Goal: Task Accomplishment & Management: Manage account settings

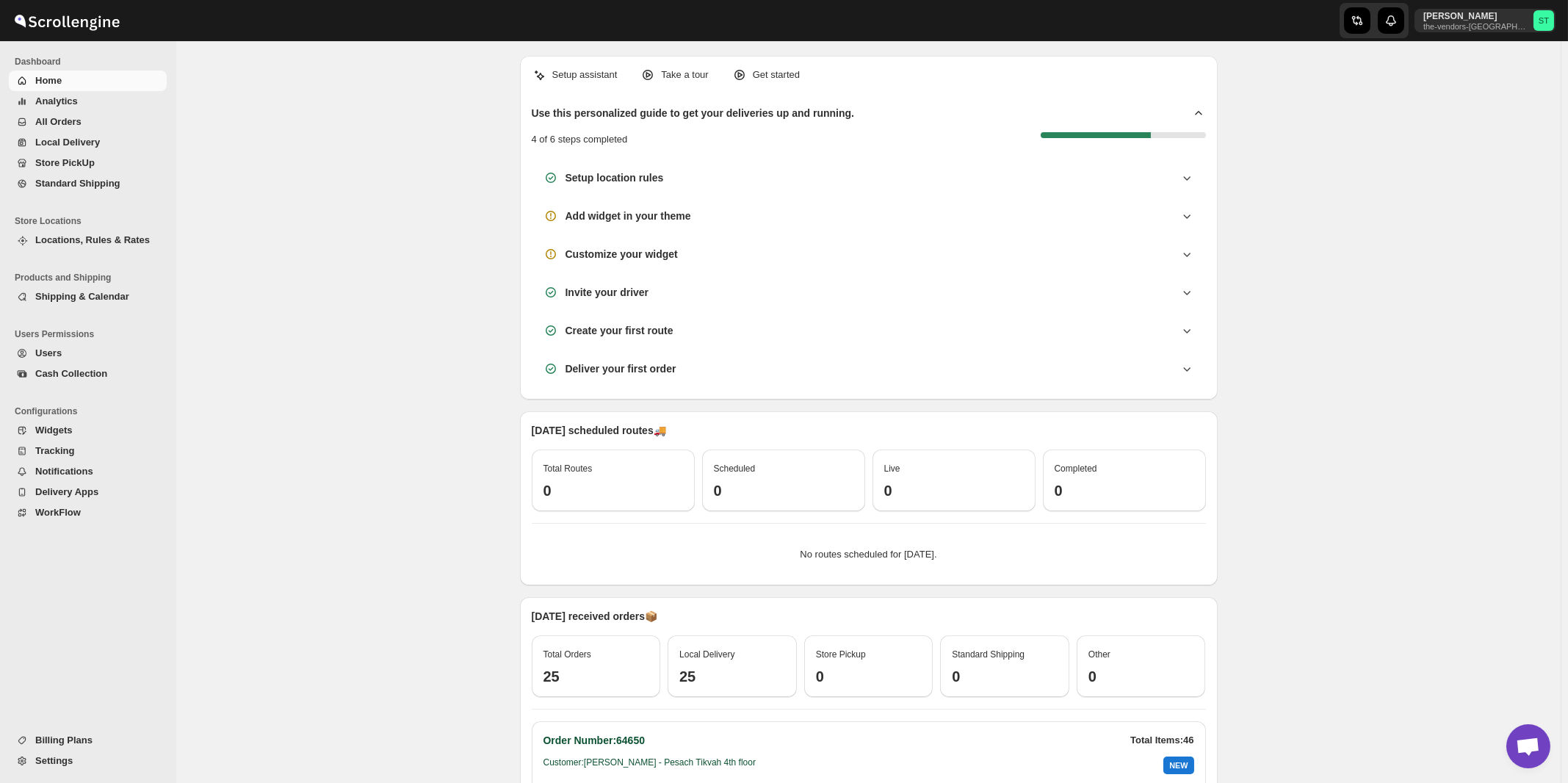
click at [70, 126] on span "All Orders" at bounding box center [58, 121] width 46 height 11
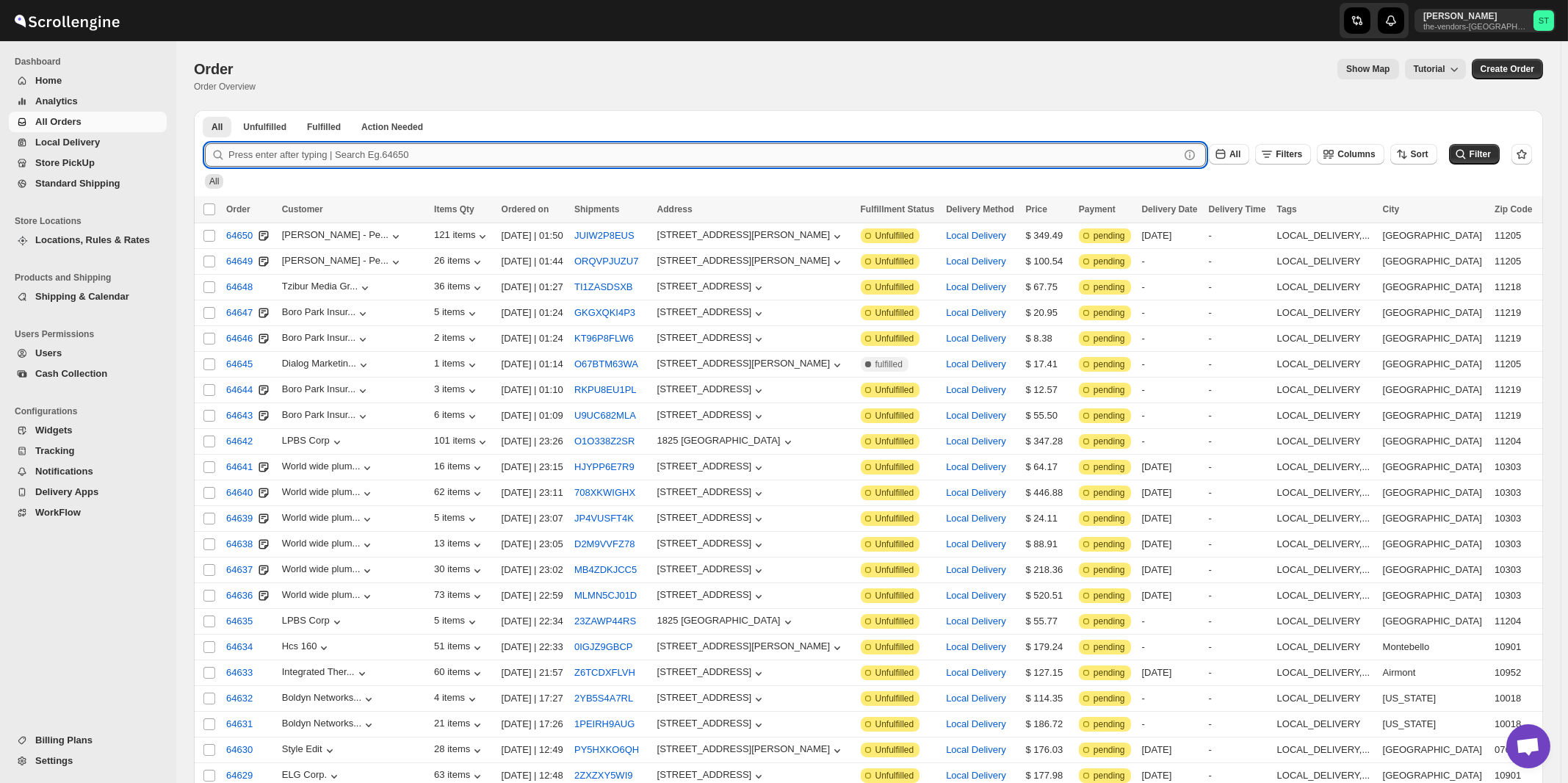
click at [714, 149] on input "text" at bounding box center [704, 155] width 951 height 23
click at [205, 110] on button "Submit" at bounding box center [226, 118] width 42 height 15
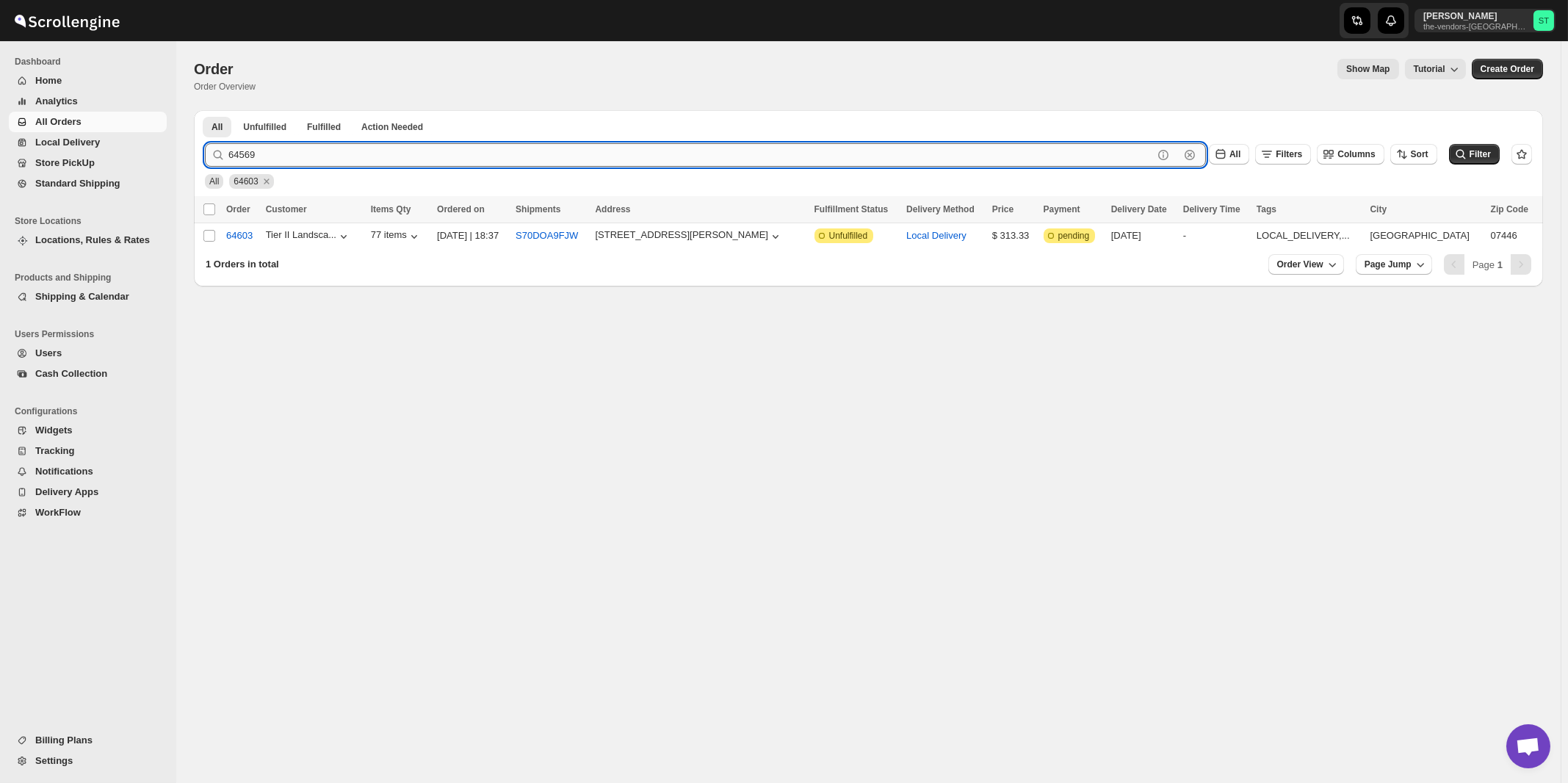
click at [205, 110] on button "Submit" at bounding box center [226, 118] width 42 height 15
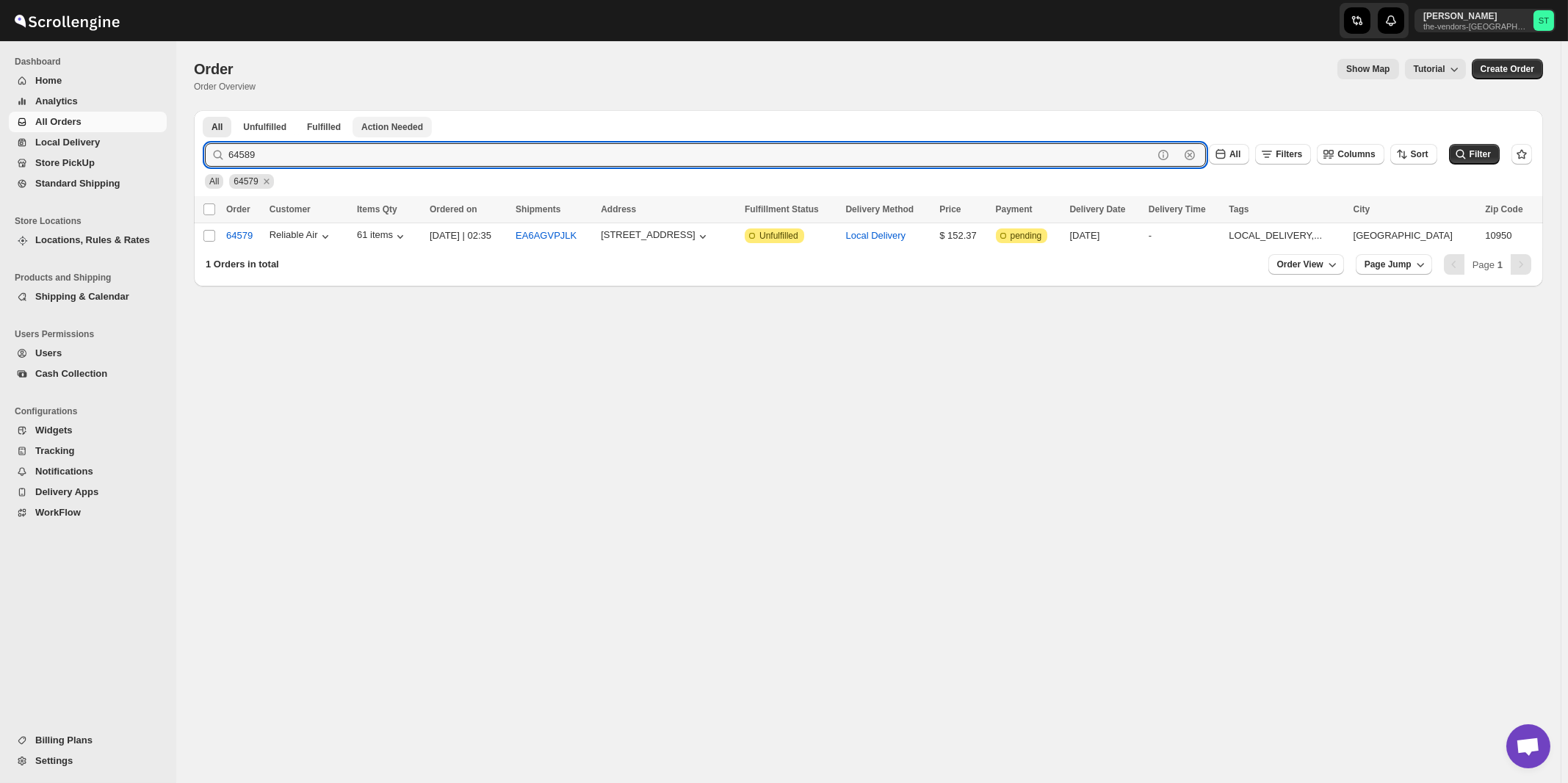
click at [205, 110] on button "Submit" at bounding box center [226, 118] width 42 height 15
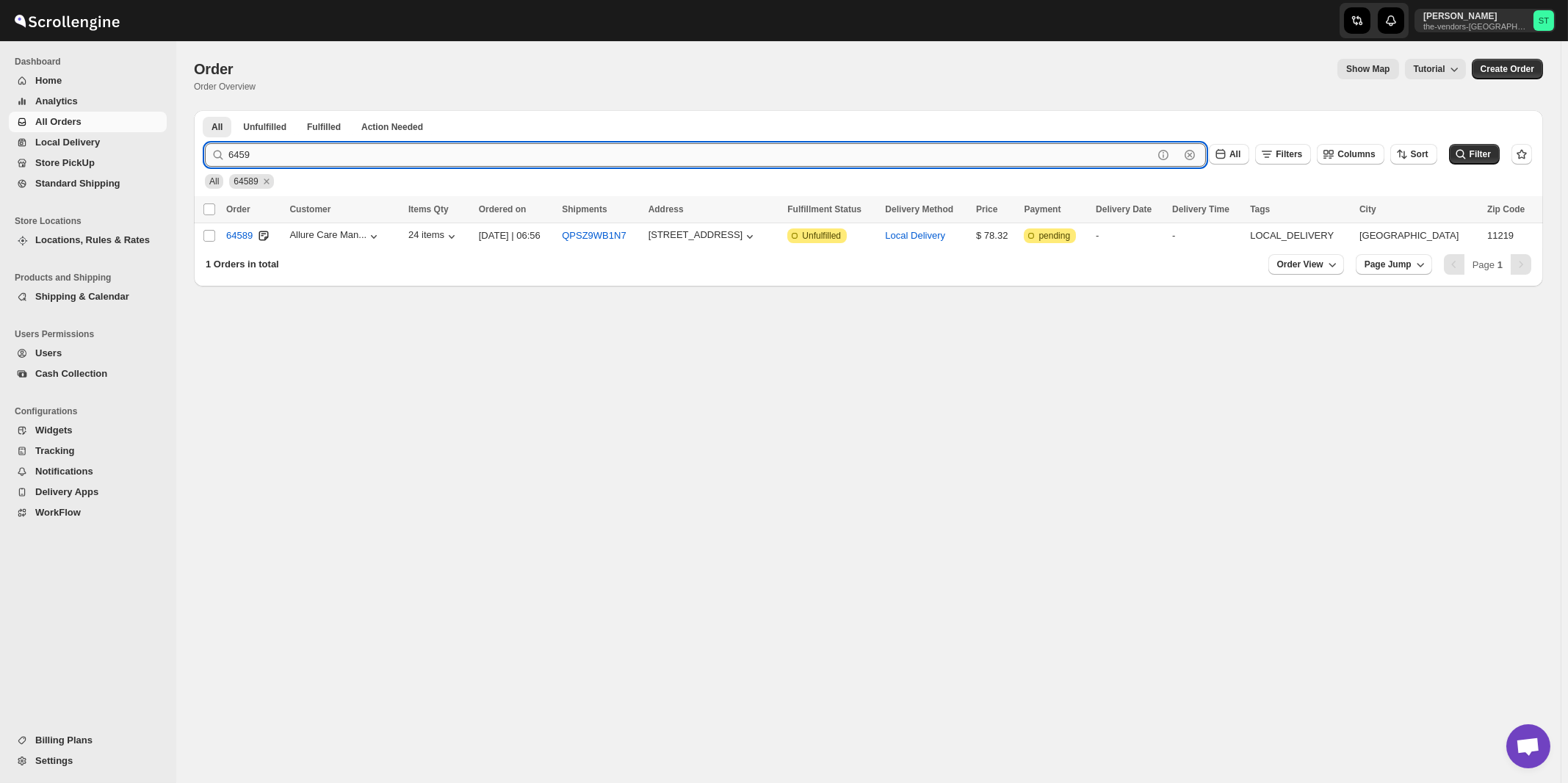
click at [205, 110] on button "Submit" at bounding box center [226, 118] width 42 height 15
type input "64529"
click at [205, 110] on button "Submit" at bounding box center [226, 118] width 42 height 15
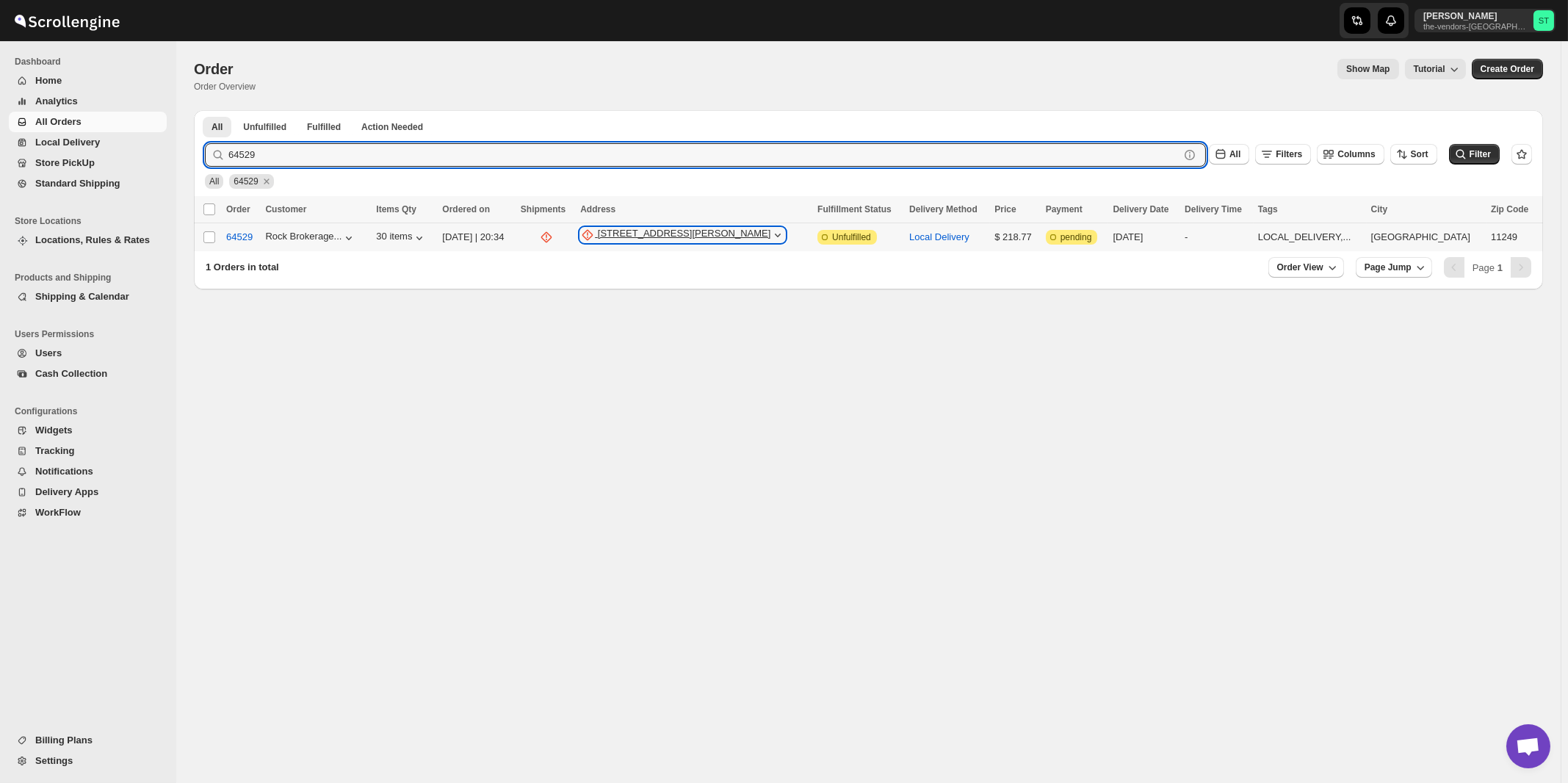
click at [701, 238] on div "170 Lee Ave" at bounding box center [684, 234] width 174 height 15
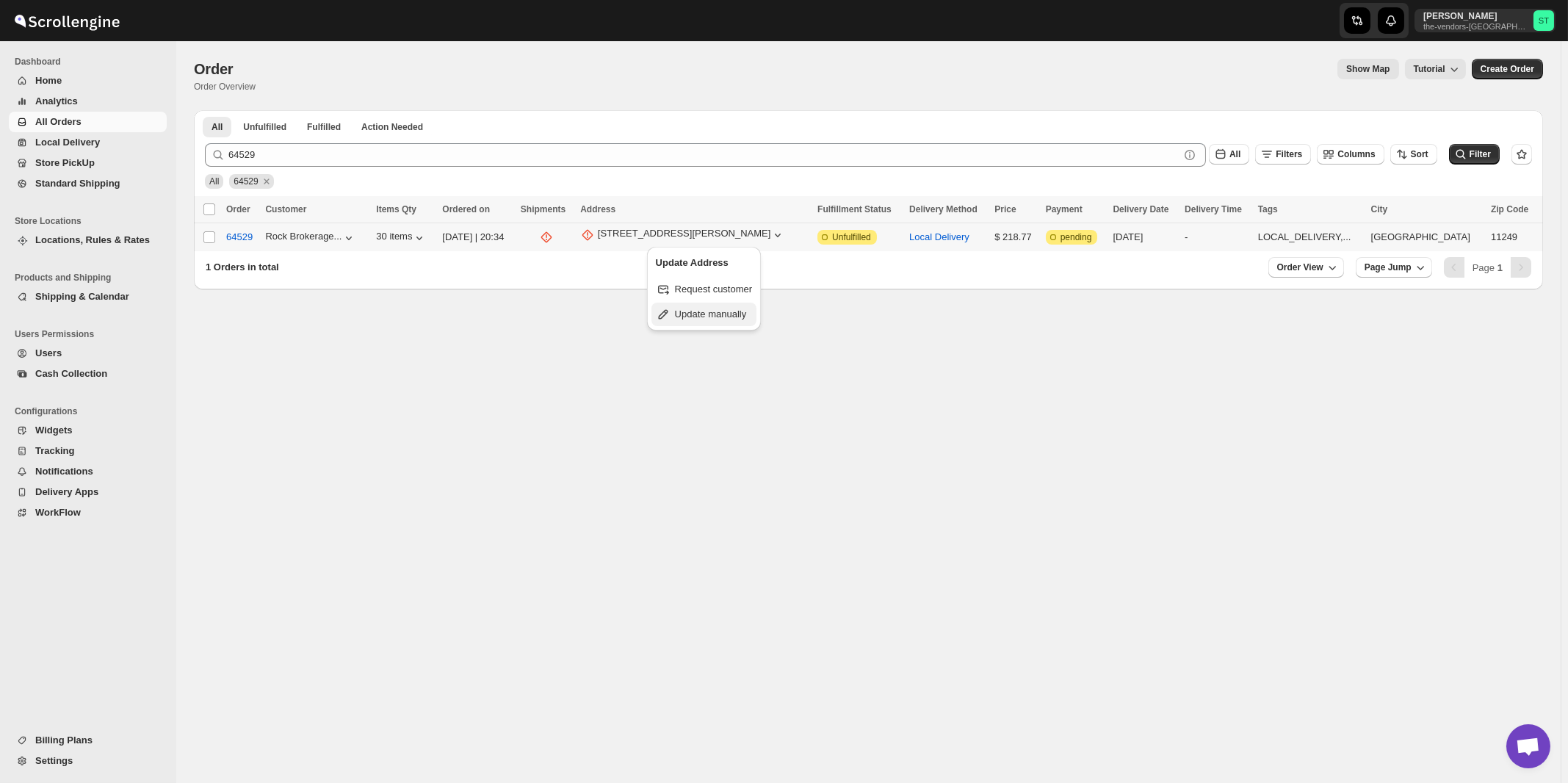
click at [701, 312] on span "Update manually" at bounding box center [710, 314] width 72 height 11
select select "US"
select select "New York"
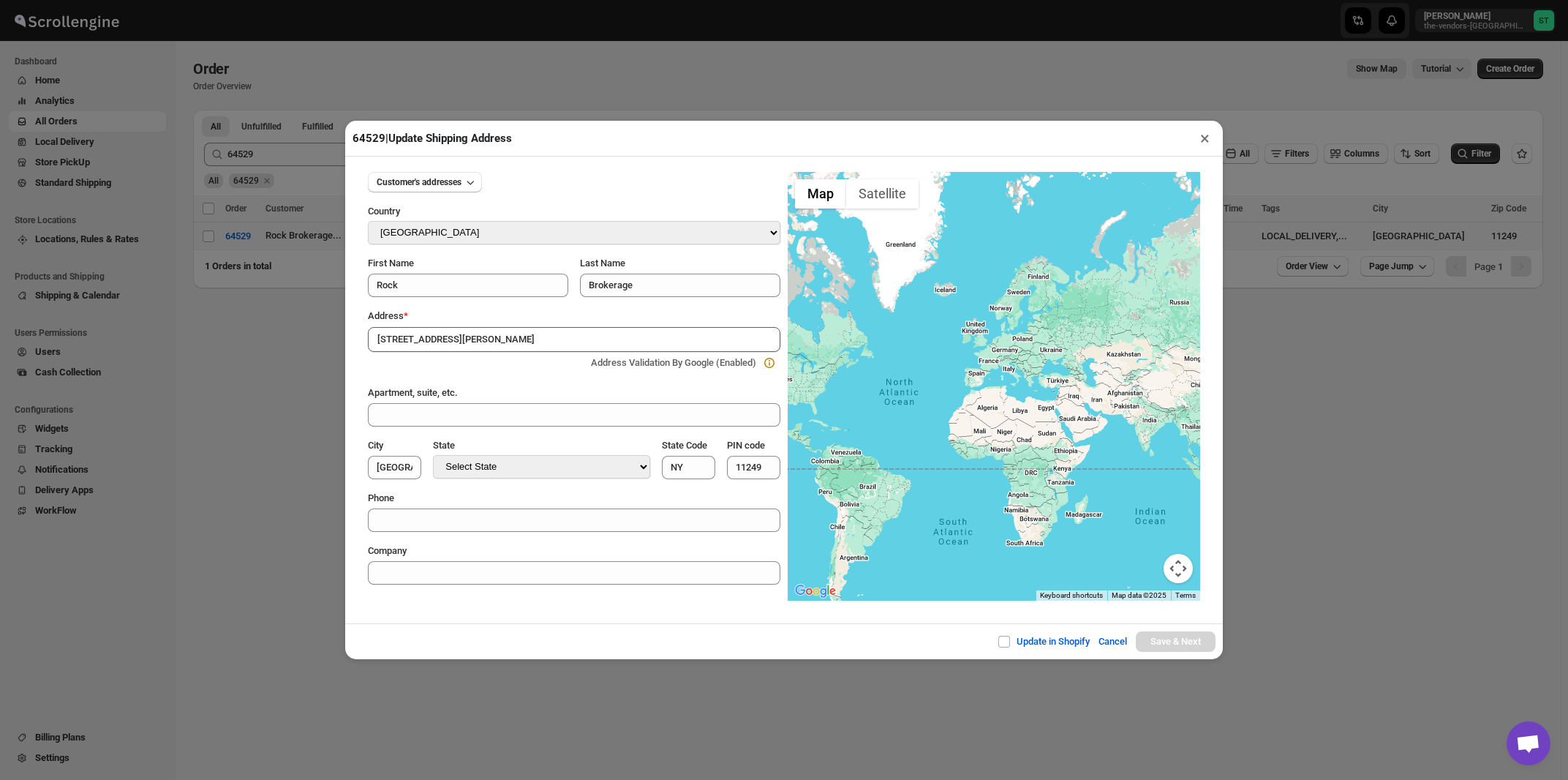
click at [503, 314] on div "Address *" at bounding box center [574, 316] width 412 height 14
click at [446, 341] on input "170 Lee Ave" at bounding box center [574, 339] width 412 height 25
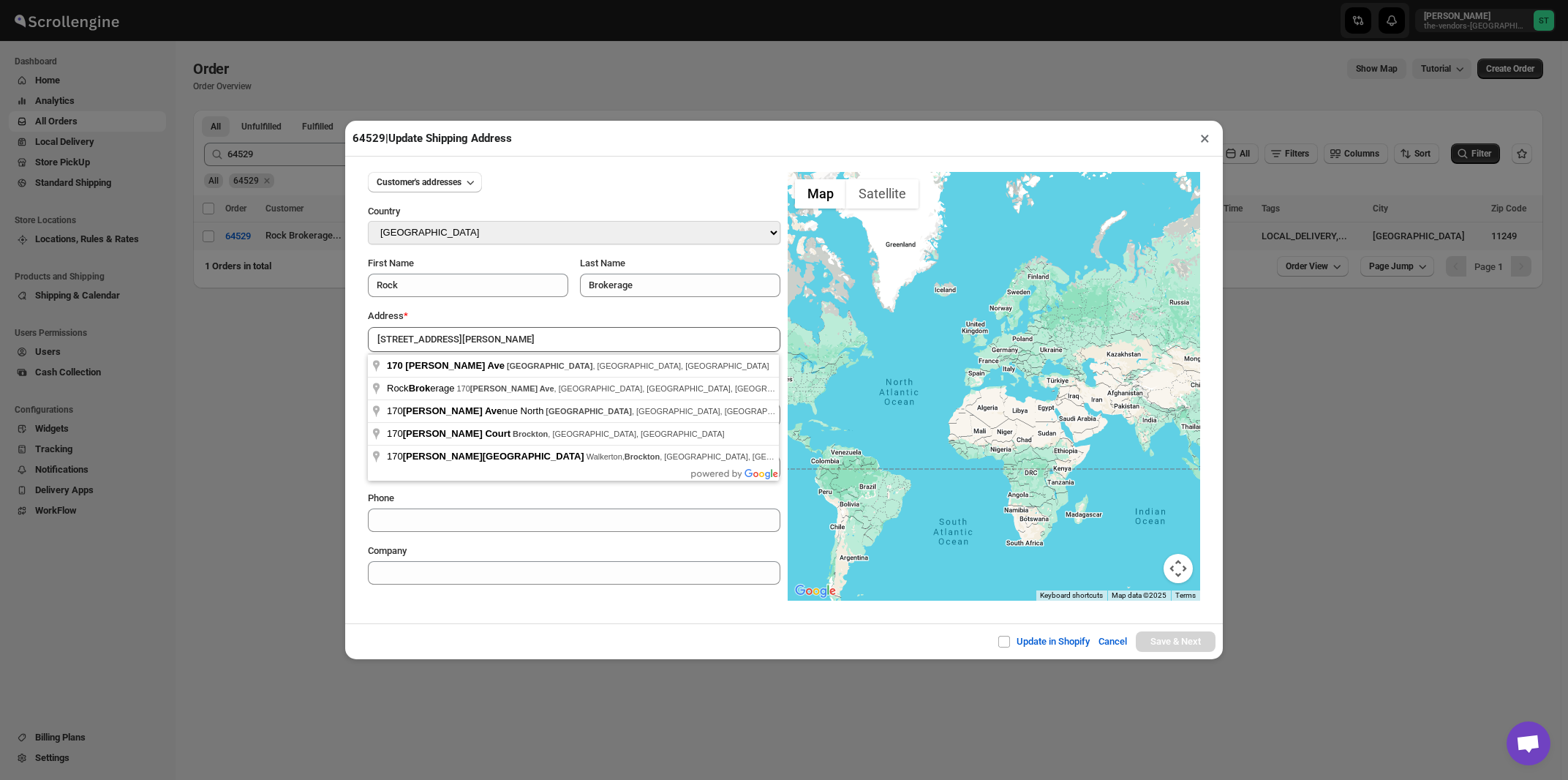
click at [572, 316] on div "Address *" at bounding box center [574, 316] width 412 height 14
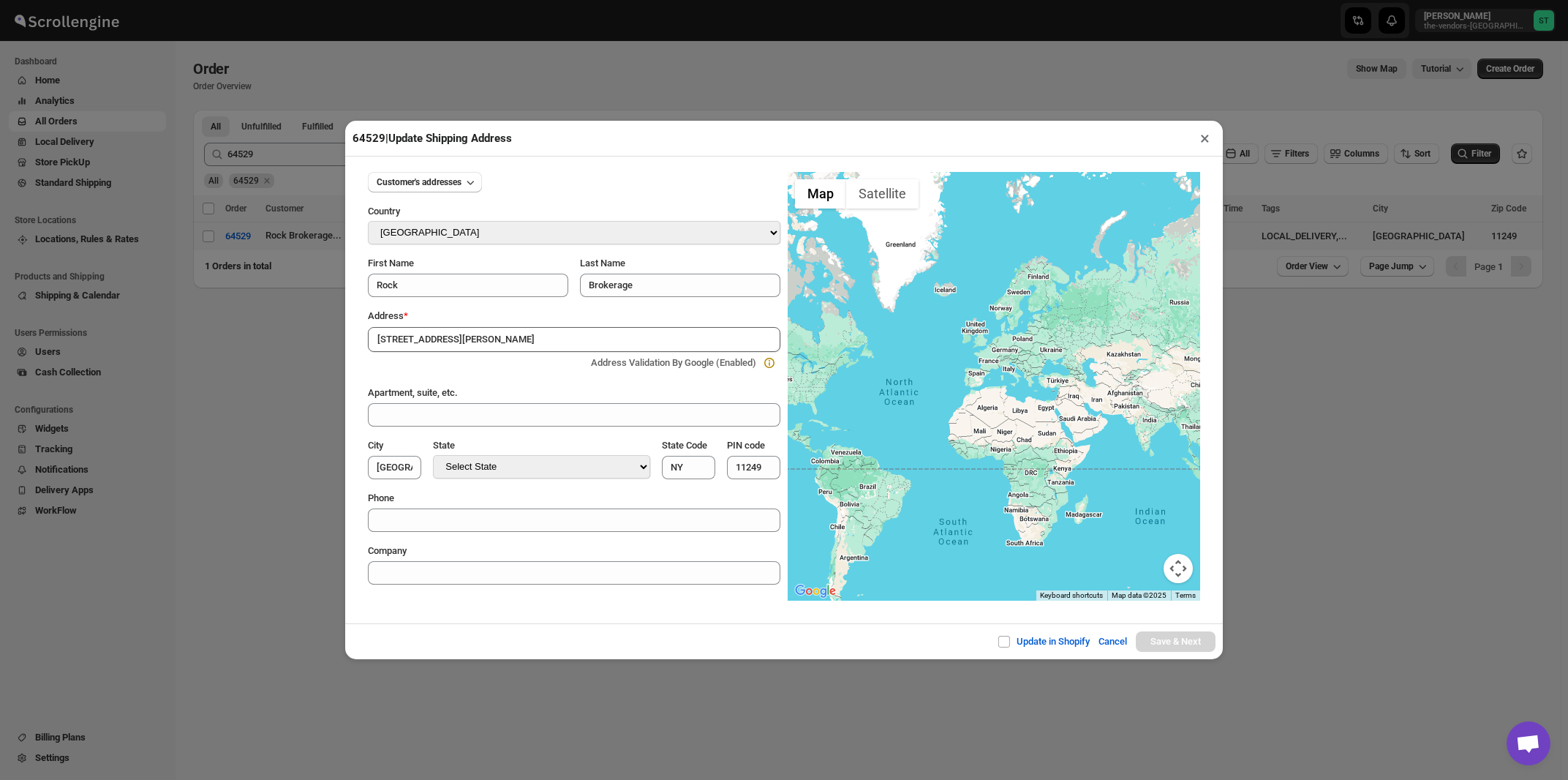
click at [540, 358] on div at bounding box center [478, 362] width 214 height 14
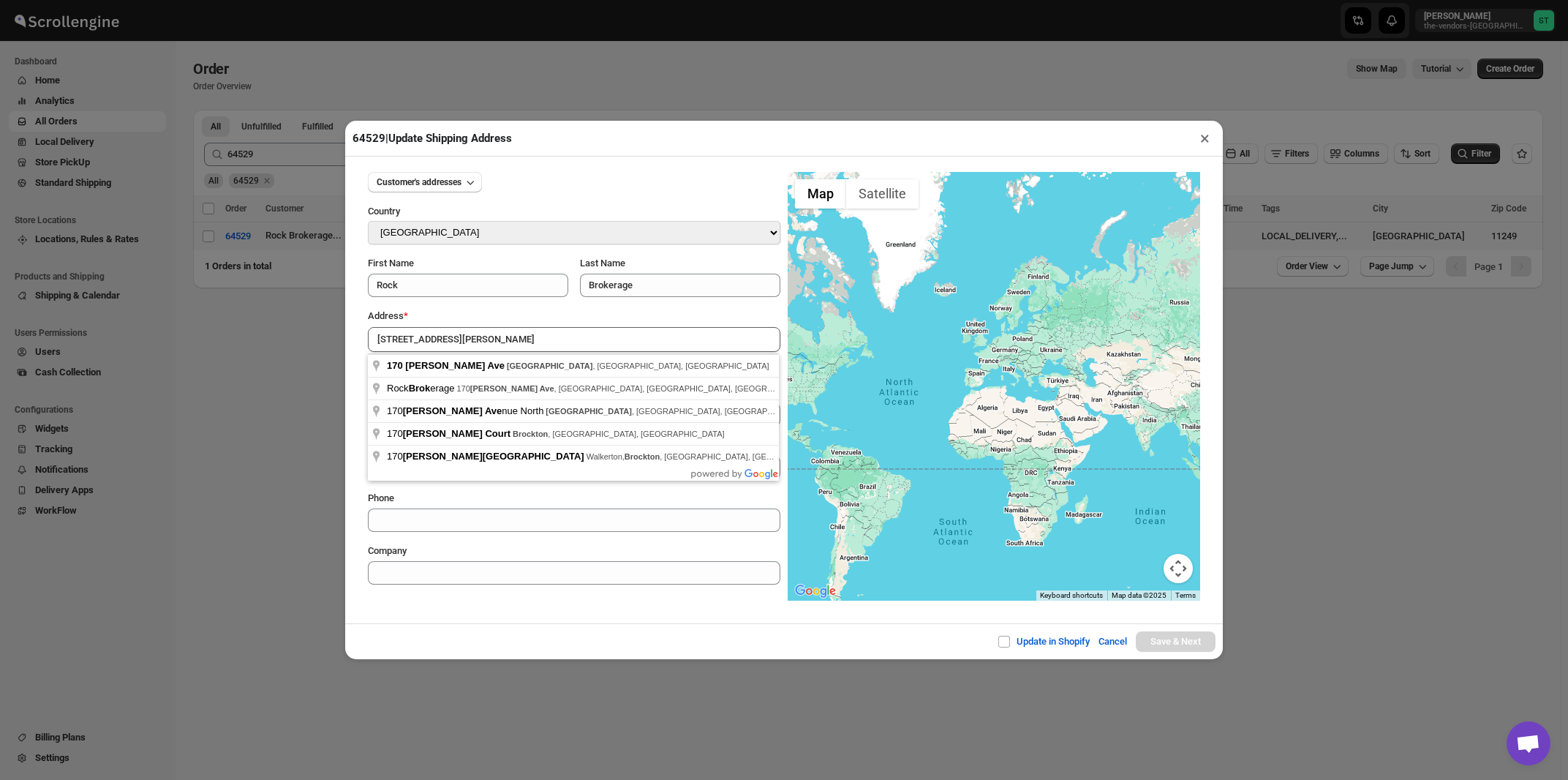
click at [460, 340] on input "170 Lee Ave Brok" at bounding box center [574, 339] width 412 height 25
type input "170 Lee Ave, Brooklyn, NY, USA"
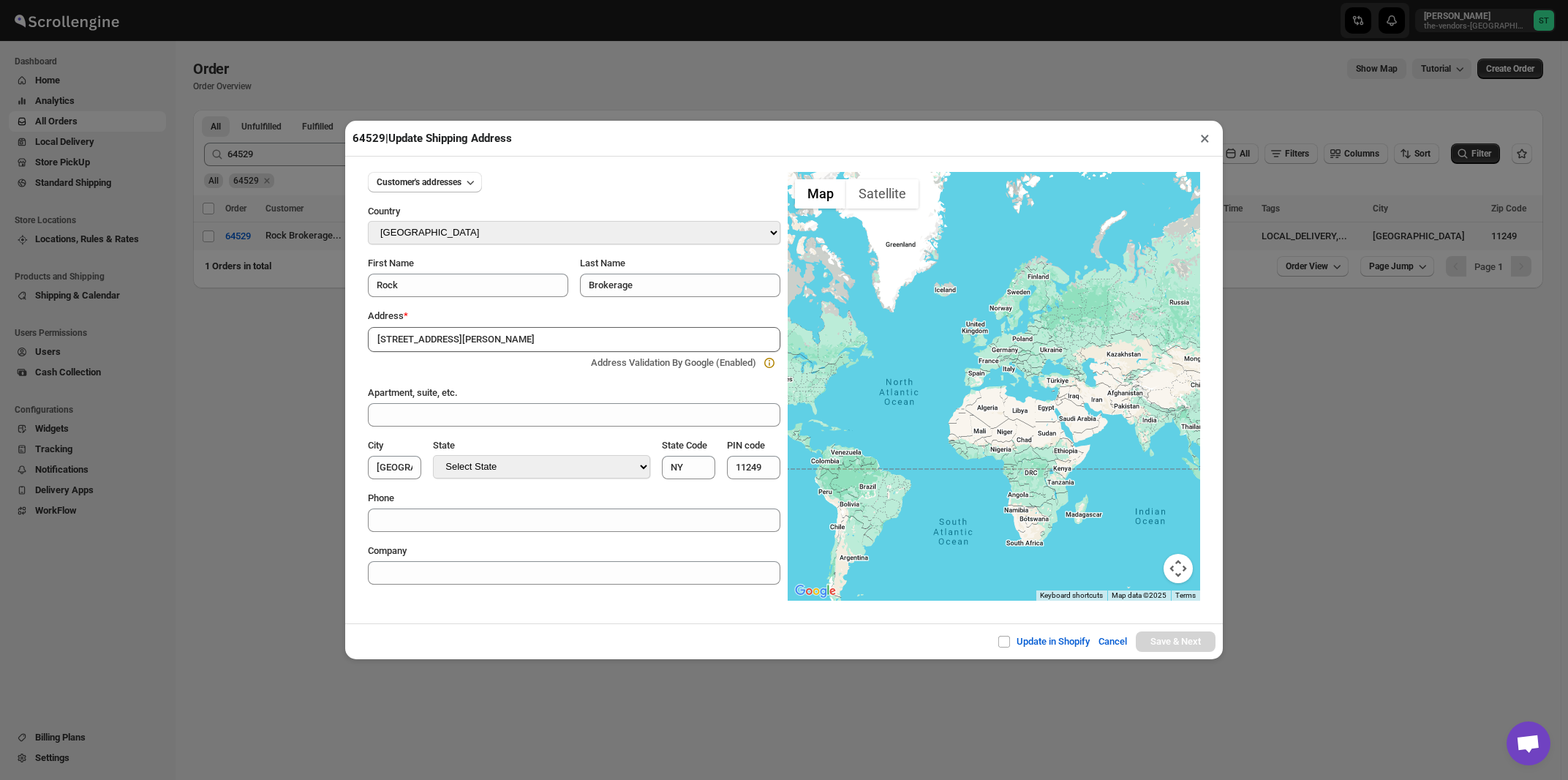
type input "Kings County"
type input "11211"
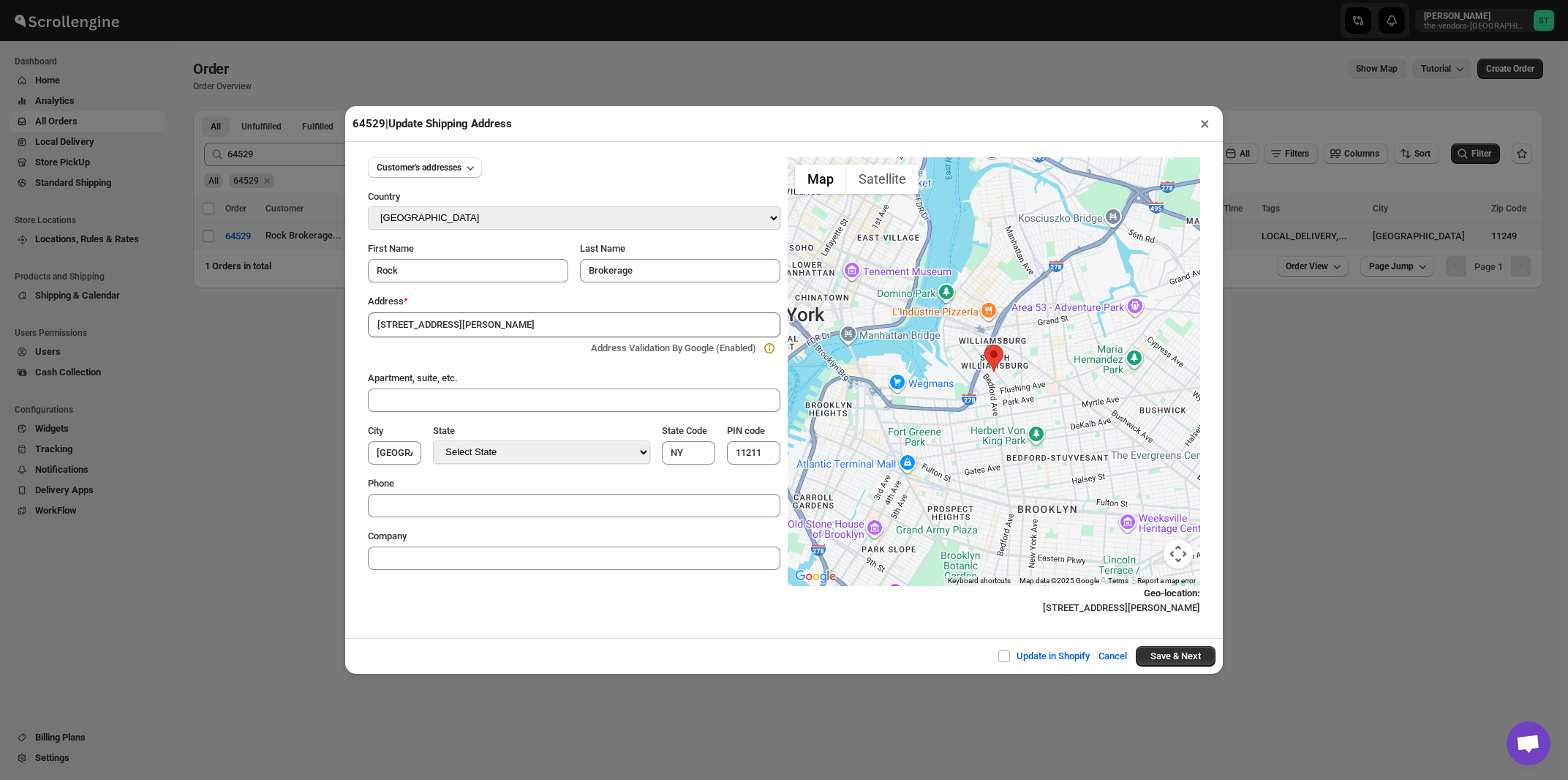
click at [1199, 123] on button "×" at bounding box center [1205, 123] width 21 height 20
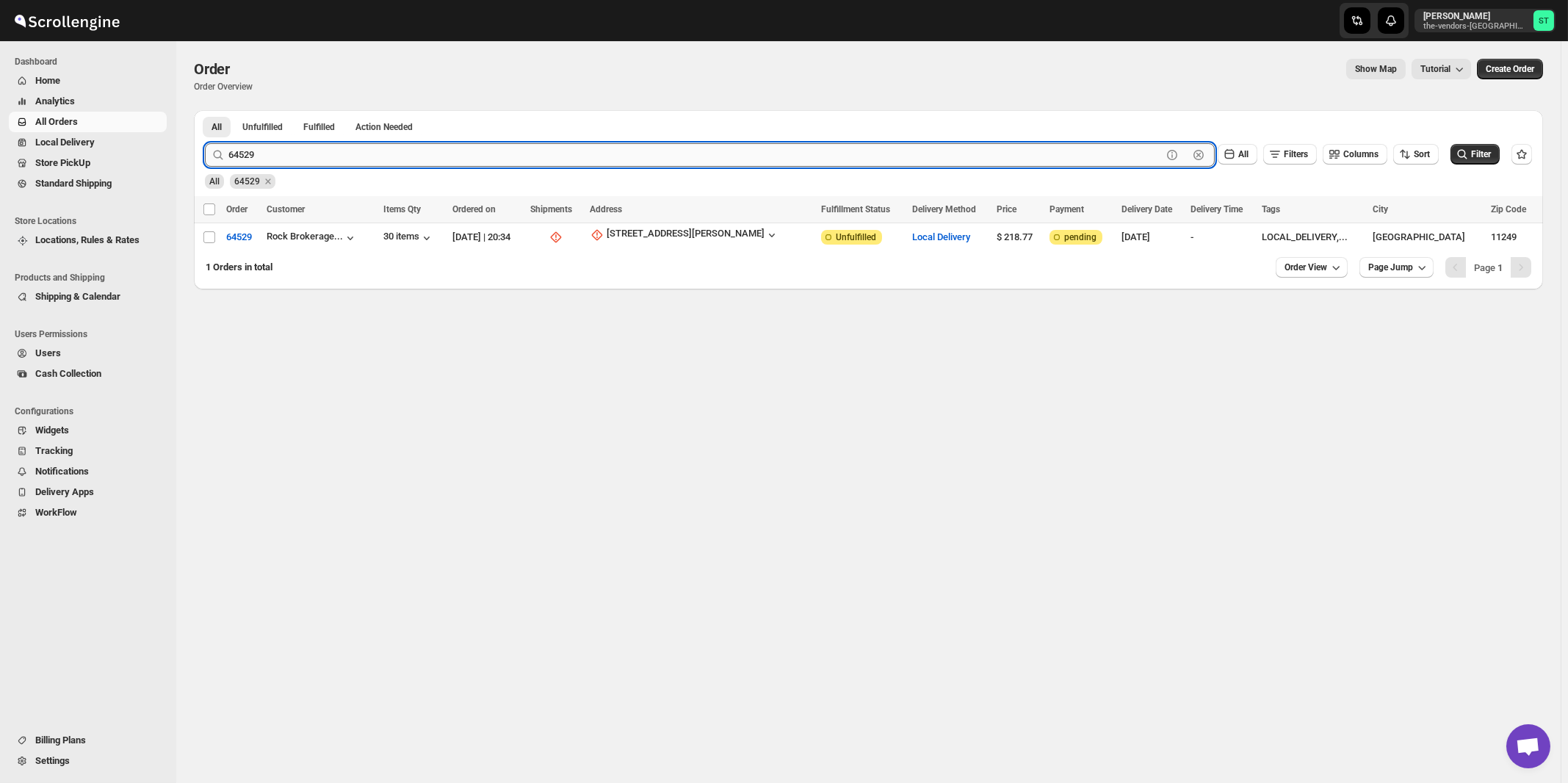
click at [319, 163] on input "64529" at bounding box center [695, 155] width 934 height 23
type input "64546"
click at [205, 110] on button "Submit" at bounding box center [226, 118] width 42 height 15
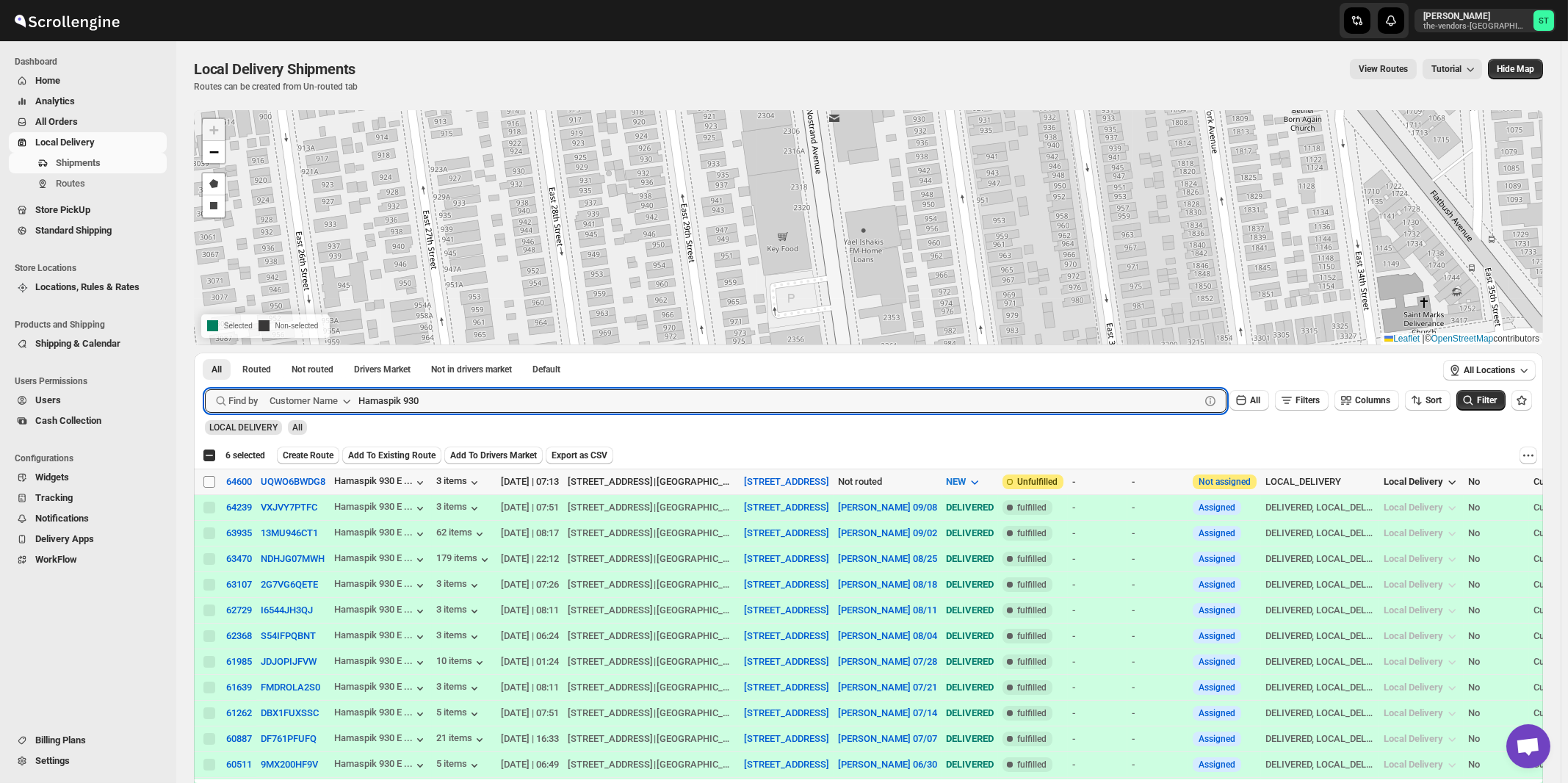
click at [212, 480] on input "Select shipment" at bounding box center [209, 482] width 12 height 12
checkbox input "true"
click at [553, 408] on input "Hamaspik 930" at bounding box center [766, 400] width 816 height 23
paste input "Anchor Health Homecare Services Inc."
type input "Anchor Health Homecare Services Inc."
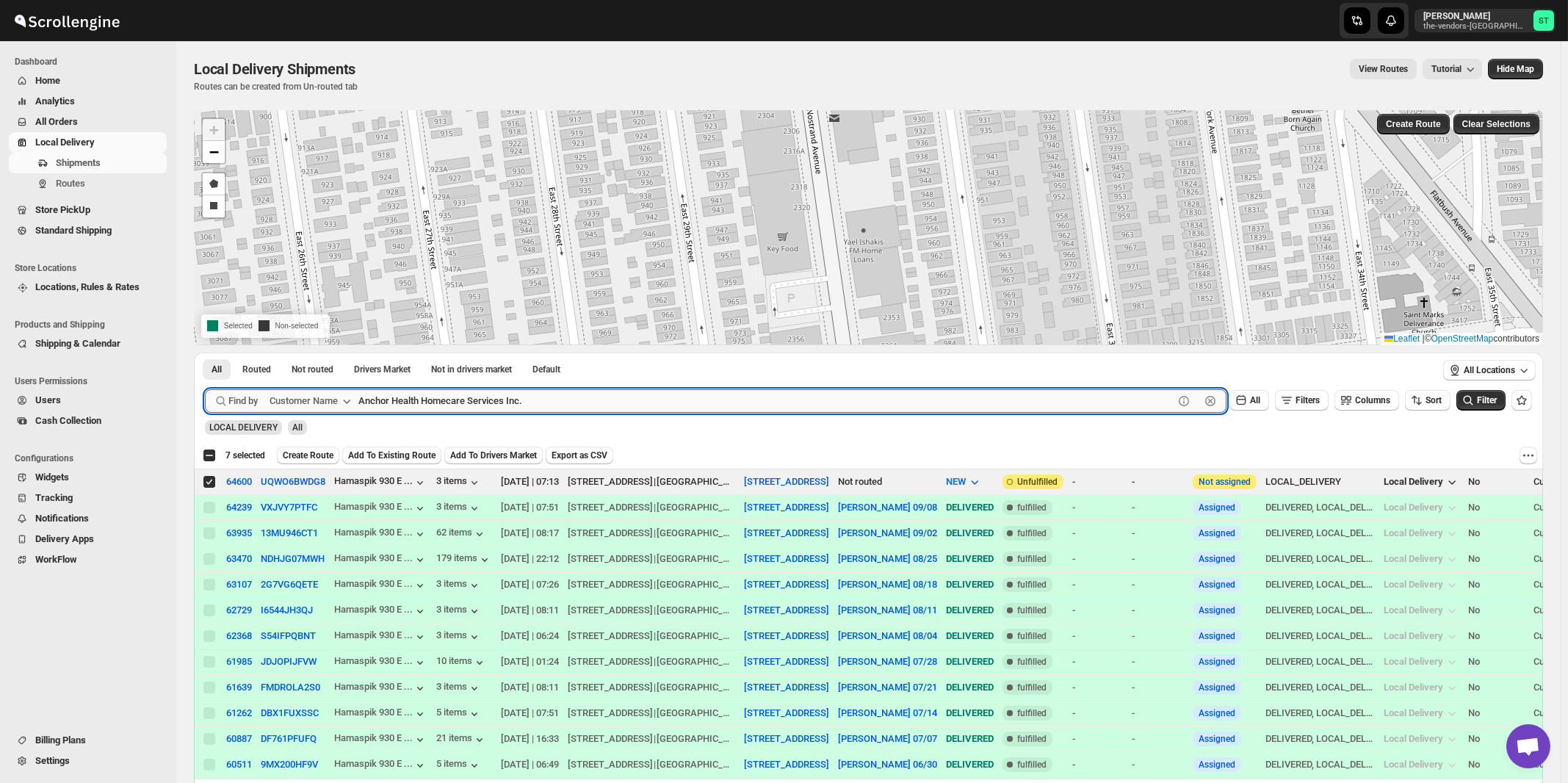
click at [205, 352] on button "Submit" at bounding box center [226, 360] width 42 height 15
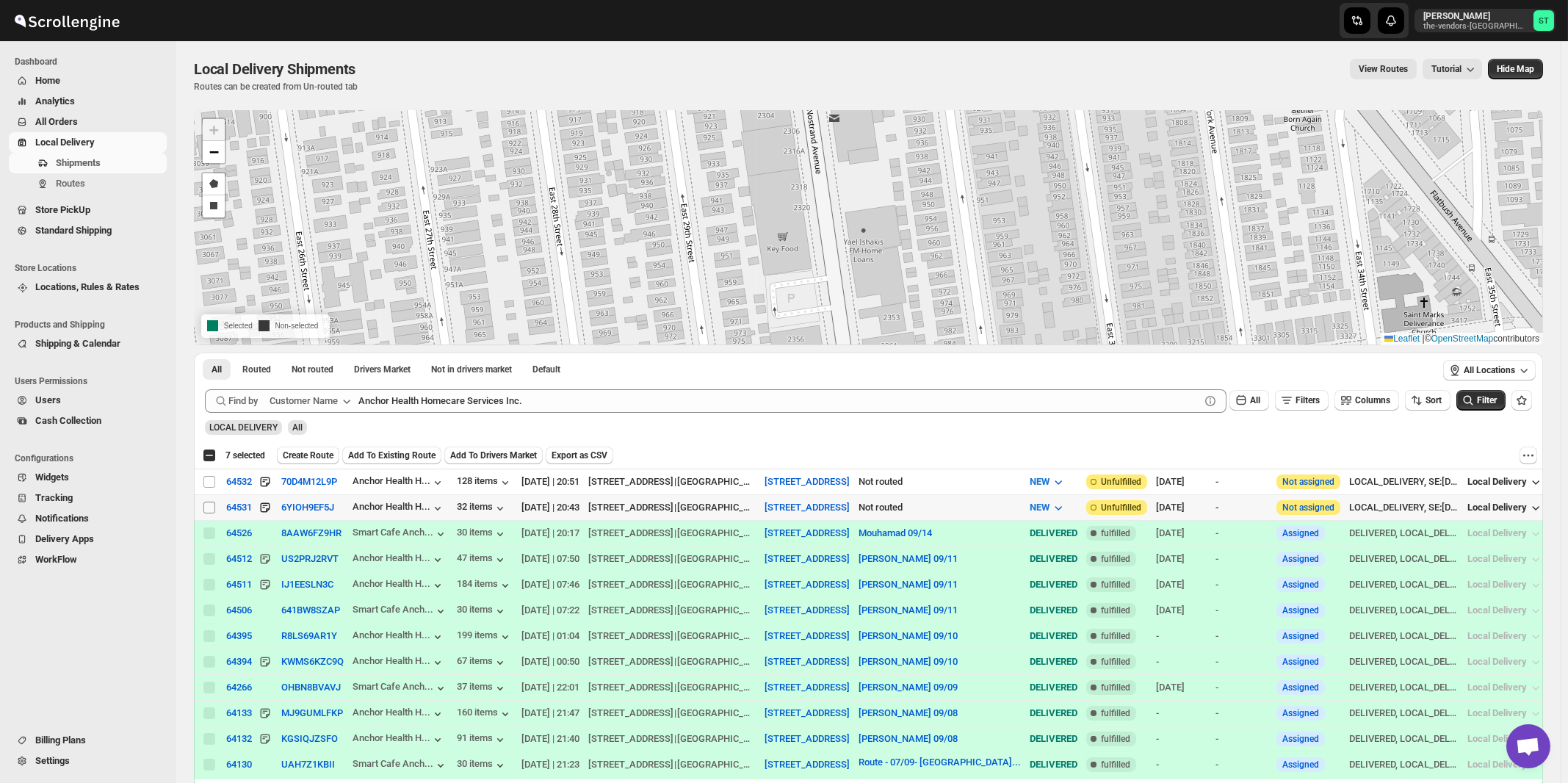
click at [208, 507] on input "Select shipment" at bounding box center [209, 508] width 12 height 12
checkbox input "true"
click at [209, 481] on input "Select shipment" at bounding box center [209, 482] width 12 height 12
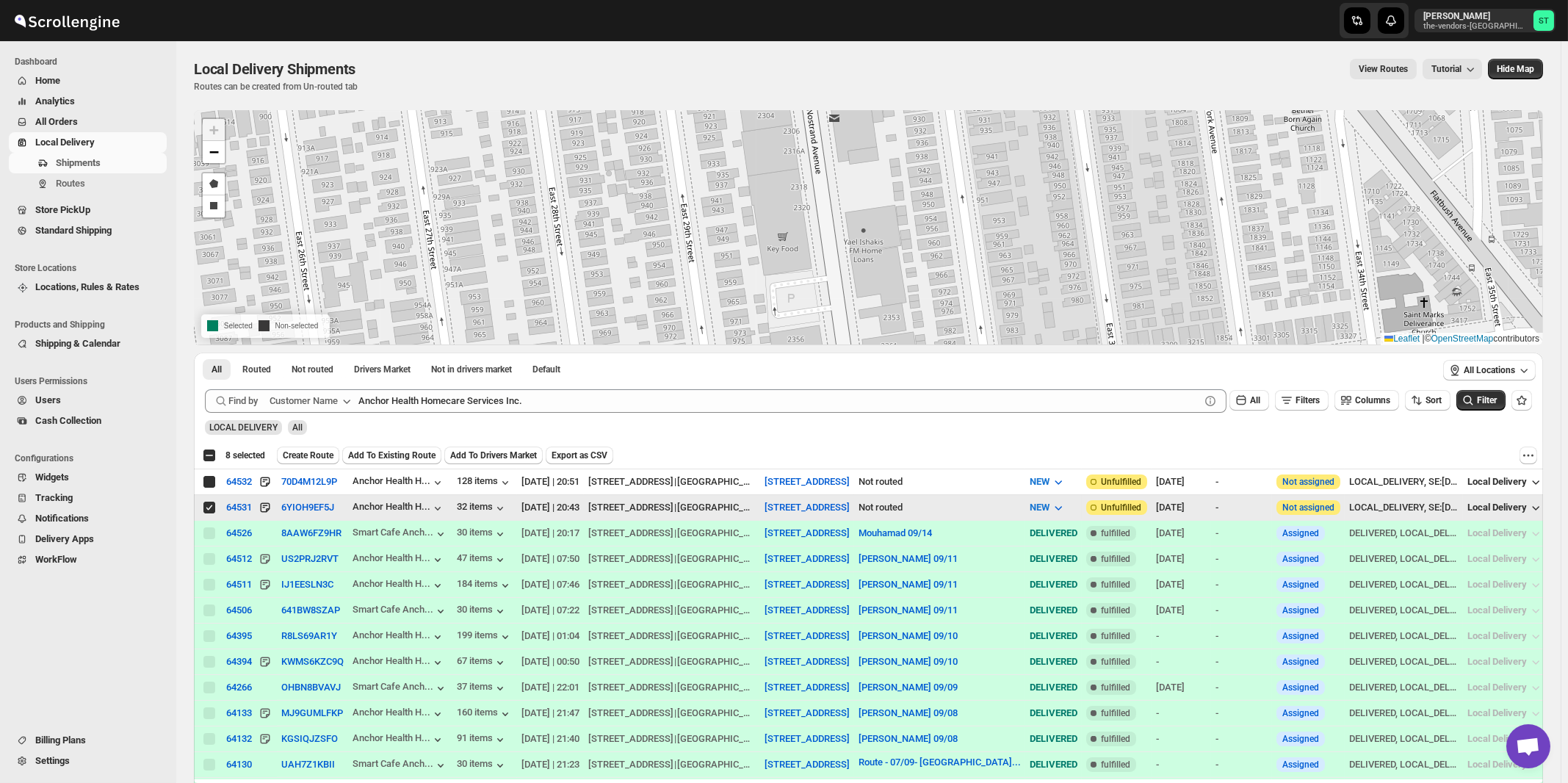
checkbox input "true"
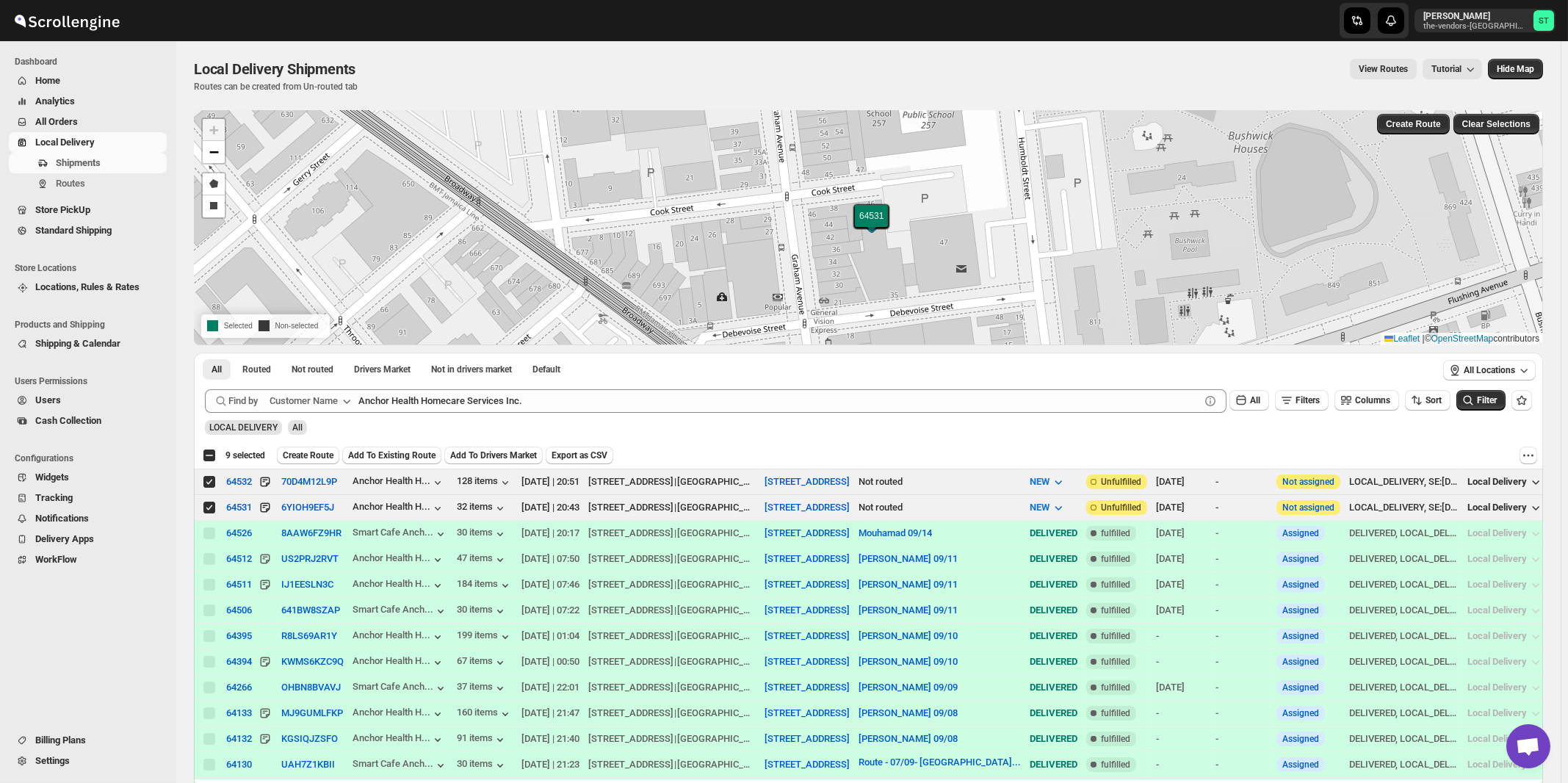
click at [642, 387] on div "All Routed Not routed Drivers Market Not in drivers market Default More Filters…" at bounding box center [815, 370] width 1242 height 37
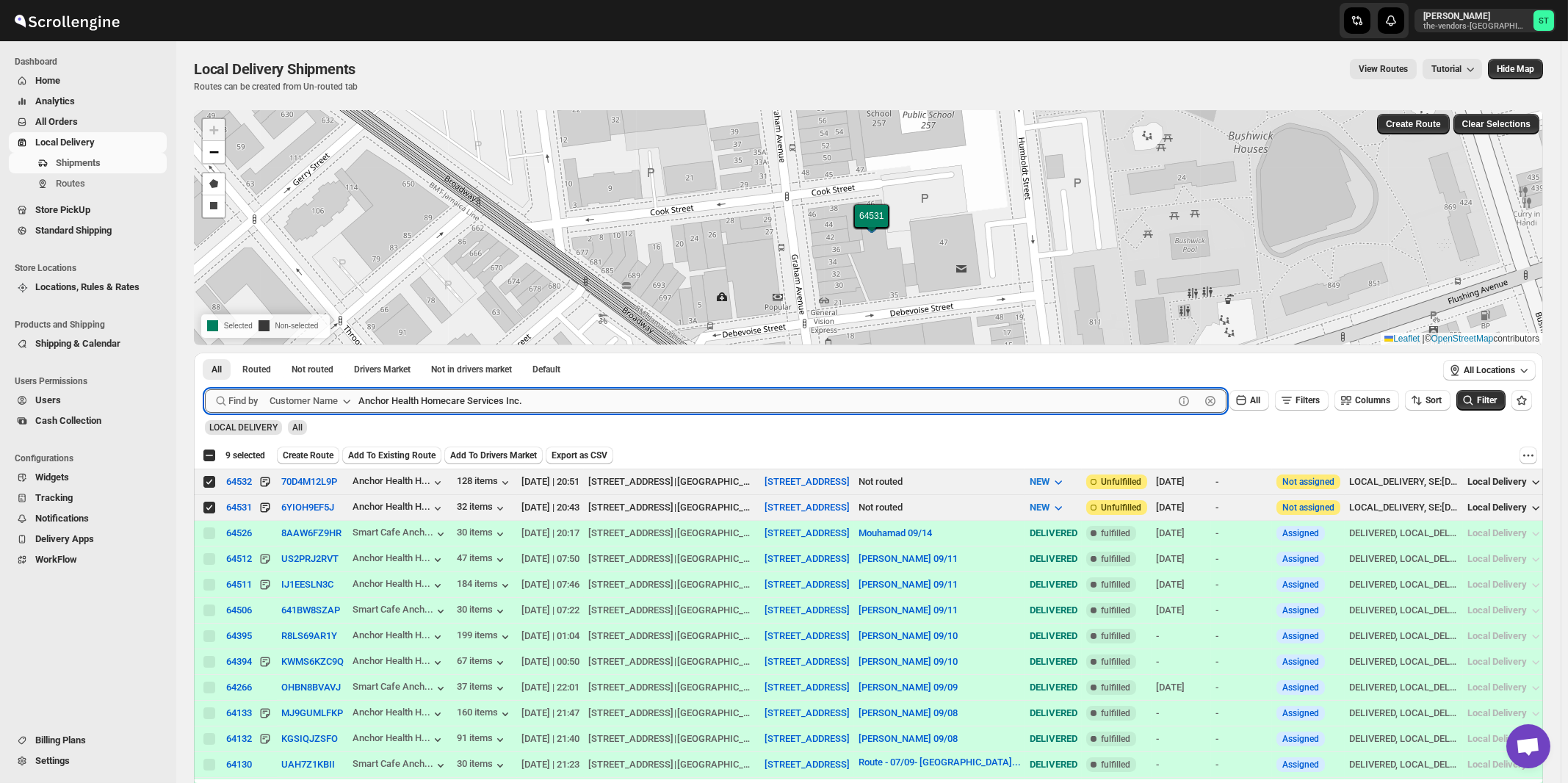
click at [642, 398] on input "Anchor Health Homecare Services Inc." at bounding box center [766, 400] width 816 height 23
paste input "Prestige Lighting"
type input "Prestige Lighting"
click at [205, 352] on button "Submit" at bounding box center [226, 360] width 42 height 15
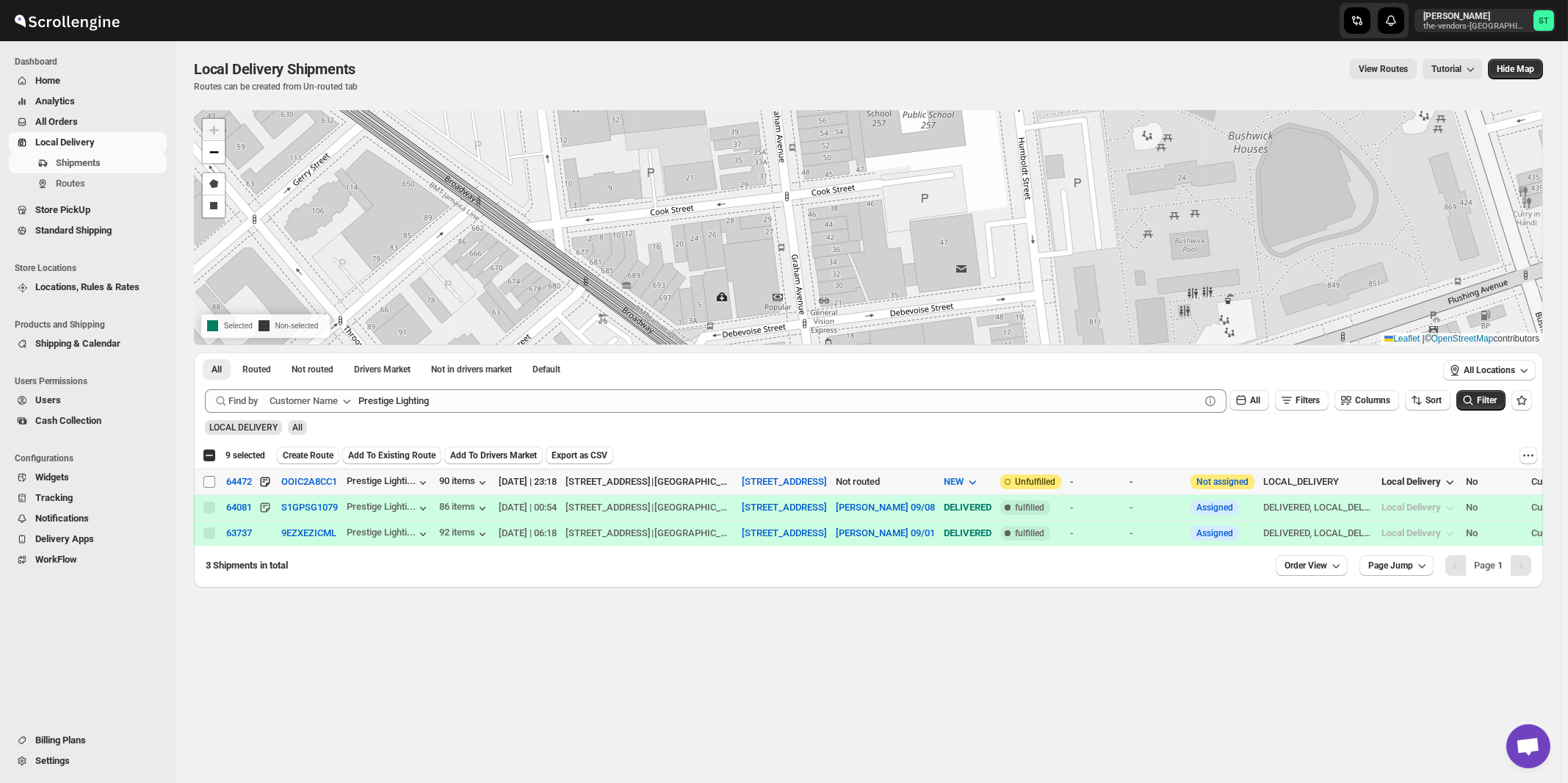
click at [209, 481] on input "Select shipment" at bounding box center [209, 482] width 12 height 12
checkbox input "true"
click at [331, 455] on span "Create Route" at bounding box center [313, 456] width 50 height 12
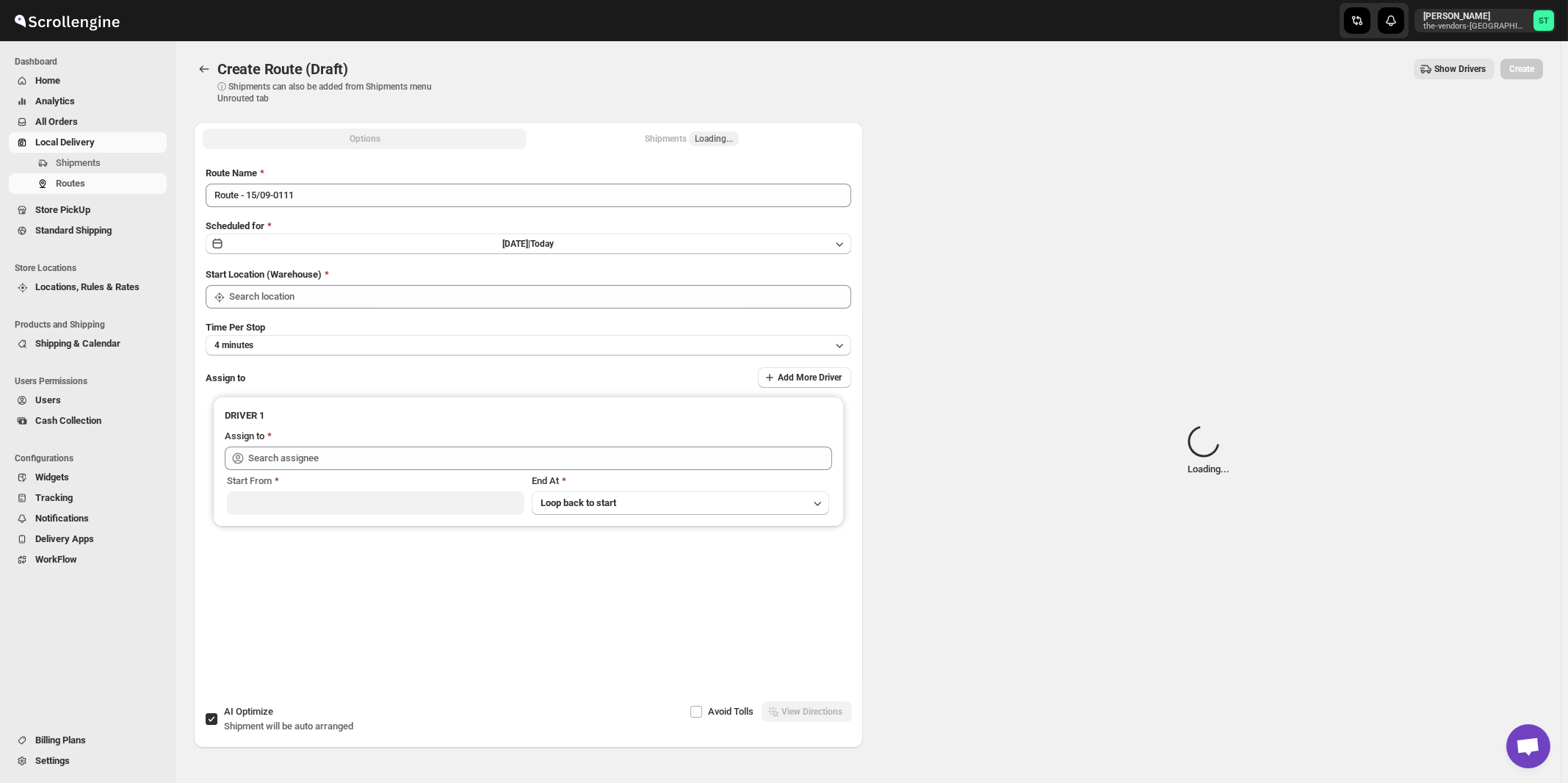
type input "[STREET_ADDRESS]"
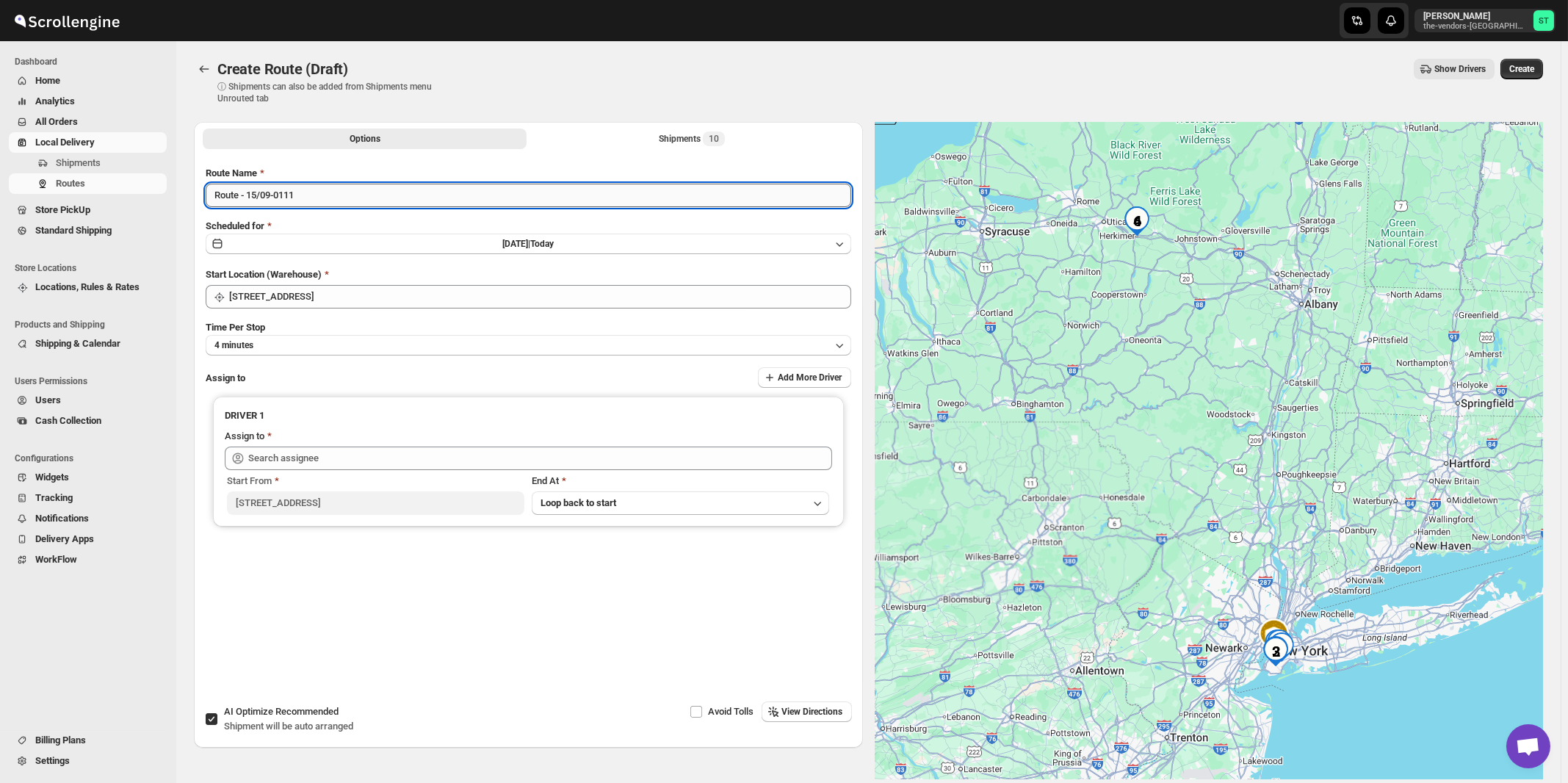
click at [441, 190] on input "Route - 15/09-0111" at bounding box center [528, 195] width 645 height 23
paste input "[PERSON_NAME]"
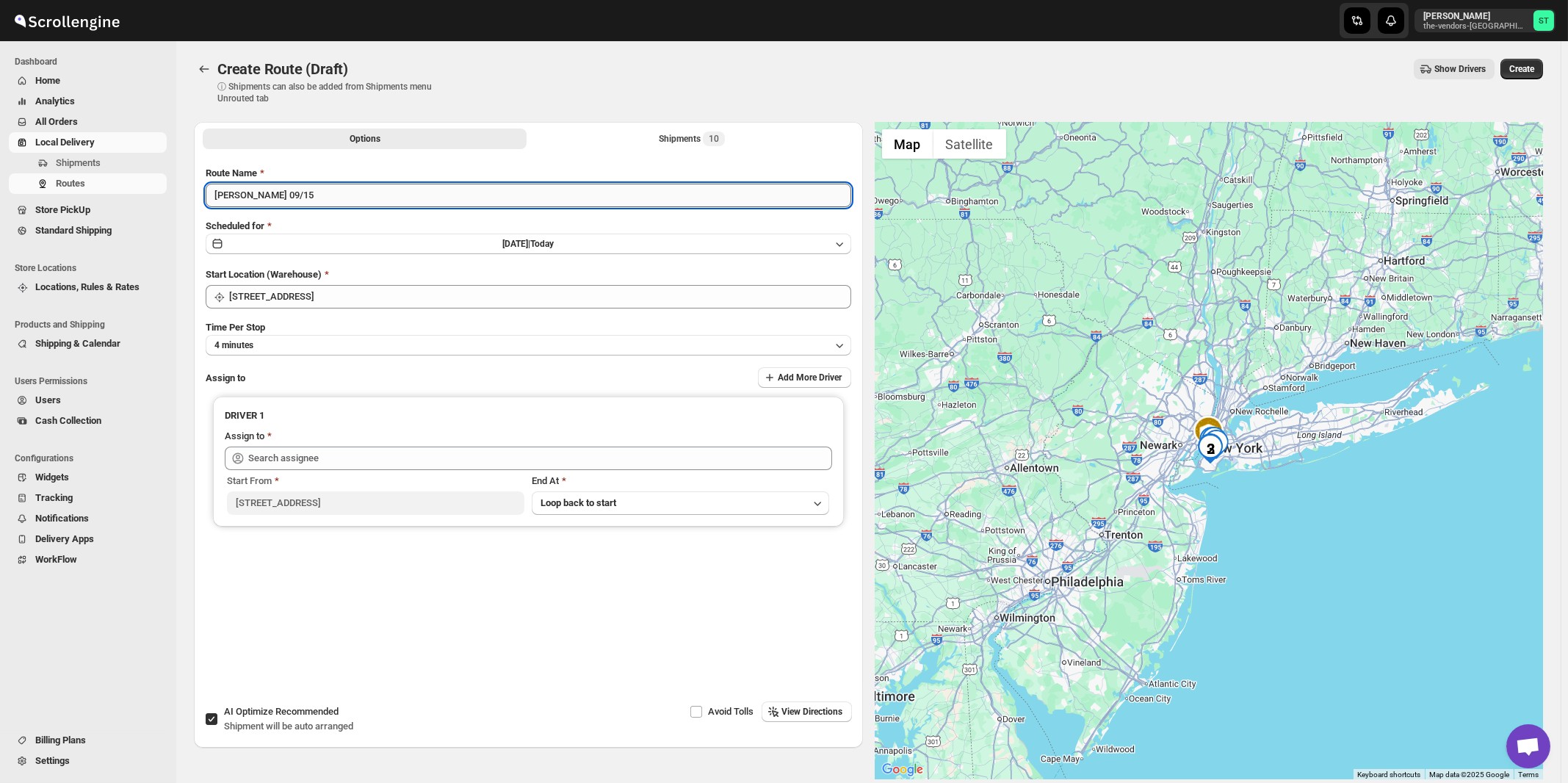
type input "[PERSON_NAME] 09/15"
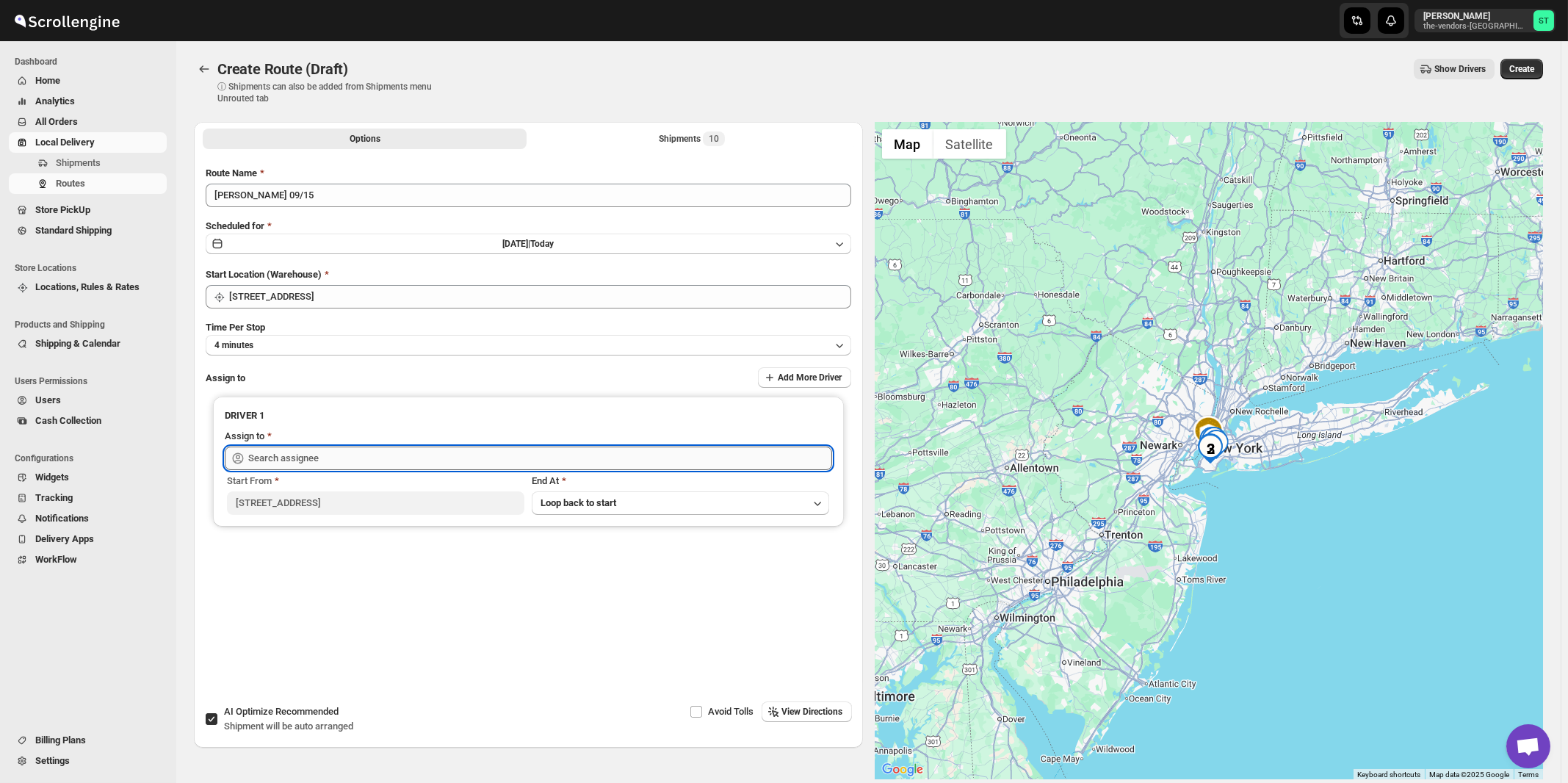
click at [327, 456] on input "text" at bounding box center [539, 457] width 584 height 23
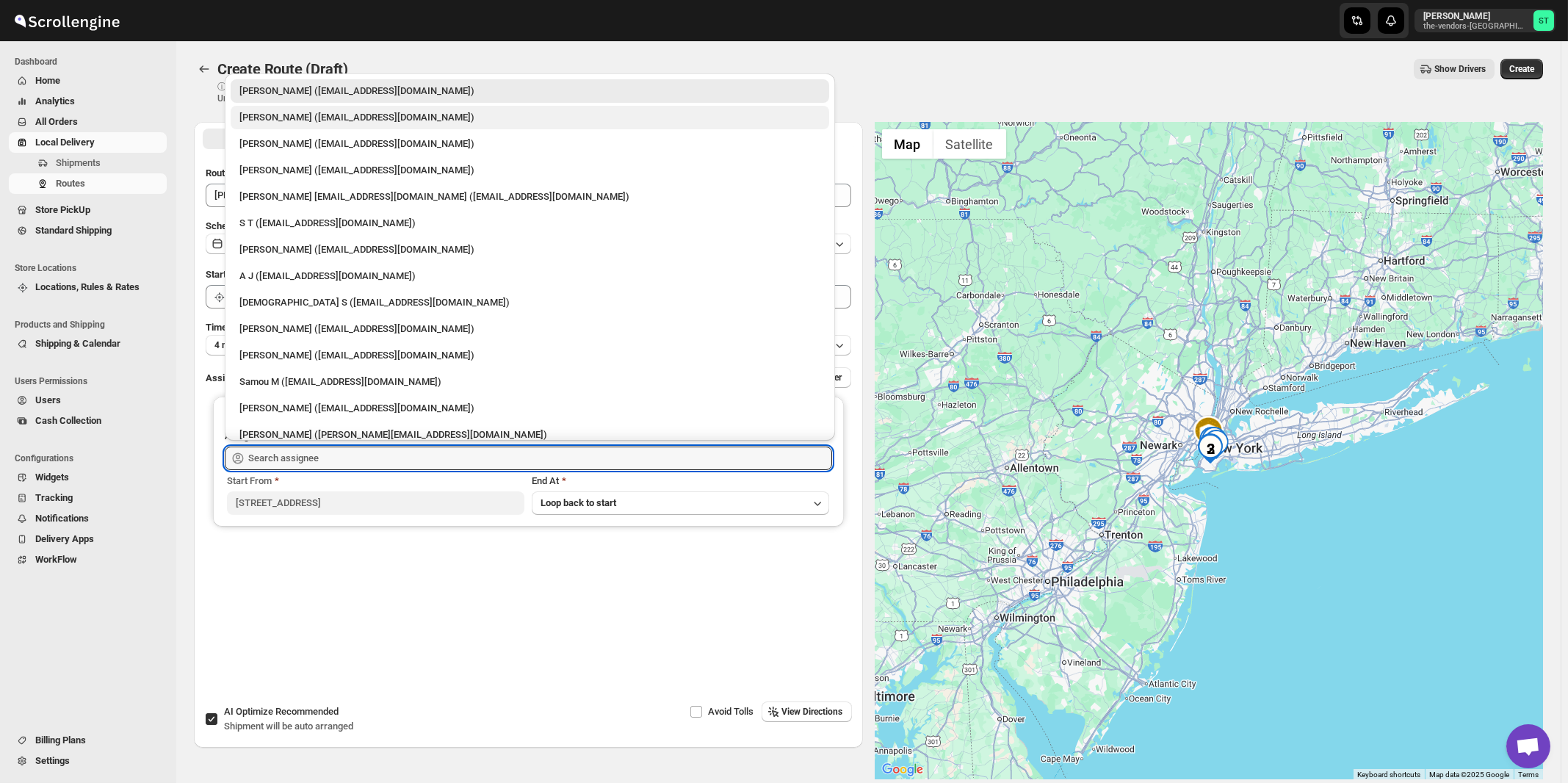
click at [274, 117] on div "Milton N (Miltonnajera1993@gmail.com)" at bounding box center [529, 117] width 581 height 15
type input "Milton N (Miltonnajera1993@gmail.com)"
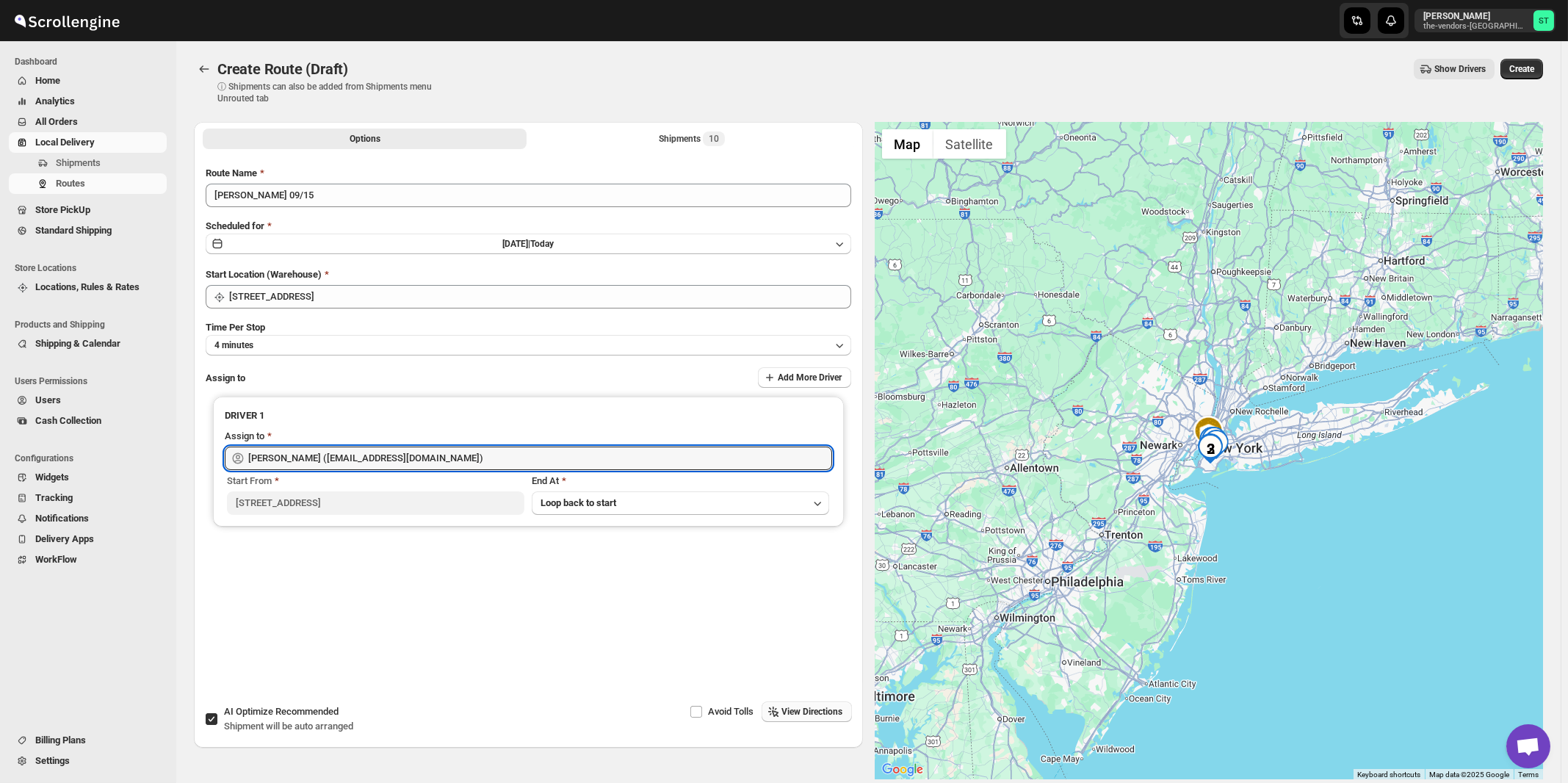
click at [830, 710] on span "View Directions" at bounding box center [812, 712] width 61 height 12
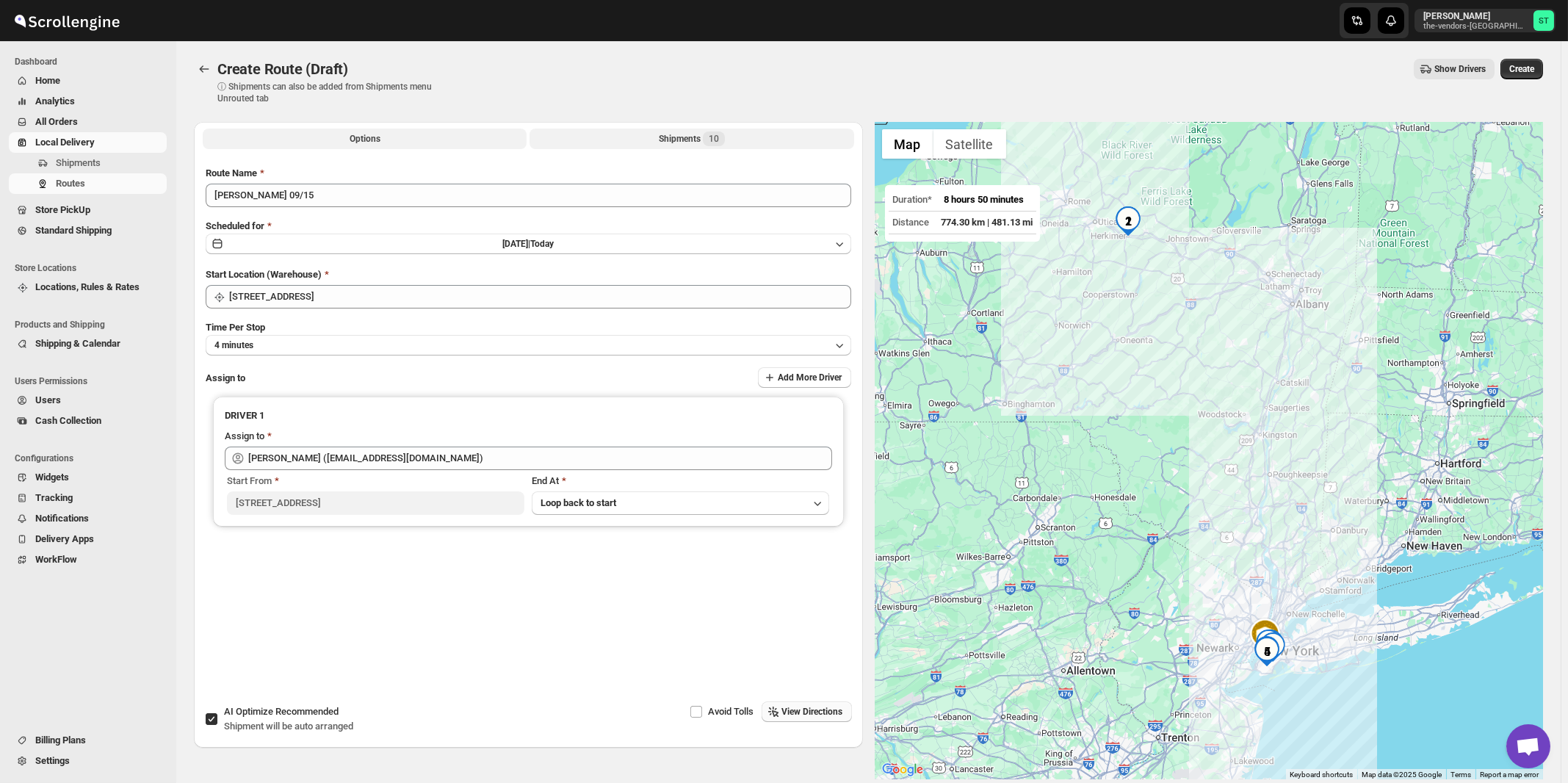
click at [691, 137] on div "Shipments 10" at bounding box center [692, 138] width 66 height 15
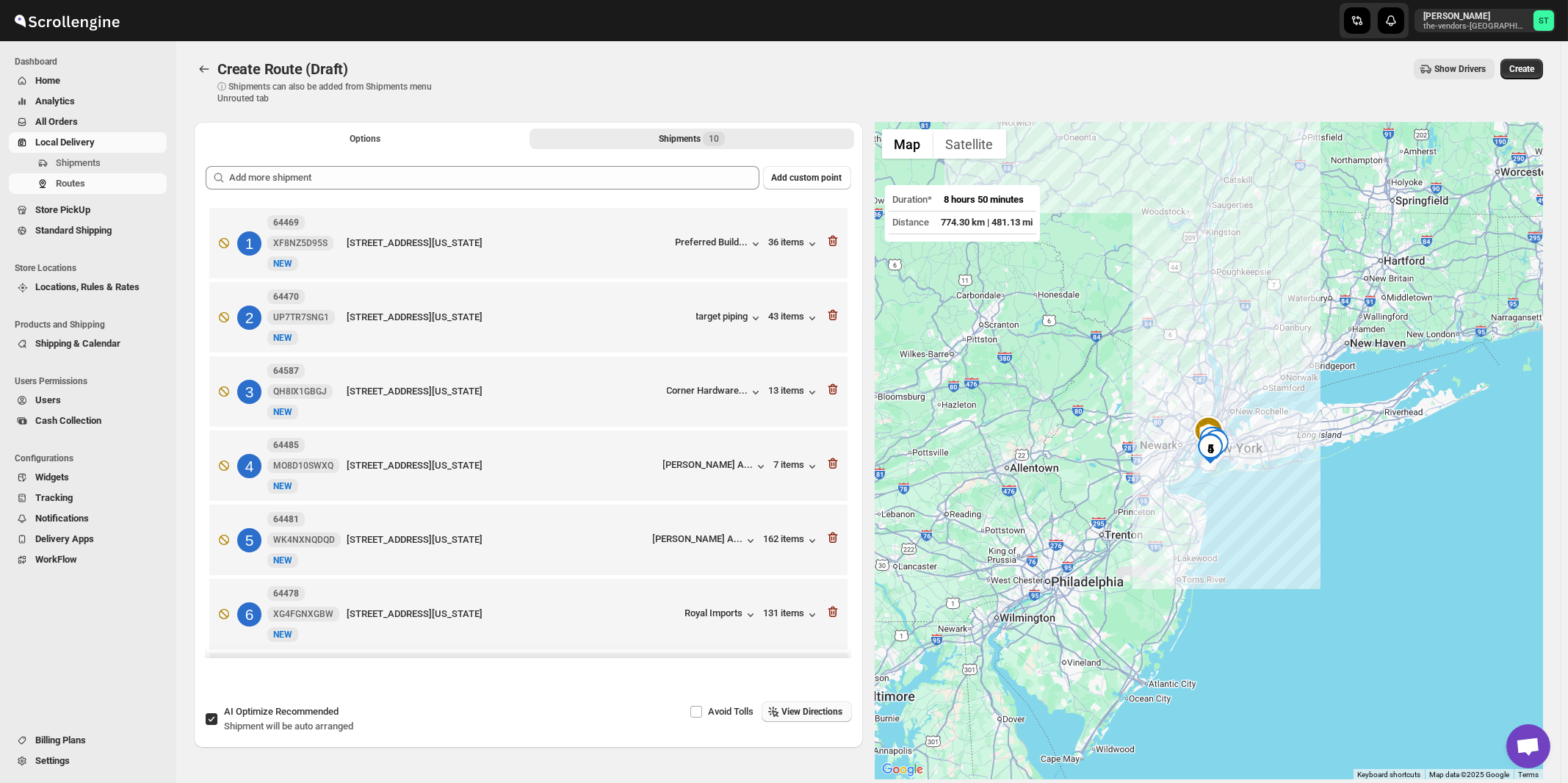
click at [310, 714] on span "Recommended" at bounding box center [307, 711] width 63 height 11
click at [217, 714] on input "AI Optimize Recommended Shipment will be auto arranged" at bounding box center [212, 719] width 12 height 12
checkbox input "false"
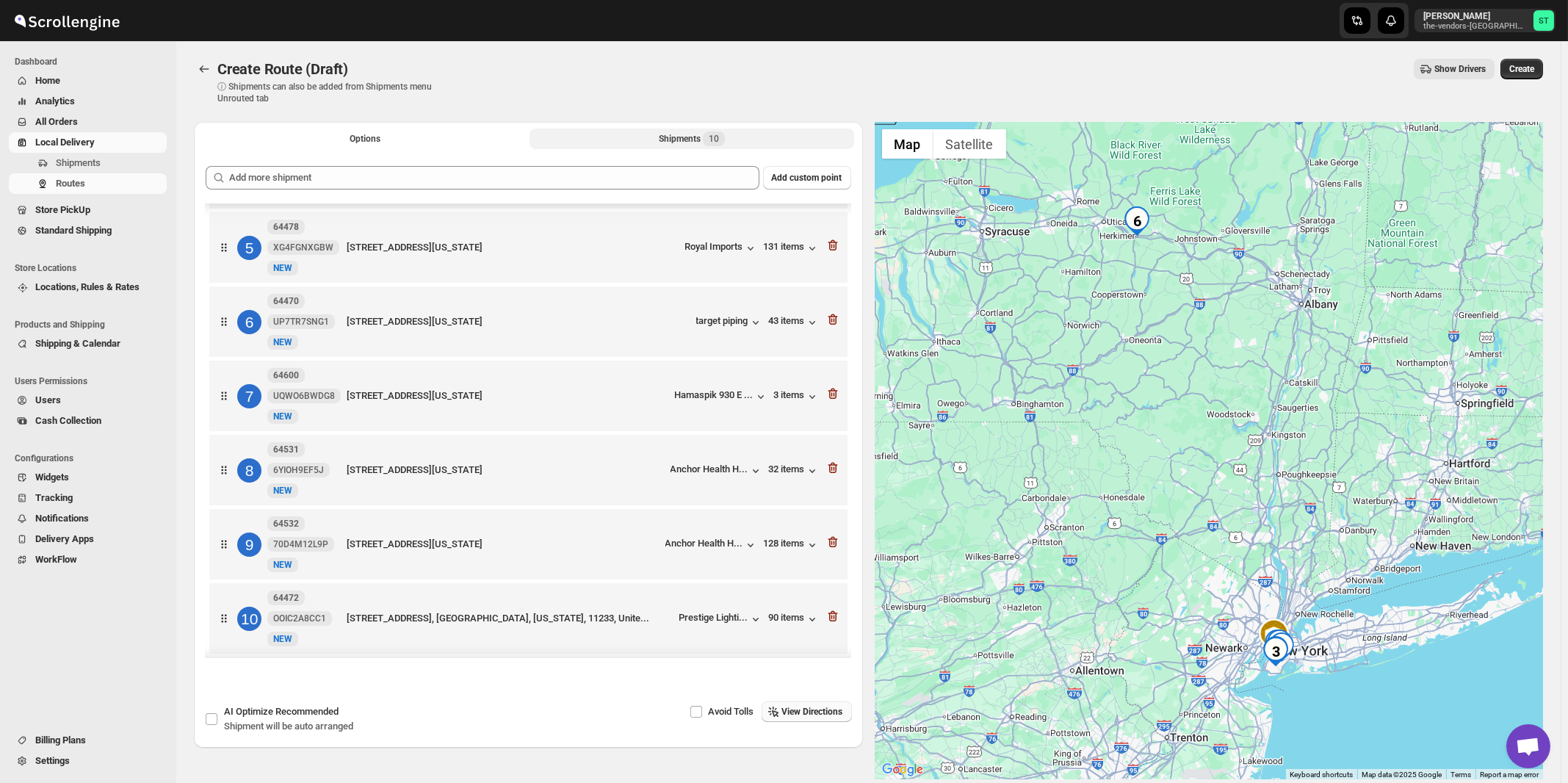
scroll to position [306, 0]
click at [824, 717] on span "View Directions" at bounding box center [812, 712] width 61 height 12
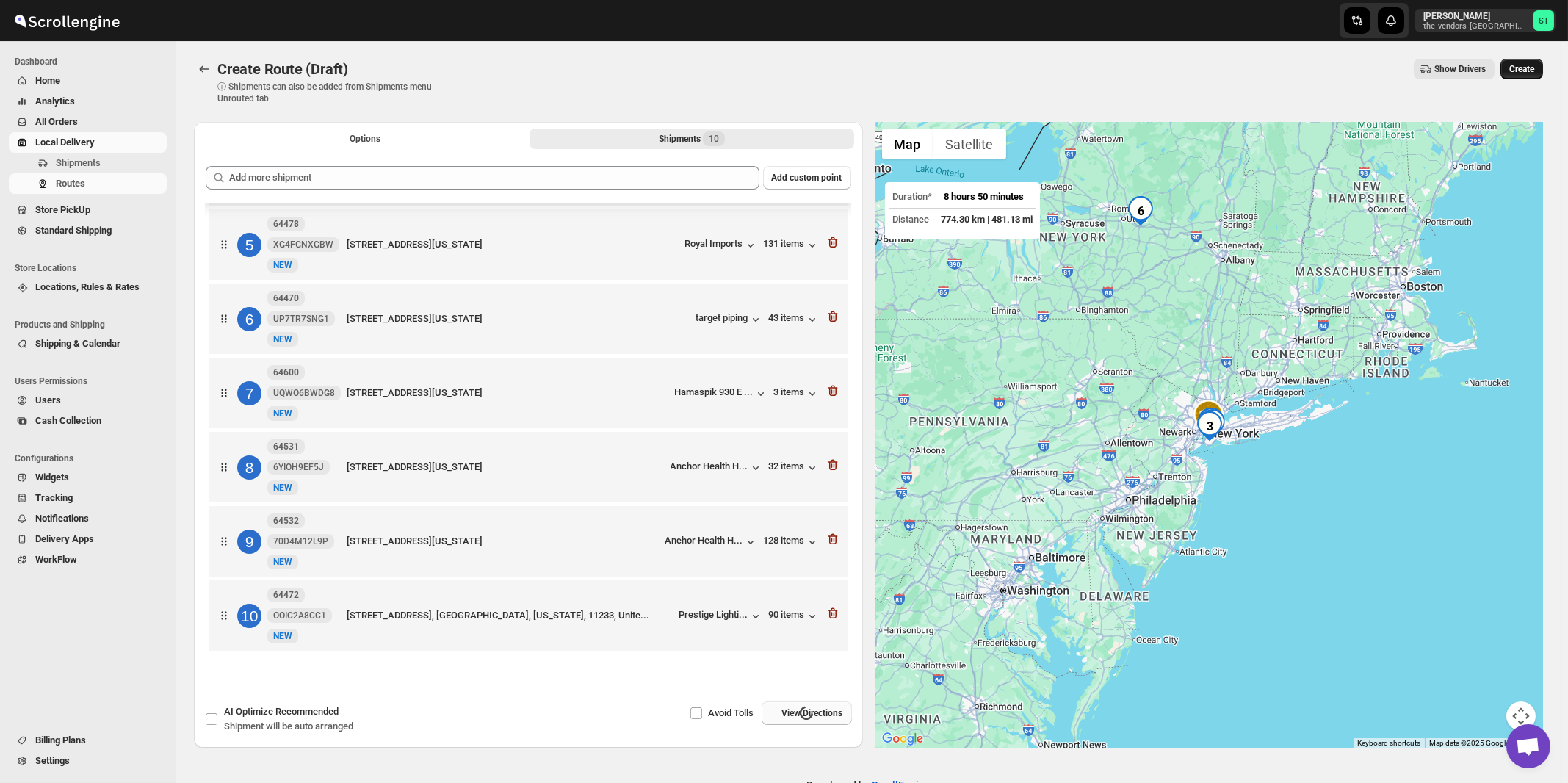
click at [1531, 74] on span "Create" at bounding box center [1521, 69] width 25 height 12
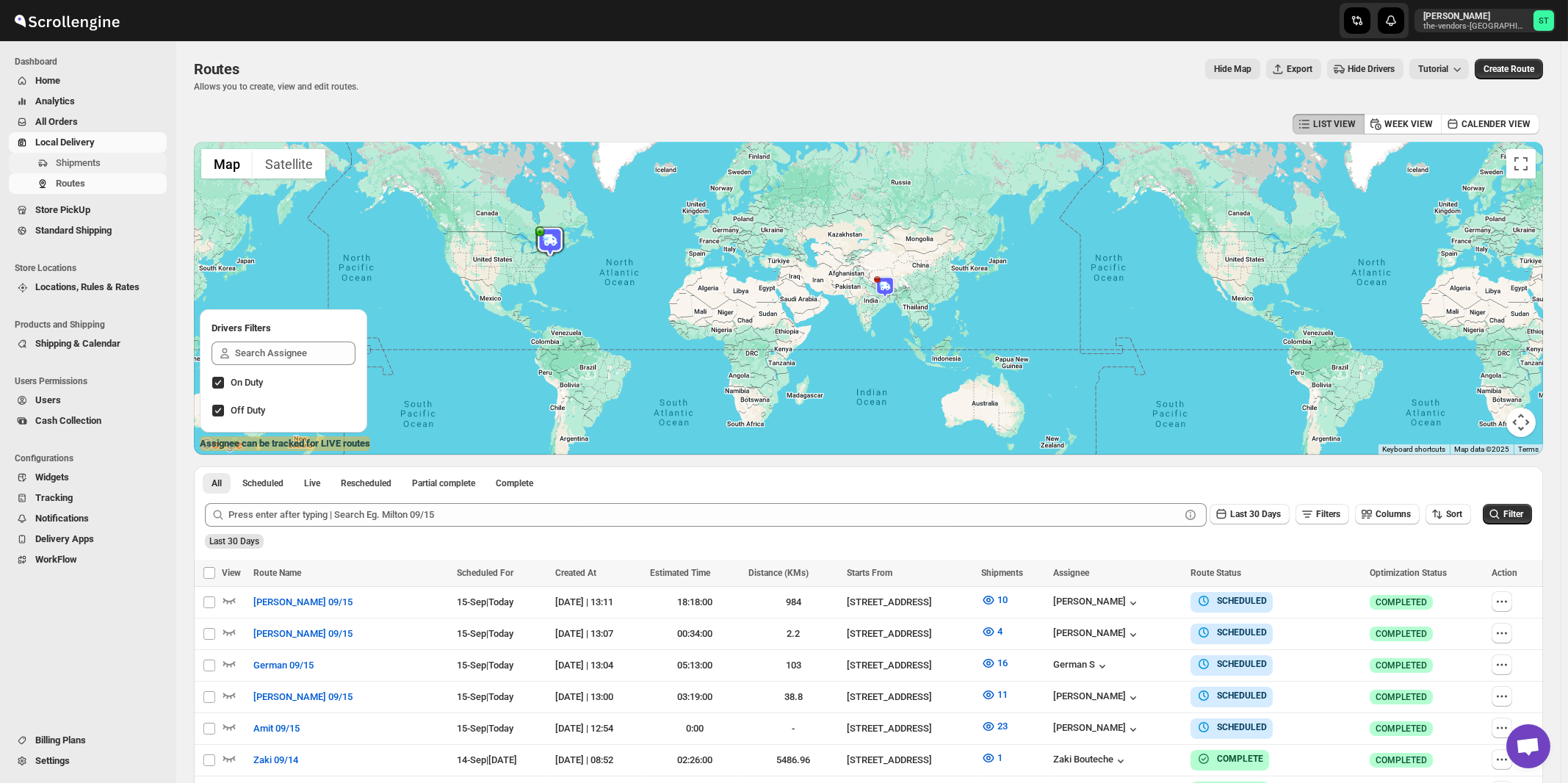
click at [89, 160] on span "Shipments" at bounding box center [78, 162] width 44 height 11
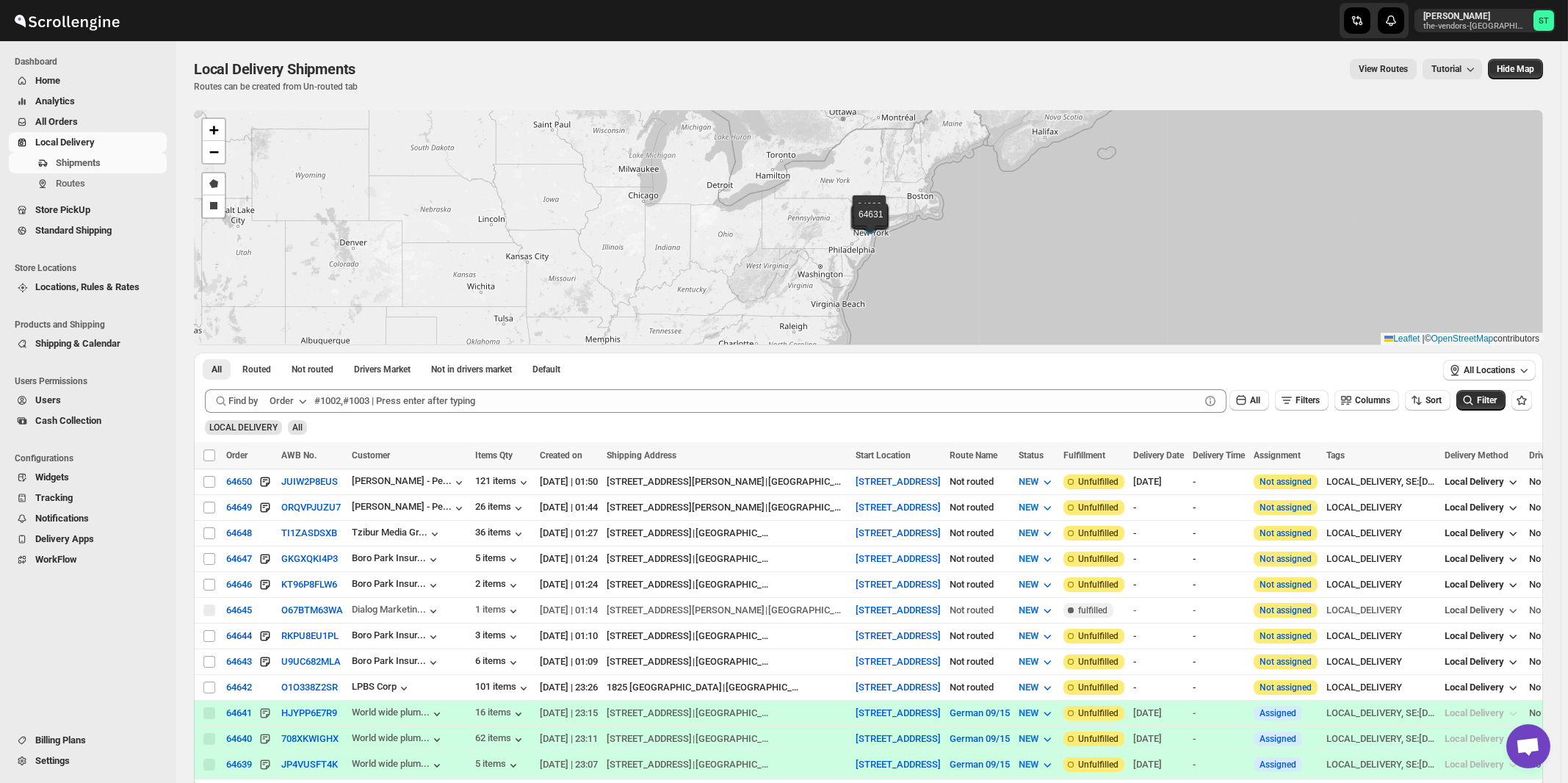
click at [283, 400] on div "Order" at bounding box center [281, 400] width 24 height 15
click at [294, 515] on div "Customer Name" at bounding box center [291, 509] width 68 height 15
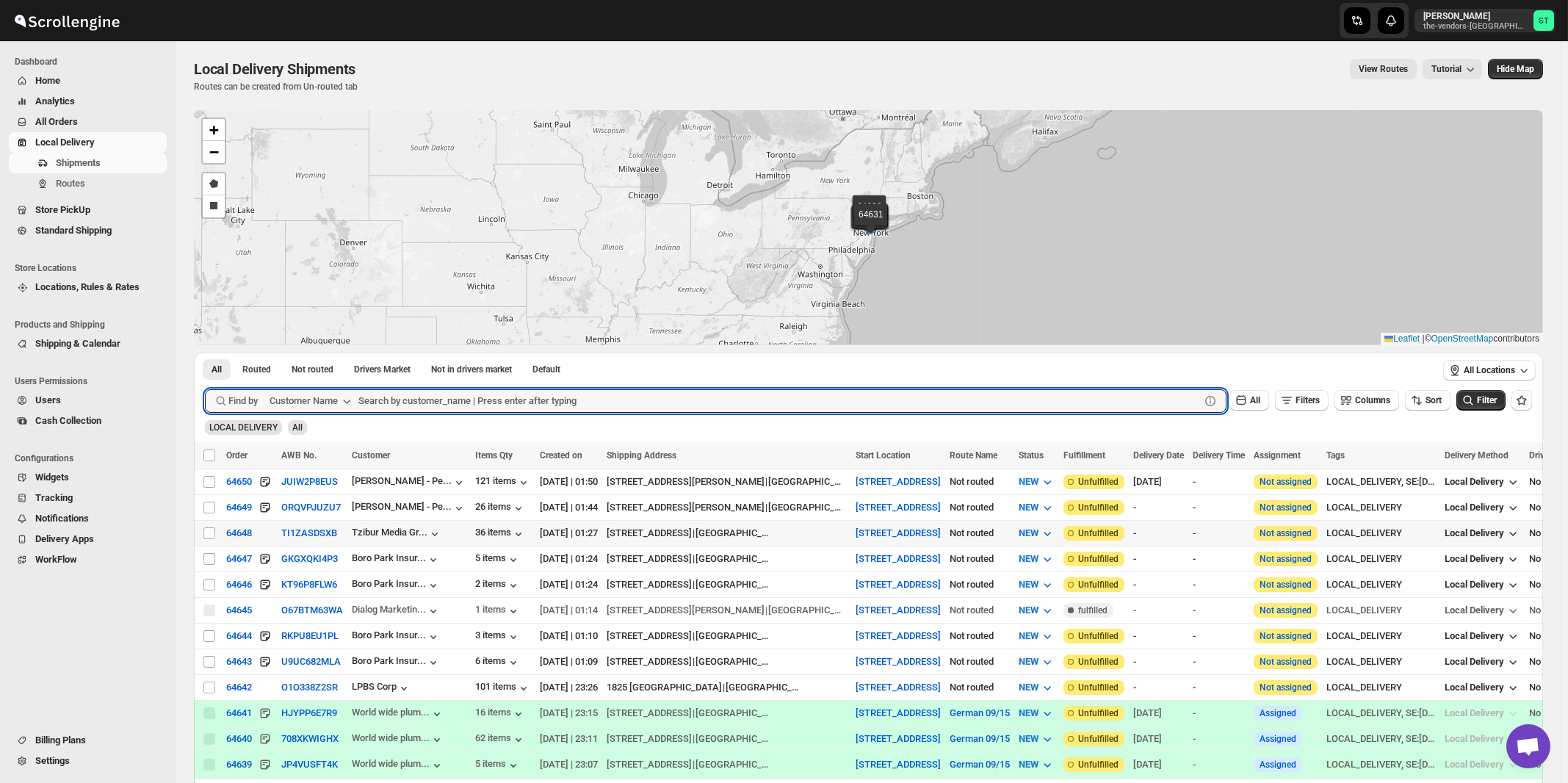
paste input "Five star Corrugated & Display"
type input "Five star Corrugated & Display"
click at [205, 352] on button "Submit" at bounding box center [226, 360] width 42 height 15
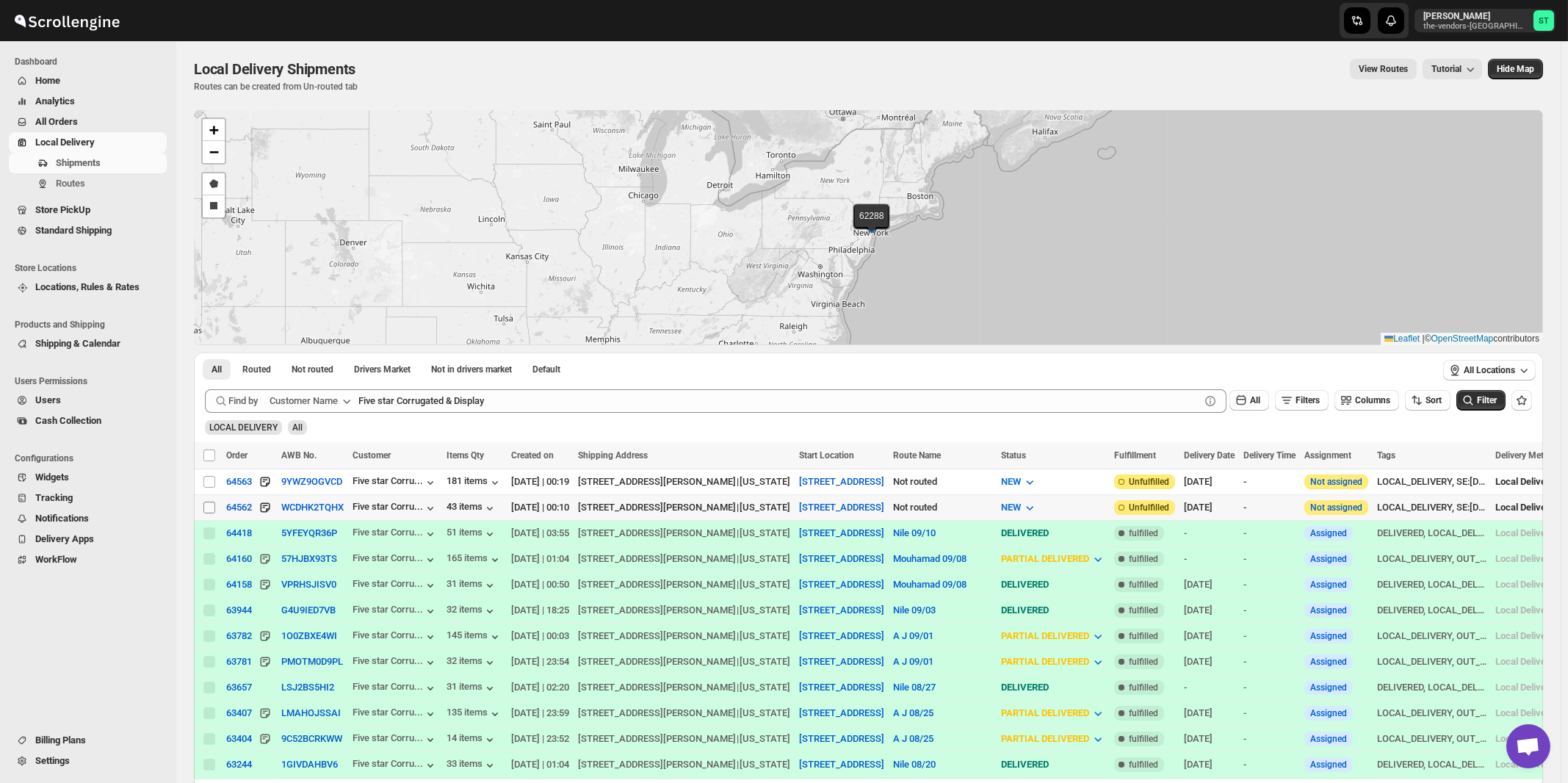
click at [209, 508] on input "Select shipment" at bounding box center [209, 508] width 12 height 12
checkbox input "true"
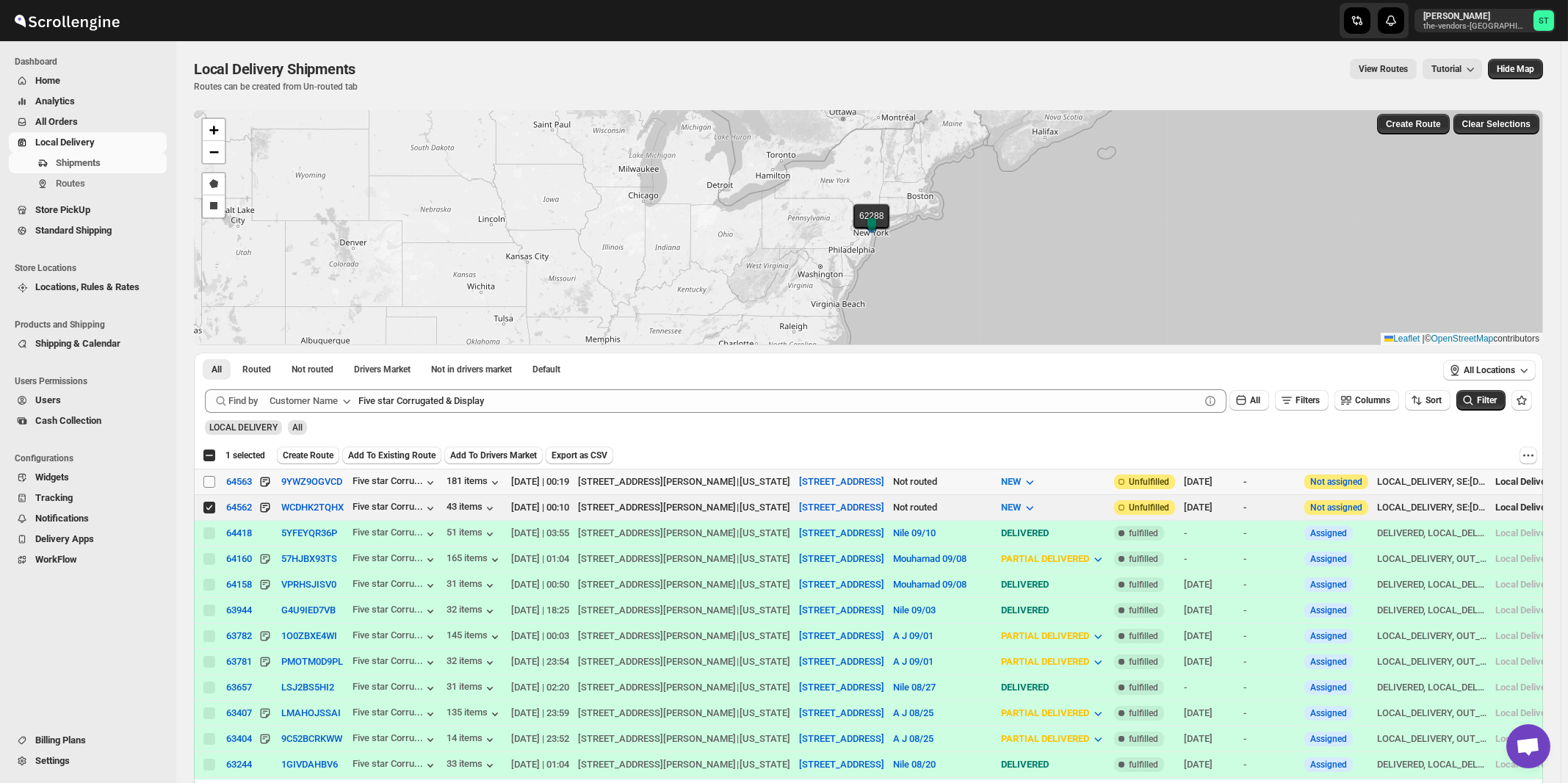
click at [212, 483] on input "Select shipment" at bounding box center [209, 482] width 12 height 12
checkbox input "true"
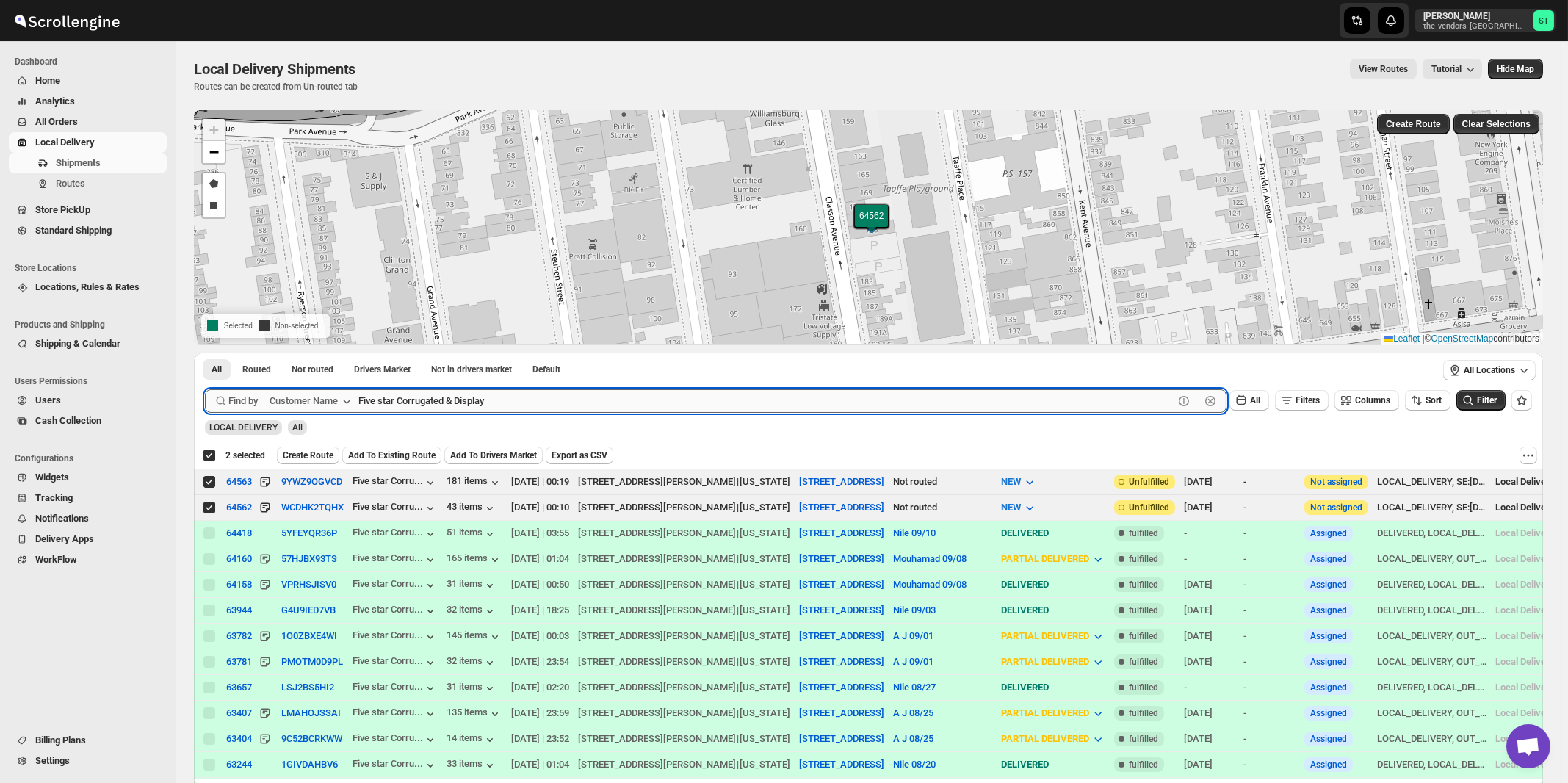
click at [508, 409] on input "Five star Corrugated & Display" at bounding box center [766, 400] width 816 height 23
paste input "Broadview Funding"
type input "Broadview Funding"
click at [205, 352] on button "Submit" at bounding box center [226, 360] width 42 height 15
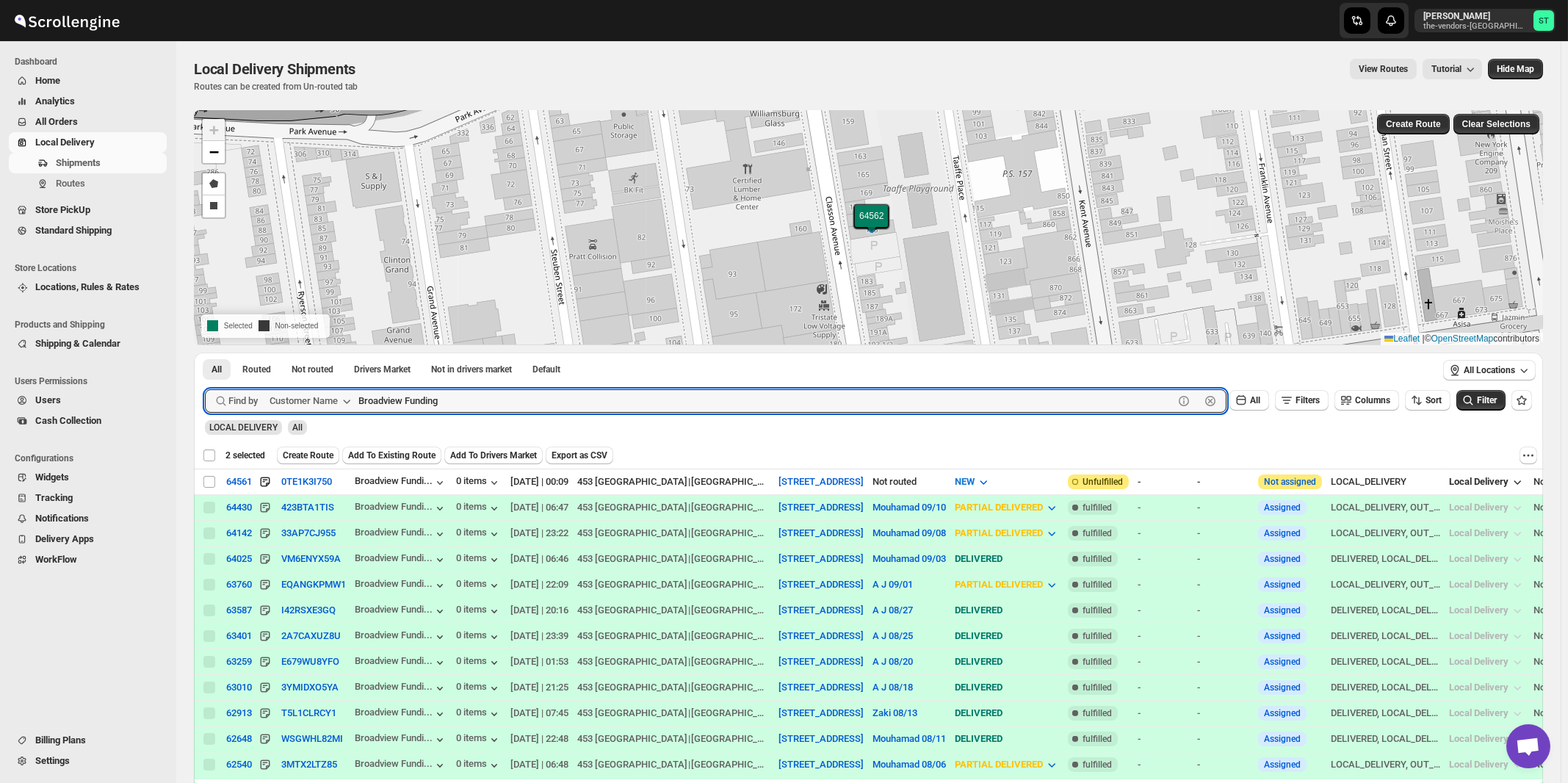
checkbox input "false"
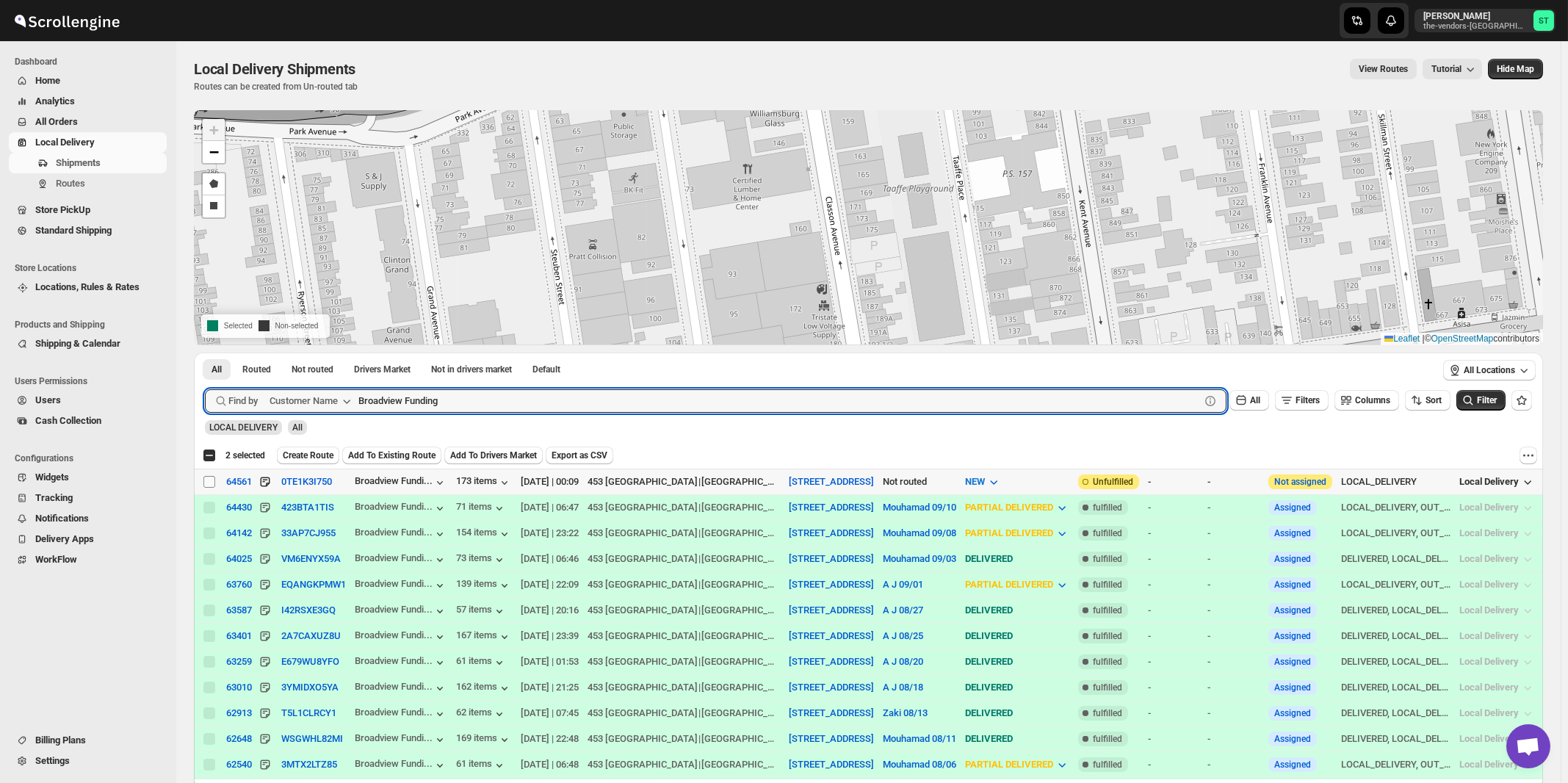
click at [211, 480] on input "Select shipment" at bounding box center [209, 482] width 12 height 12
checkbox input "true"
click at [480, 400] on input "Broadview Funding" at bounding box center [766, 400] width 816 height 23
paste input "MW Plumbing Supplies"
type input "BMW Plumbing Supplies"
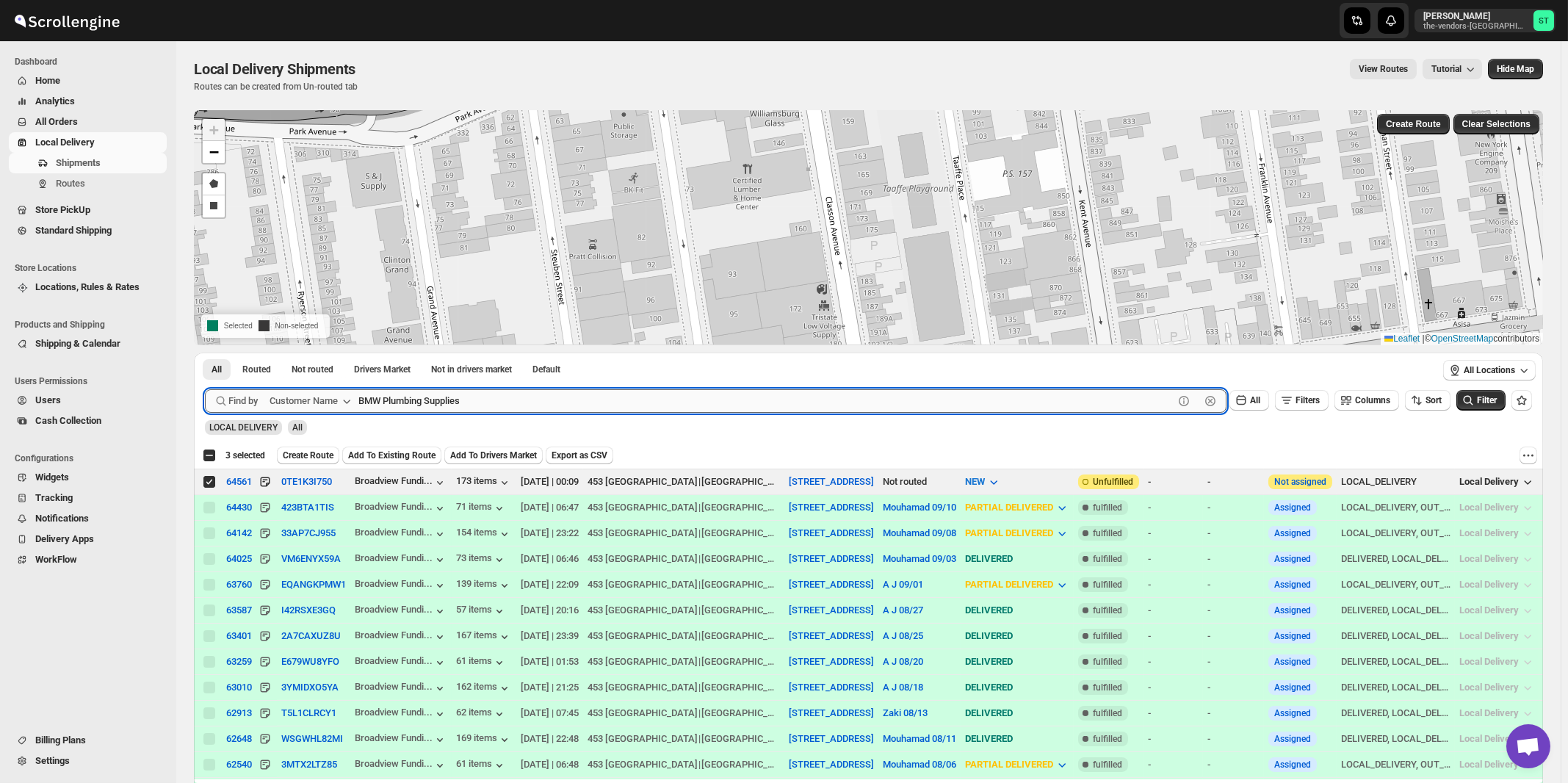
click at [205, 352] on button "Submit" at bounding box center [226, 360] width 42 height 15
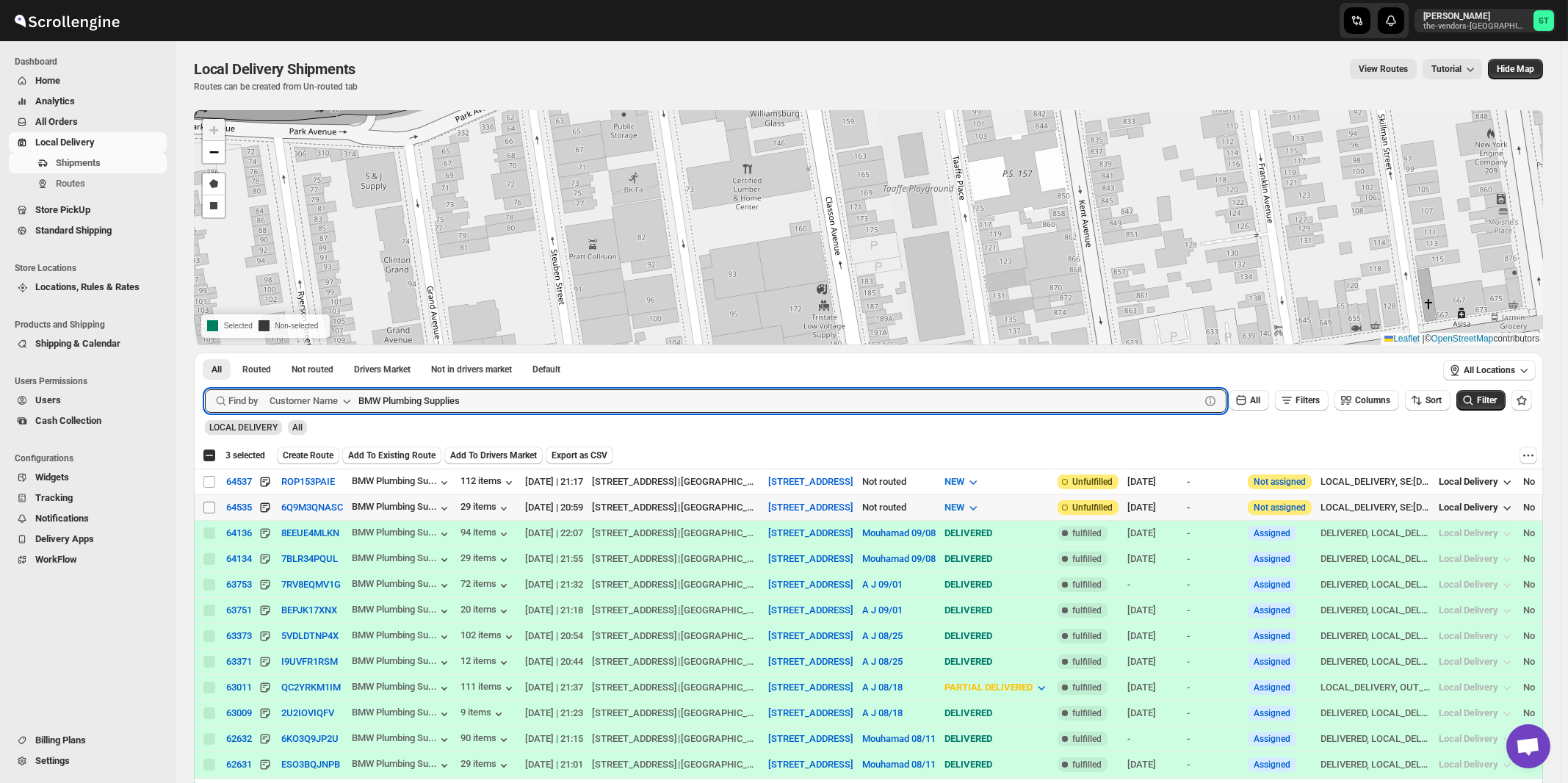
click at [208, 507] on input "Select shipment" at bounding box center [209, 508] width 12 height 12
checkbox input "true"
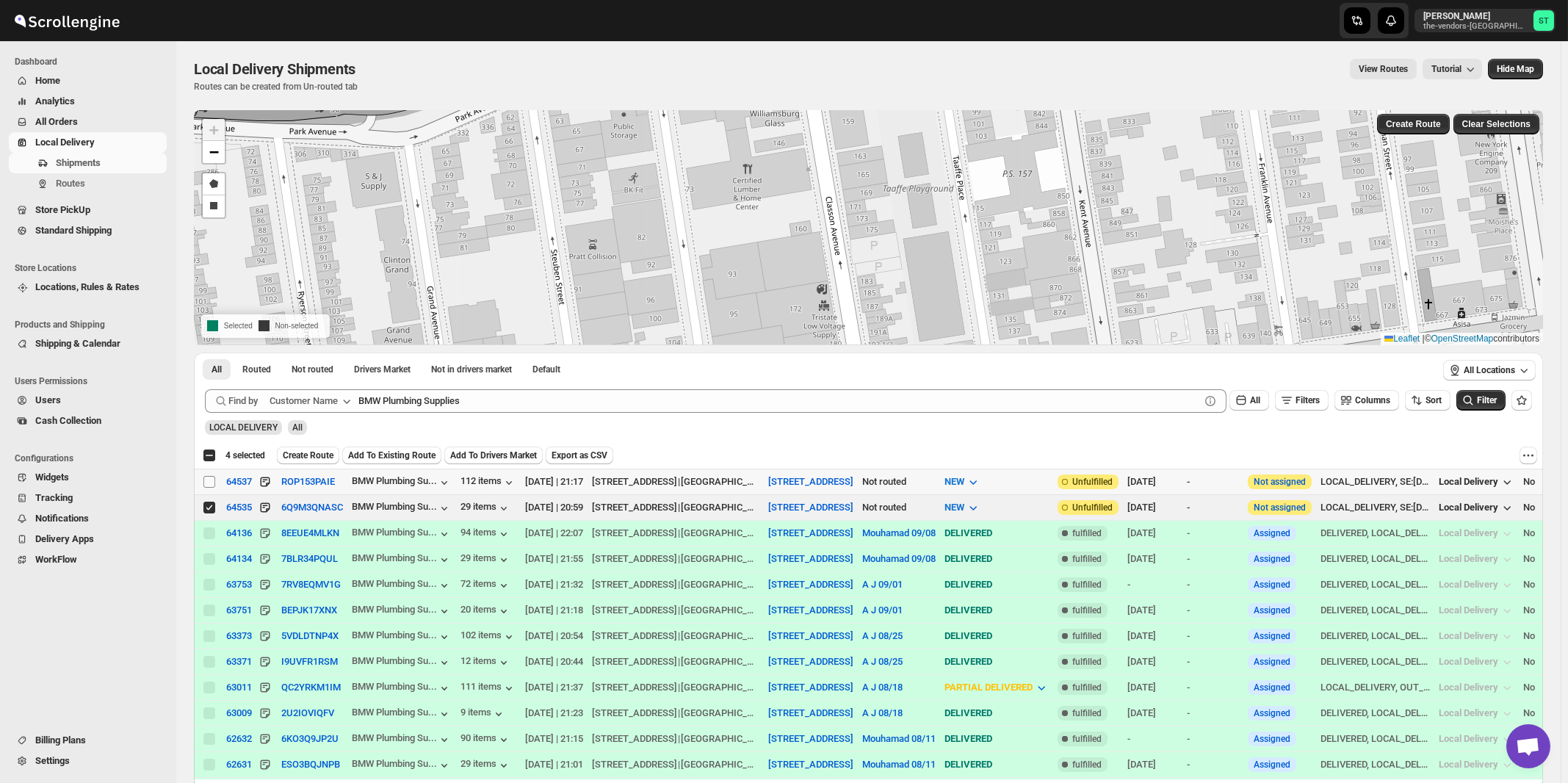
click at [209, 486] on input "Select shipment" at bounding box center [209, 482] width 12 height 12
checkbox input "true"
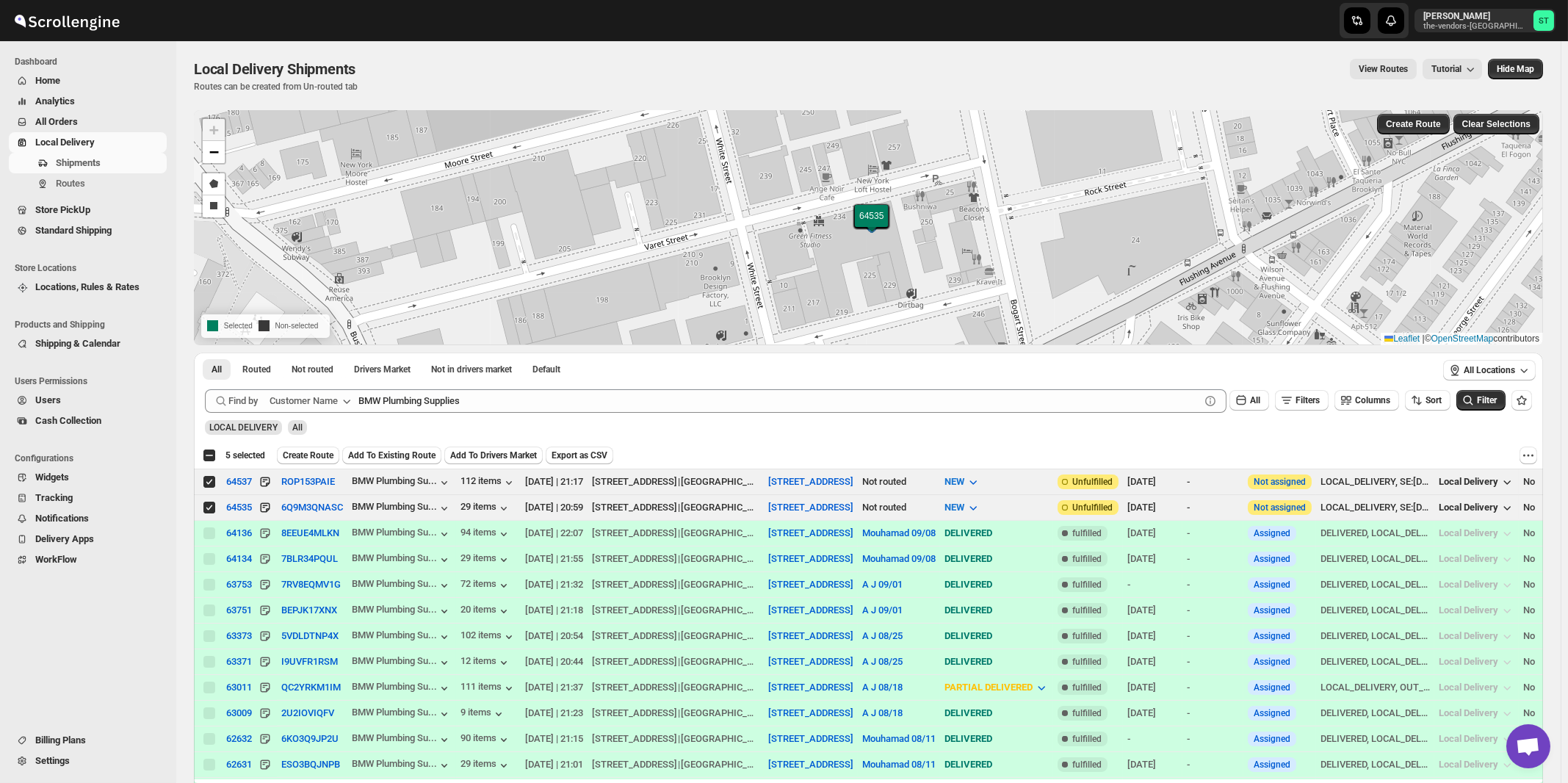
click at [482, 385] on div "All Routed Not routed Drivers Market Not in drivers market Default More Filters…" at bounding box center [815, 368] width 1242 height 32
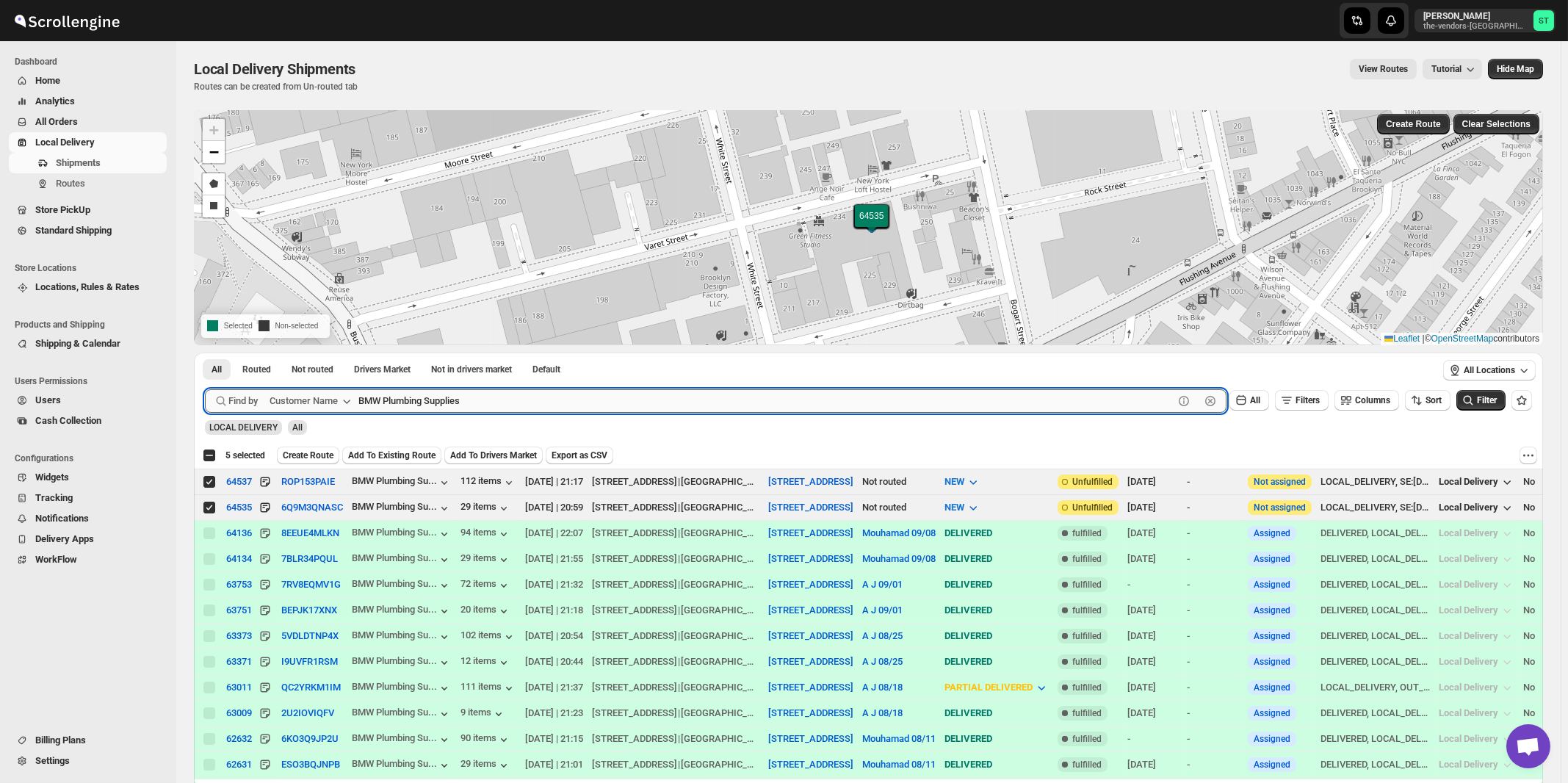
click at [486, 400] on input "BMW Plumbing Supplies" at bounding box center [766, 400] width 816 height 23
paste input "Artek Insurance"
type input "Artek Insurance"
click at [205, 352] on button "Submit" at bounding box center [226, 360] width 42 height 15
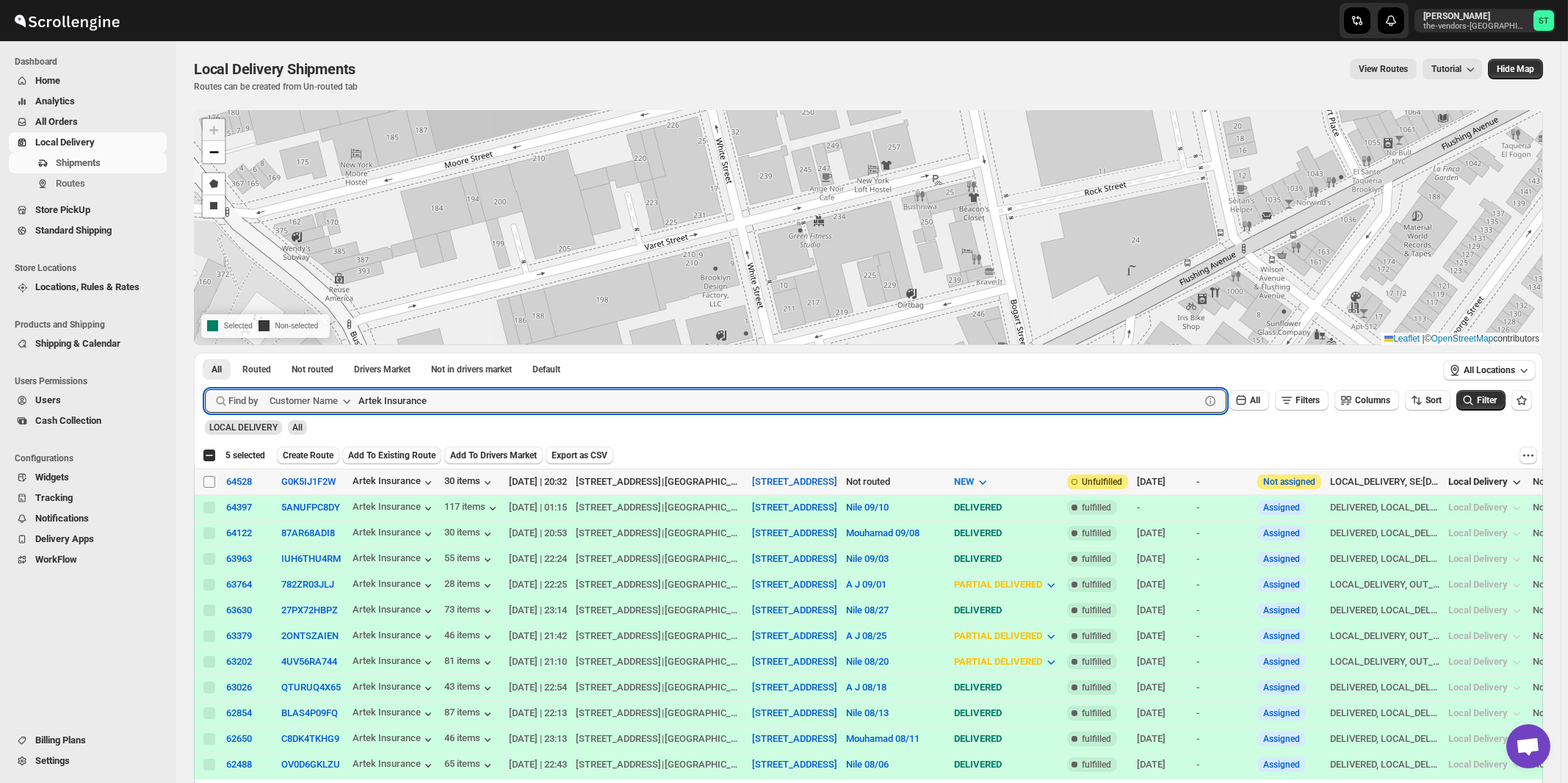
click at [209, 480] on input "Select shipment" at bounding box center [209, 482] width 12 height 12
checkbox input "true"
click at [572, 406] on input "Artek Insurance" at bounding box center [766, 400] width 816 height 23
paste input "Republic Valuations"
type input "Republic Valuations"
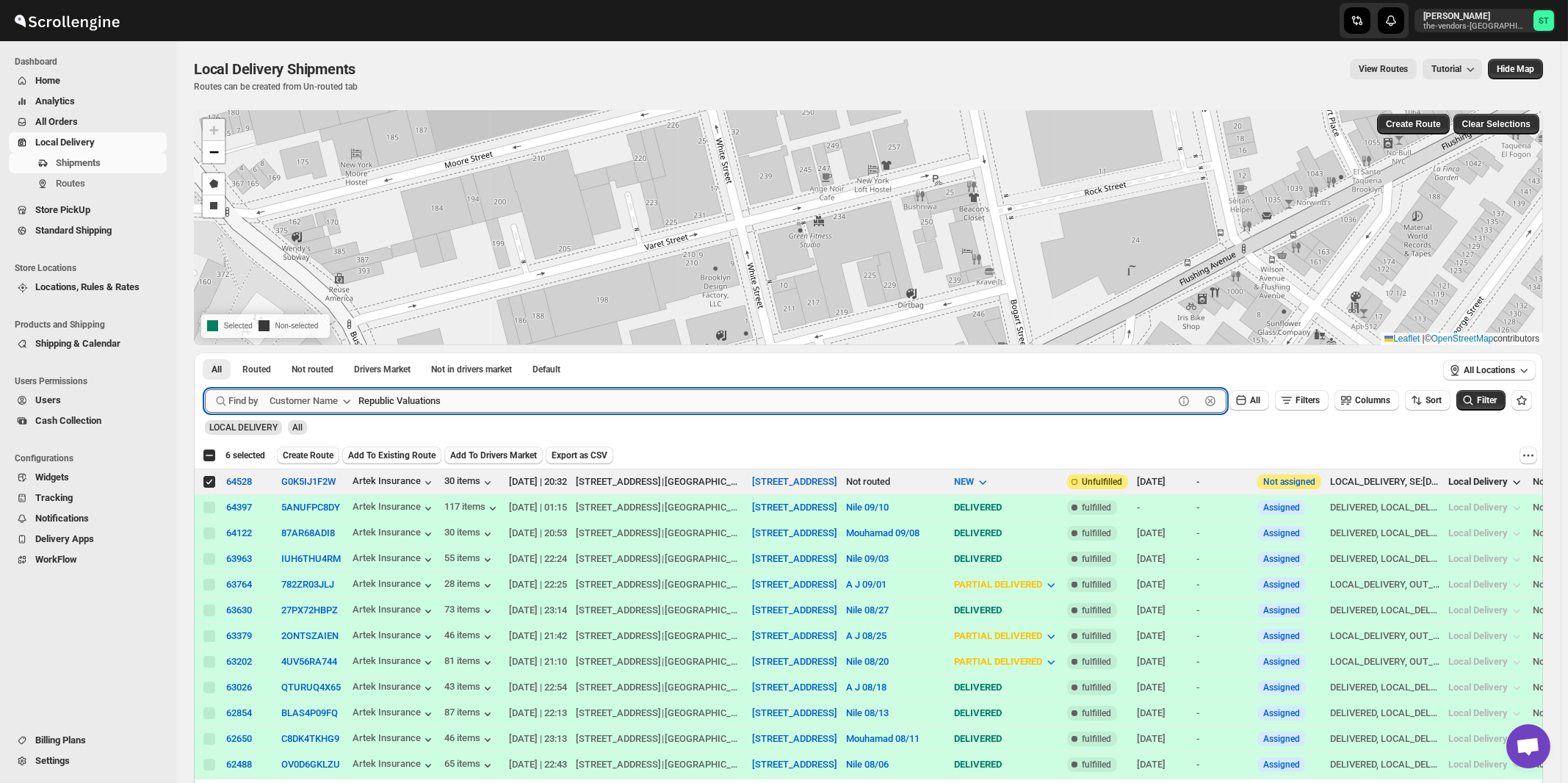
click at [205, 352] on button "Submit" at bounding box center [226, 360] width 42 height 15
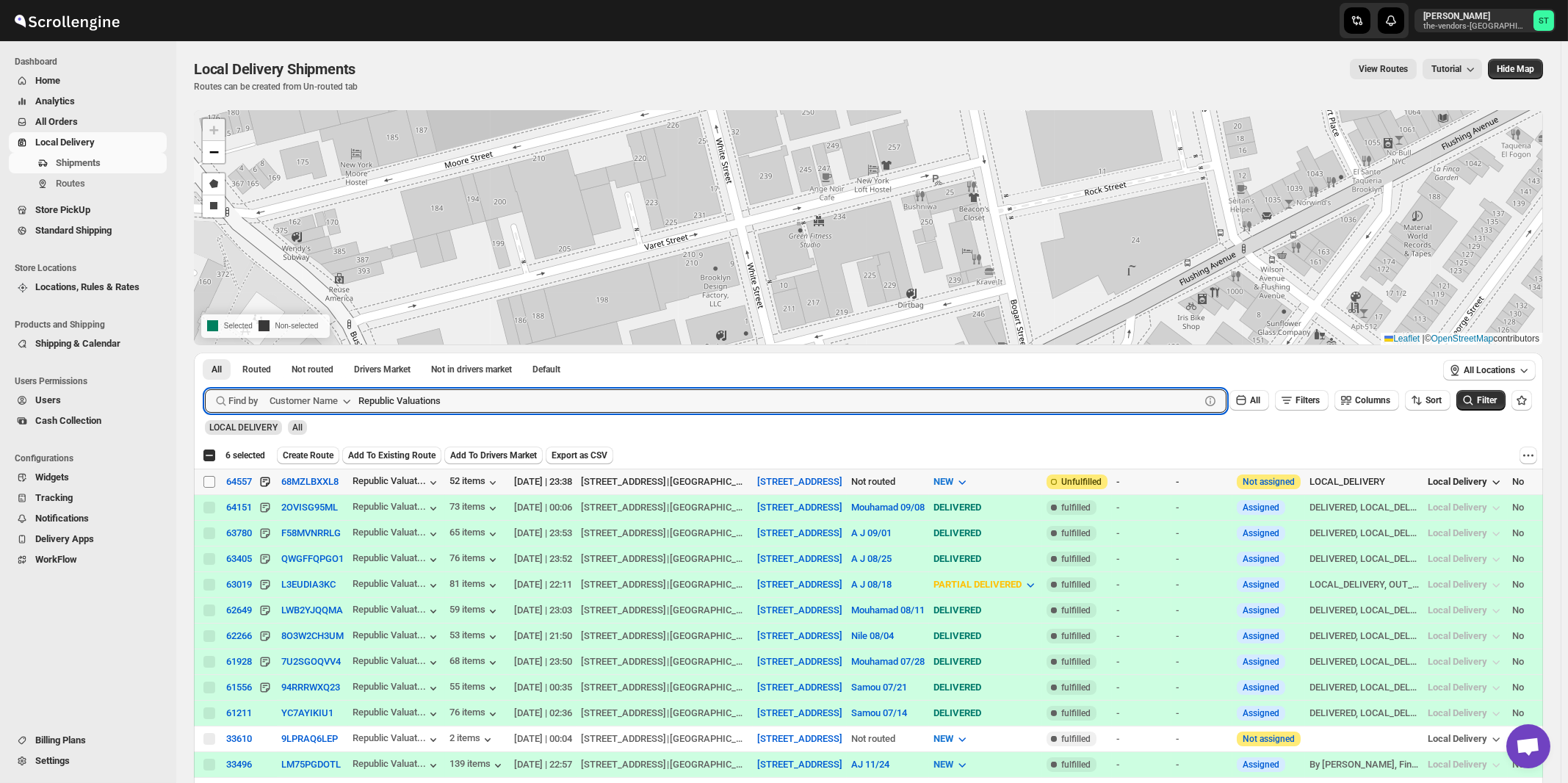
click at [211, 482] on input "Select shipment" at bounding box center [209, 482] width 12 height 12
checkbox input "true"
click at [504, 401] on input "Republic Valuations" at bounding box center [766, 400] width 816 height 23
paste input "P&G Williamsburg"
type input "P&G Williamsburg"
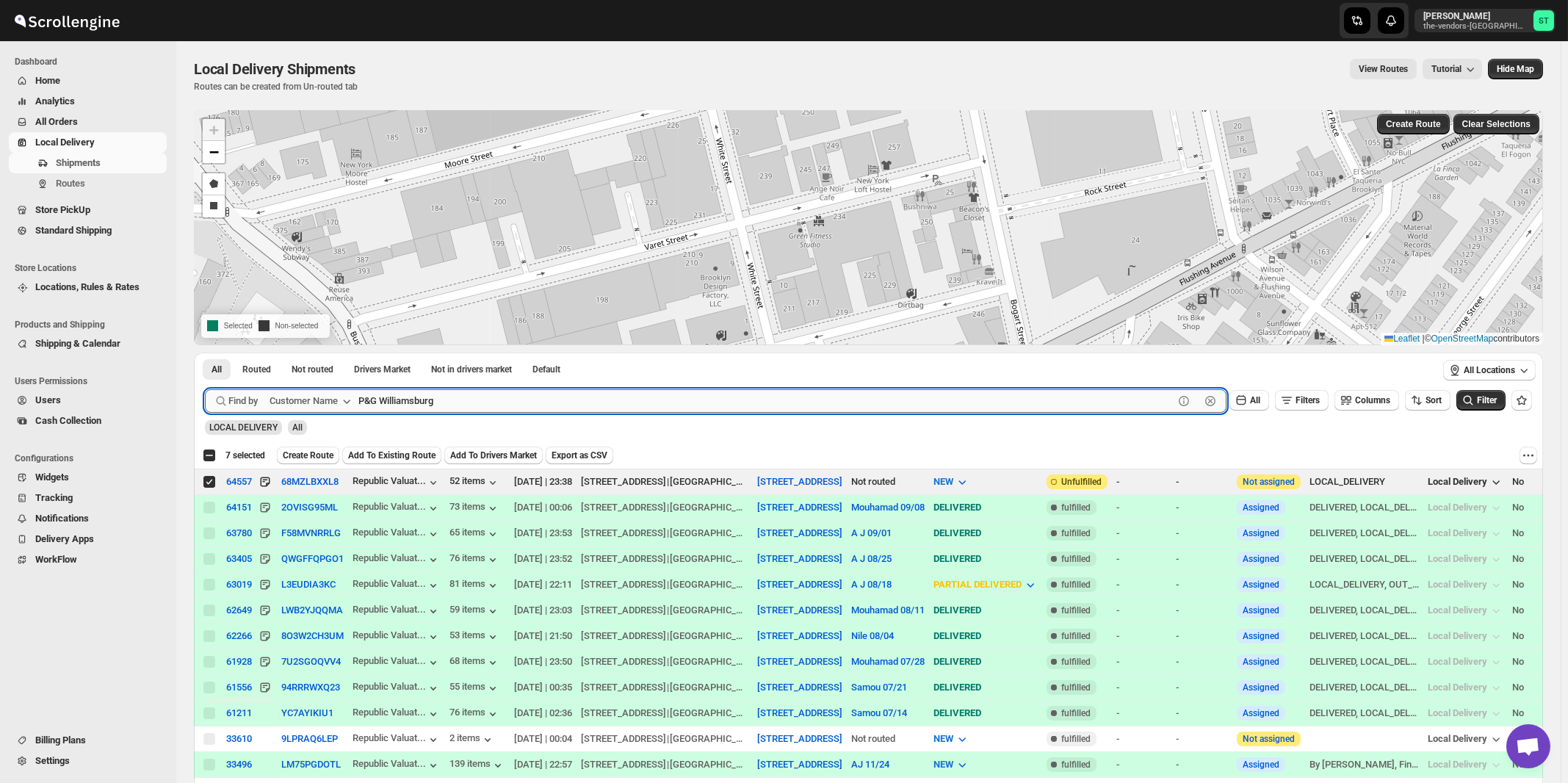
click at [205, 352] on button "Submit" at bounding box center [226, 360] width 42 height 15
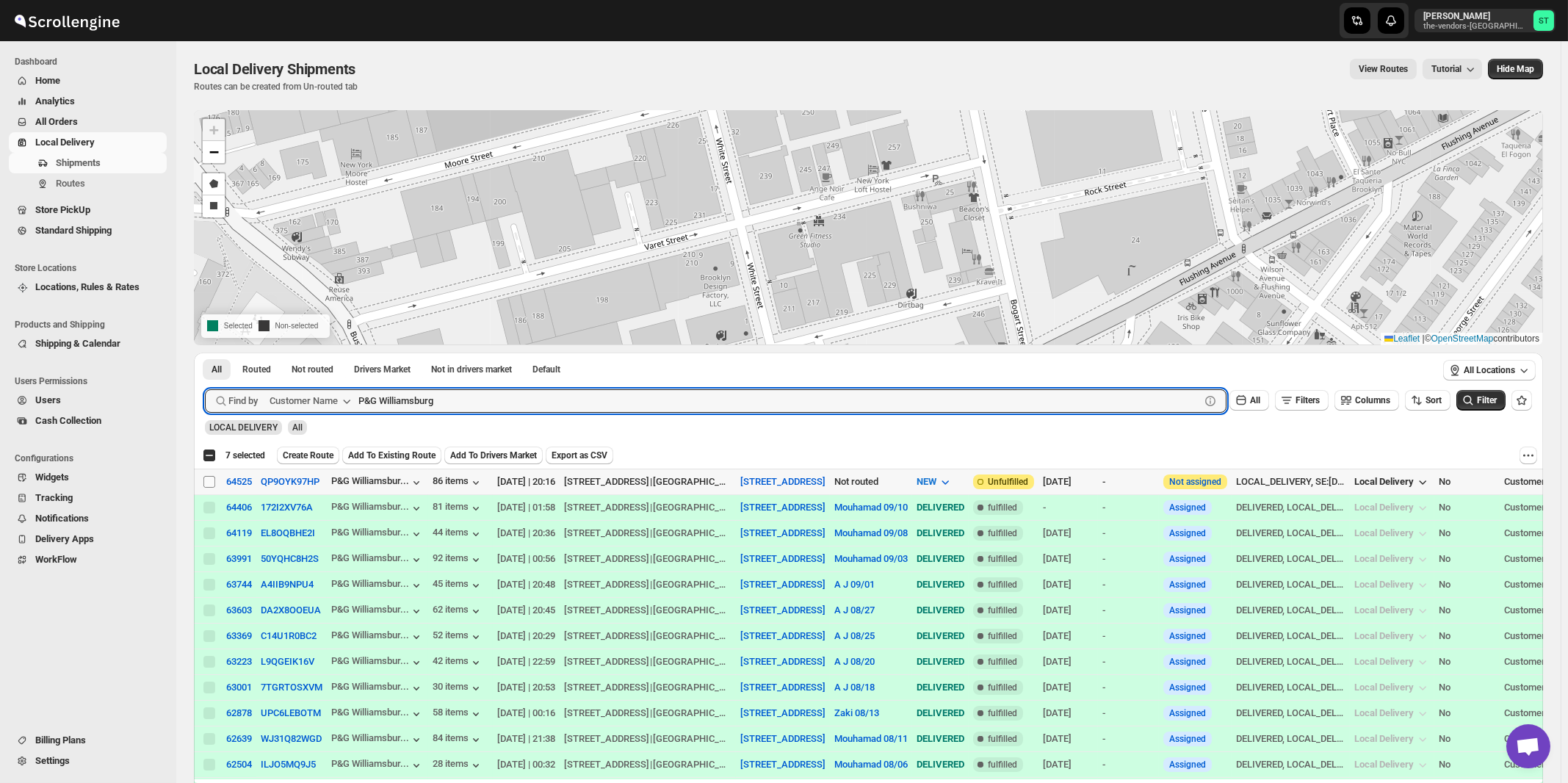
click at [210, 481] on input "Select shipment" at bounding box center [209, 482] width 12 height 12
checkbox input "true"
click at [543, 397] on input "P&G Williamsburg" at bounding box center [766, 400] width 816 height 23
paste input "CW Realty"
type input "CW Realty"
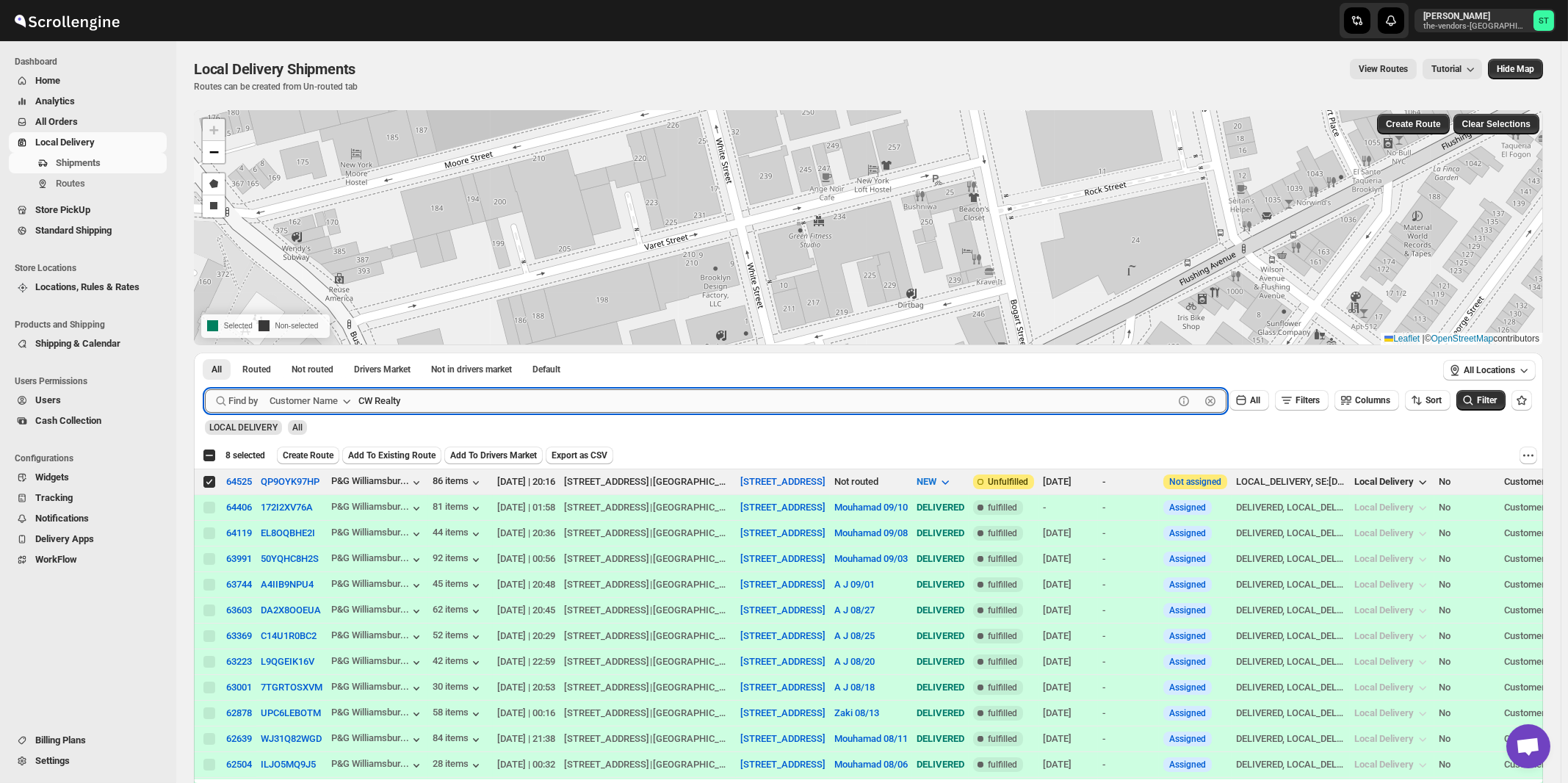
click at [205, 352] on button "Submit" at bounding box center [226, 360] width 42 height 15
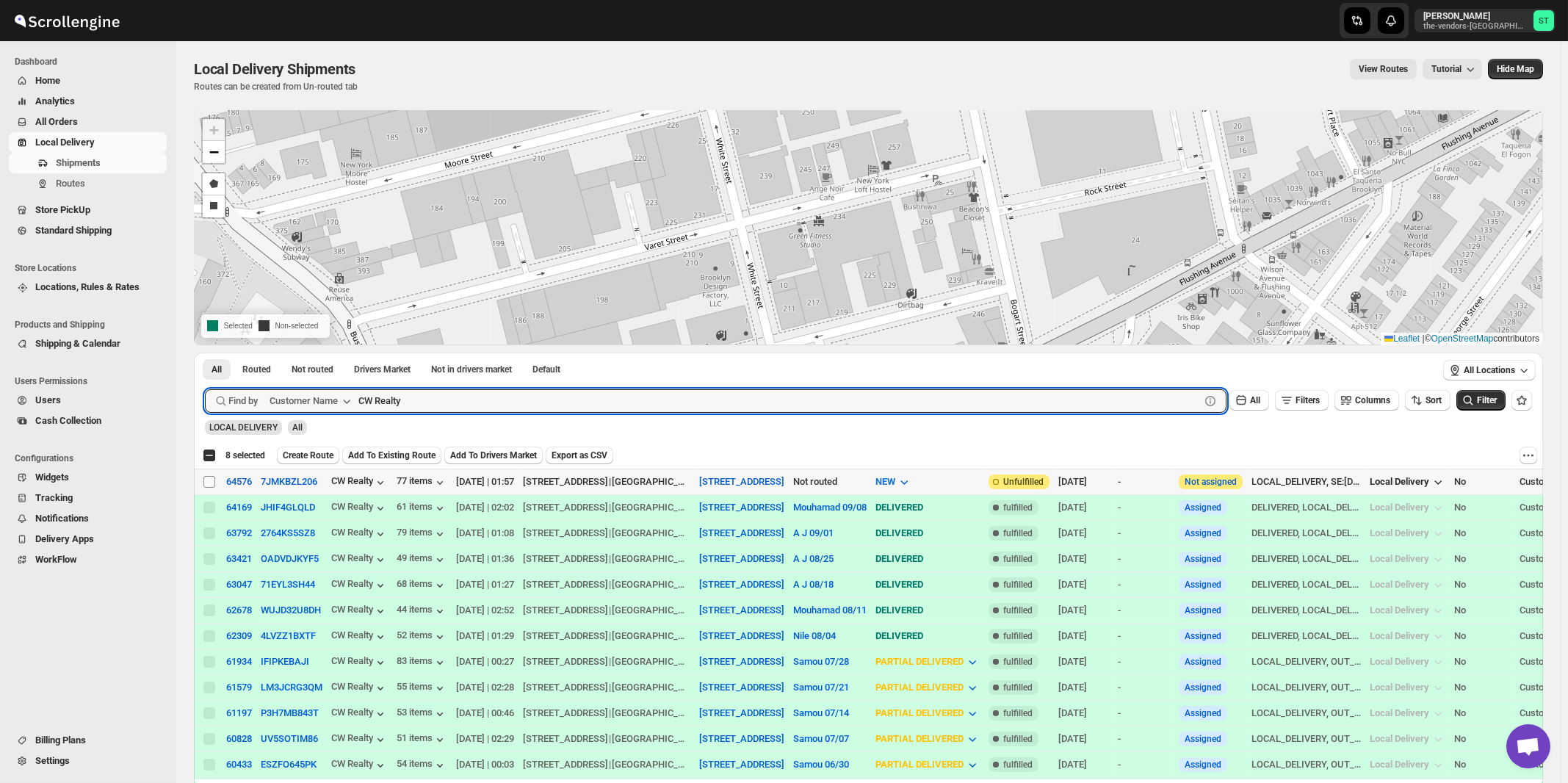
click at [206, 482] on input "Select shipment" at bounding box center [209, 482] width 12 height 12
checkbox input "true"
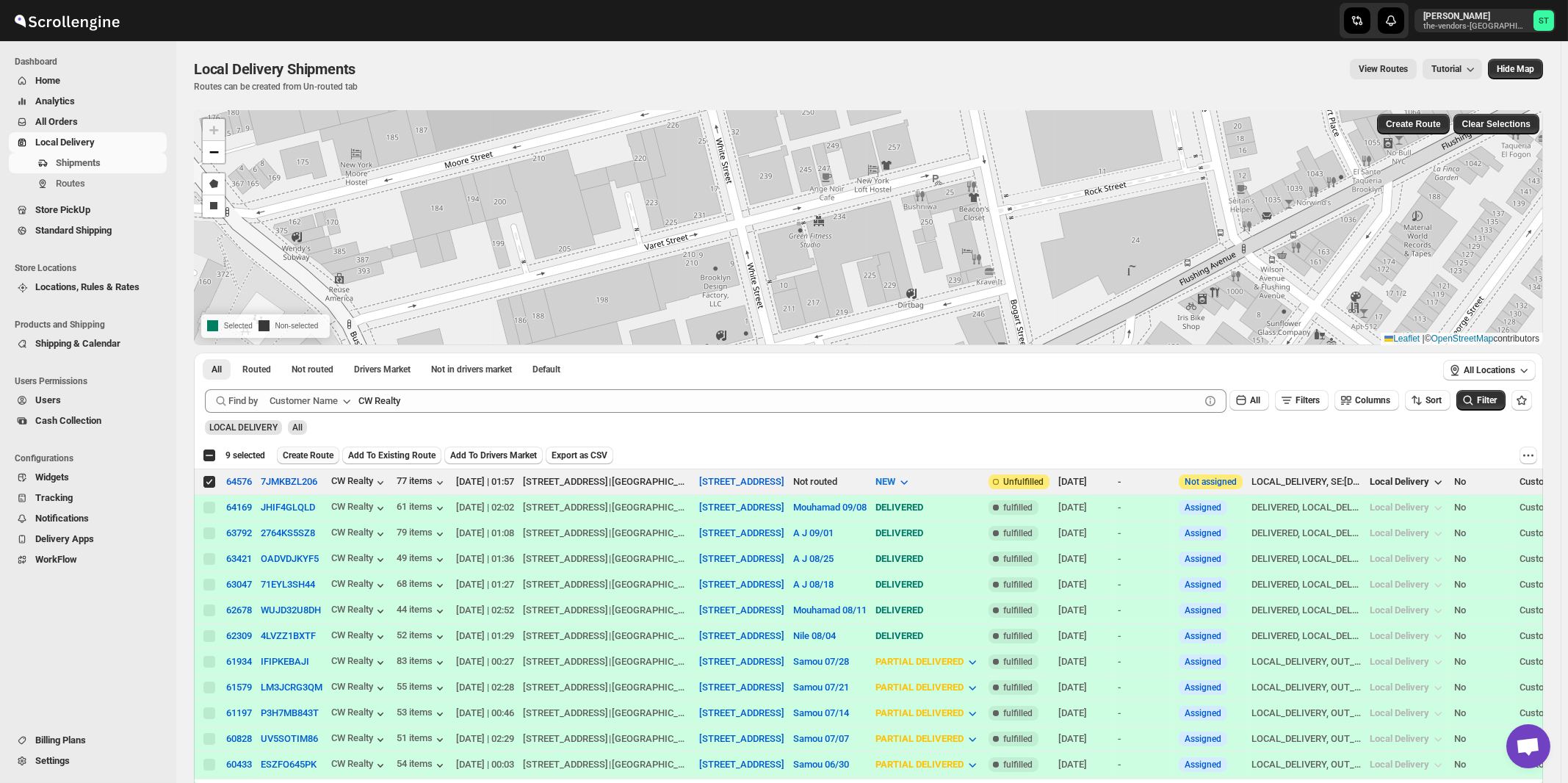
click at [323, 457] on span "Create Route" at bounding box center [308, 456] width 50 height 12
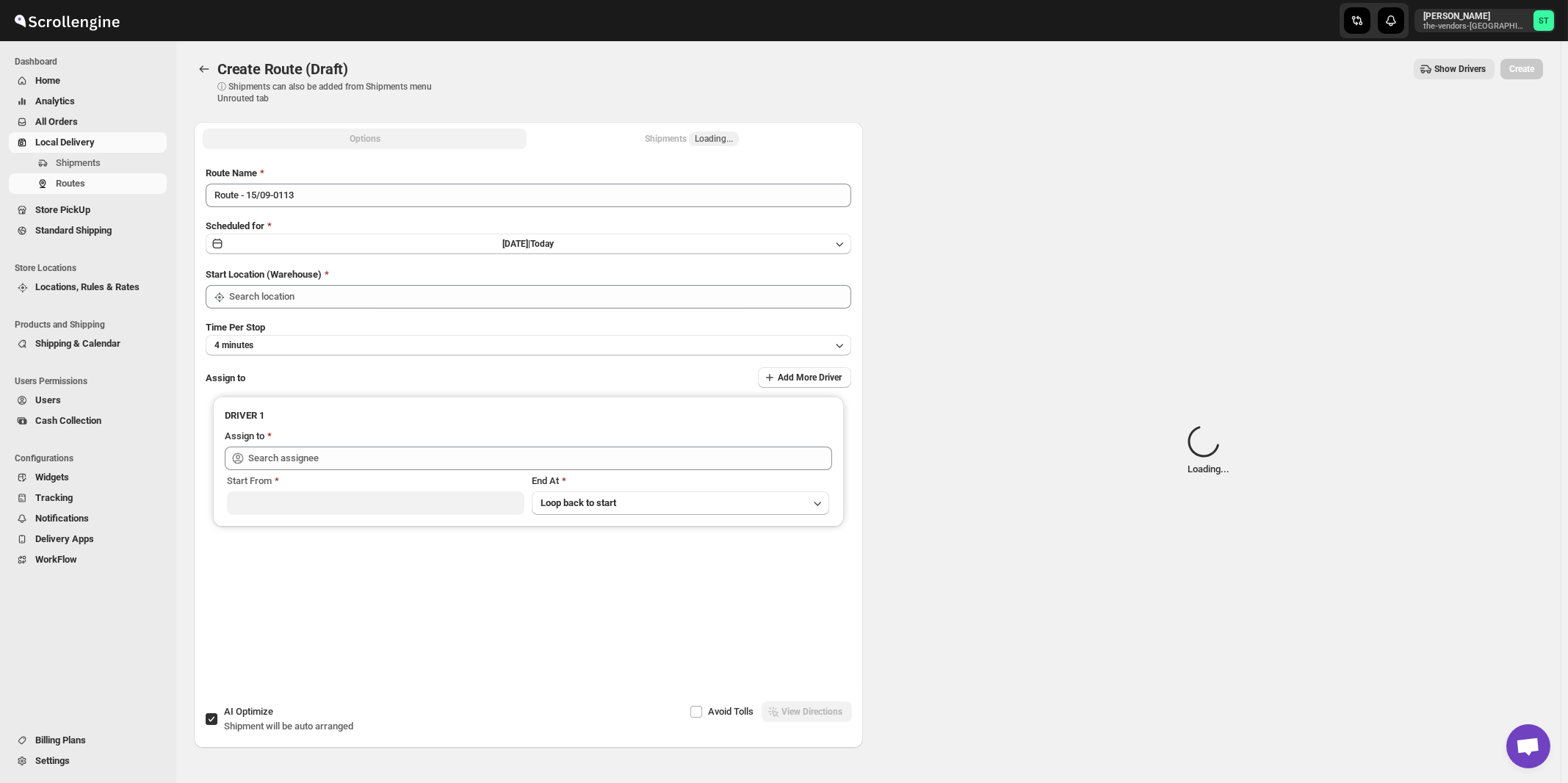
type input "[STREET_ADDRESS]"
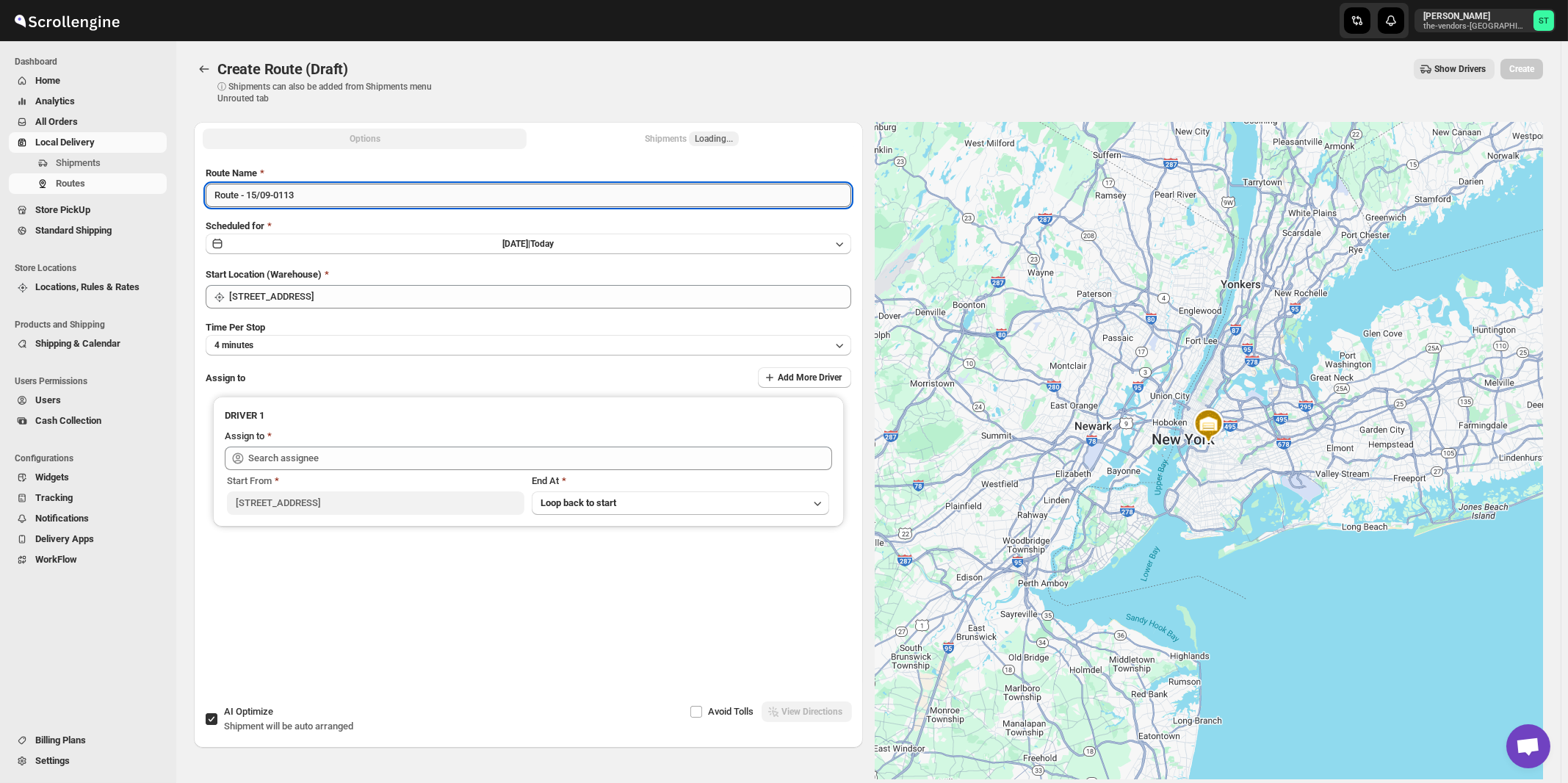
click at [474, 194] on input "Route - 15/09-0113" at bounding box center [528, 195] width 645 height 23
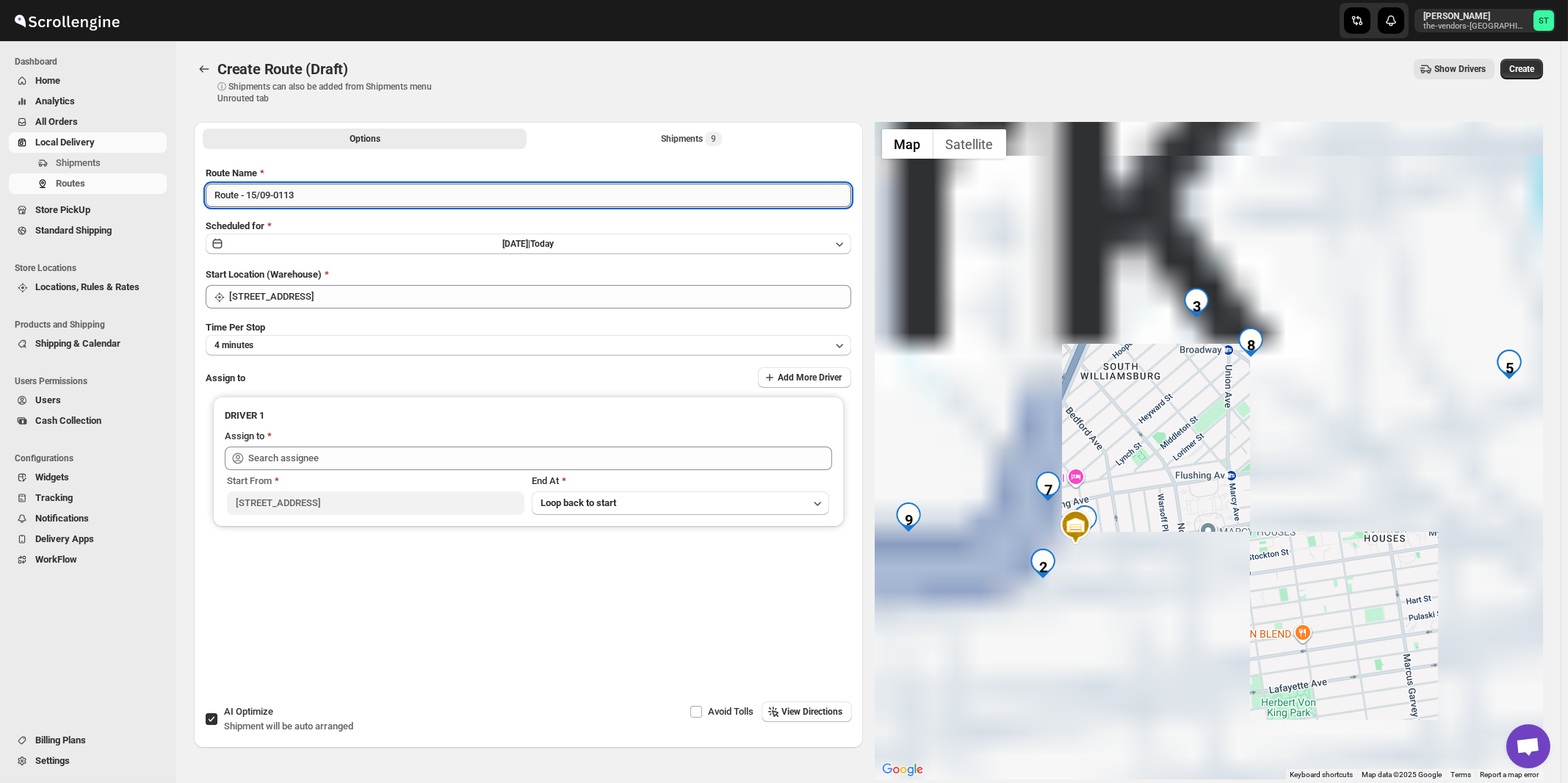
paste input "Mouhamad"
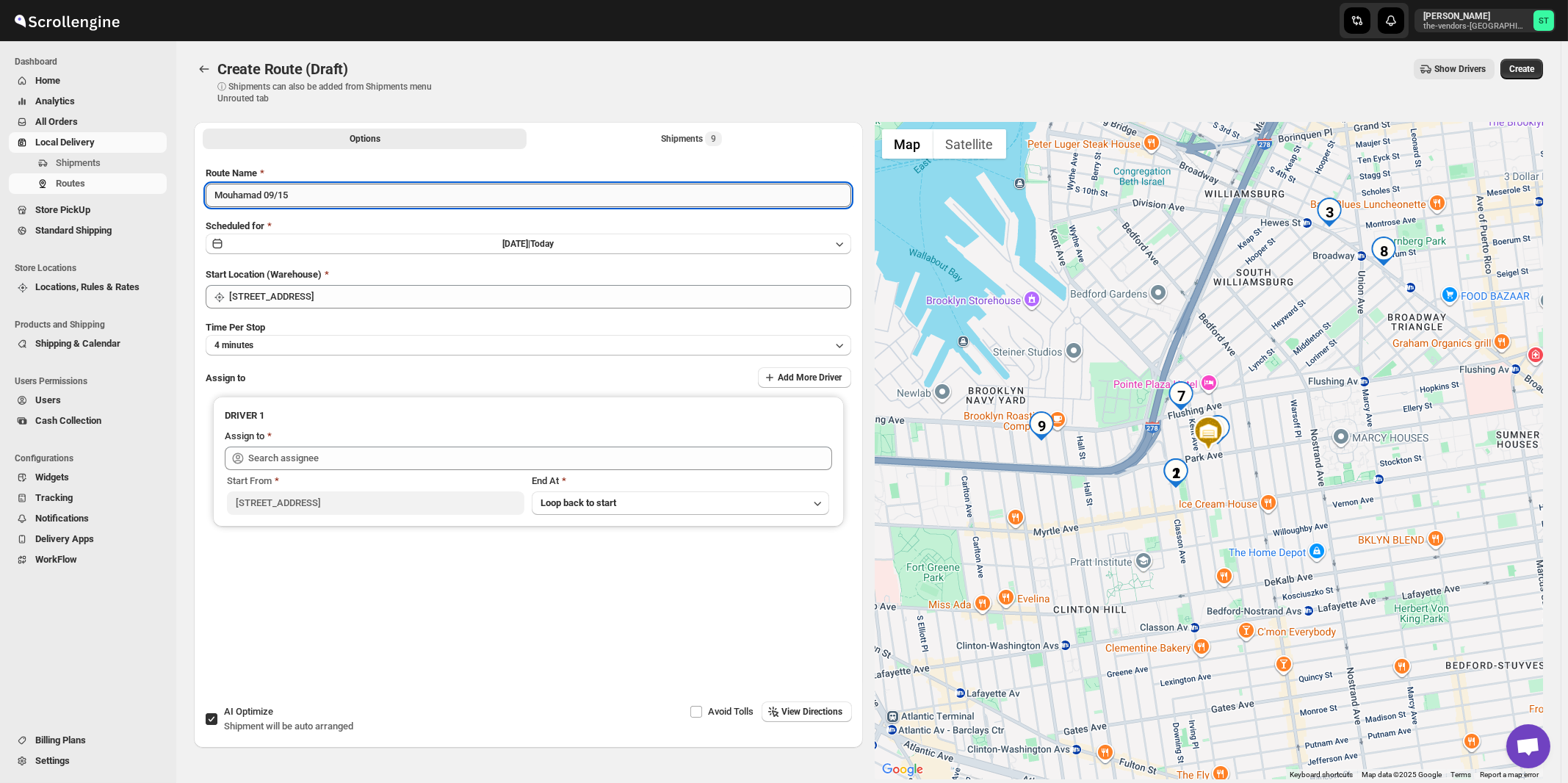
type input "Mouhamad 09/15"
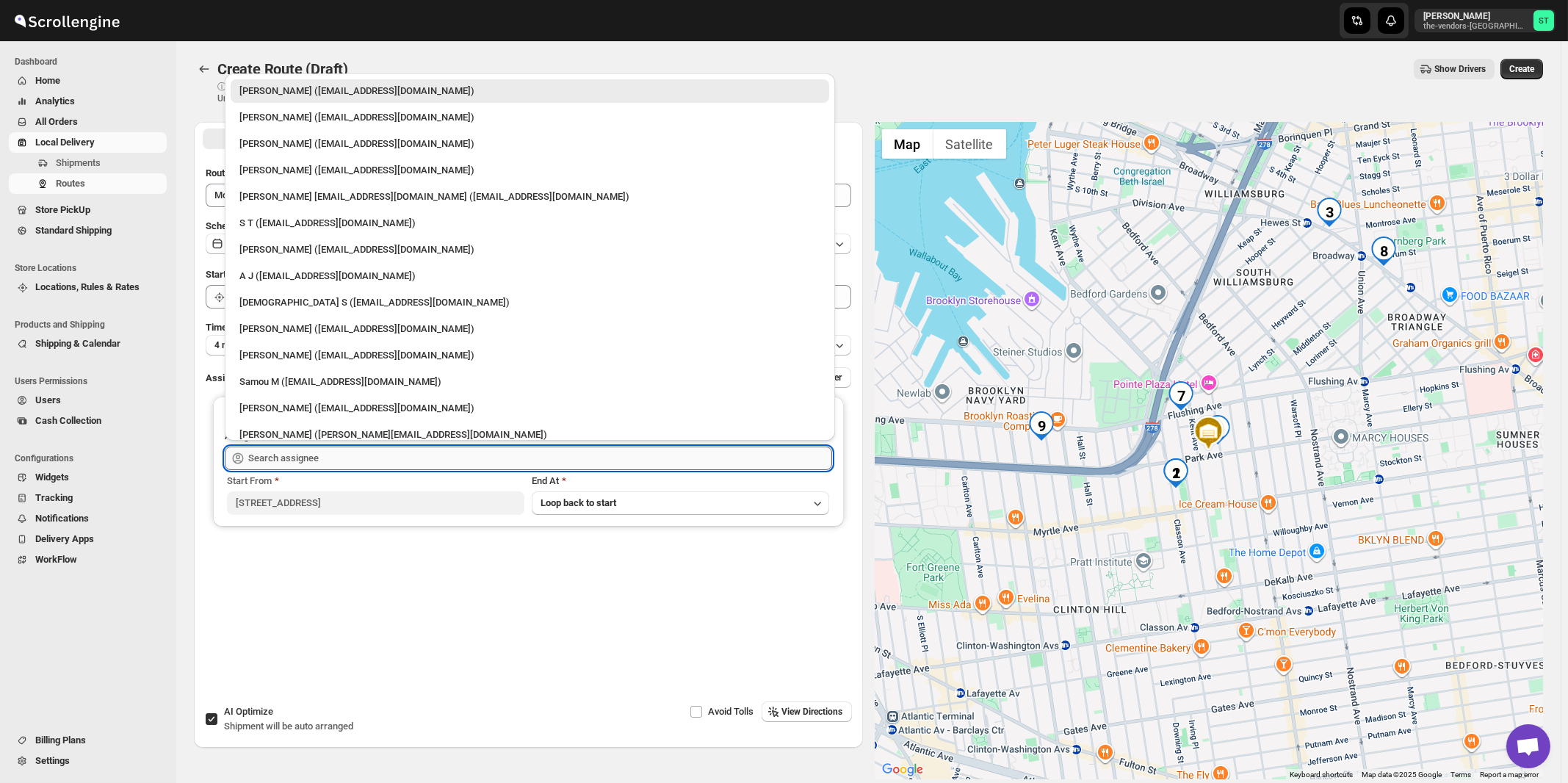
click at [455, 446] on input "text" at bounding box center [539, 457] width 584 height 23
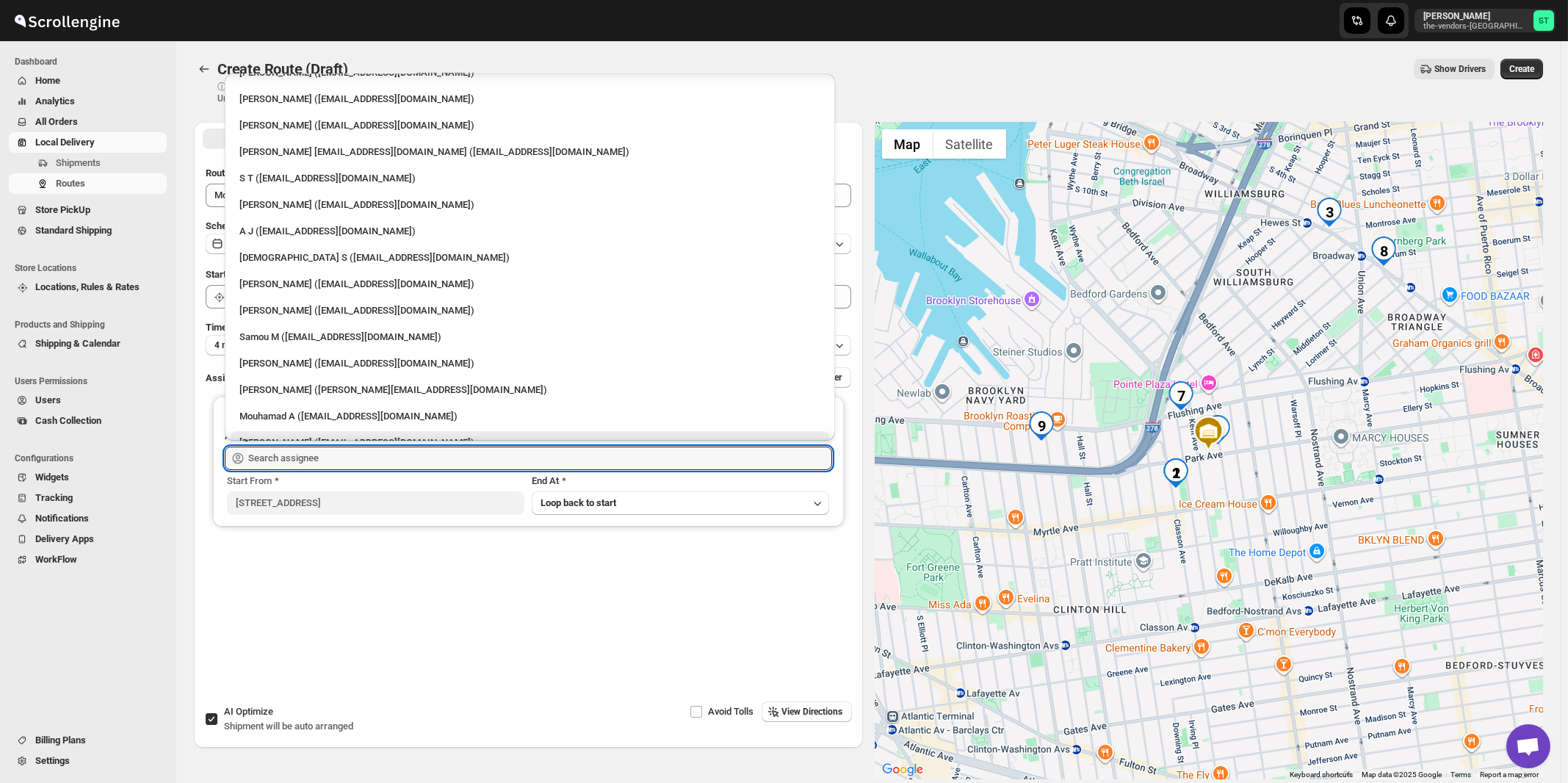
scroll to position [91, 0]
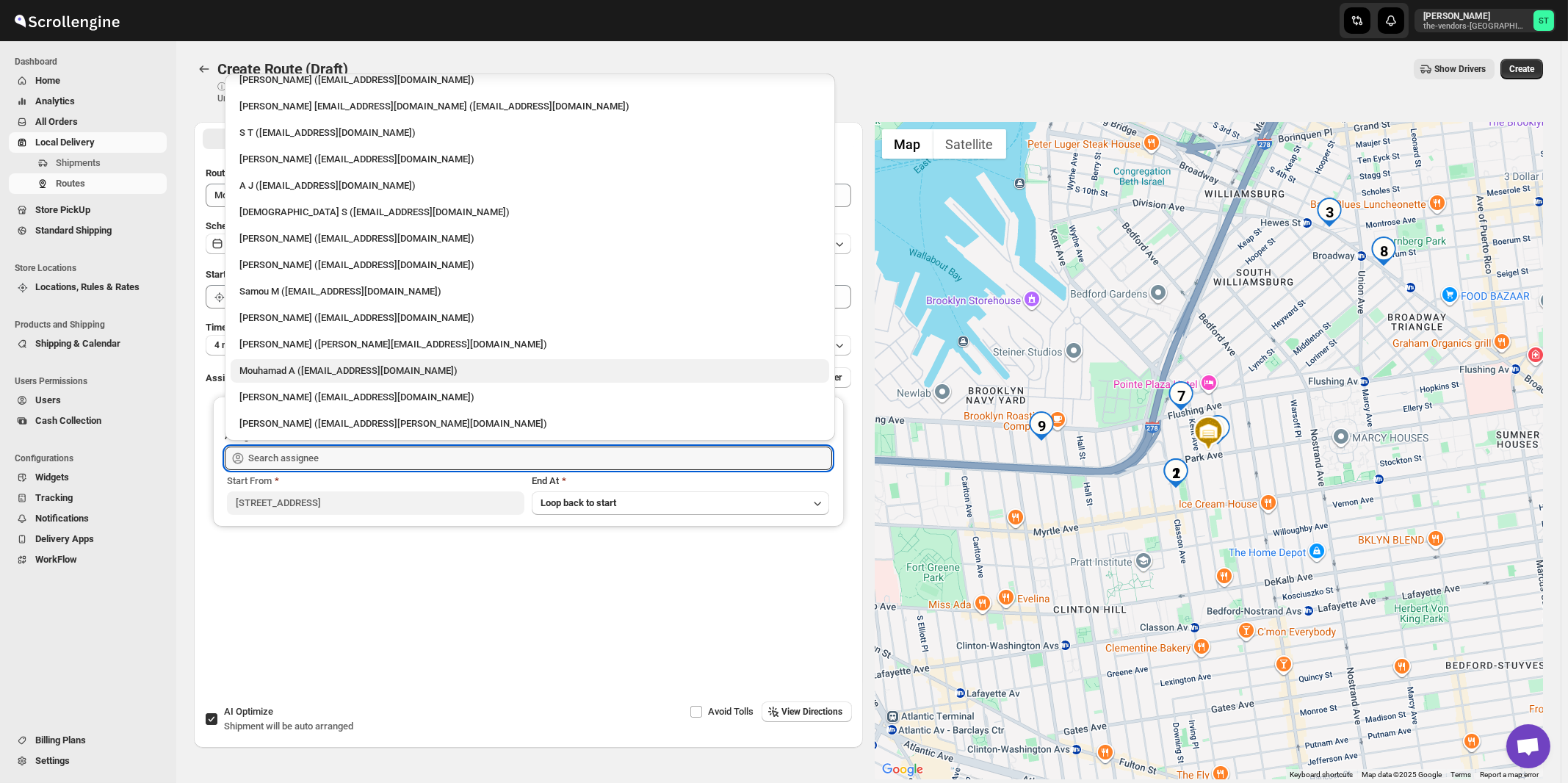
click at [289, 371] on div "Mouhamad A (akazzoumohamed6@gmail.com)" at bounding box center [529, 370] width 581 height 15
type input "Mouhamad A (akazzoumohamed6@gmail.com)"
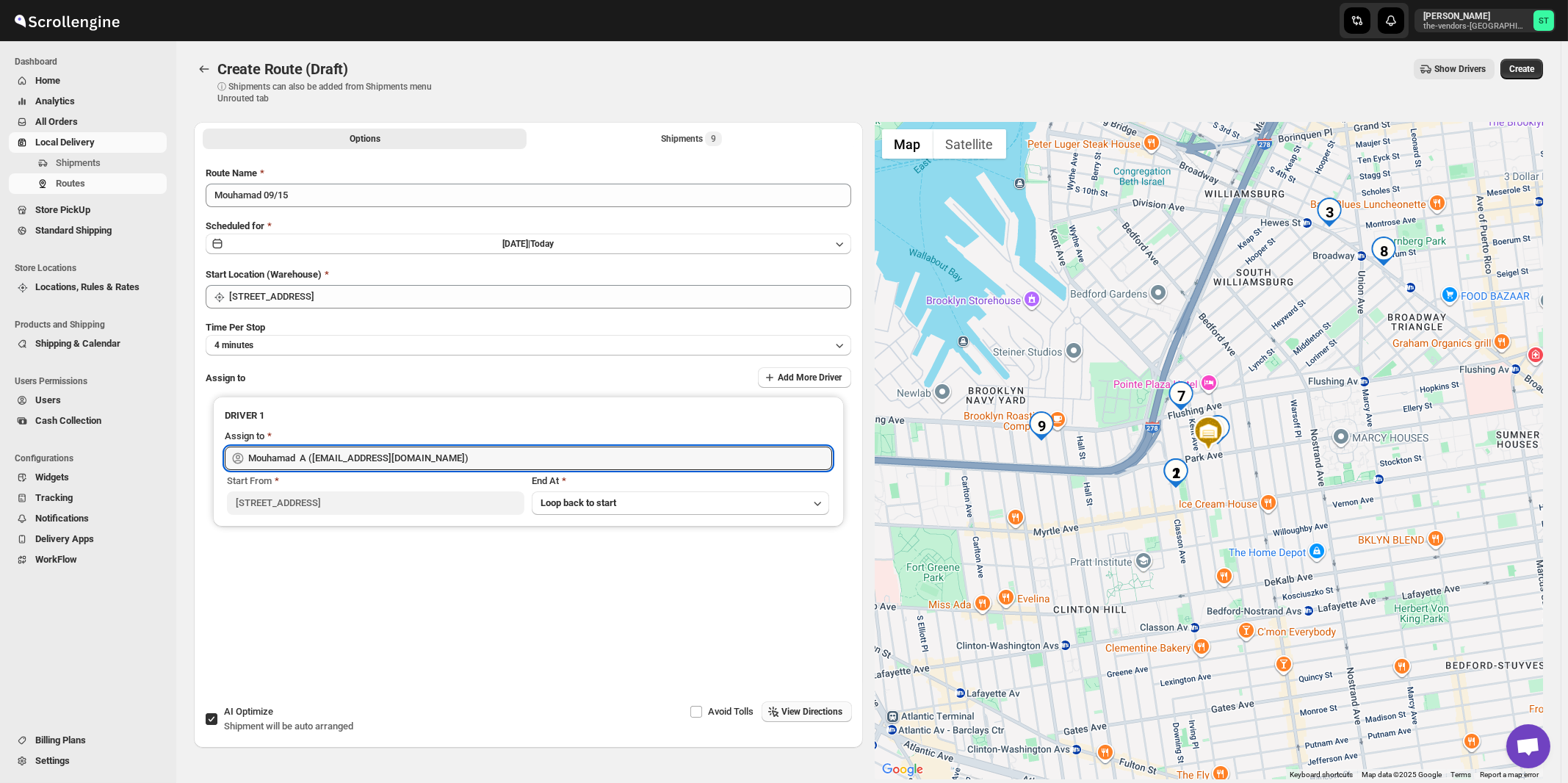
click at [793, 707] on span "View Directions" at bounding box center [812, 712] width 61 height 12
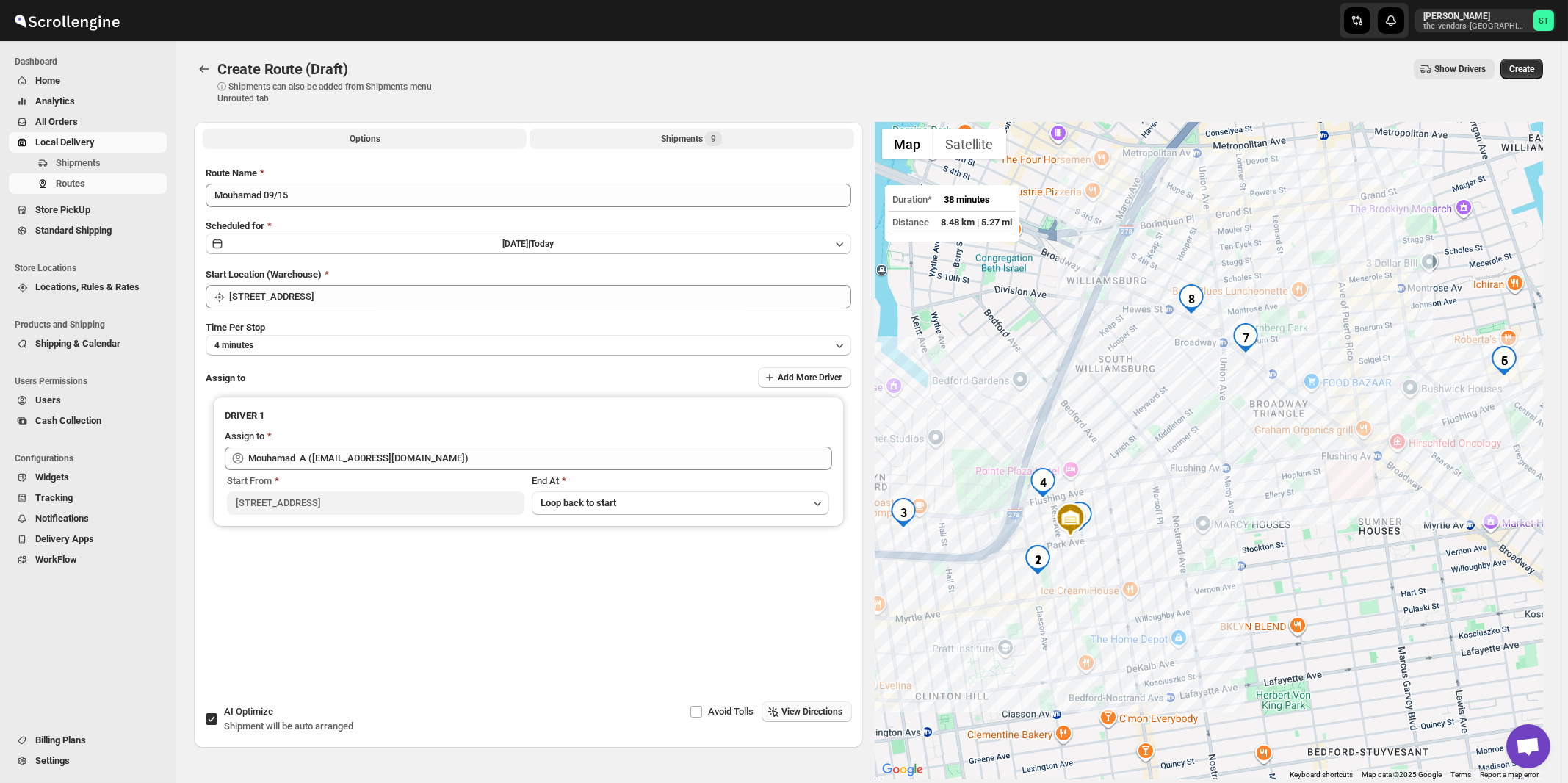
click at [709, 145] on div "Shipments 9" at bounding box center [691, 138] width 61 height 15
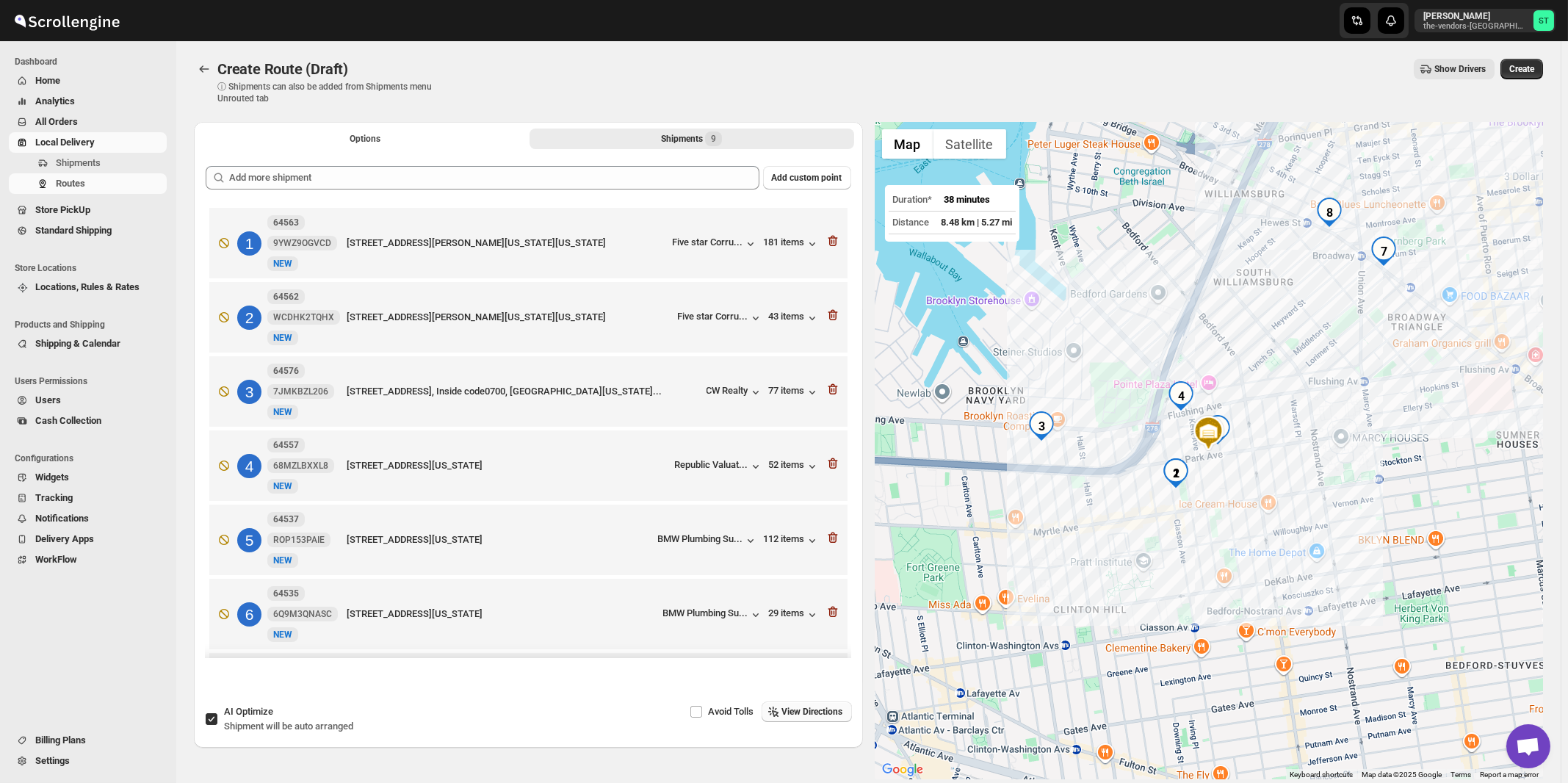
click at [263, 711] on span "AI Optimize" at bounding box center [249, 711] width 50 height 11
click at [217, 713] on input "AI Optimize Shipment will be auto arranged" at bounding box center [212, 719] width 12 height 12
checkbox input "false"
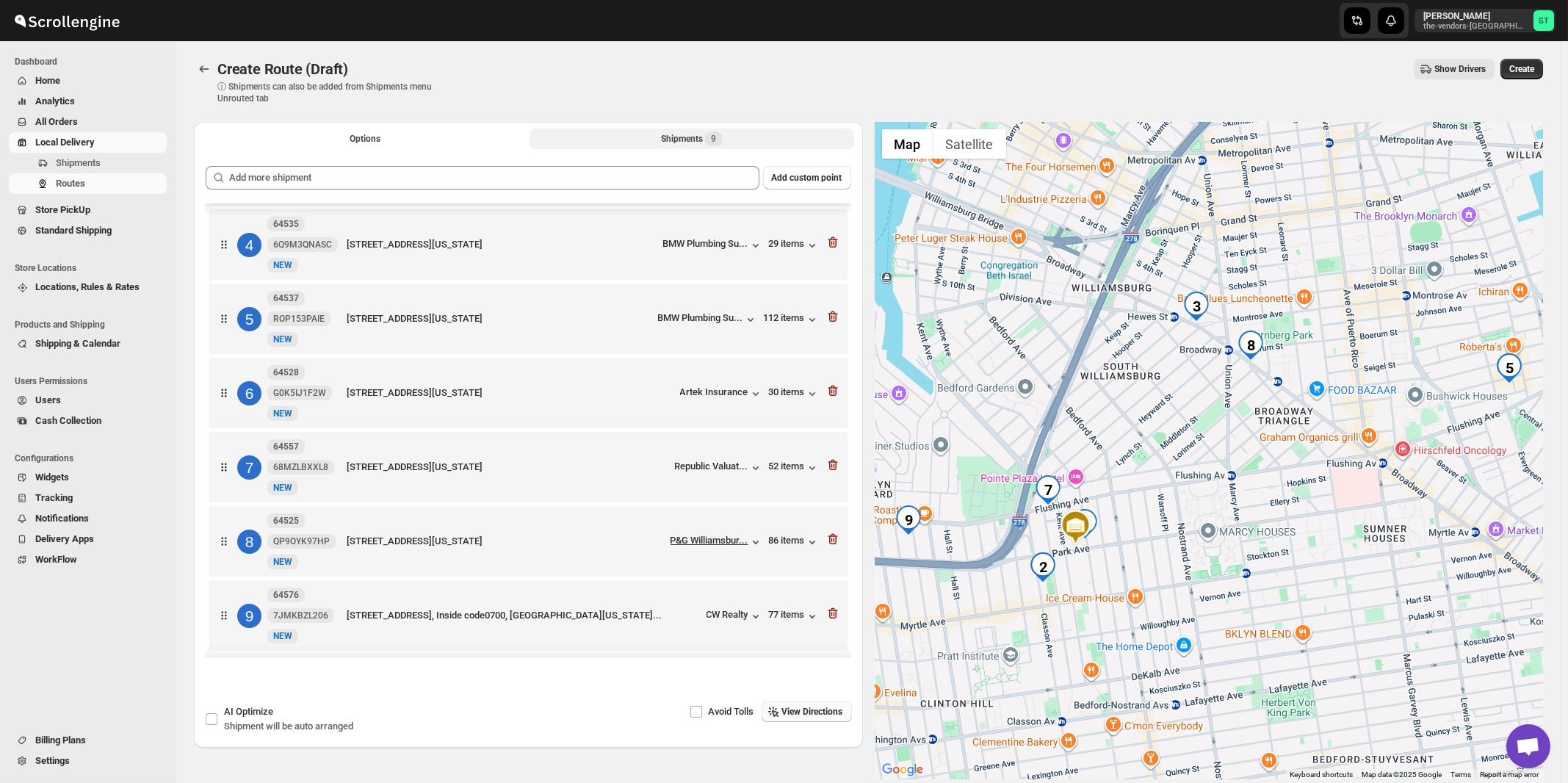
scroll to position [231, 0]
click at [808, 709] on span "View Directions" at bounding box center [812, 712] width 61 height 12
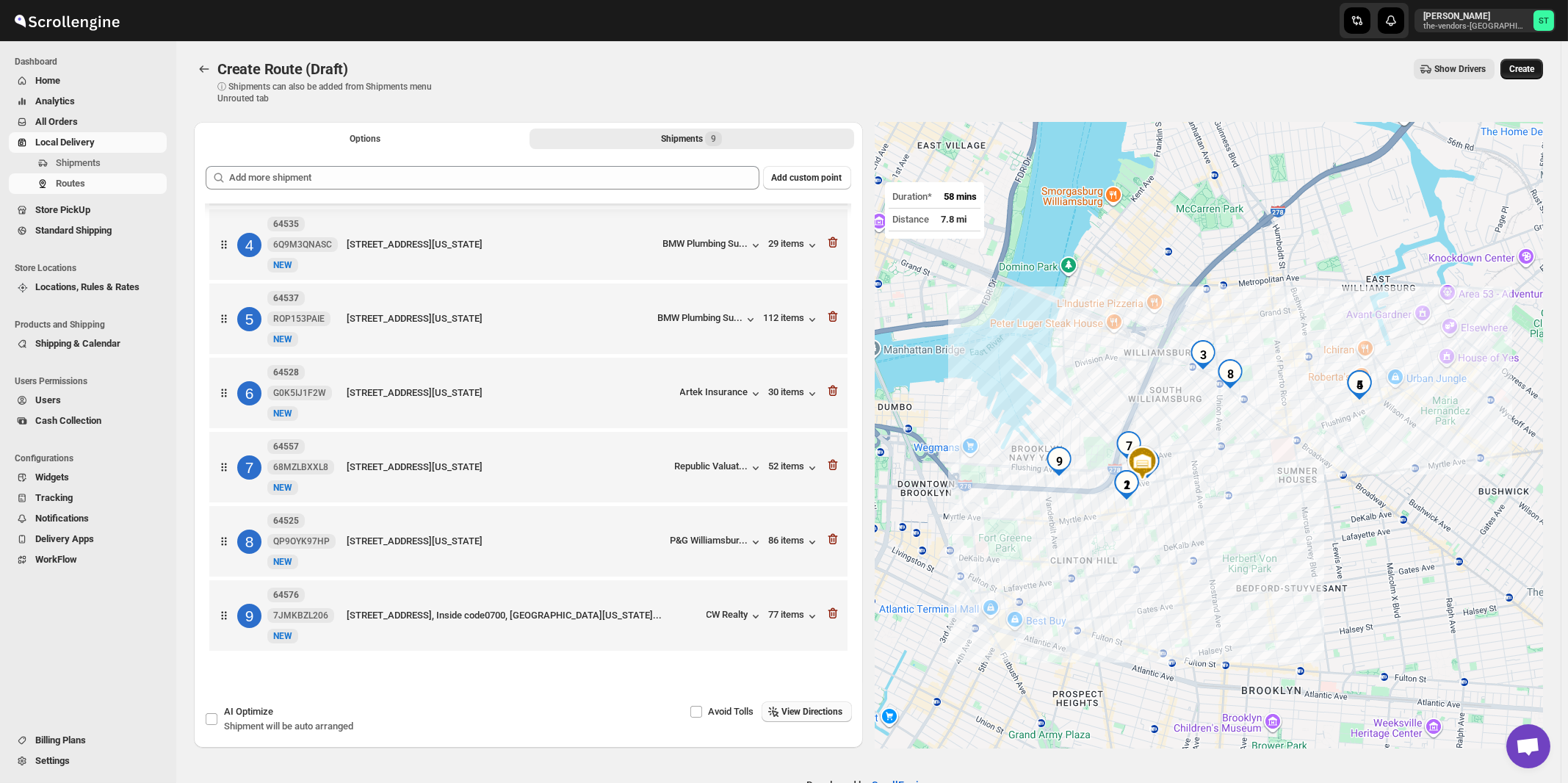
click at [1532, 68] on span "Create" at bounding box center [1521, 69] width 25 height 12
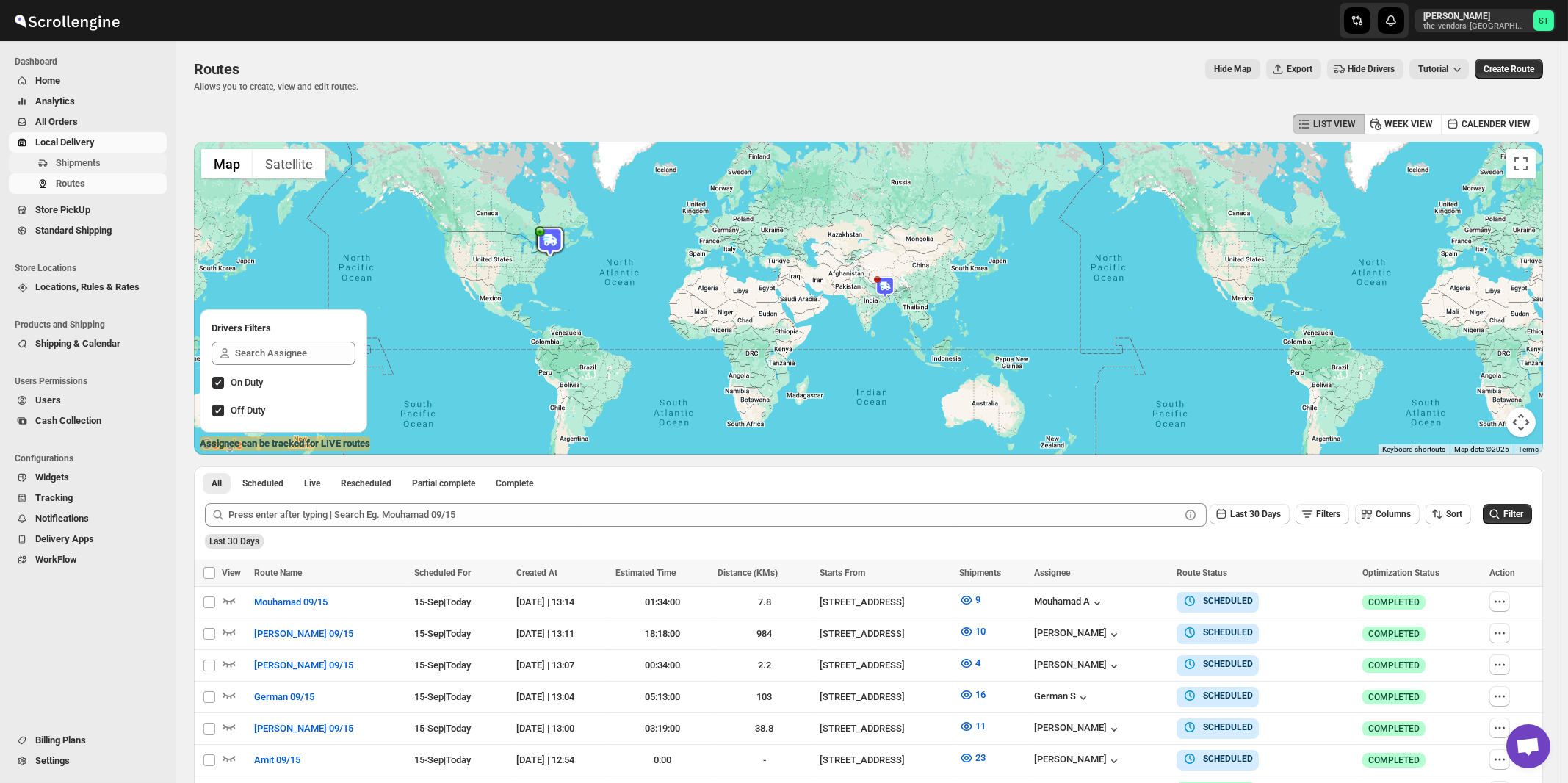
click at [86, 160] on span "Shipments" at bounding box center [78, 162] width 44 height 11
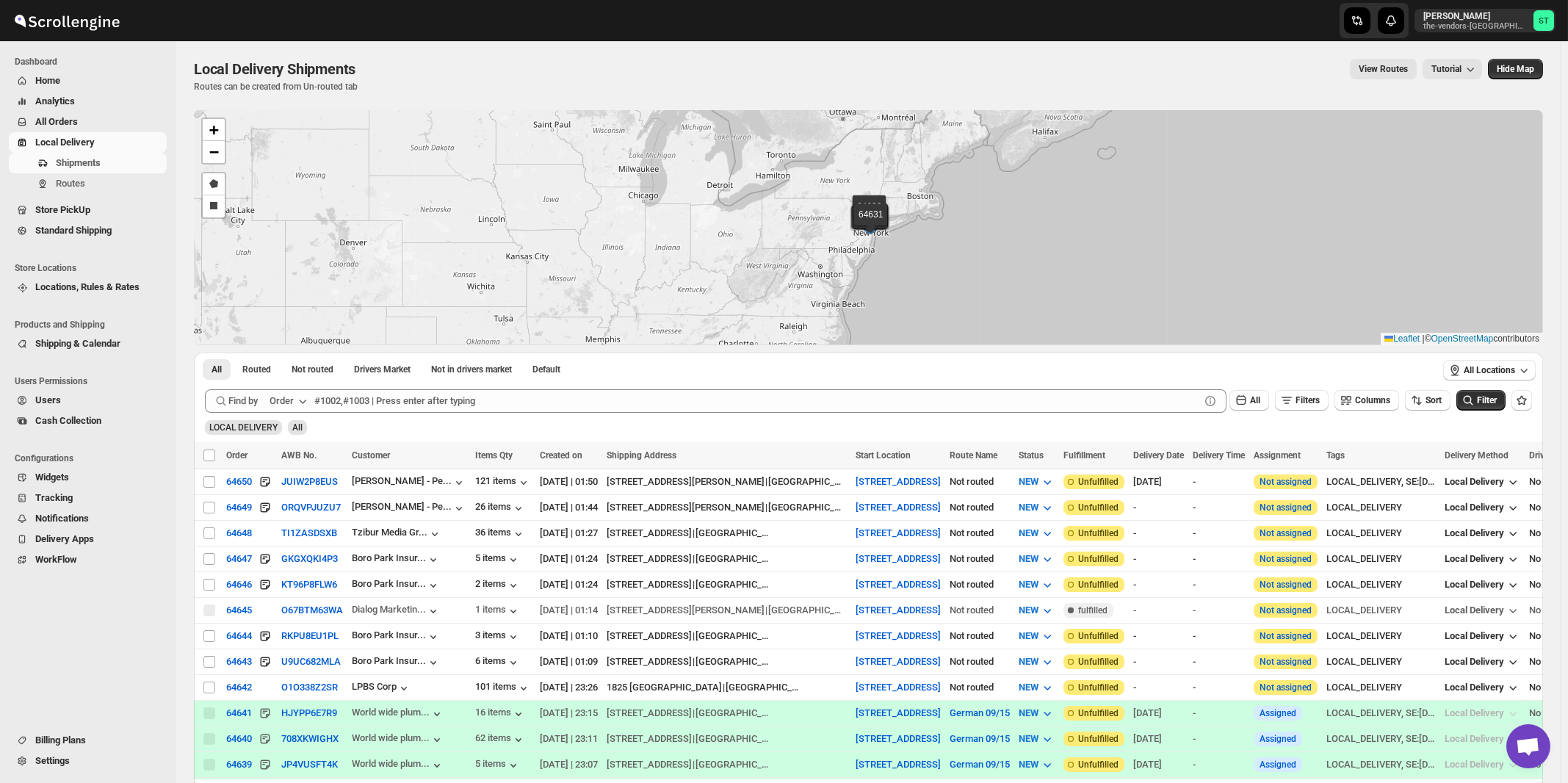
click at [294, 398] on div "Order" at bounding box center [281, 400] width 24 height 15
click at [289, 513] on div "Customer Name" at bounding box center [291, 509] width 68 height 15
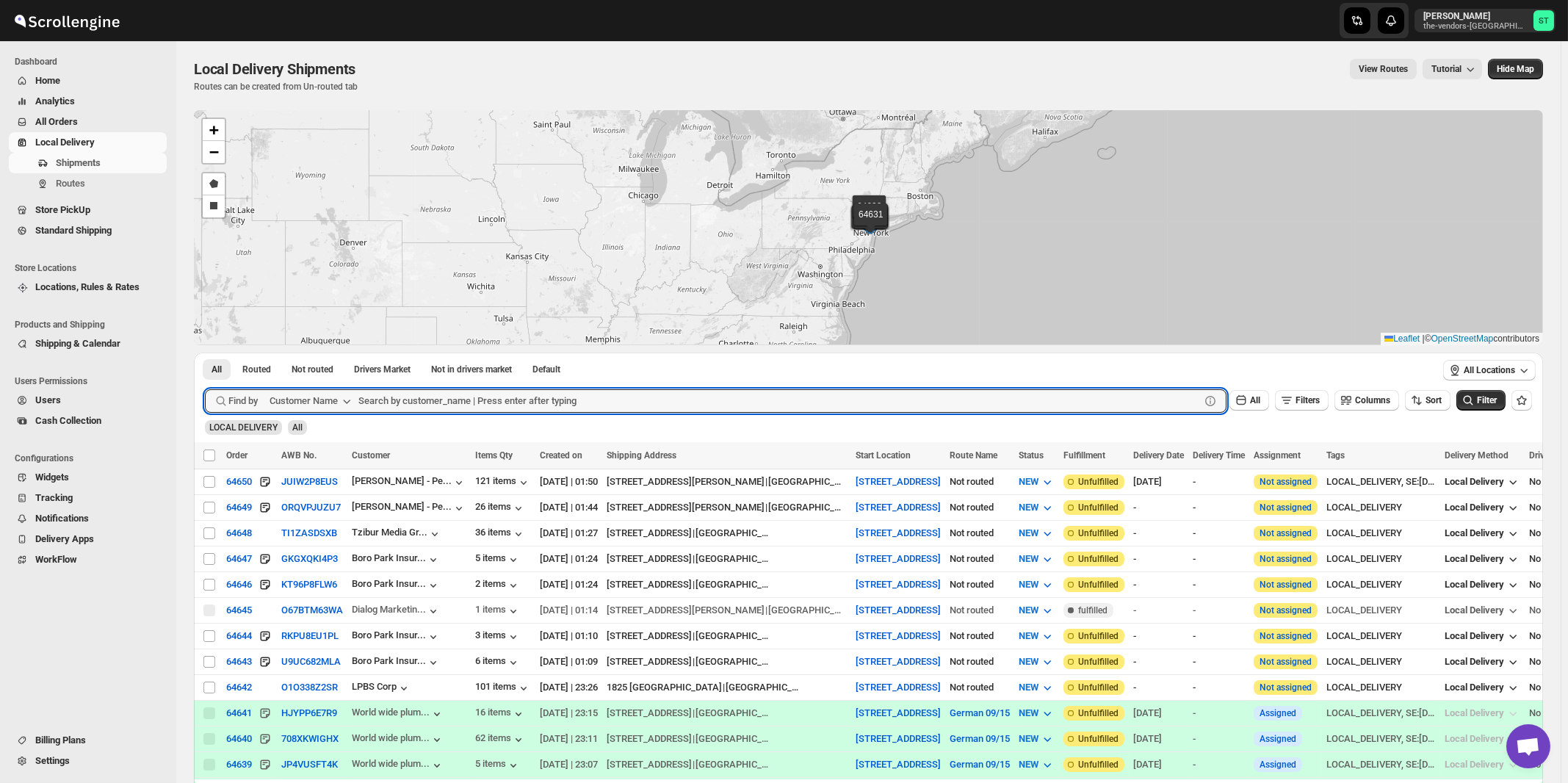
paste input "Spectrum Medical Management Ground Floor"
type input "Spectrum Medical Management Ground Floor"
click at [205, 352] on button "Submit" at bounding box center [226, 360] width 42 height 15
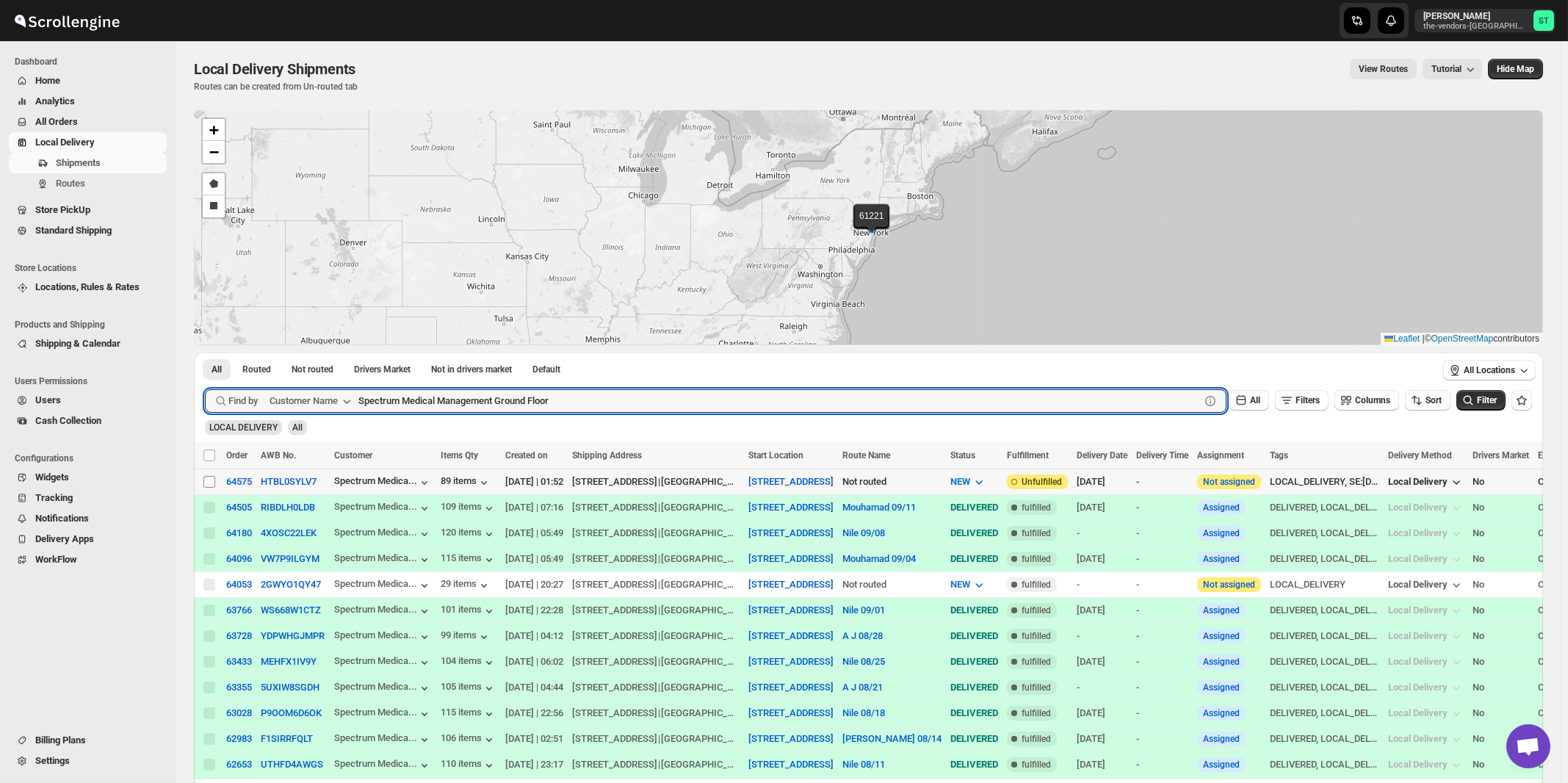
click at [209, 484] on input "Select shipment" at bounding box center [209, 482] width 12 height 12
checkbox input "true"
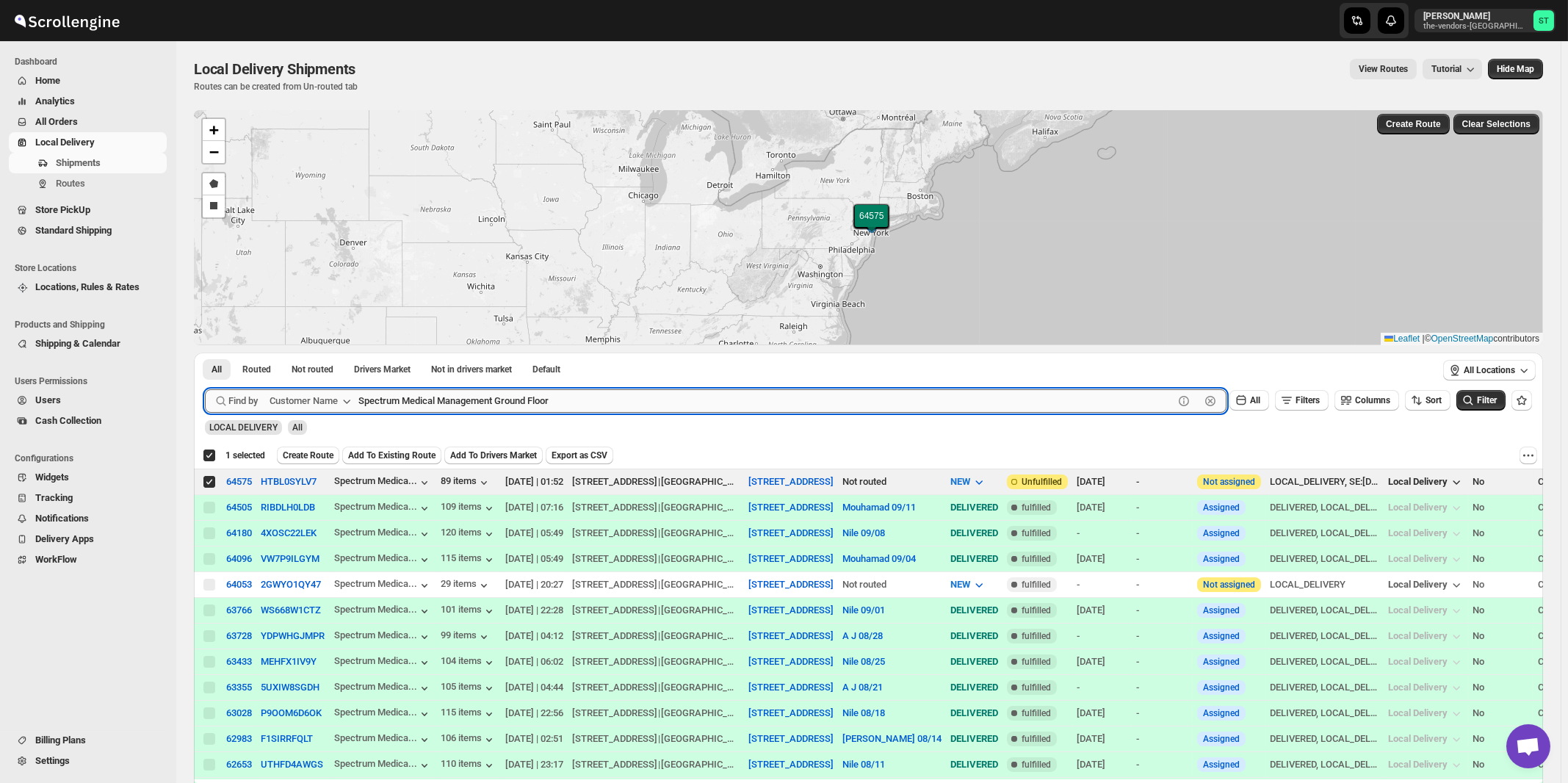
click at [577, 403] on input "Spectrum Medical Management Ground Floor" at bounding box center [766, 400] width 816 height 23
paste input "PowerShine Lighting"
type input "PowerShine Lighting"
click at [205, 352] on button "Submit" at bounding box center [226, 360] width 42 height 15
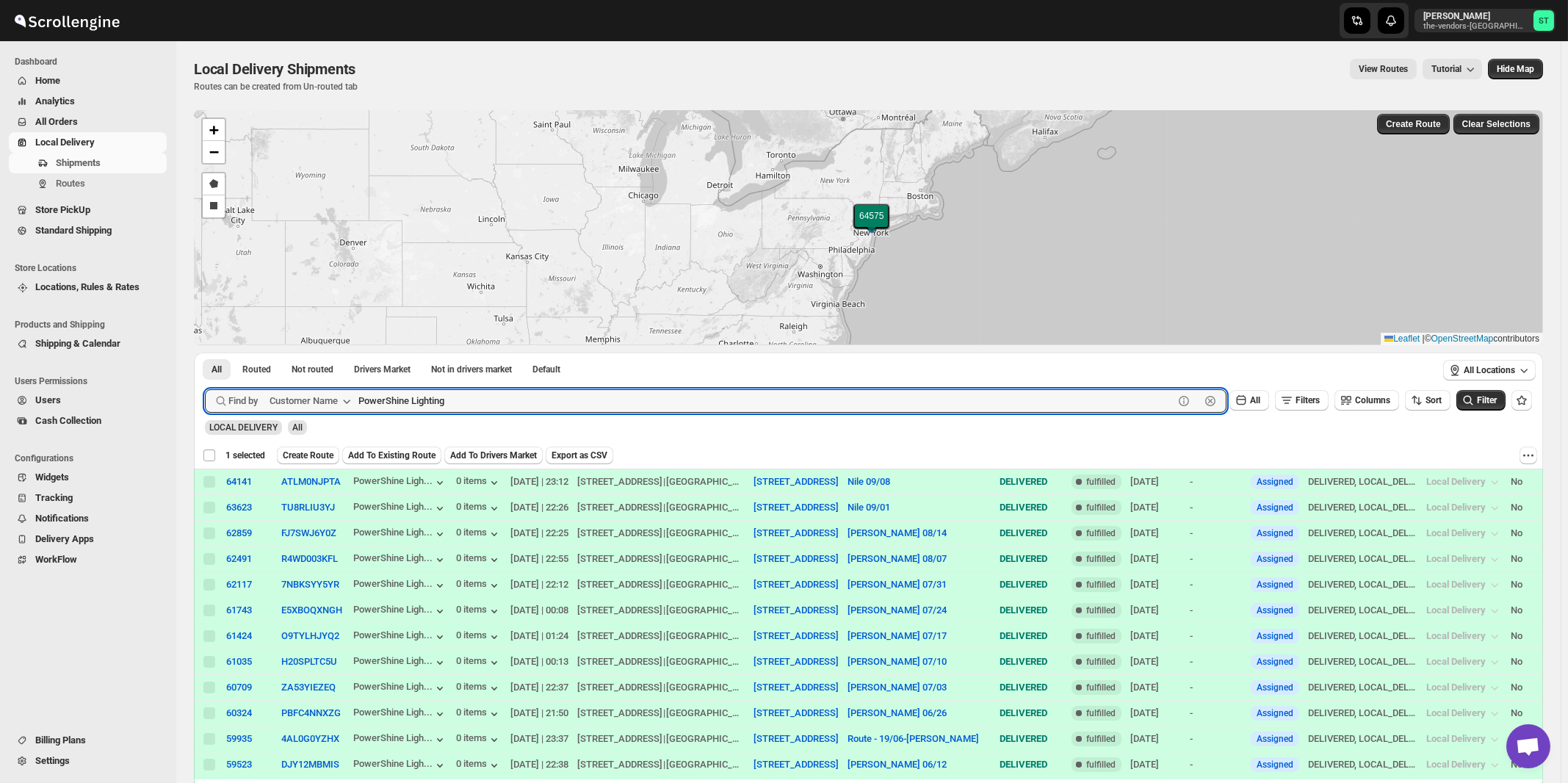
checkbox input "false"
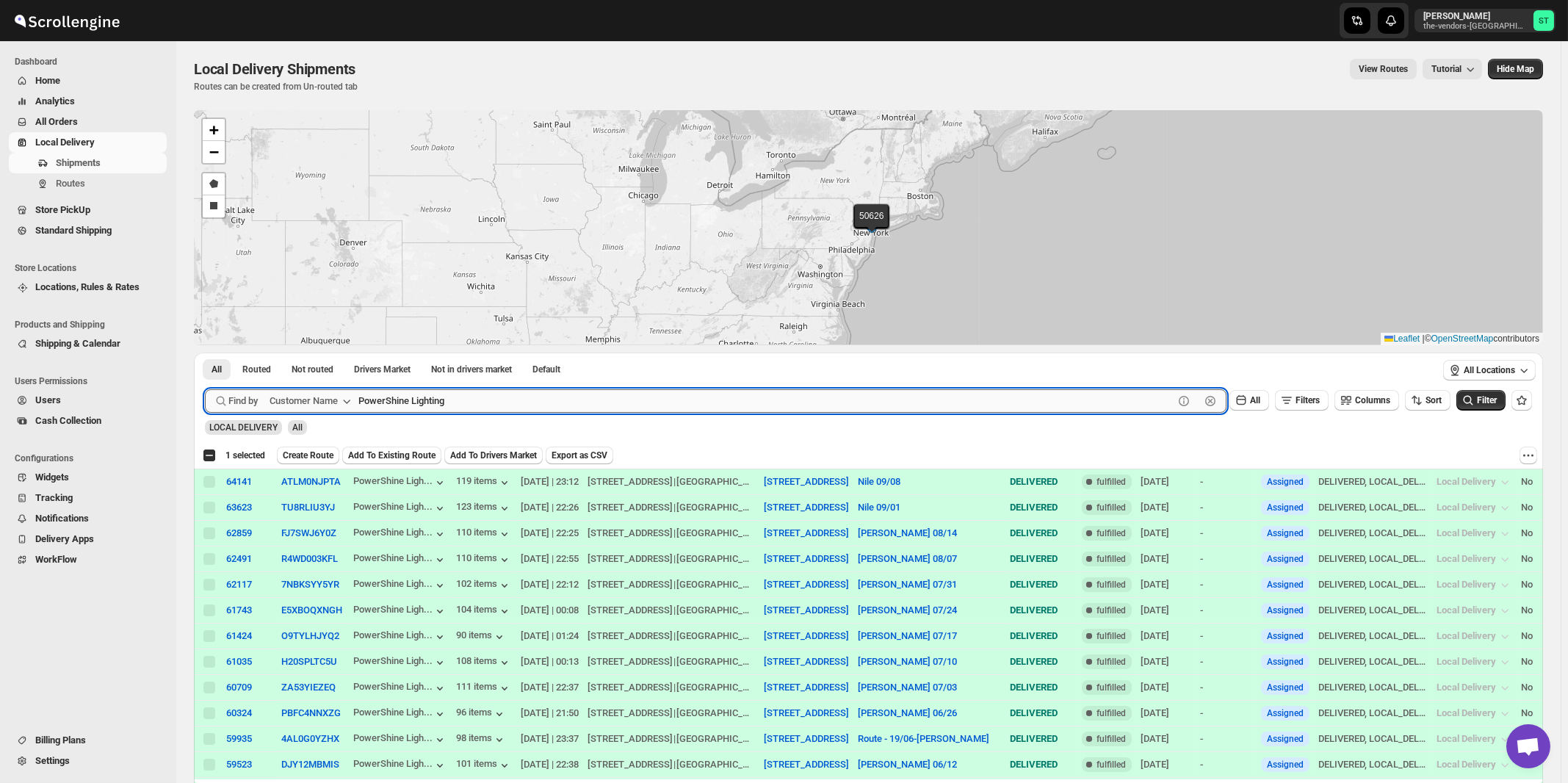
paste input "Boldyn Networks Broadway"
type input "Boldyn Networks"
click at [205, 352] on button "Submit" at bounding box center [226, 360] width 42 height 15
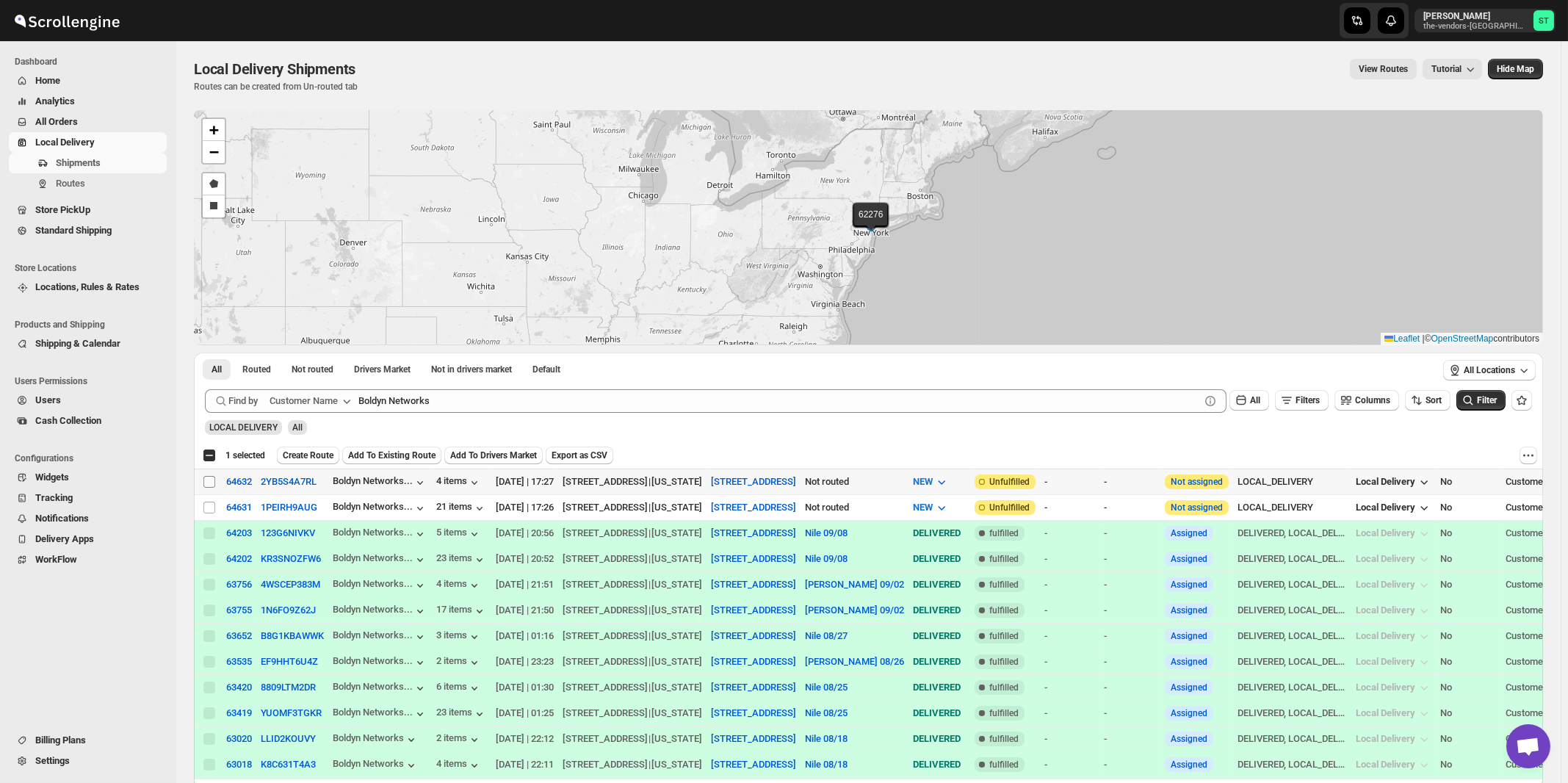
click at [210, 480] on input "Select shipment" at bounding box center [209, 482] width 12 height 12
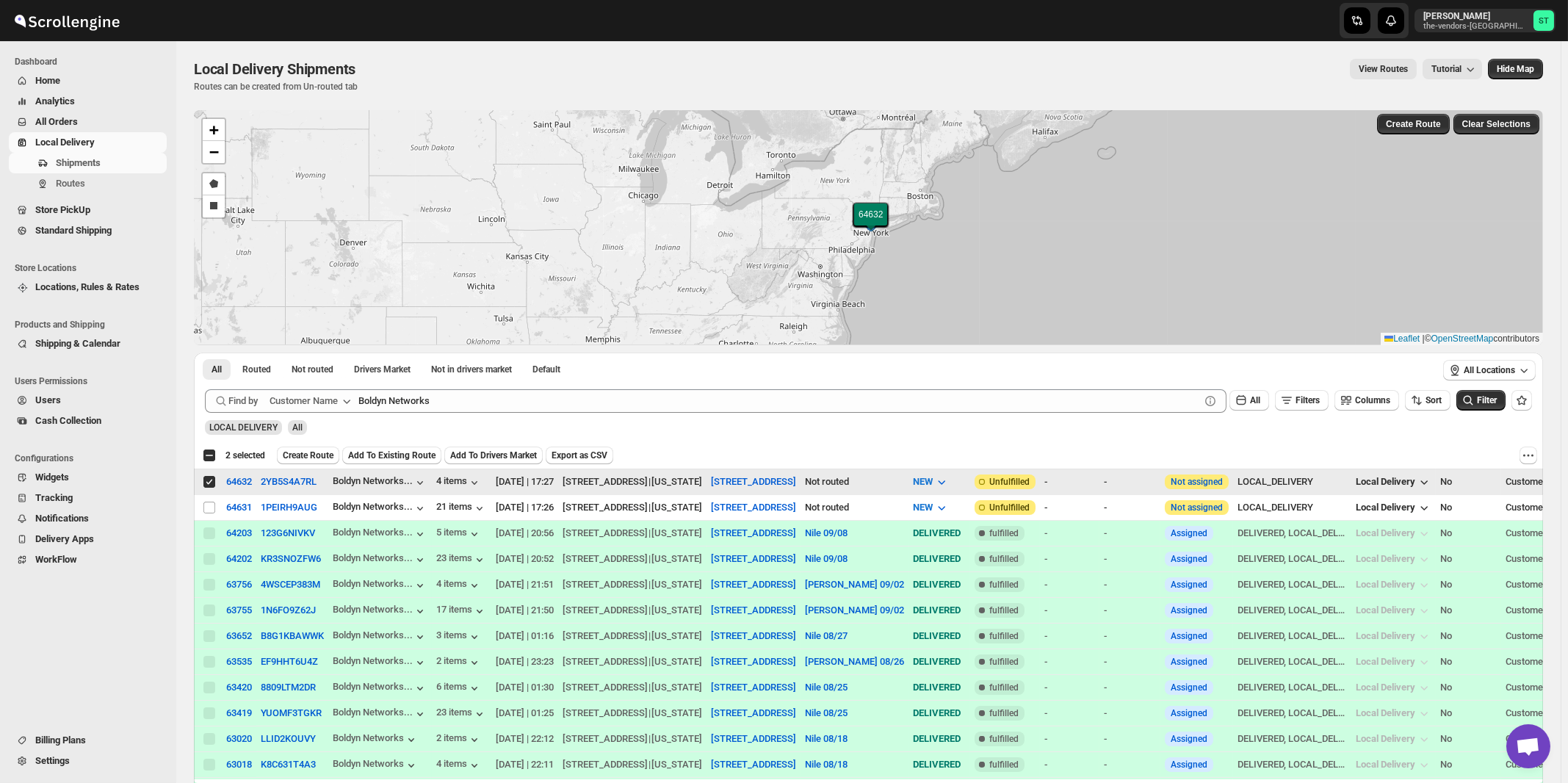
click at [211, 480] on input "Select shipment" at bounding box center [209, 482] width 12 height 12
checkbox input "false"
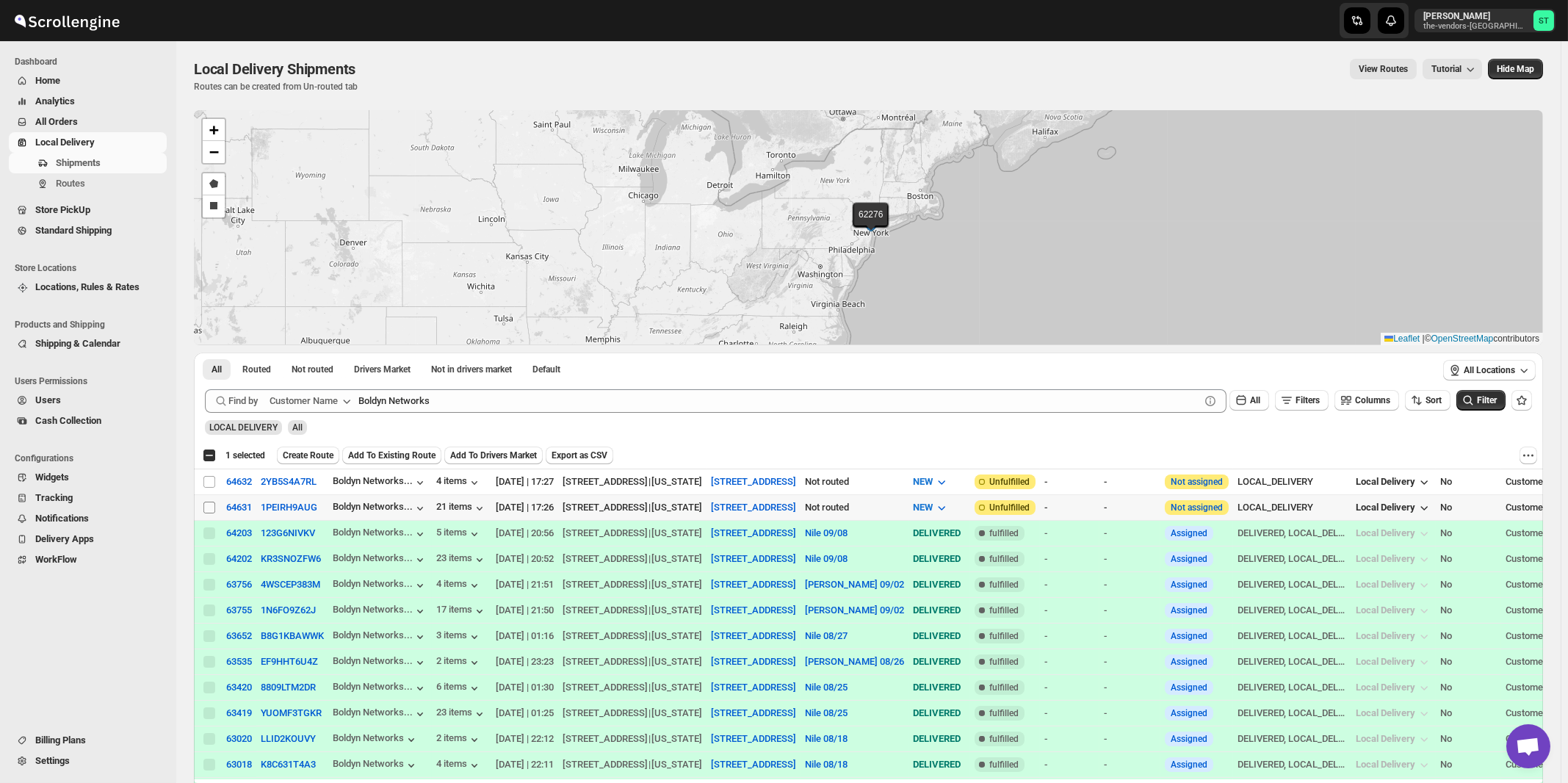
click at [209, 508] on input "Select shipment" at bounding box center [209, 508] width 12 height 12
checkbox input "true"
click at [209, 481] on input "Select shipment" at bounding box center [209, 482] width 12 height 12
checkbox input "true"
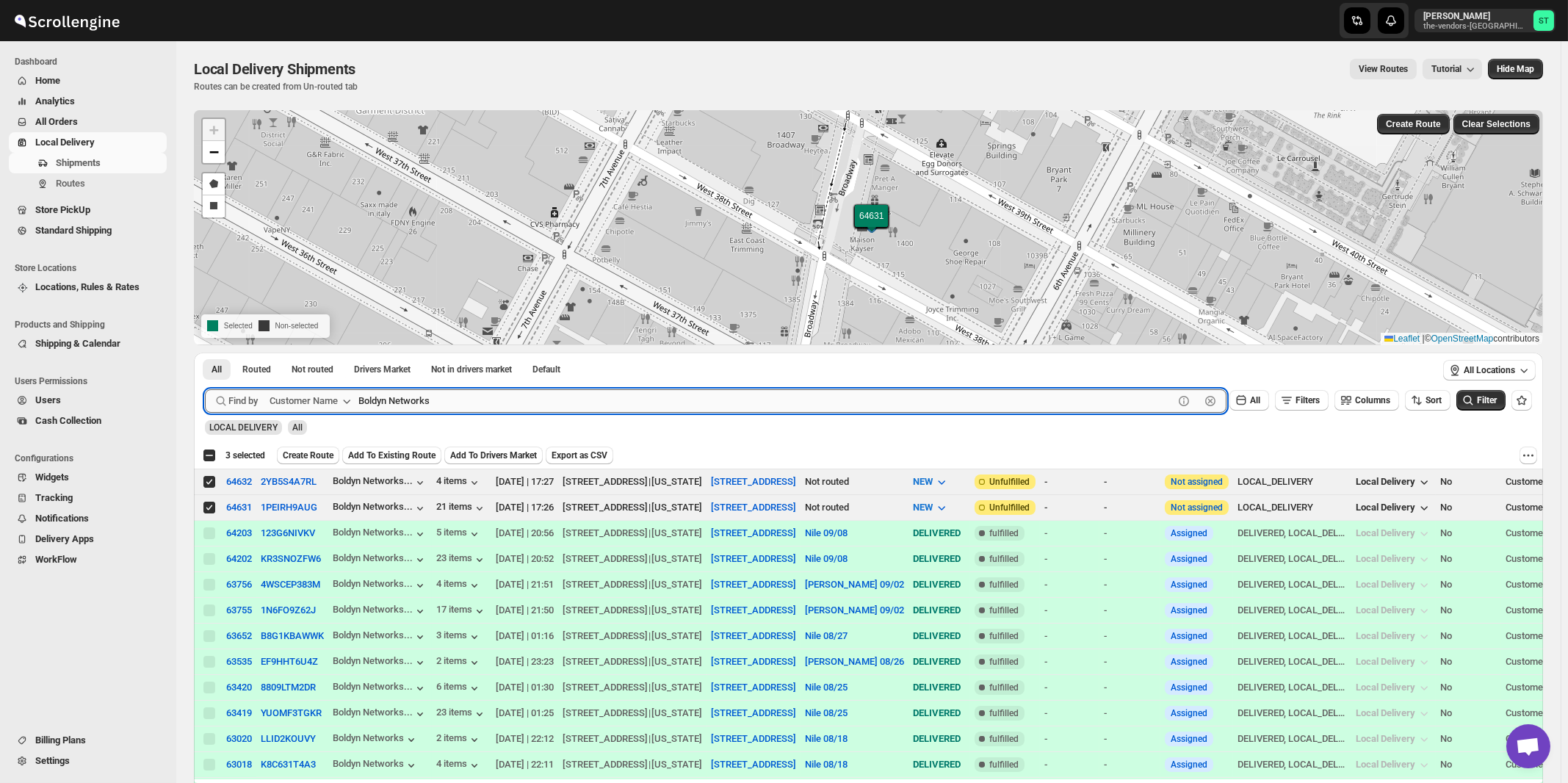
click at [471, 400] on input "Boldyn Networks" at bounding box center [766, 400] width 816 height 23
click at [205, 352] on button "Submit" at bounding box center [226, 360] width 42 height 15
paste input "CTA Digital"
type input "CTA Digital"
click at [205, 352] on button "Submit" at bounding box center [226, 360] width 42 height 15
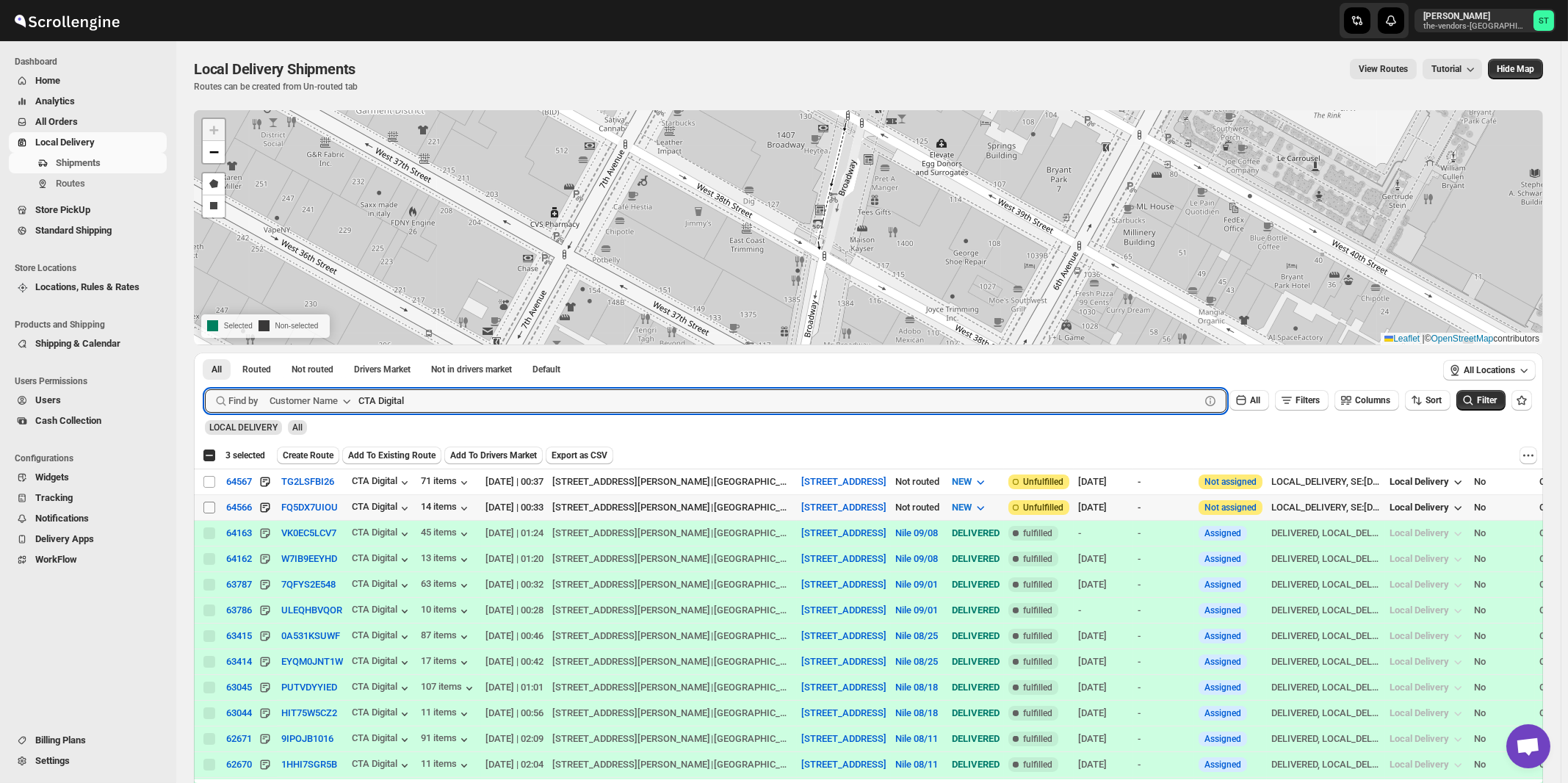
click at [211, 505] on input "Select shipment" at bounding box center [209, 508] width 12 height 12
checkbox input "true"
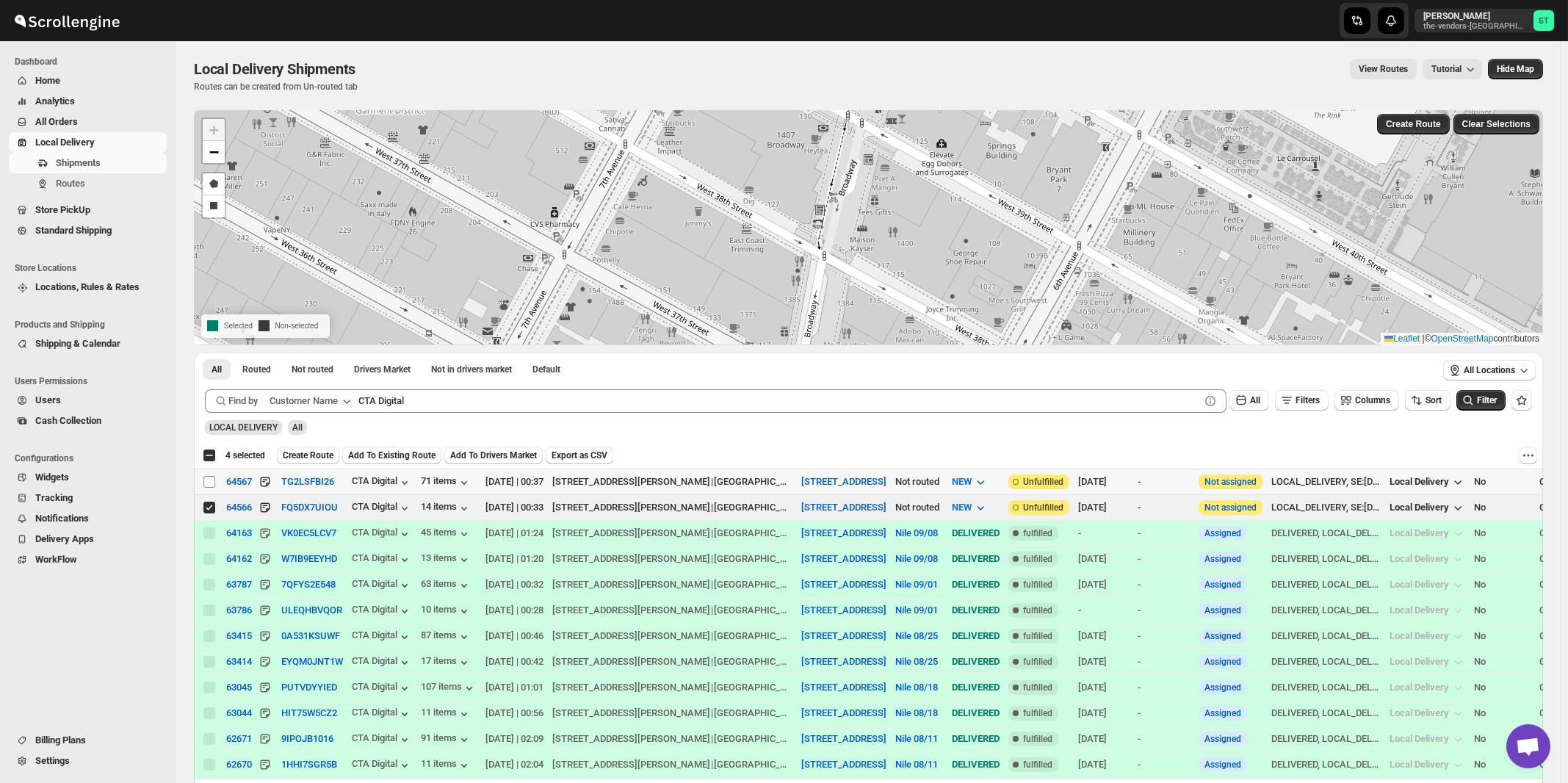
click at [206, 480] on input "Select shipment" at bounding box center [209, 482] width 12 height 12
checkbox input "true"
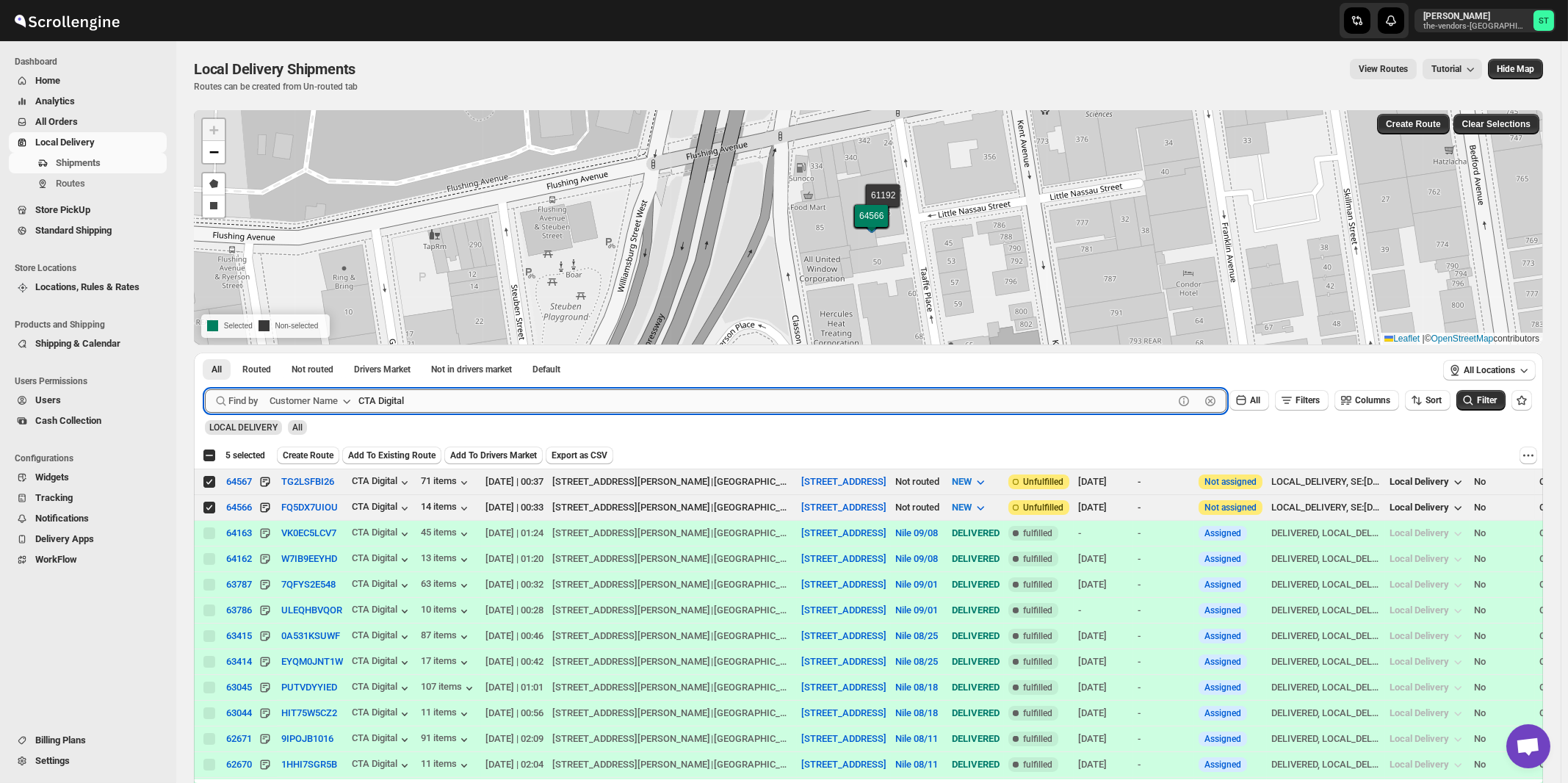
click at [421, 406] on input "CTA Digital" at bounding box center [766, 400] width 816 height 23
paste input "Oda Primary Health Care"
type input "Oda Primary Health Care"
click at [205, 352] on button "Submit" at bounding box center [226, 360] width 42 height 15
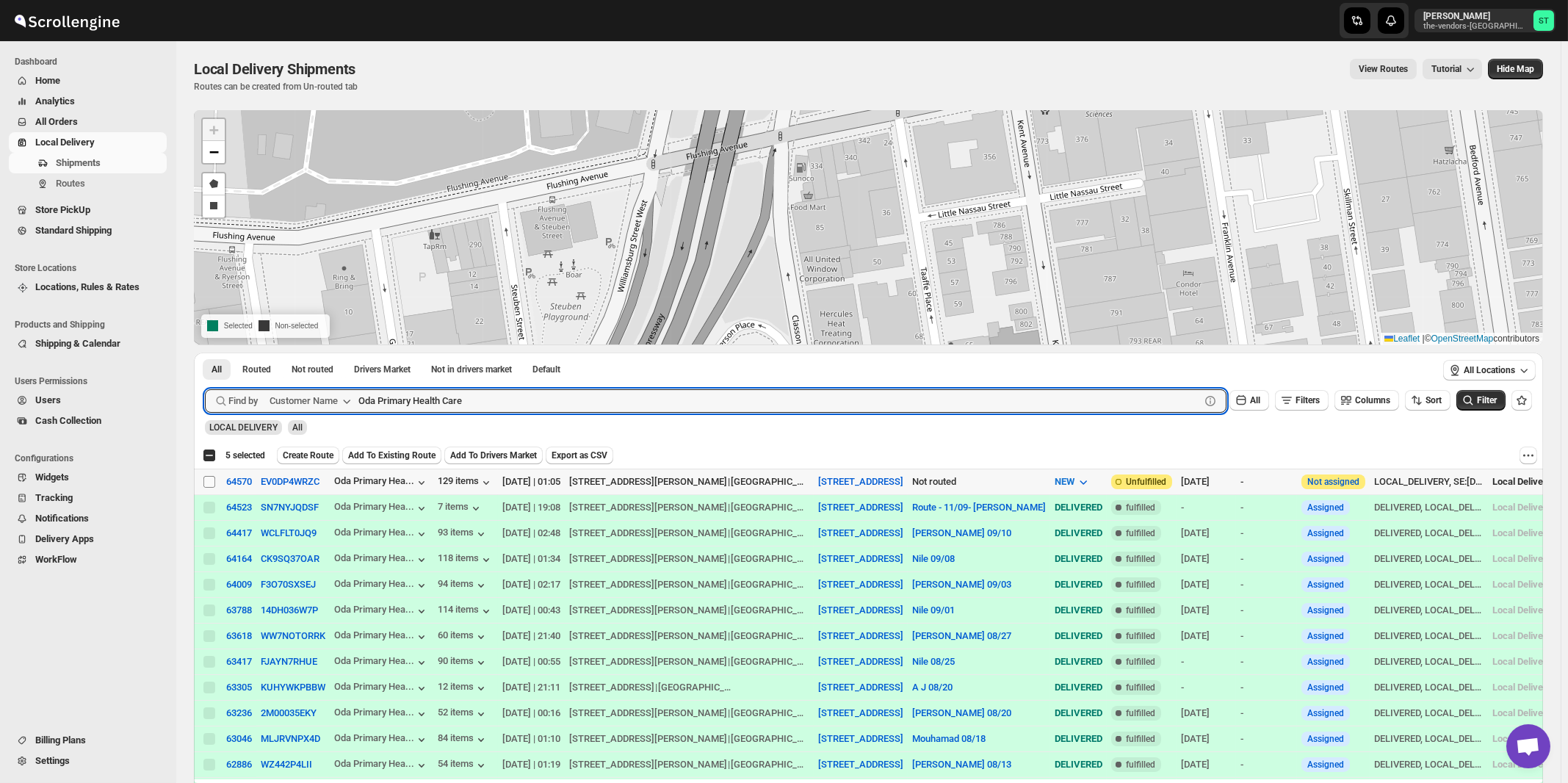
click at [206, 479] on input "Select shipment" at bounding box center [209, 482] width 12 height 12
checkbox input "true"
click at [534, 409] on input "Oda Primary Health Care" at bounding box center [766, 400] width 816 height 23
paste input "Perinta Operations"
click at [205, 352] on button "Submit" at bounding box center [226, 360] width 42 height 15
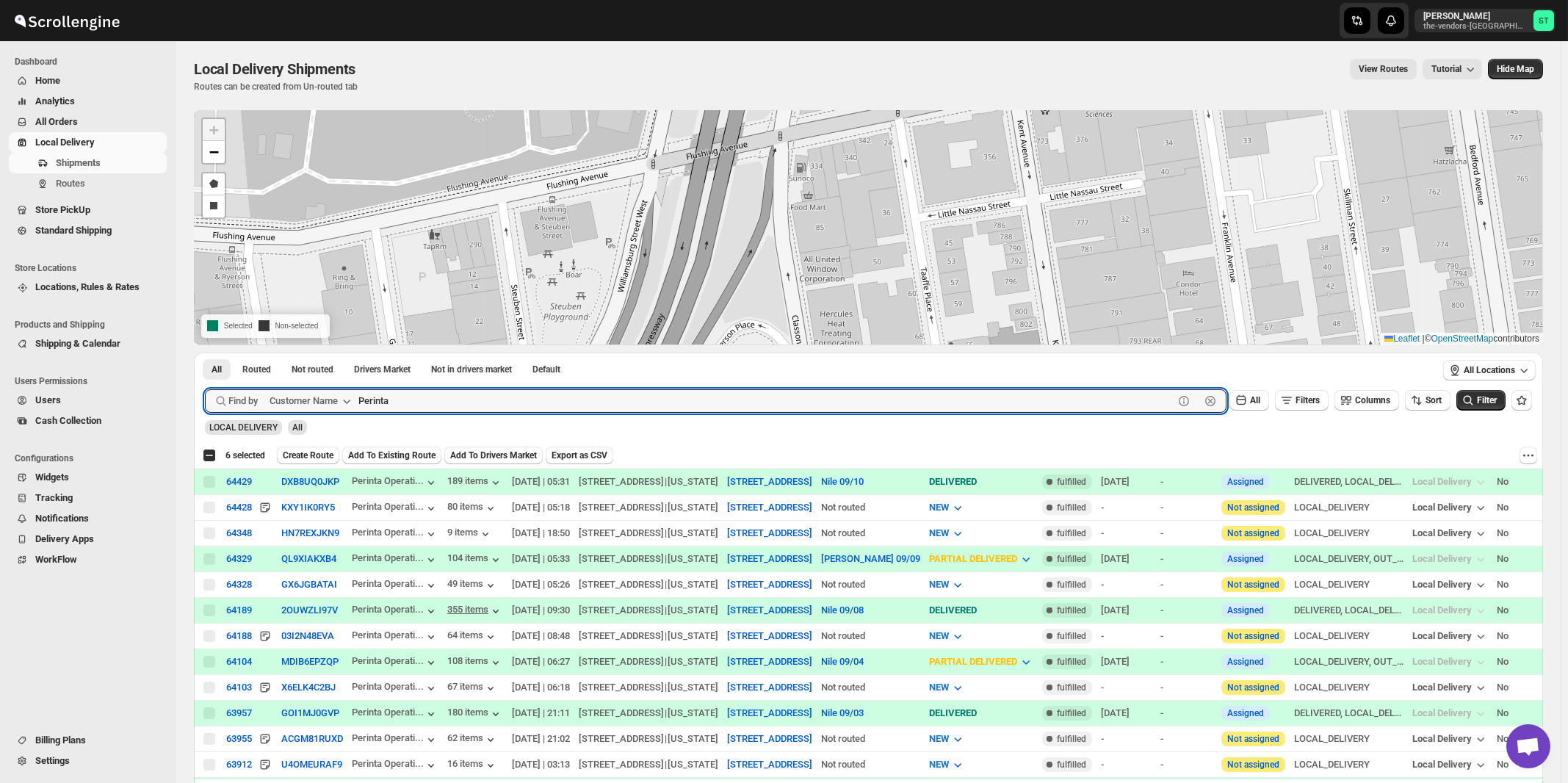
type input "Perinta"
click at [205, 352] on button "Submit" at bounding box center [226, 360] width 42 height 15
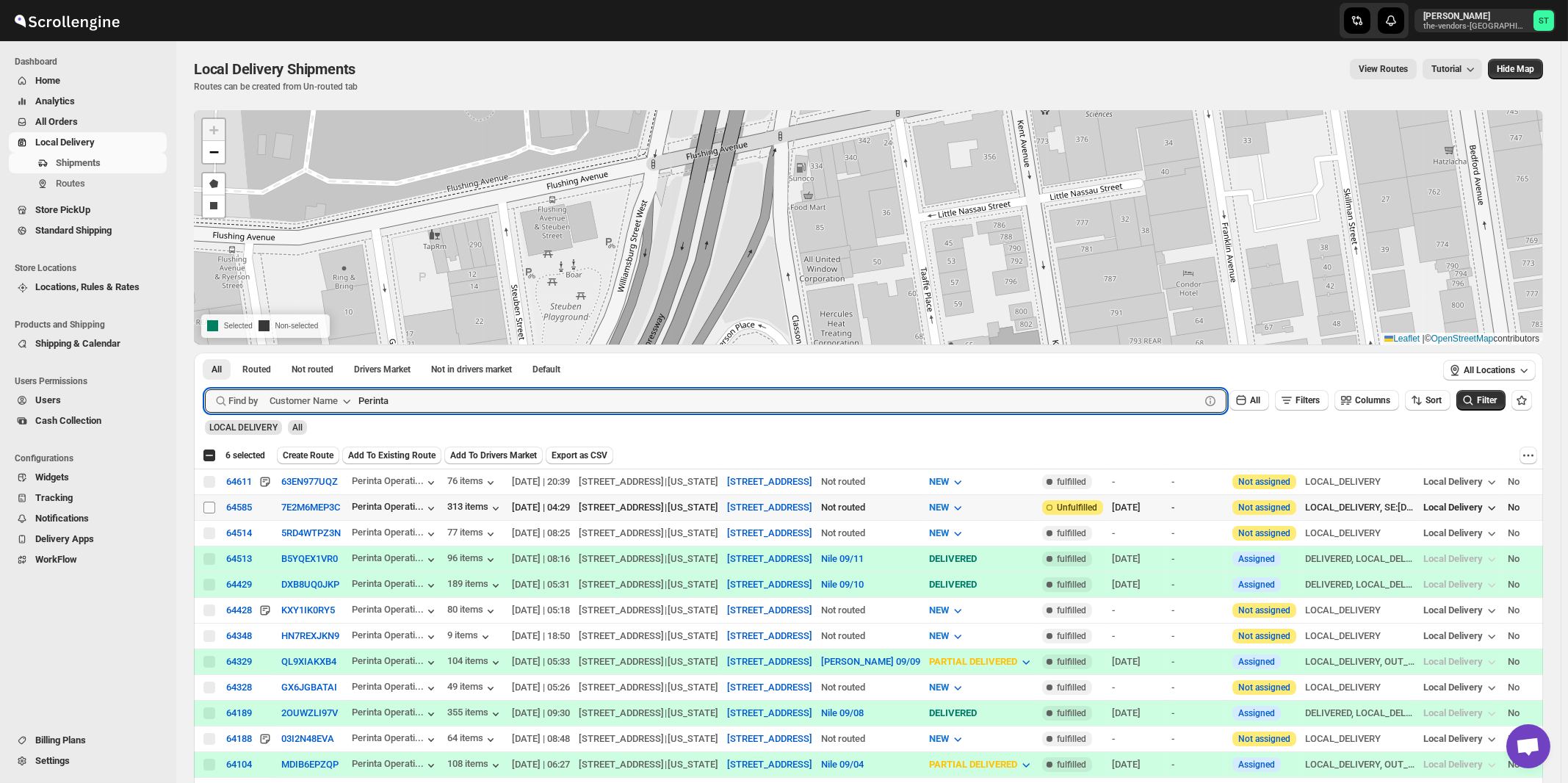
click at [209, 507] on input "Select shipment" at bounding box center [209, 508] width 12 height 12
checkbox input "true"
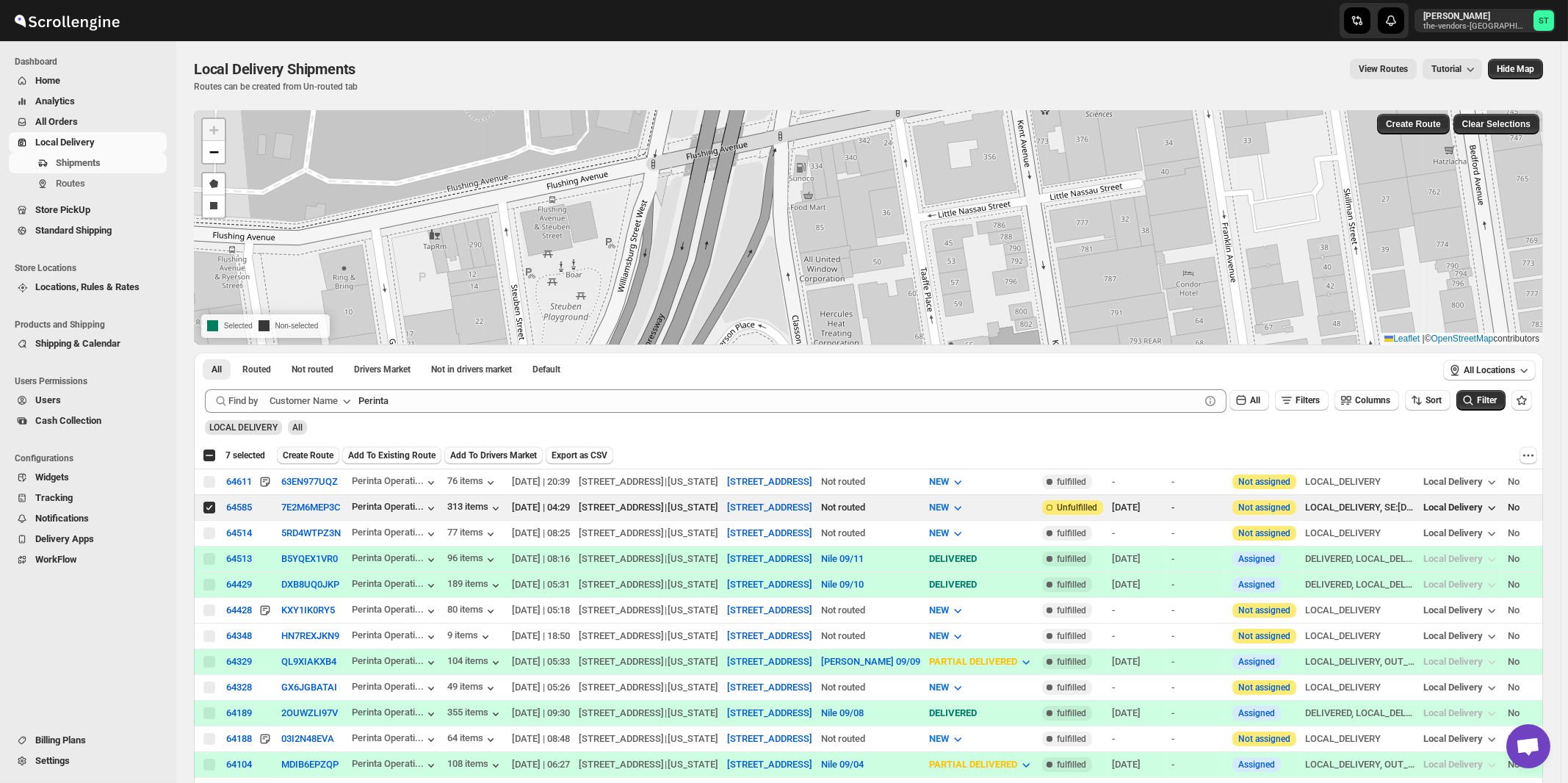
click at [304, 459] on span "Create Route" at bounding box center [308, 456] width 50 height 12
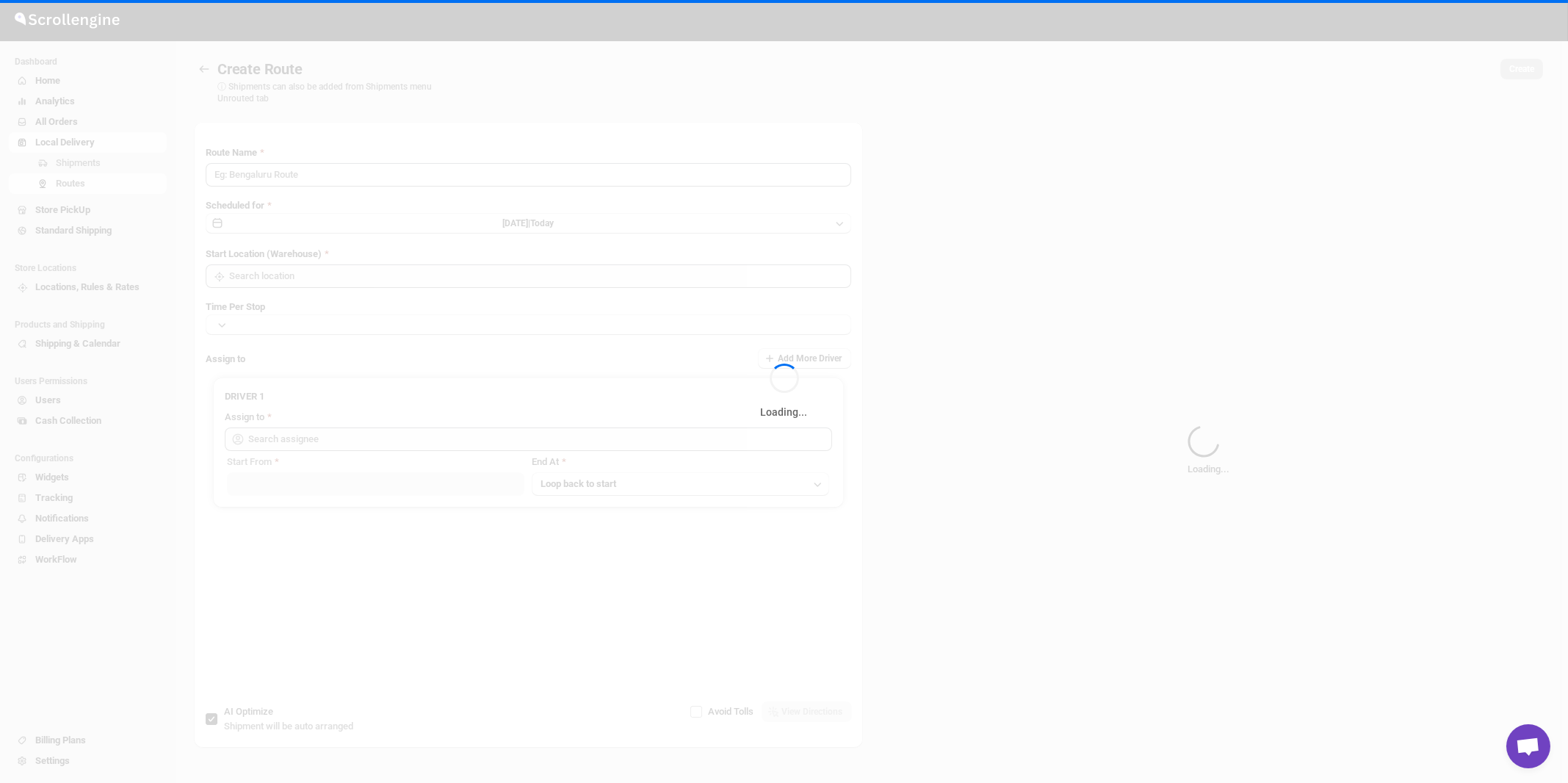
type input "Route - 15/09-0117"
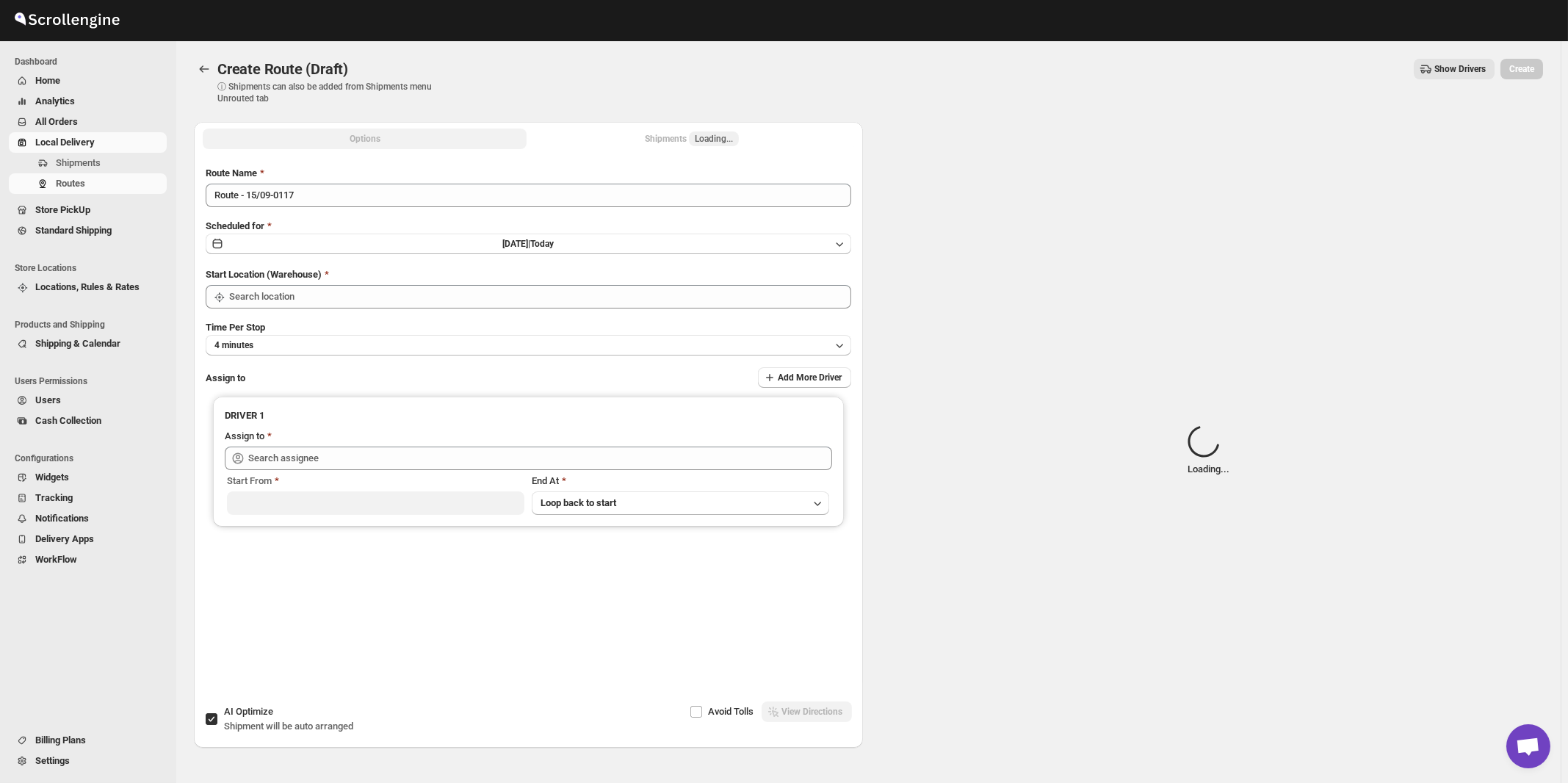
type input "[STREET_ADDRESS]"
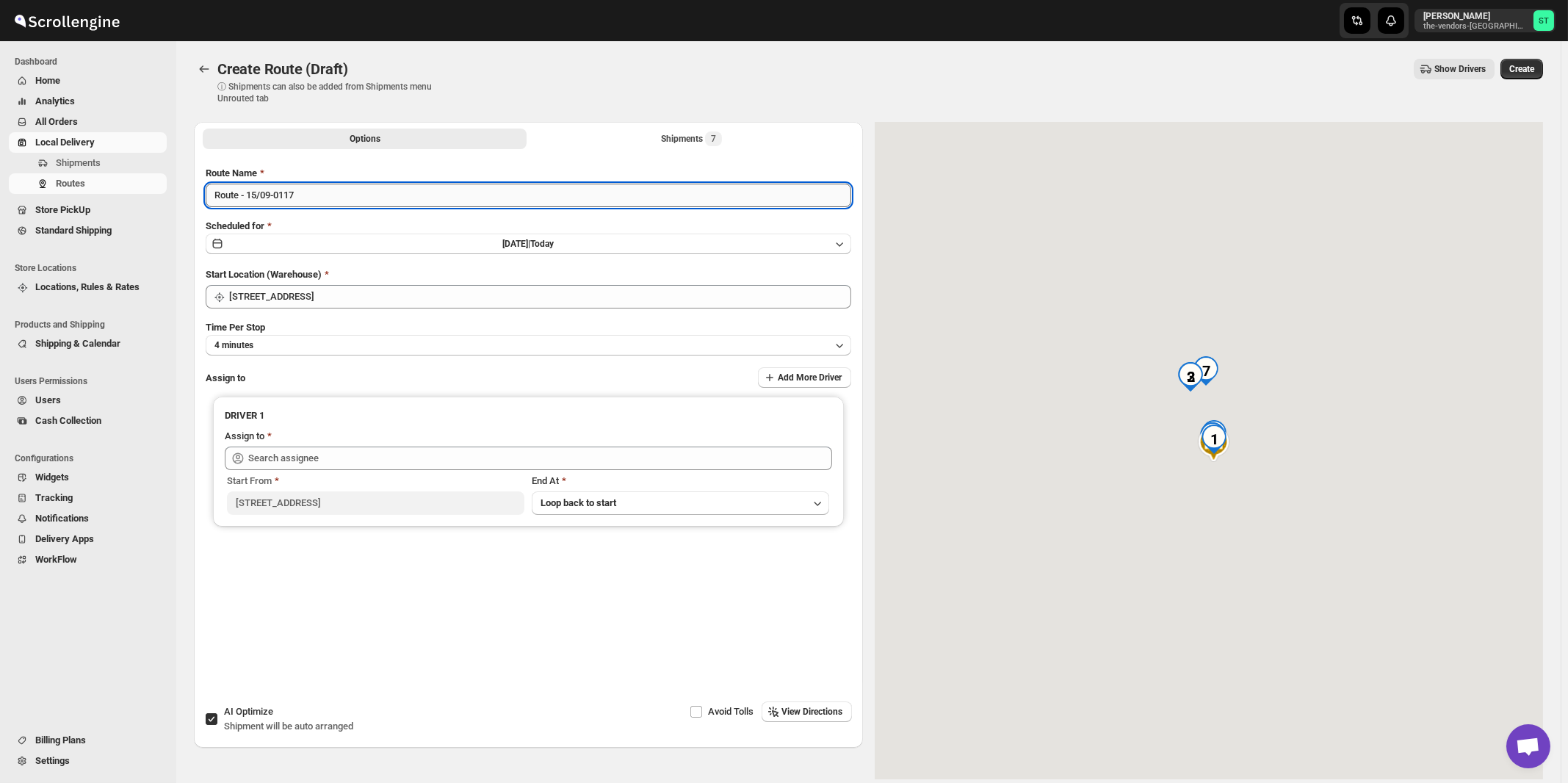
click at [436, 197] on input "Route - 15/09-0117" at bounding box center [528, 195] width 645 height 23
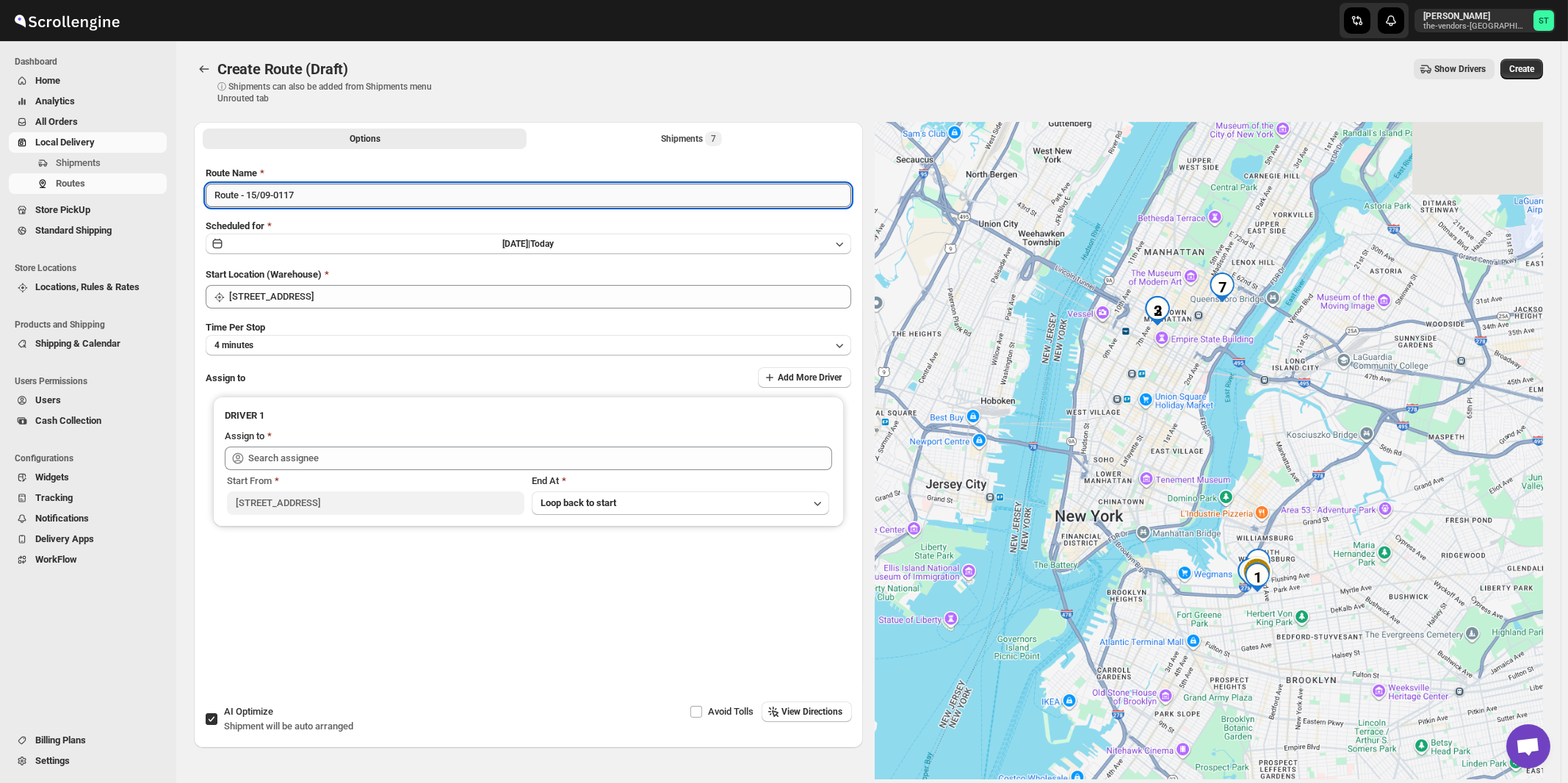
paste input "Nile"
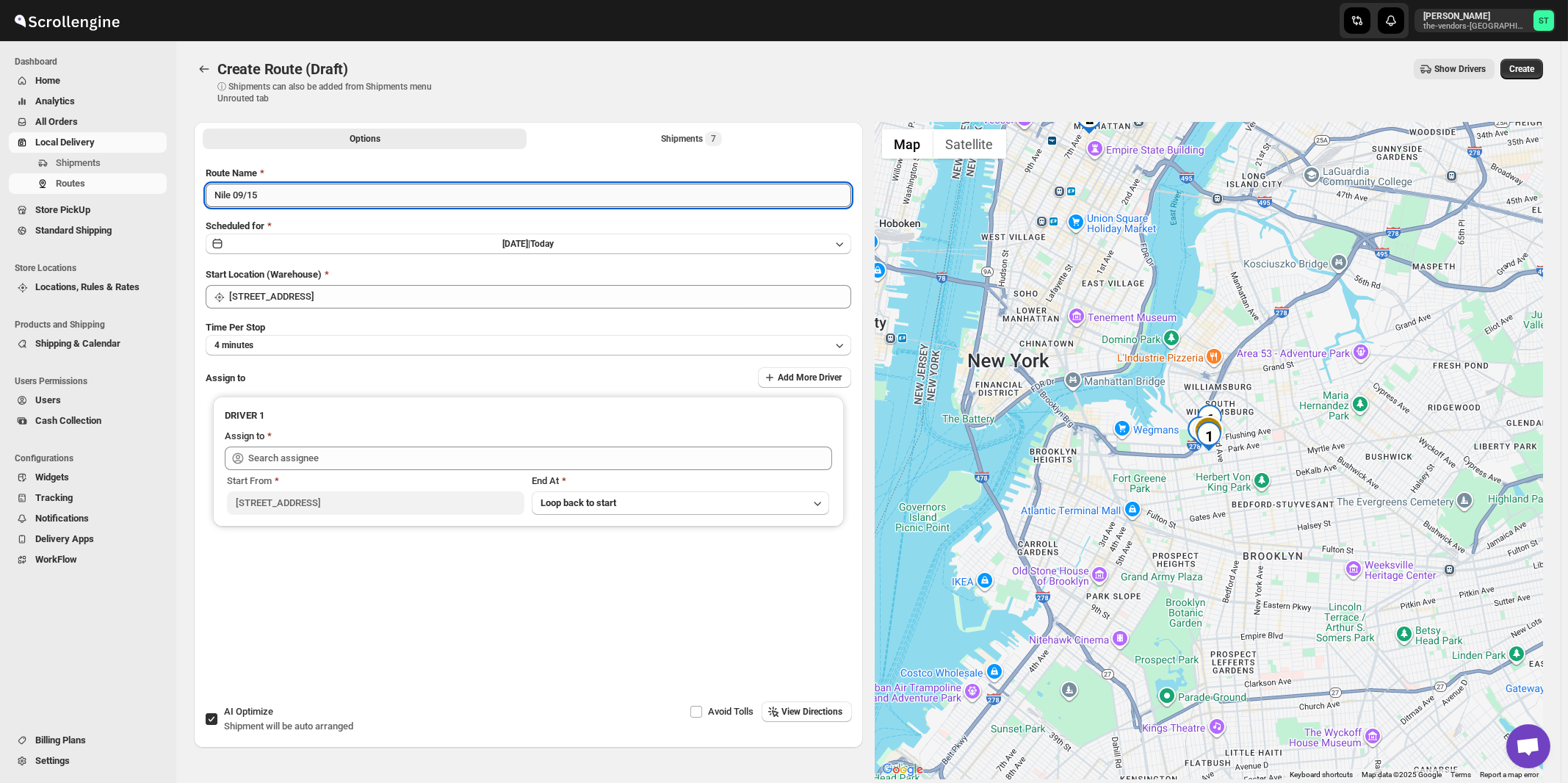
type input "Nile 09/15"
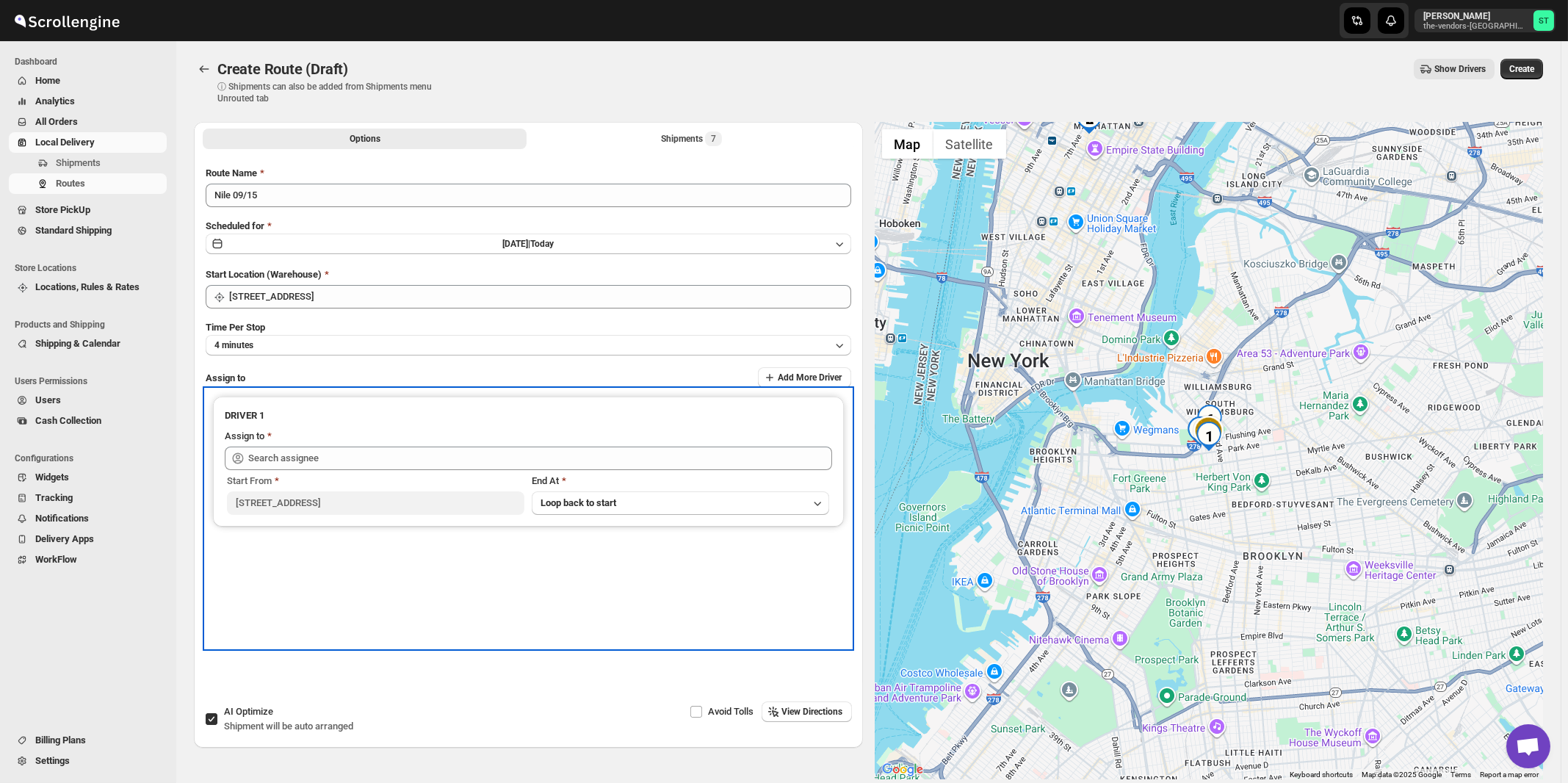
click at [357, 470] on div "Start From 445 Park Ave End At Loop back to start" at bounding box center [528, 492] width 607 height 44
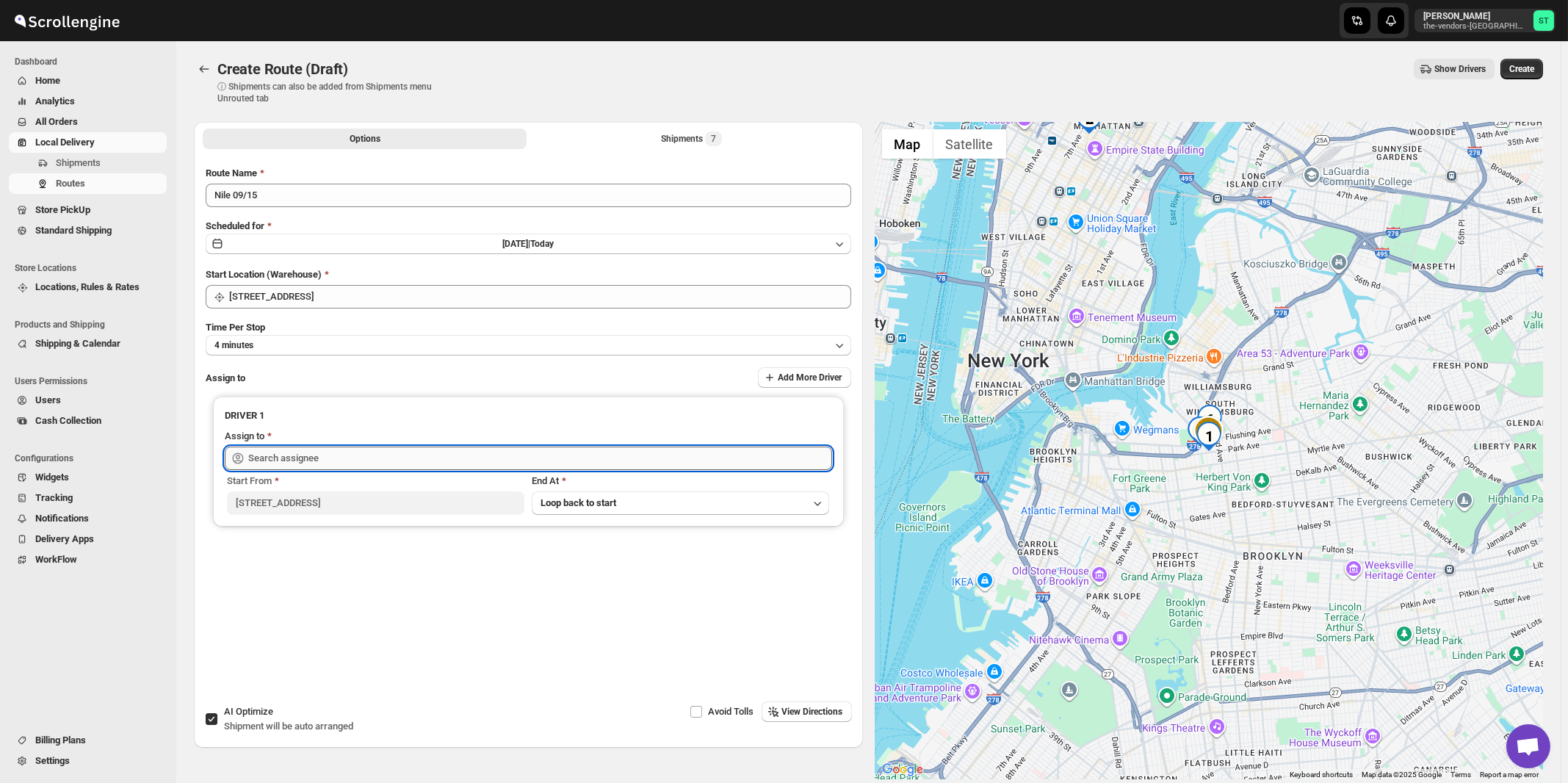
click at [357, 451] on input "text" at bounding box center [539, 457] width 584 height 23
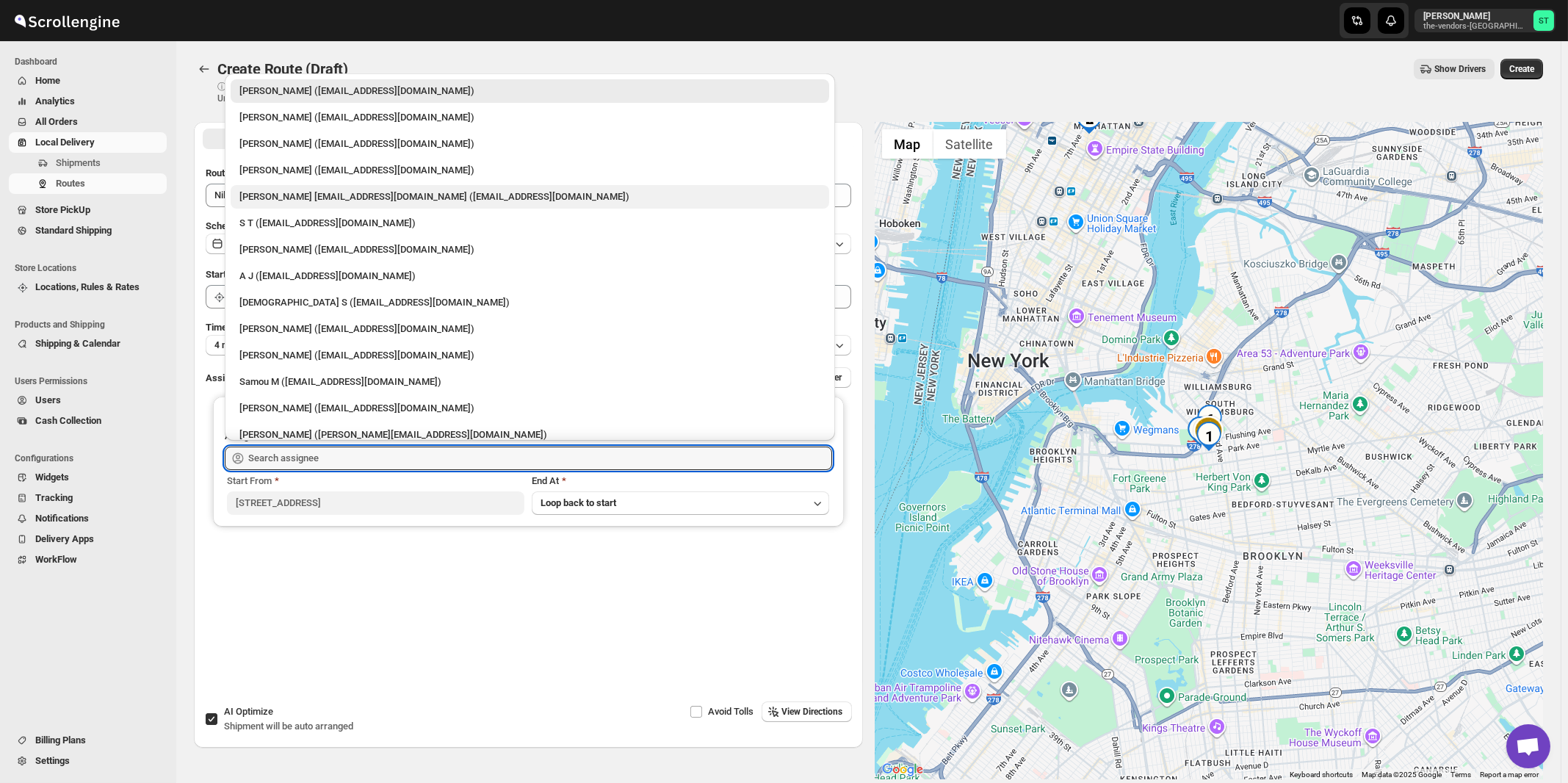
click at [282, 190] on div "Neil Sunilragnath22@Gmail.com (Sunilragnath22@Gmail.com)" at bounding box center [529, 197] width 581 height 15
type input "Neil Sunilragnath22@Gmail.com (Sunilragnath22@Gmail.com)"
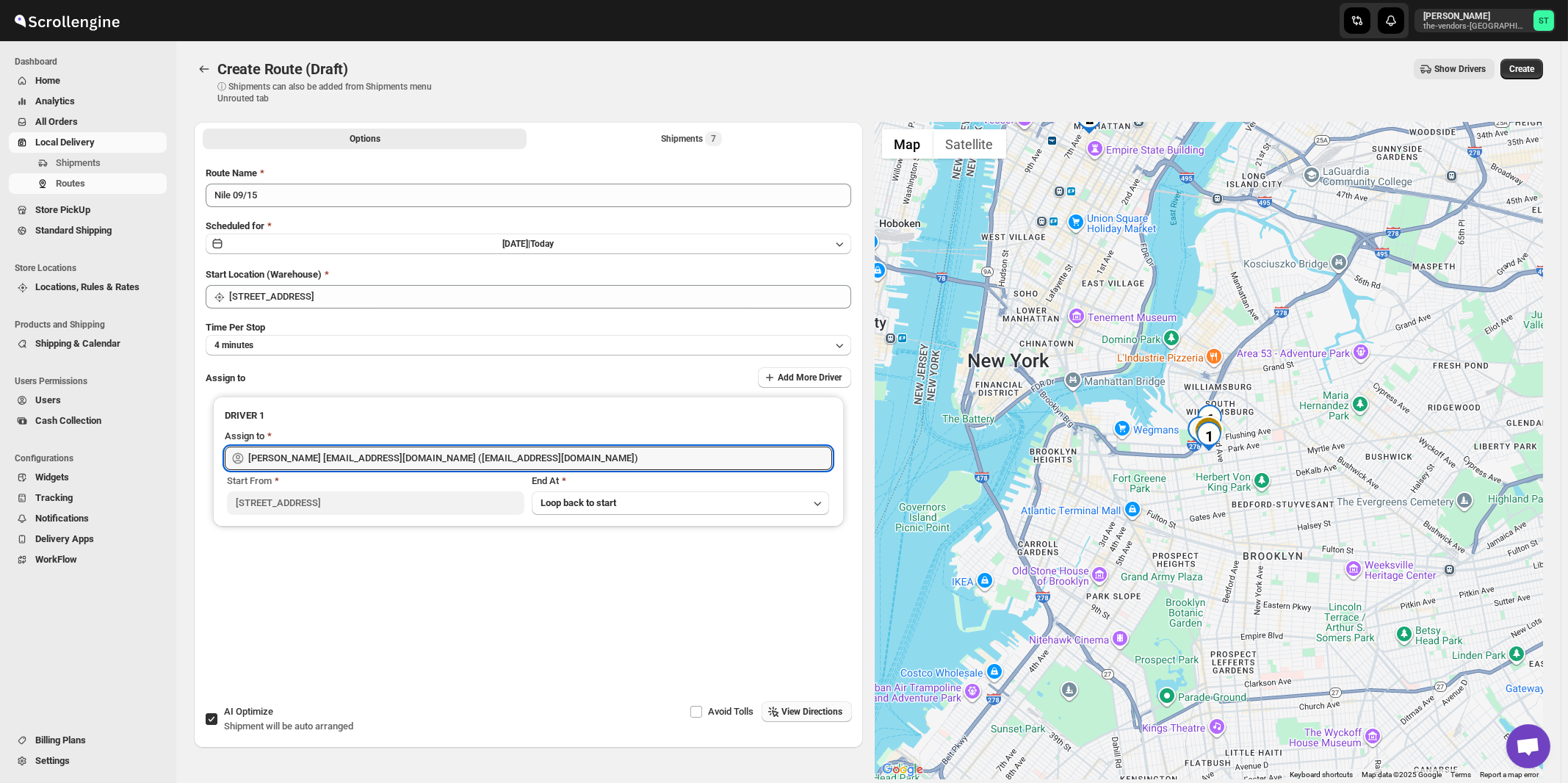
click at [810, 711] on span "View Directions" at bounding box center [812, 712] width 61 height 12
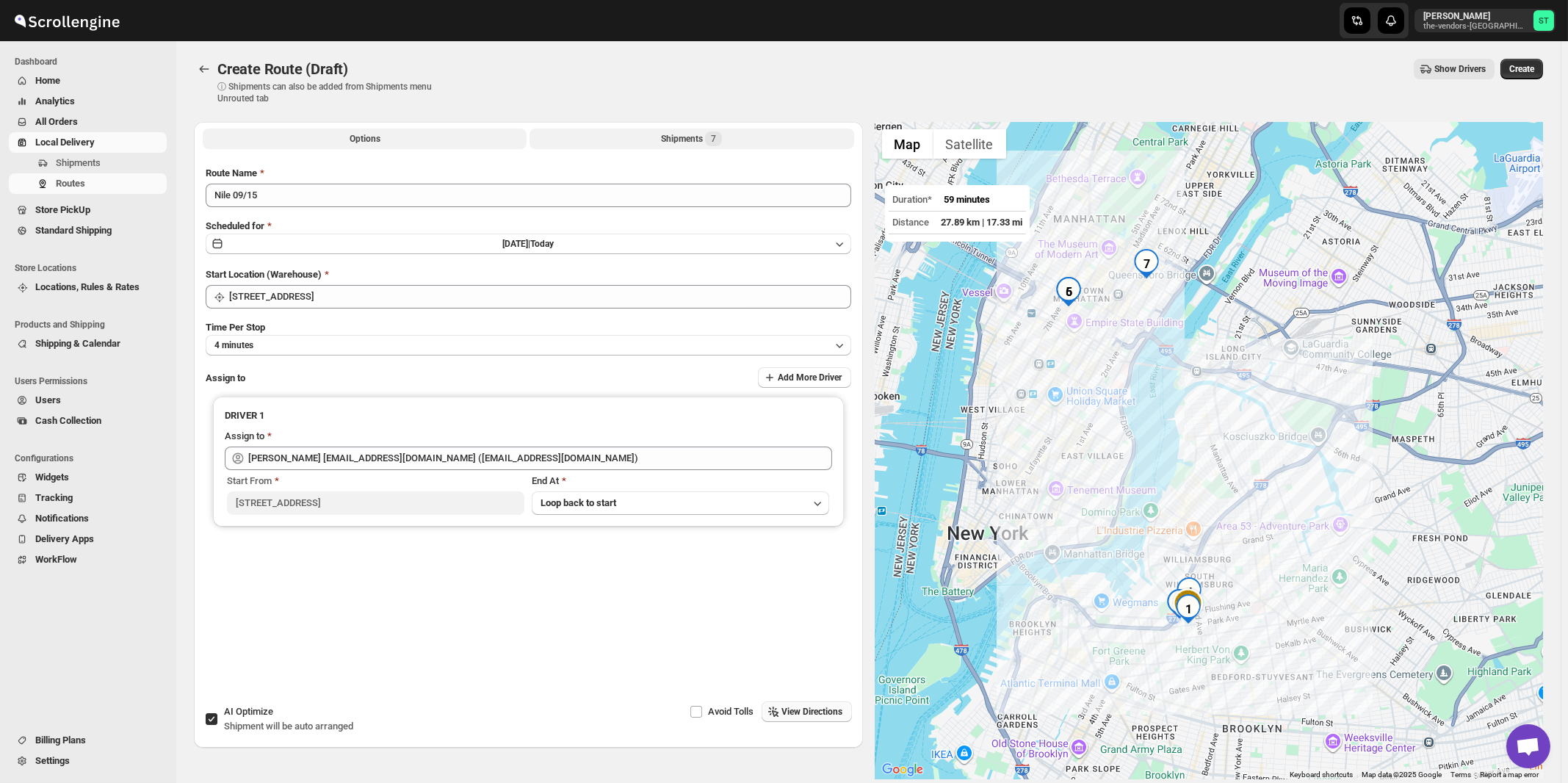
click at [681, 142] on div "Shipments 7" at bounding box center [691, 138] width 61 height 15
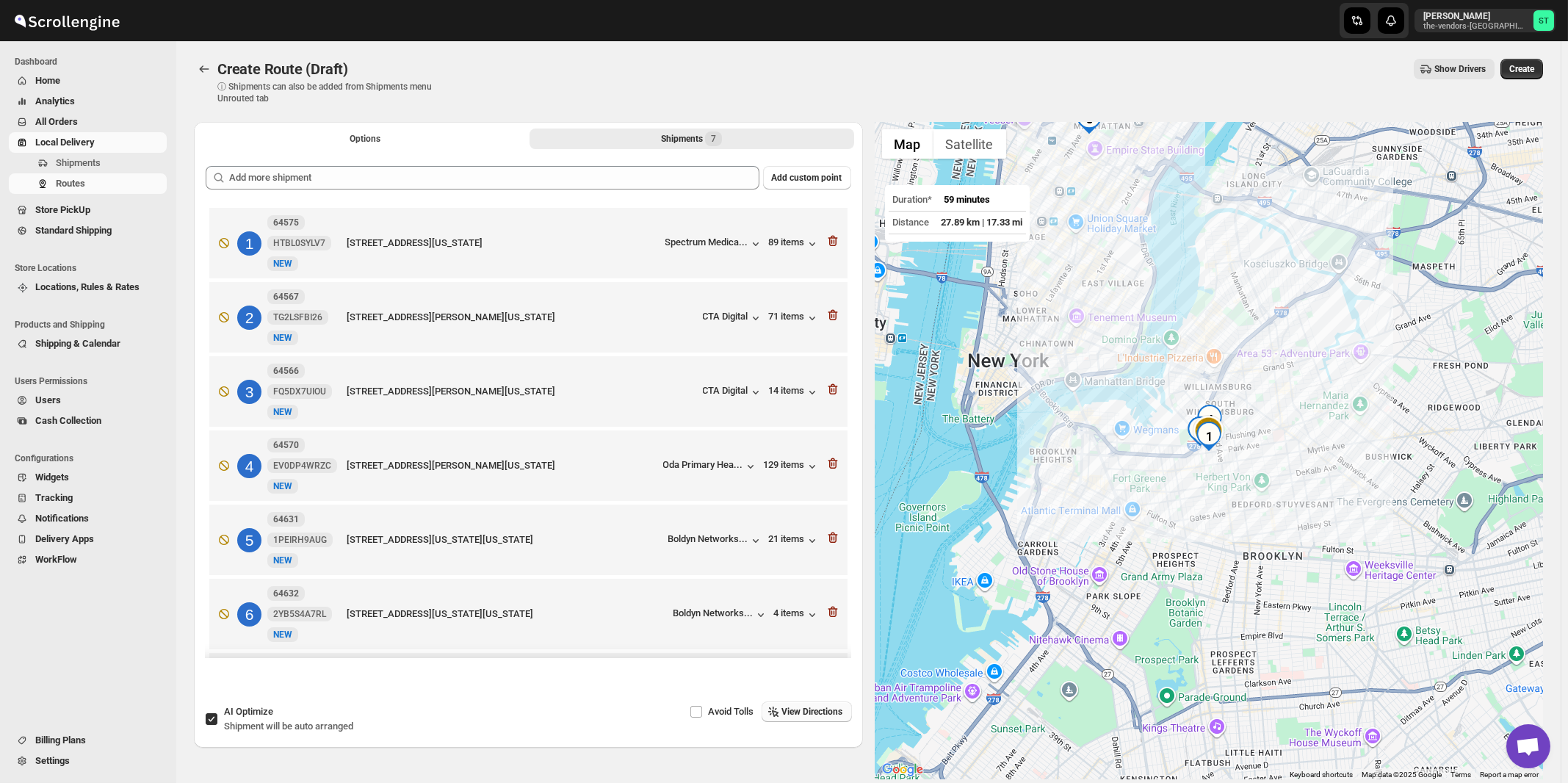
click at [275, 715] on div "AI Optimize Shipment will be auto arranged" at bounding box center [288, 719] width 129 height 29
click at [217, 715] on input "AI Optimize Shipment will be auto arranged" at bounding box center [212, 719] width 12 height 12
checkbox input "false"
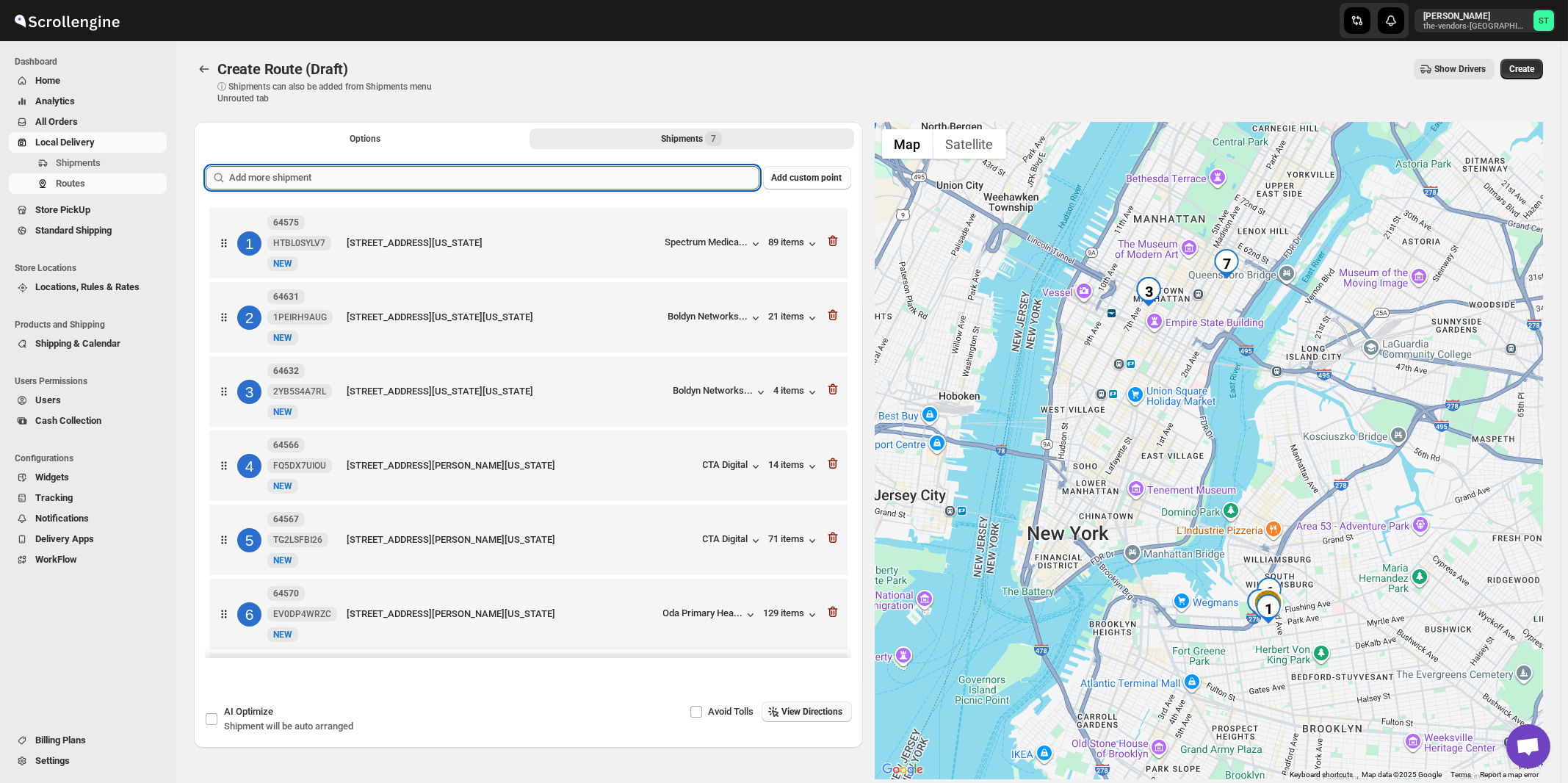
click at [545, 178] on input "text" at bounding box center [494, 177] width 530 height 23
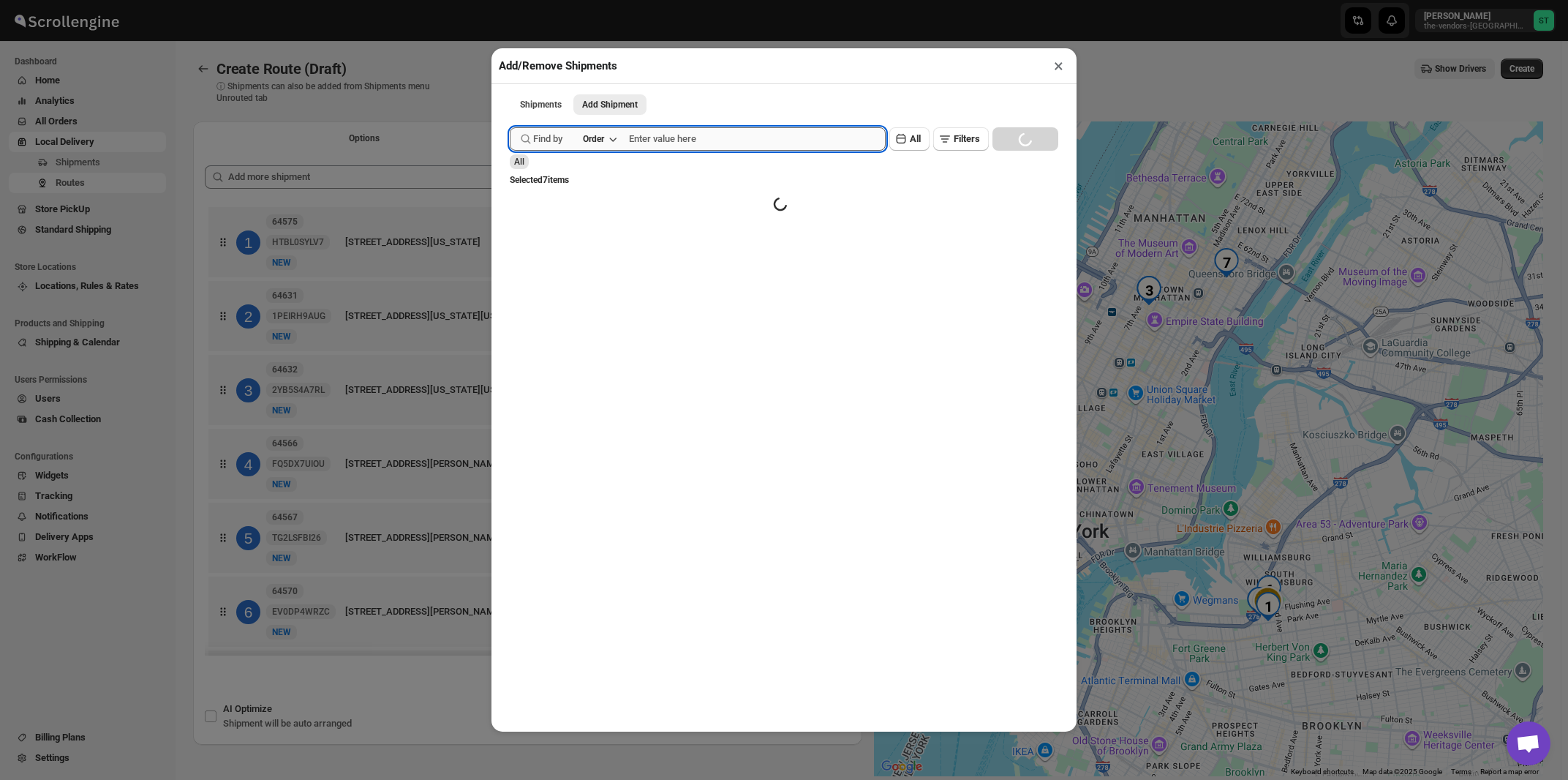
click at [692, 143] on input "text" at bounding box center [758, 138] width 257 height 23
paste input "64546"
type input "64546"
click at [510, 0] on button "Submit" at bounding box center [530, 8] width 42 height 15
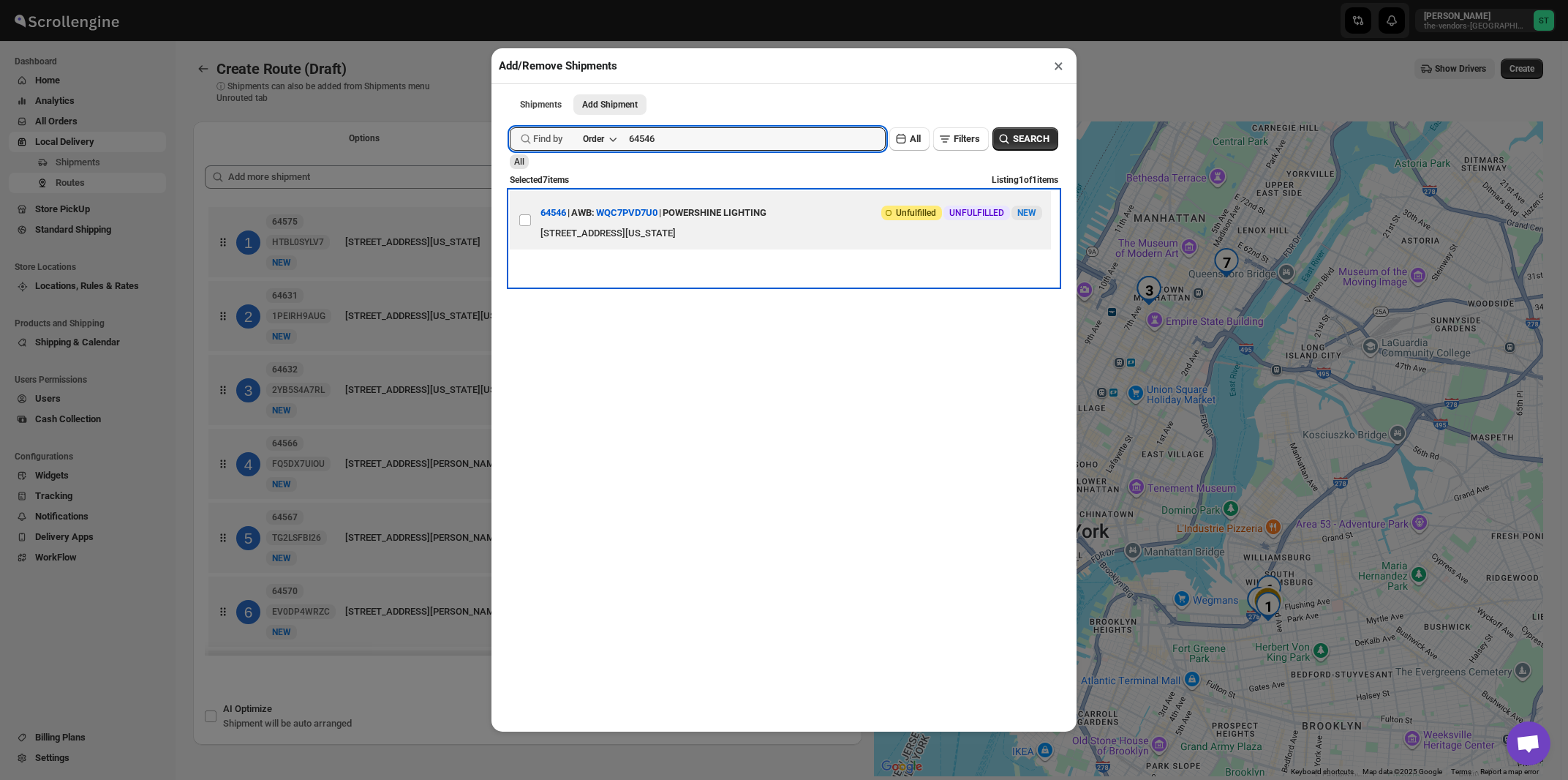
click at [733, 231] on div "139 Walworth St, Brooklyn, NY 11205, USA, Kings County, New York, 11205, United…" at bounding box center [791, 232] width 501 height 14
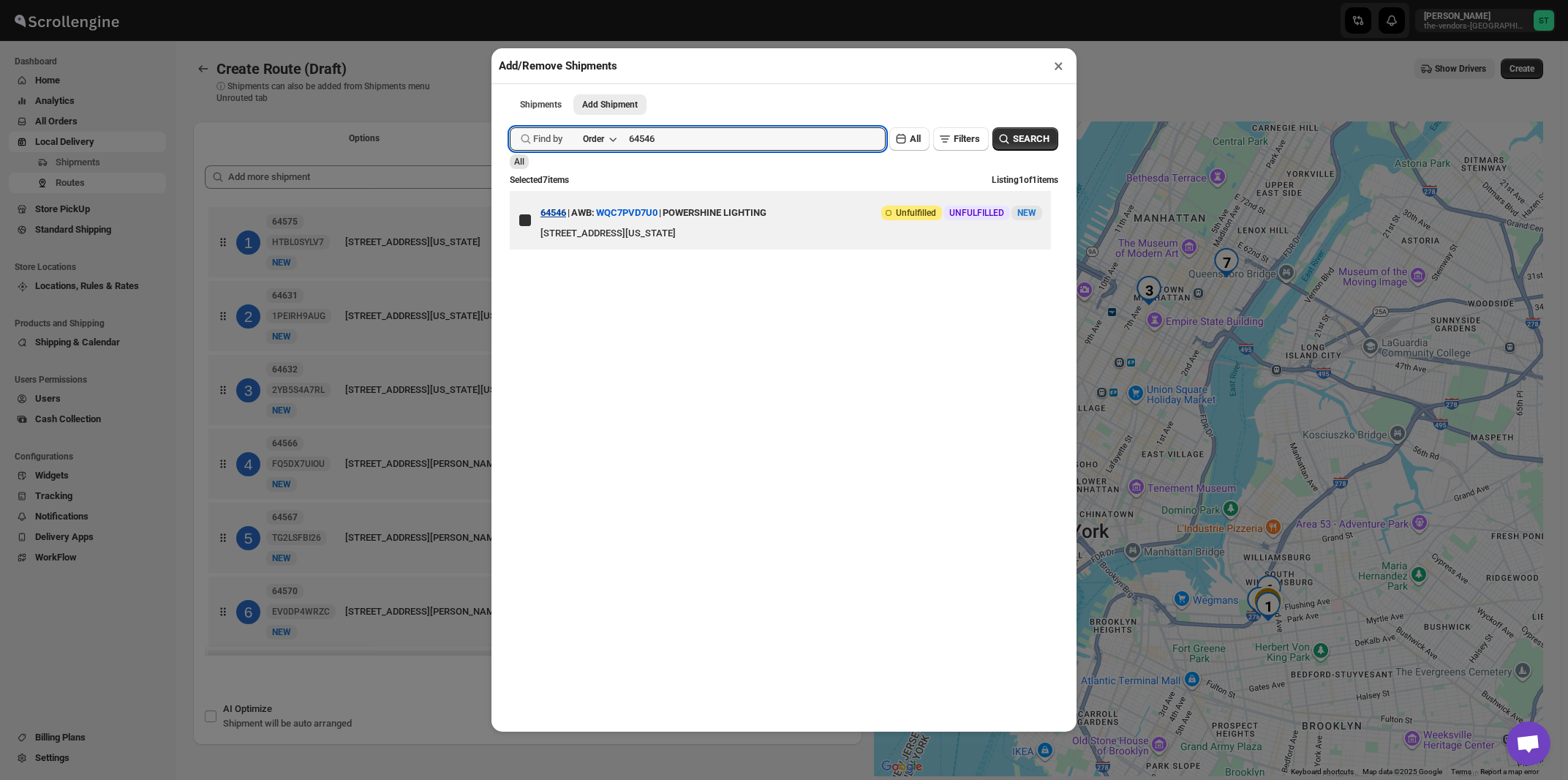
checkbox input "true"
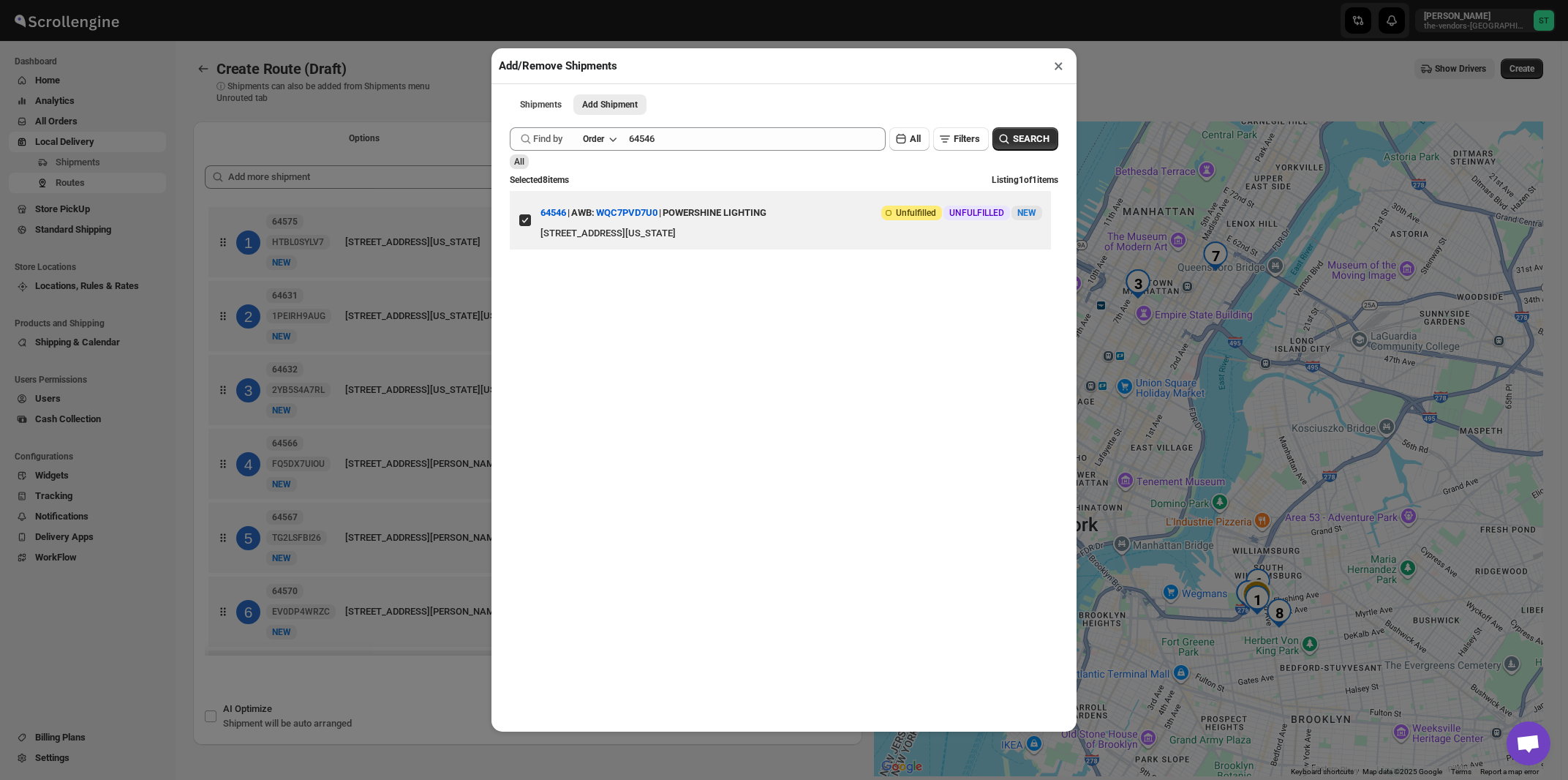
click at [1056, 67] on button "×" at bounding box center [1058, 66] width 21 height 20
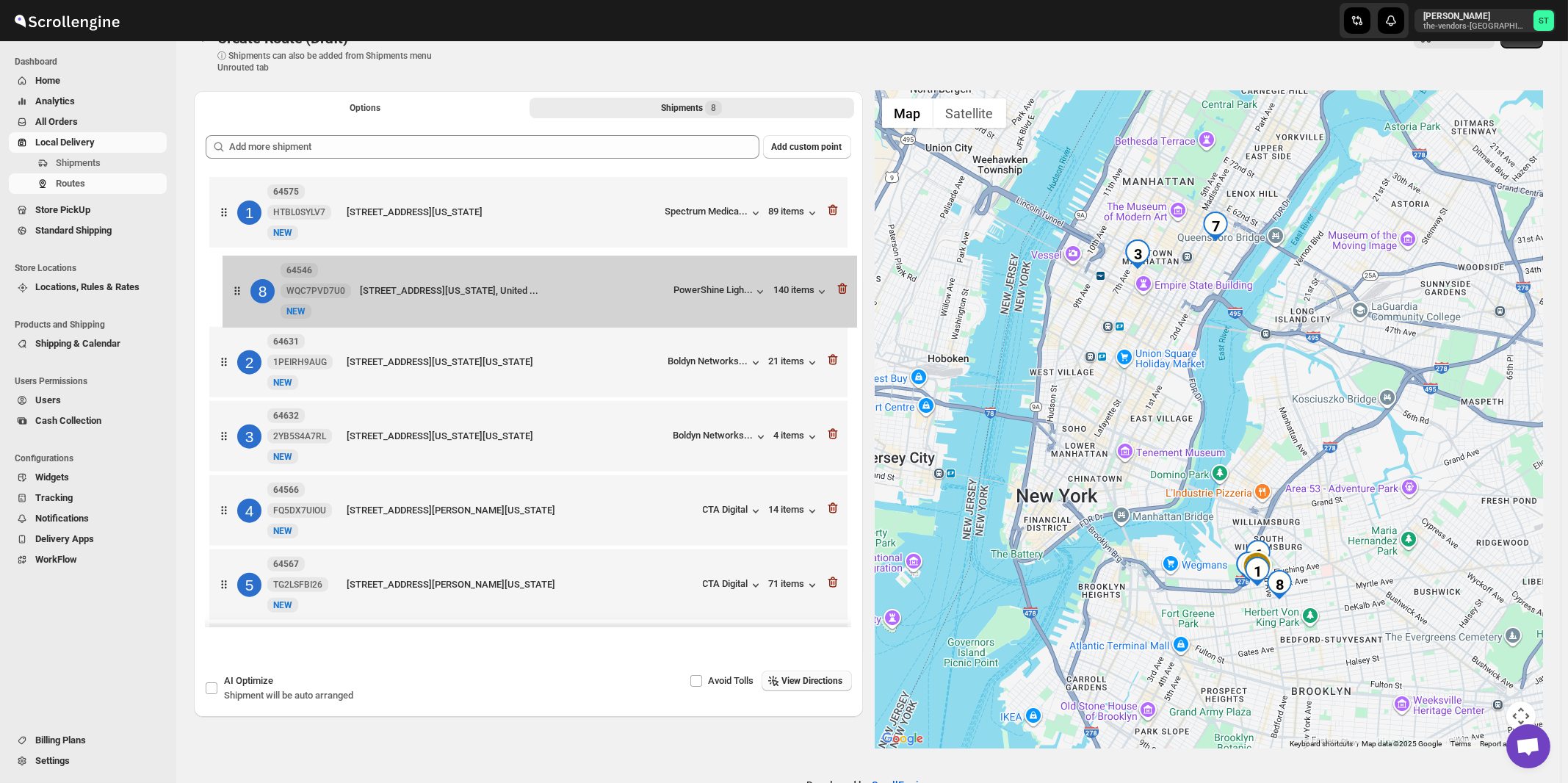
drag, startPoint x: 641, startPoint y: 544, endPoint x: 654, endPoint y: 287, distance: 257.3
click at [654, 287] on div "1 64575 HTBL0SYLV7 New NEW 445 Park Ave, Ground Floor, Brooklyn, New York, 1120…" at bounding box center [528, 474] width 645 height 602
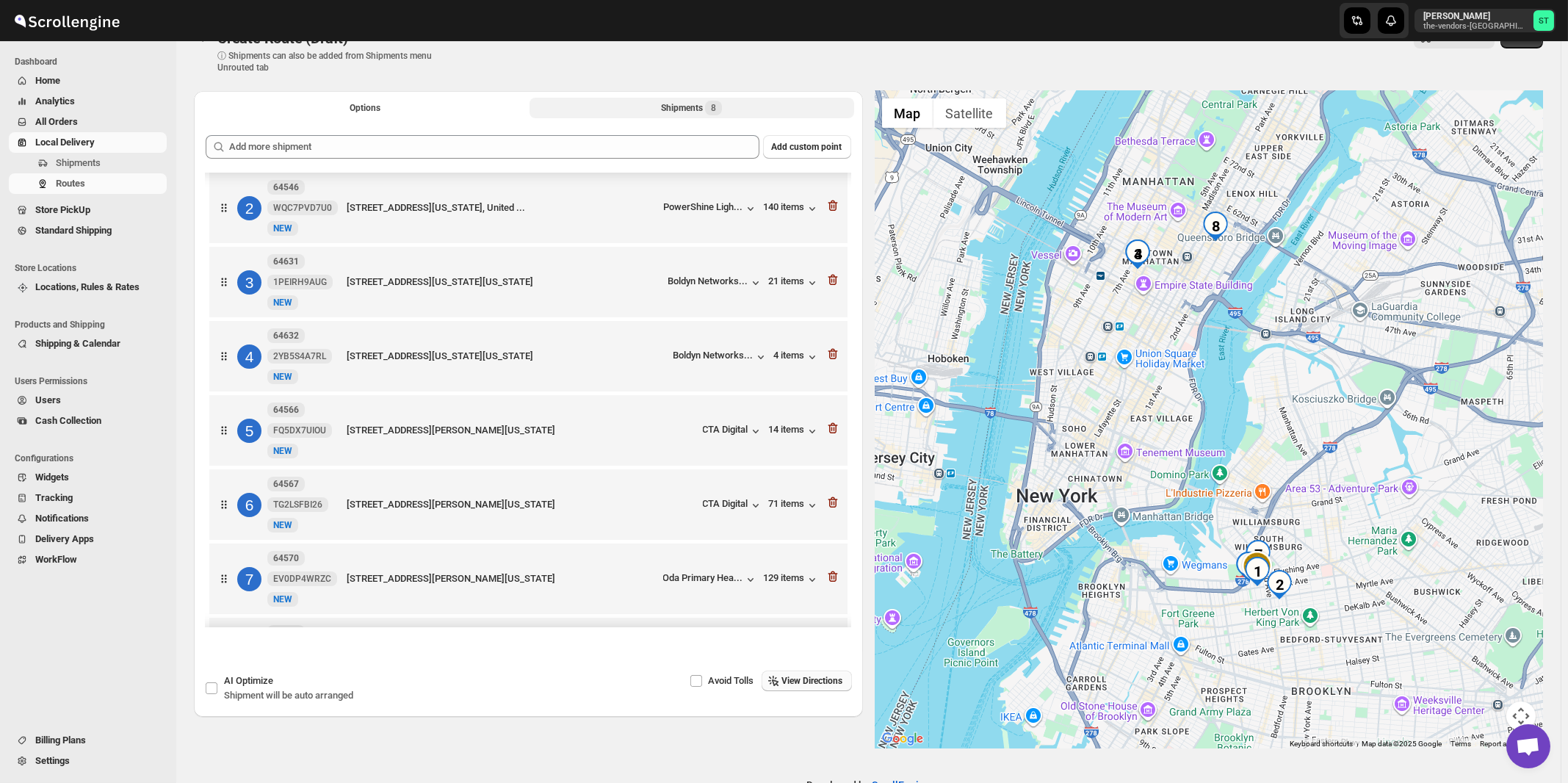
scroll to position [156, 0]
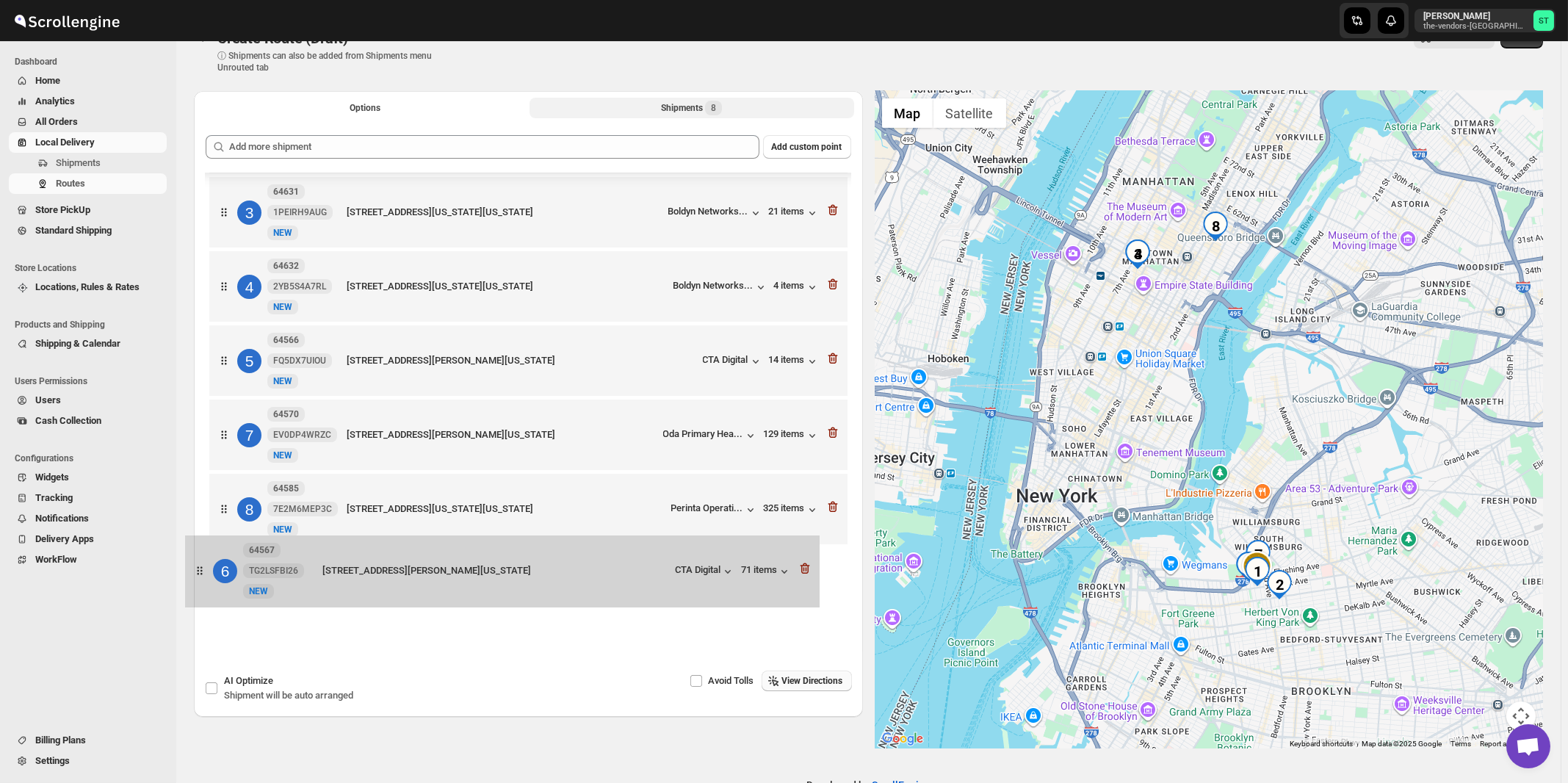
drag, startPoint x: 654, startPoint y: 435, endPoint x: 630, endPoint y: 579, distance: 146.0
click at [630, 579] on div "1 64575 HTBL0SYLV7 New NEW 445 Park Ave, Ground Floor, Brooklyn, New York, 1120…" at bounding box center [528, 326] width 645 height 602
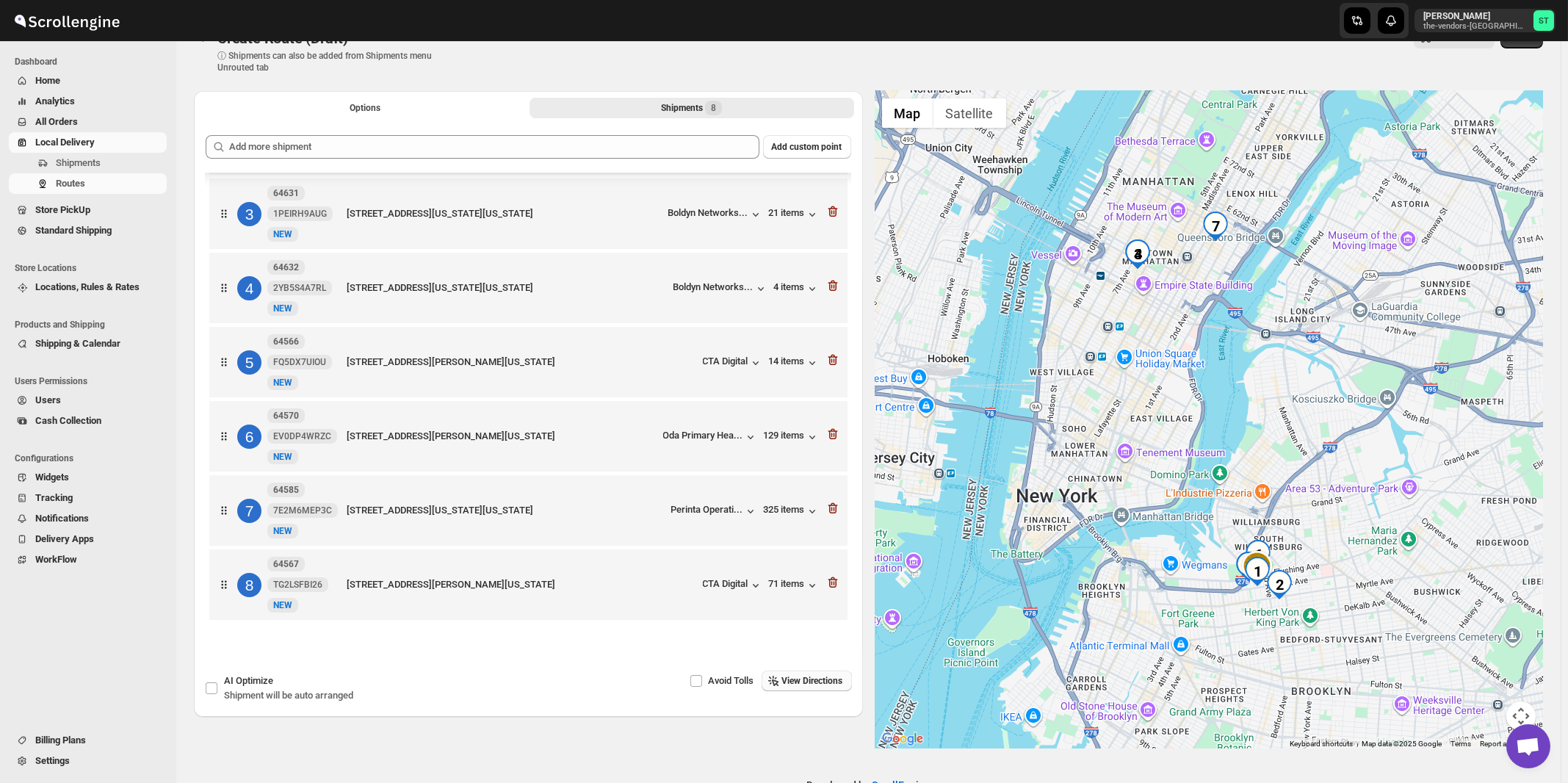
click at [816, 682] on span "View Directions" at bounding box center [812, 680] width 61 height 12
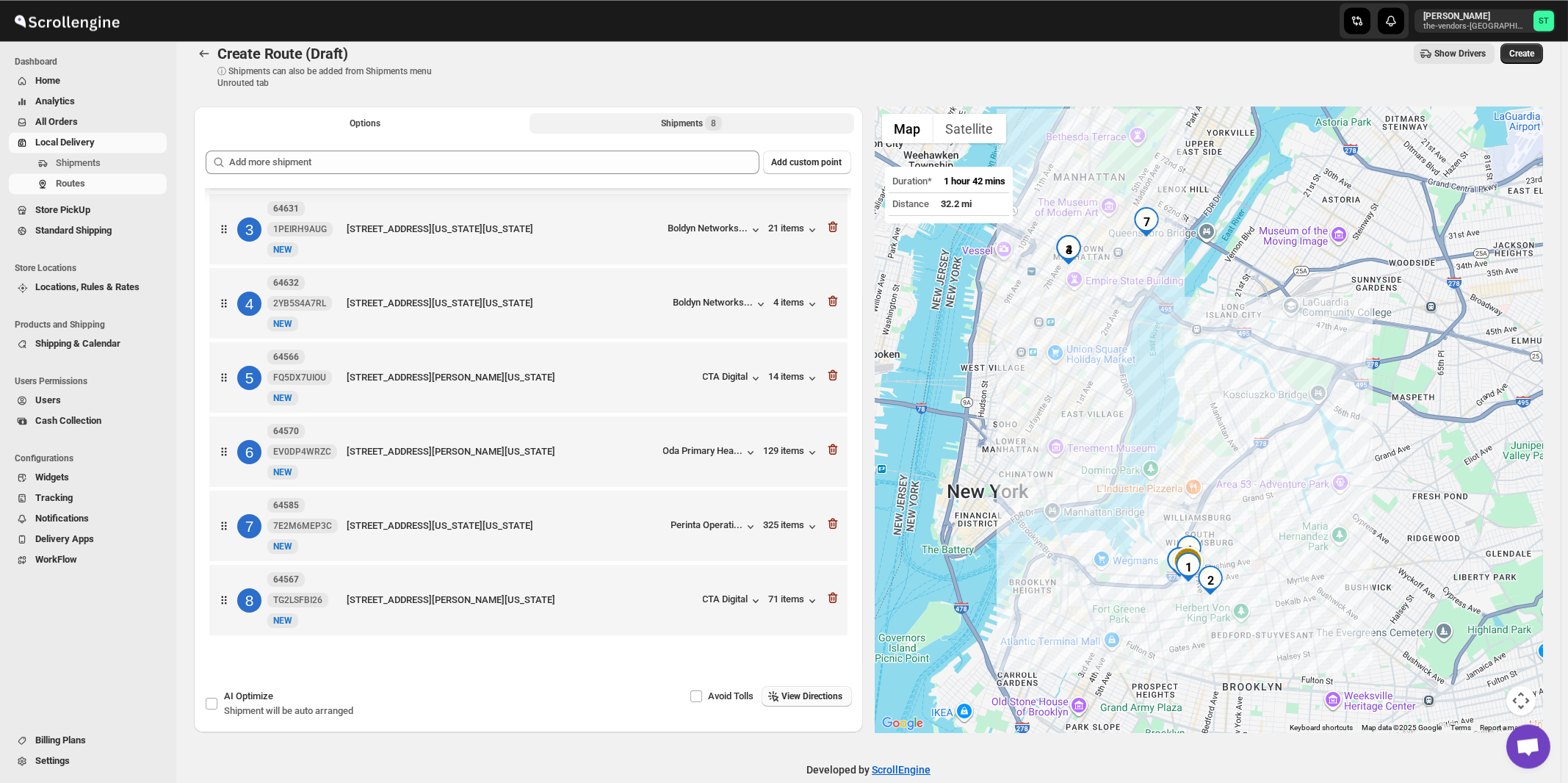
scroll to position [0, 0]
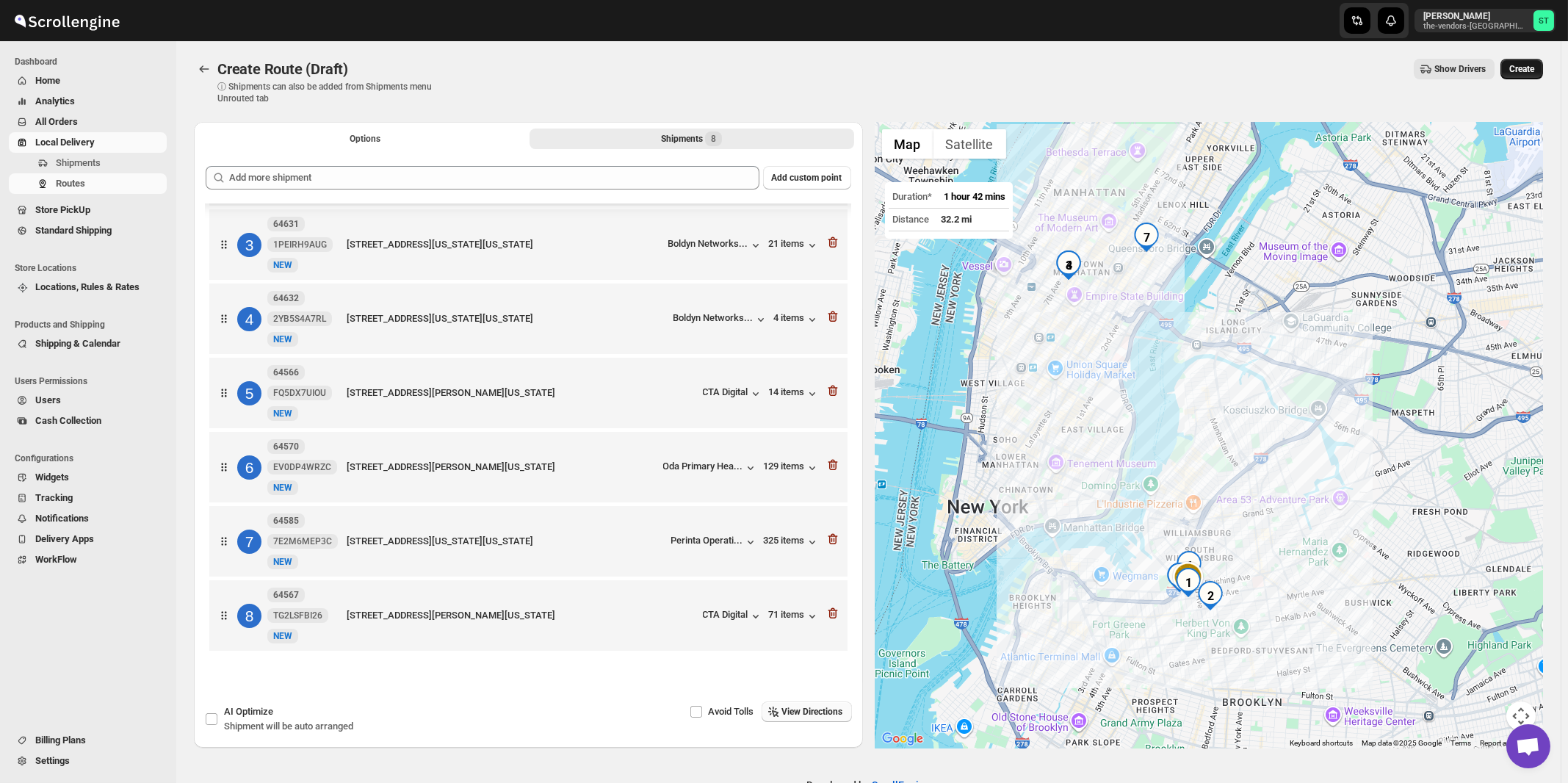
click at [1528, 71] on span "Create" at bounding box center [1521, 69] width 25 height 12
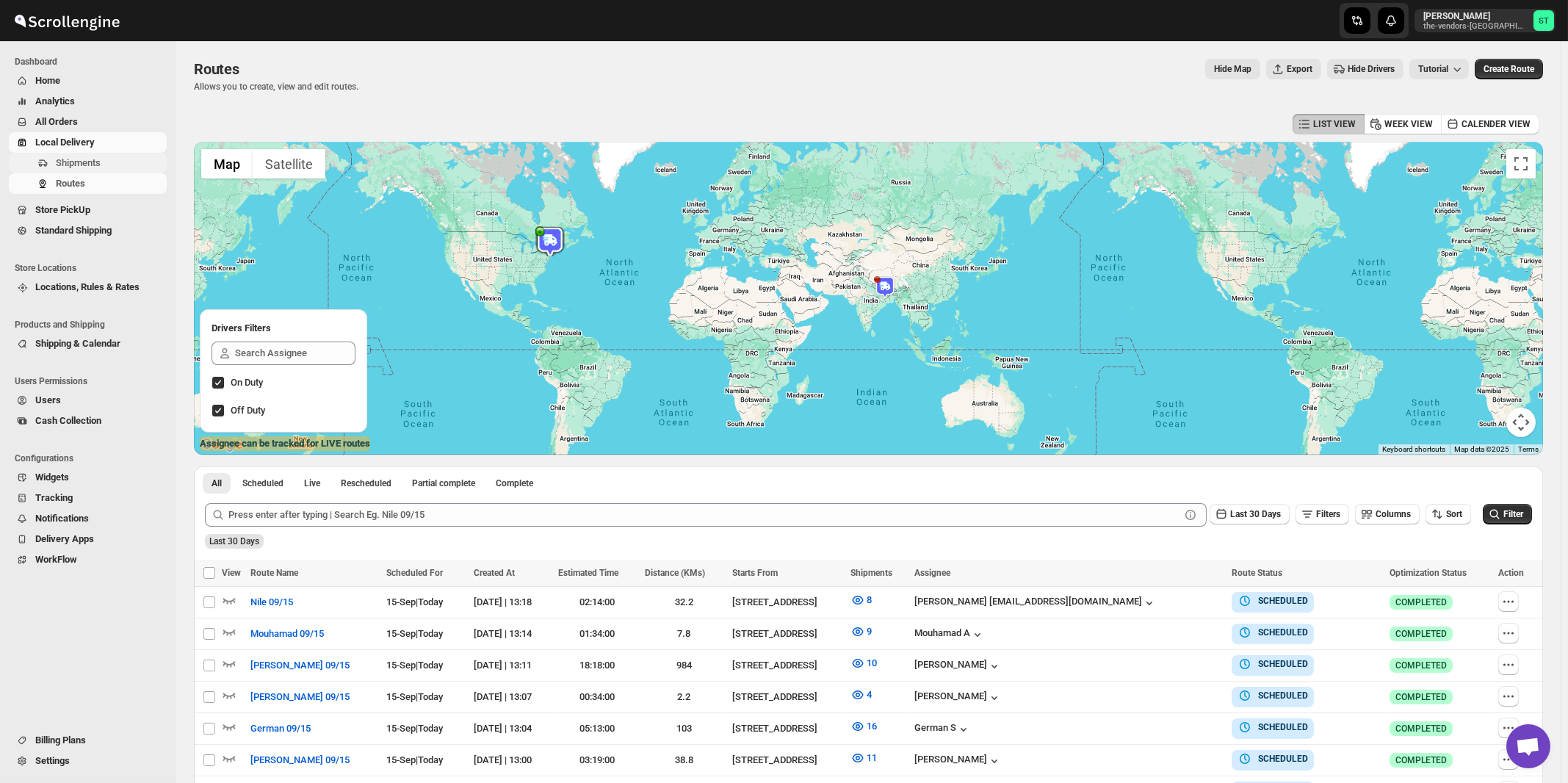
click at [86, 162] on span "Shipments" at bounding box center [78, 162] width 44 height 11
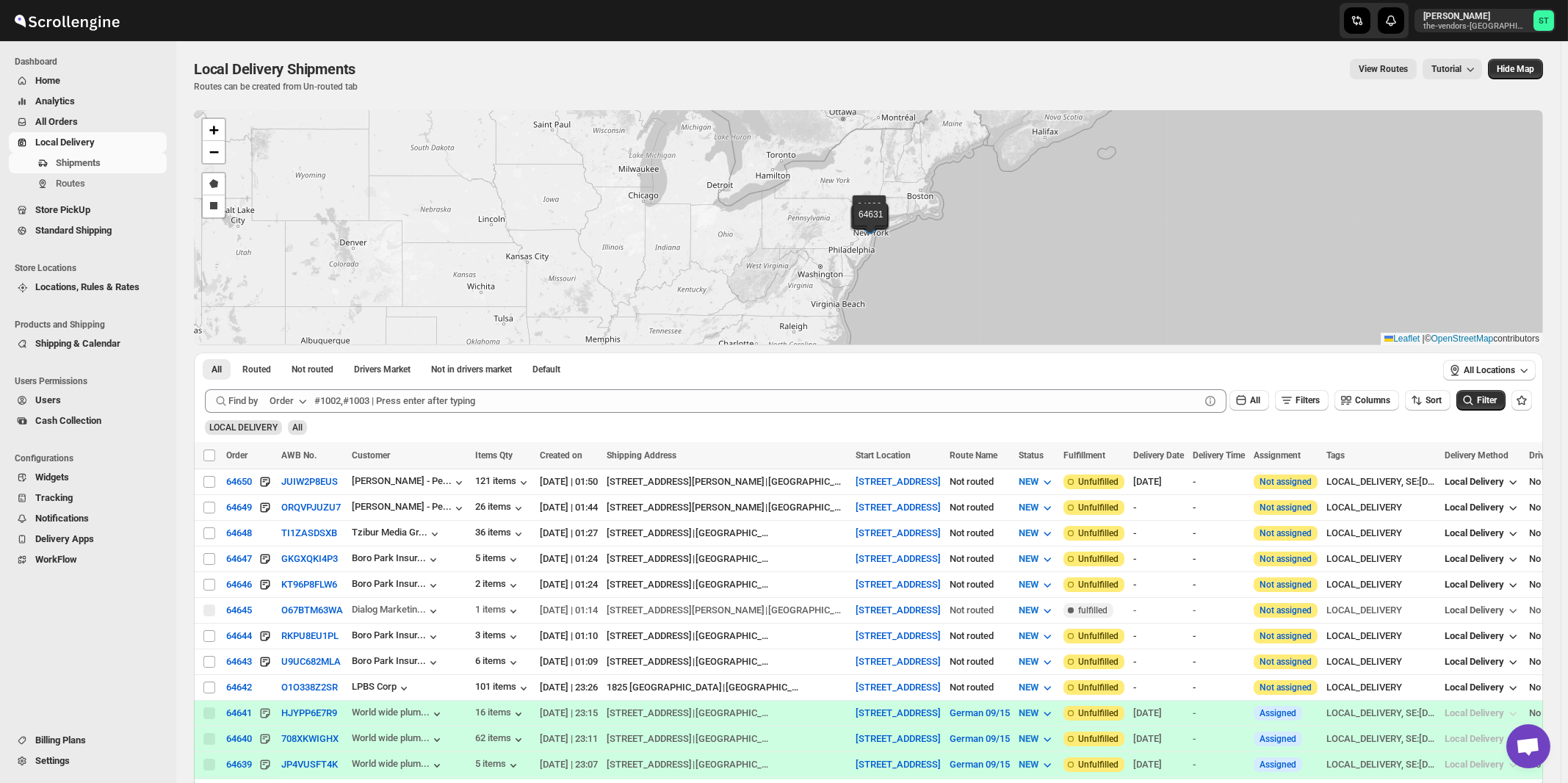
click at [294, 405] on div "Order" at bounding box center [281, 400] width 24 height 15
click at [293, 518] on div "Customer Name" at bounding box center [291, 509] width 68 height 15
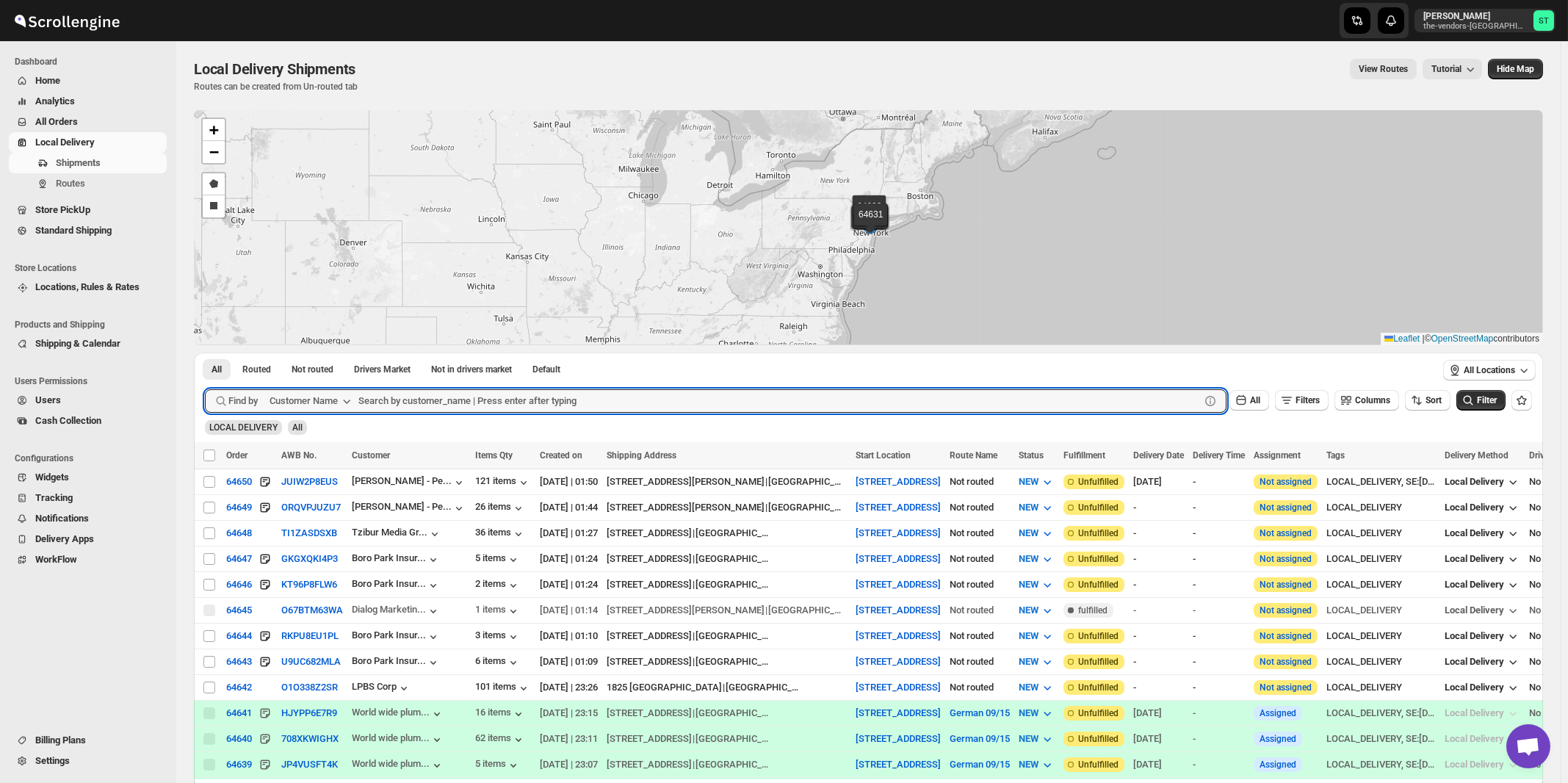
paste input "Hamaspik Of Kings County 14th Ave"
type input "Hamaspik Of Kings"
click at [205, 352] on button "Submit" at bounding box center [226, 360] width 42 height 15
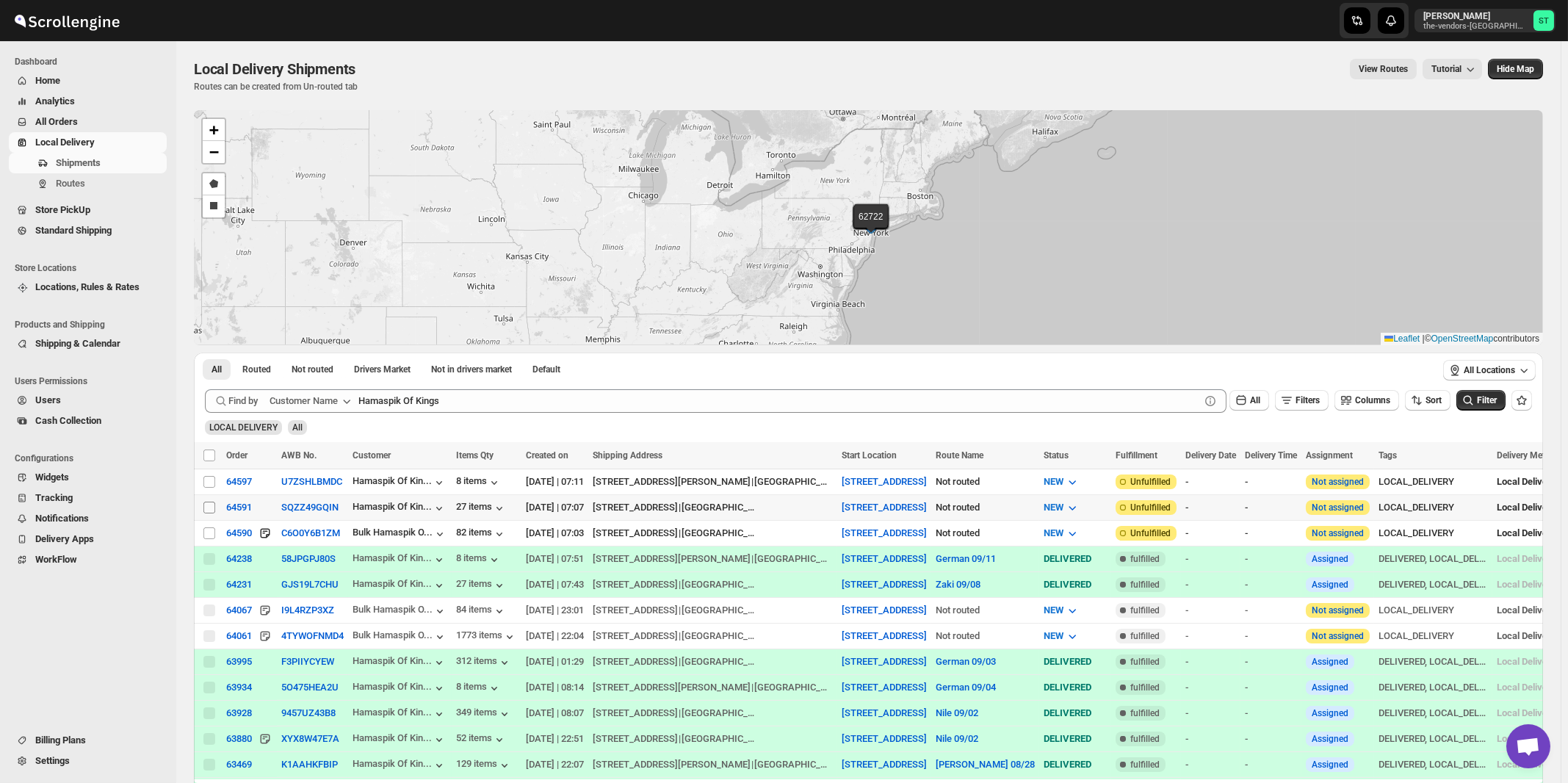
click at [206, 506] on input "Select shipment" at bounding box center [209, 508] width 12 height 12
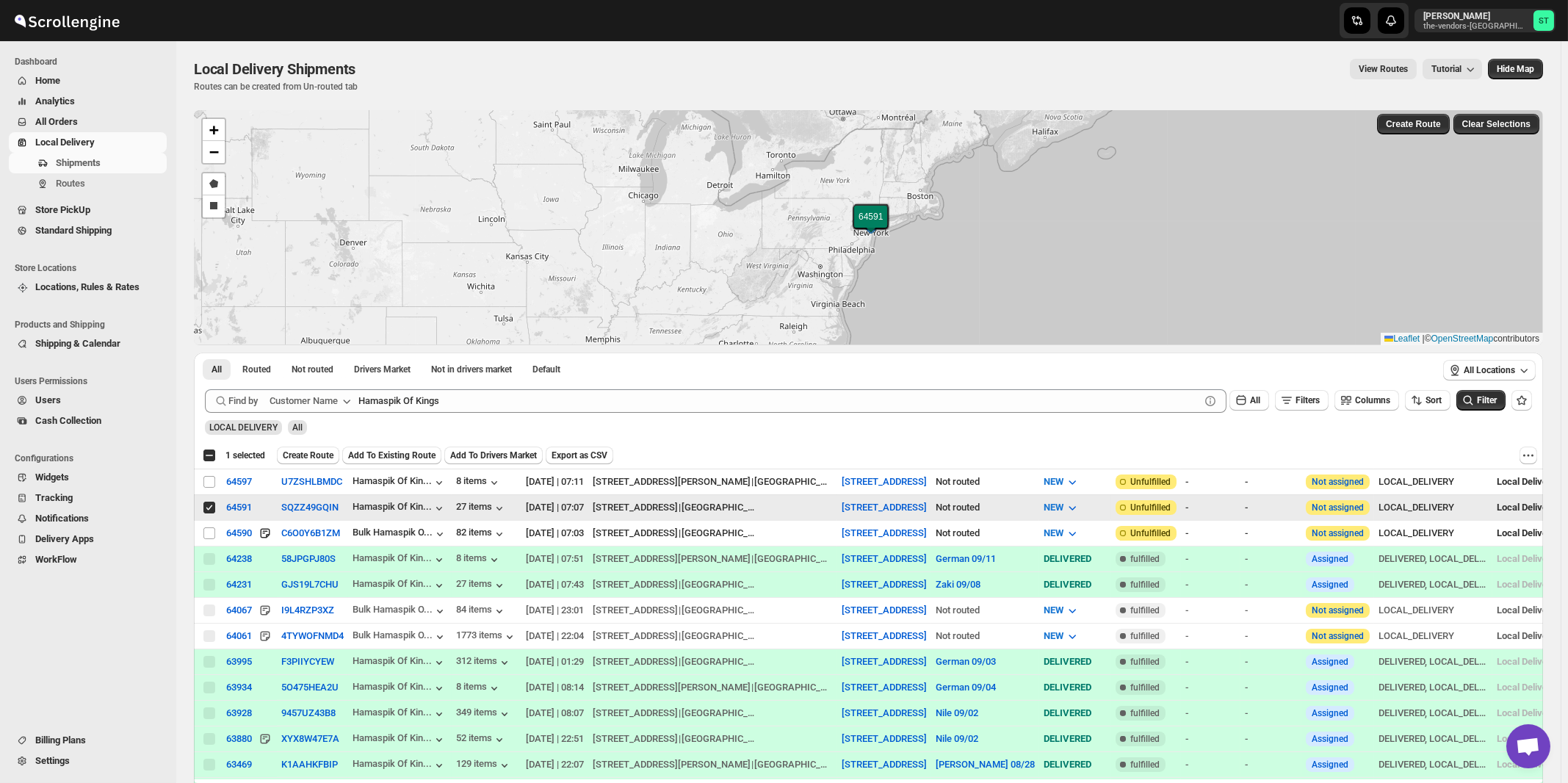
click at [209, 507] on input "Select shipment" at bounding box center [209, 508] width 12 height 12
checkbox input "false"
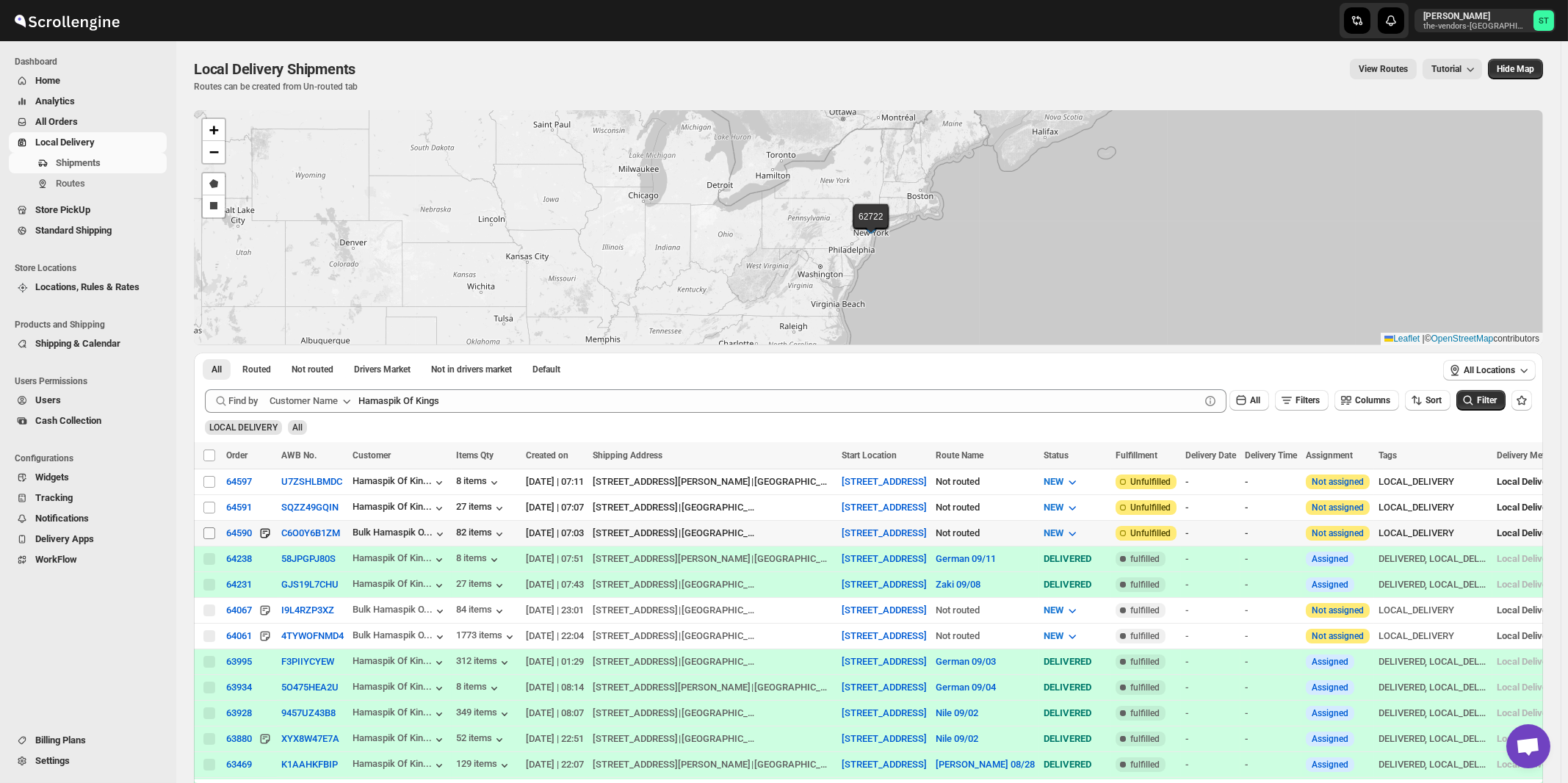
click at [210, 532] on input "Select shipment" at bounding box center [209, 533] width 12 height 12
checkbox input "true"
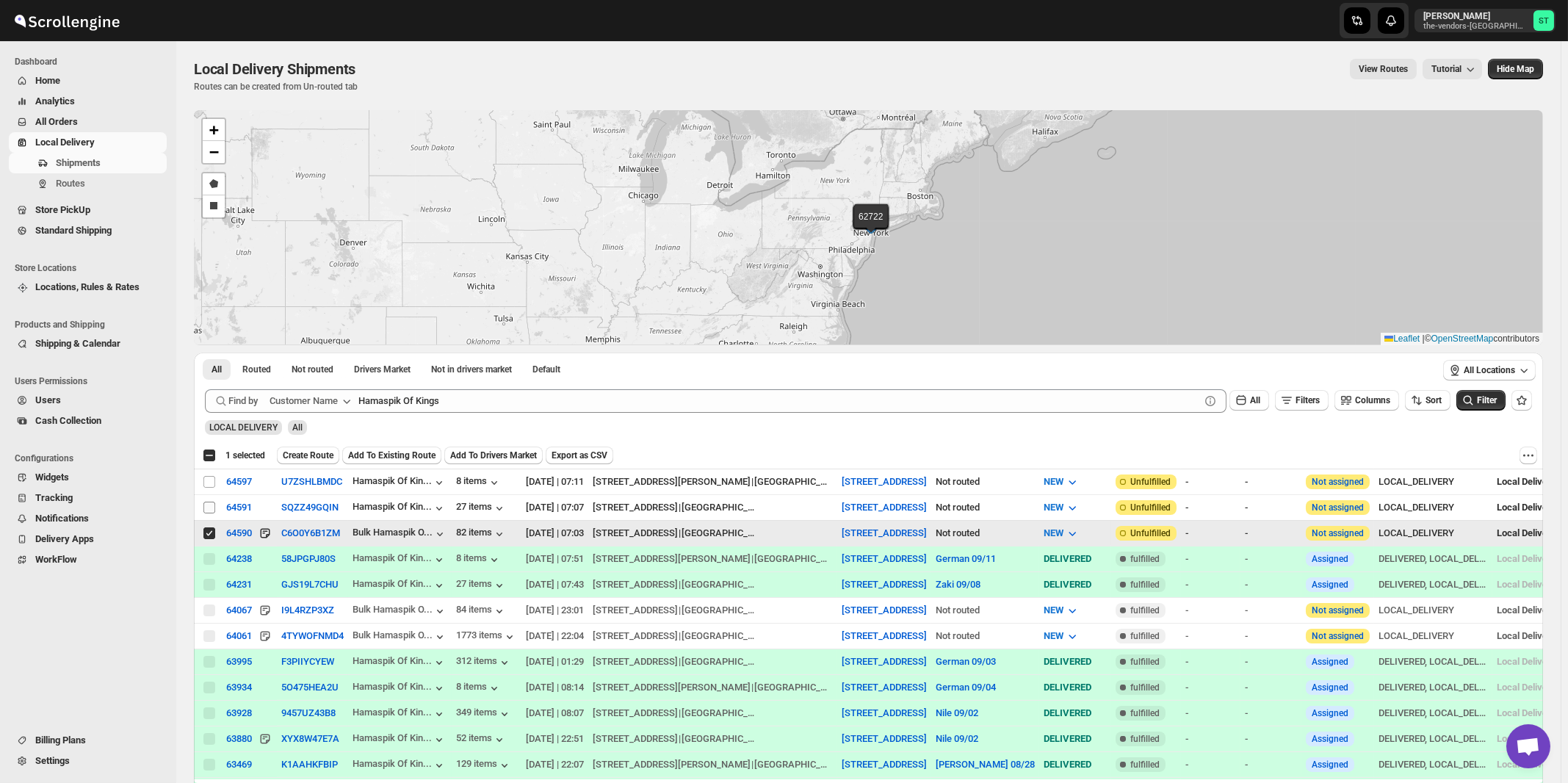
click at [210, 508] on input "Select shipment" at bounding box center [209, 508] width 12 height 12
checkbox input "true"
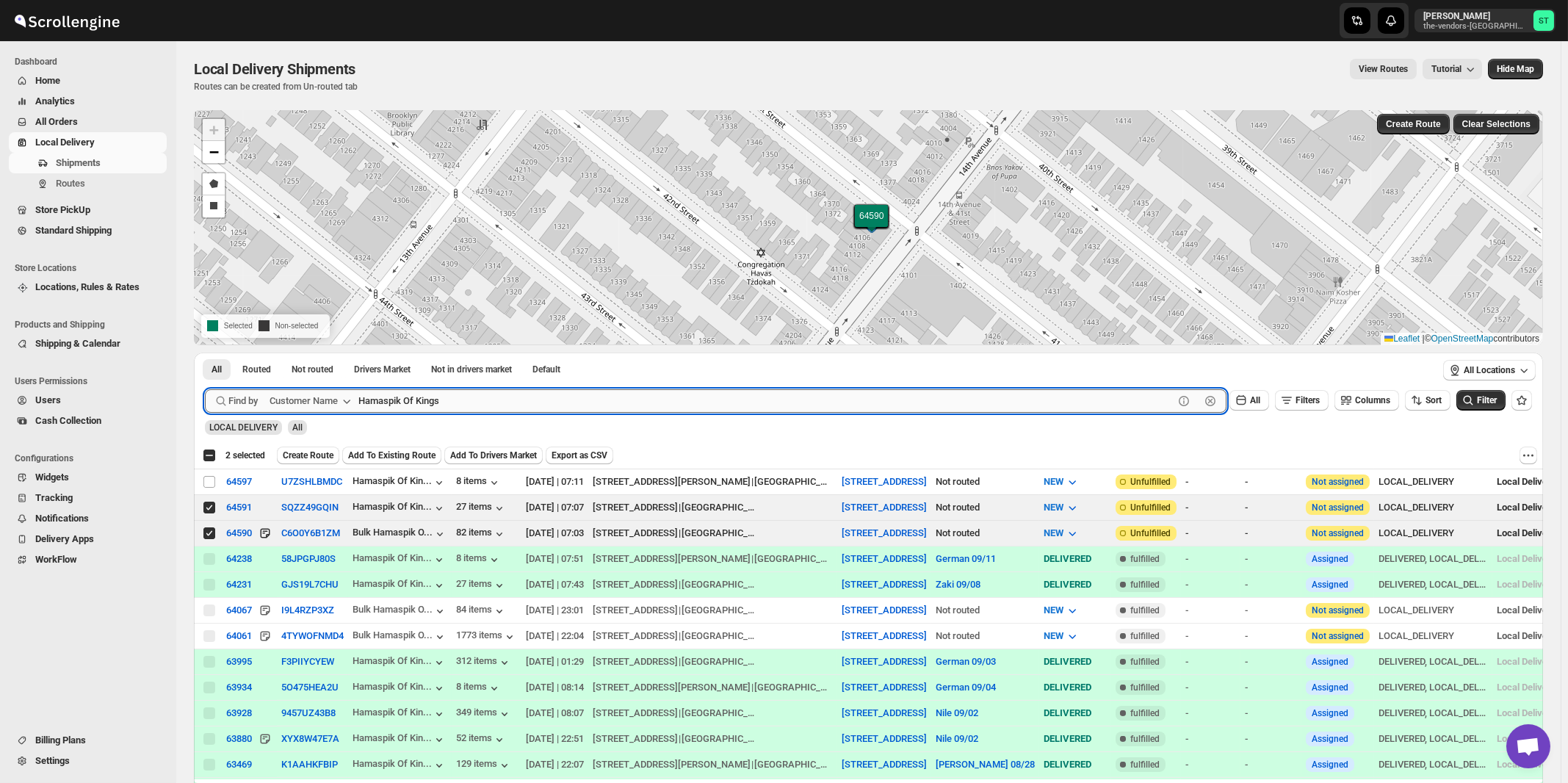
click at [498, 393] on input "Hamaspik Of Kings" at bounding box center [766, 400] width 816 height 23
paste input "Revive Wound Care"
type input "Revive Wound Care"
click at [205, 352] on button "Submit" at bounding box center [226, 360] width 42 height 15
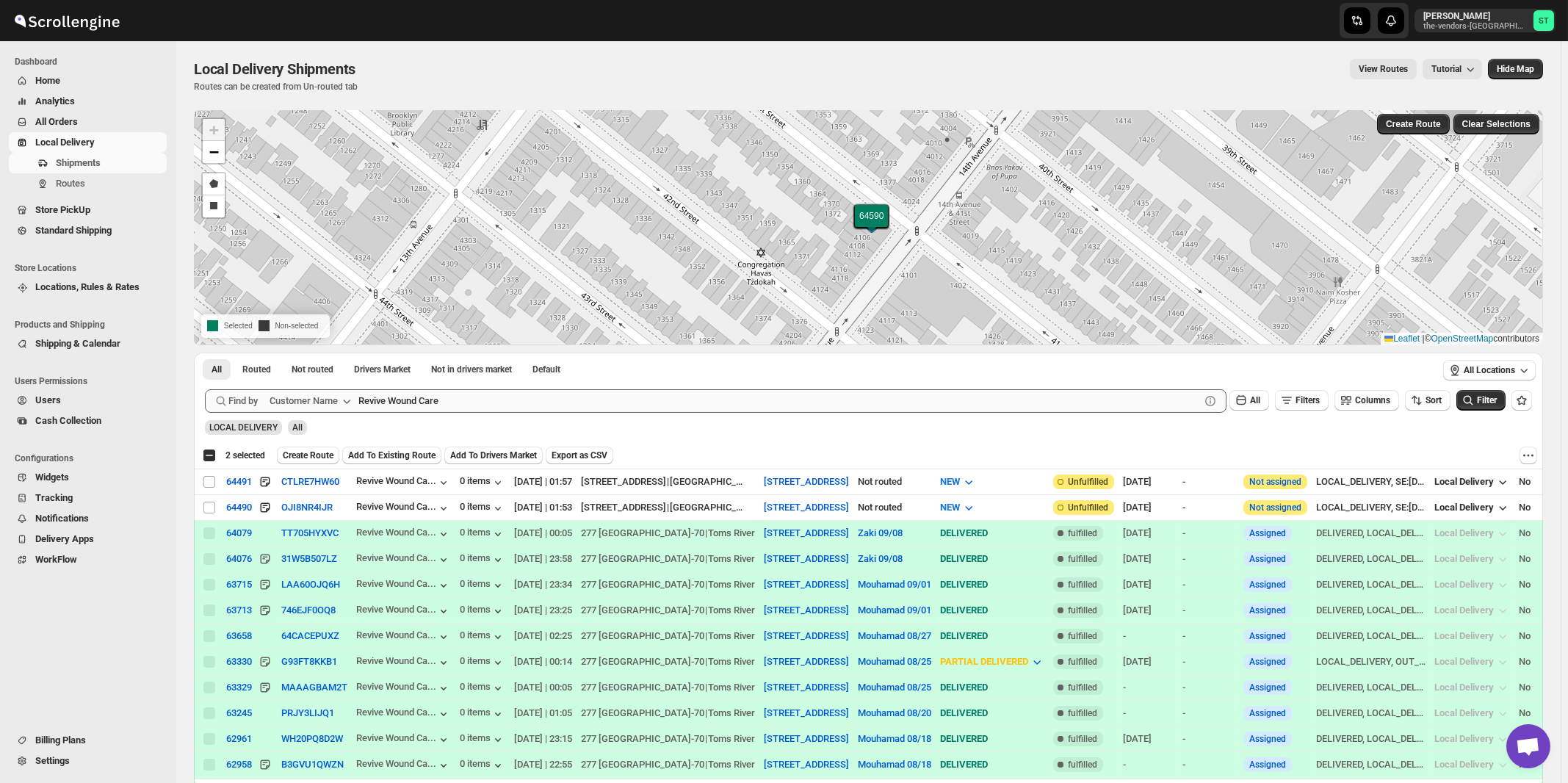
checkbox input "true"
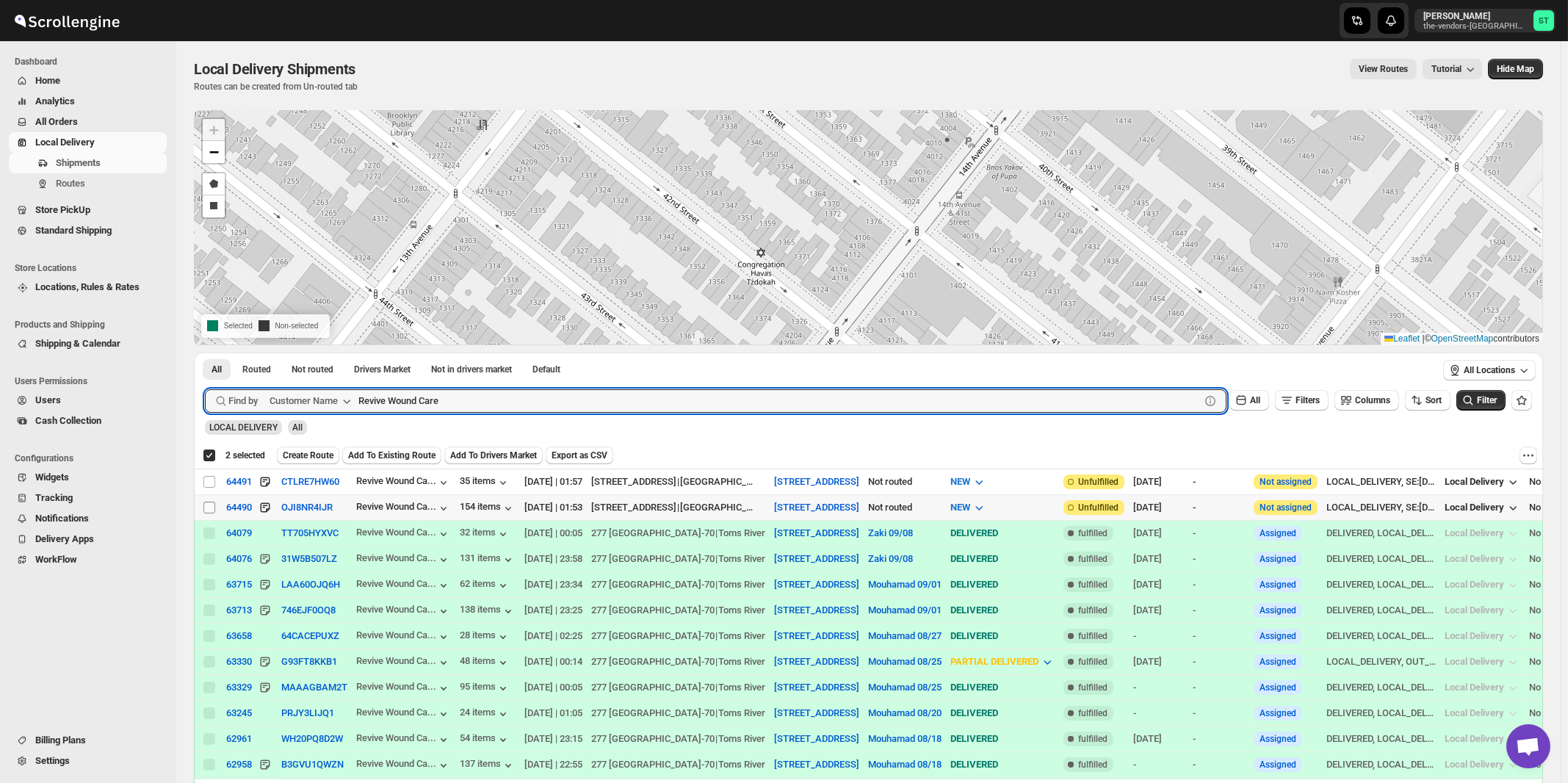
click at [211, 503] on input "Select shipment" at bounding box center [209, 508] width 12 height 12
checkbox input "true"
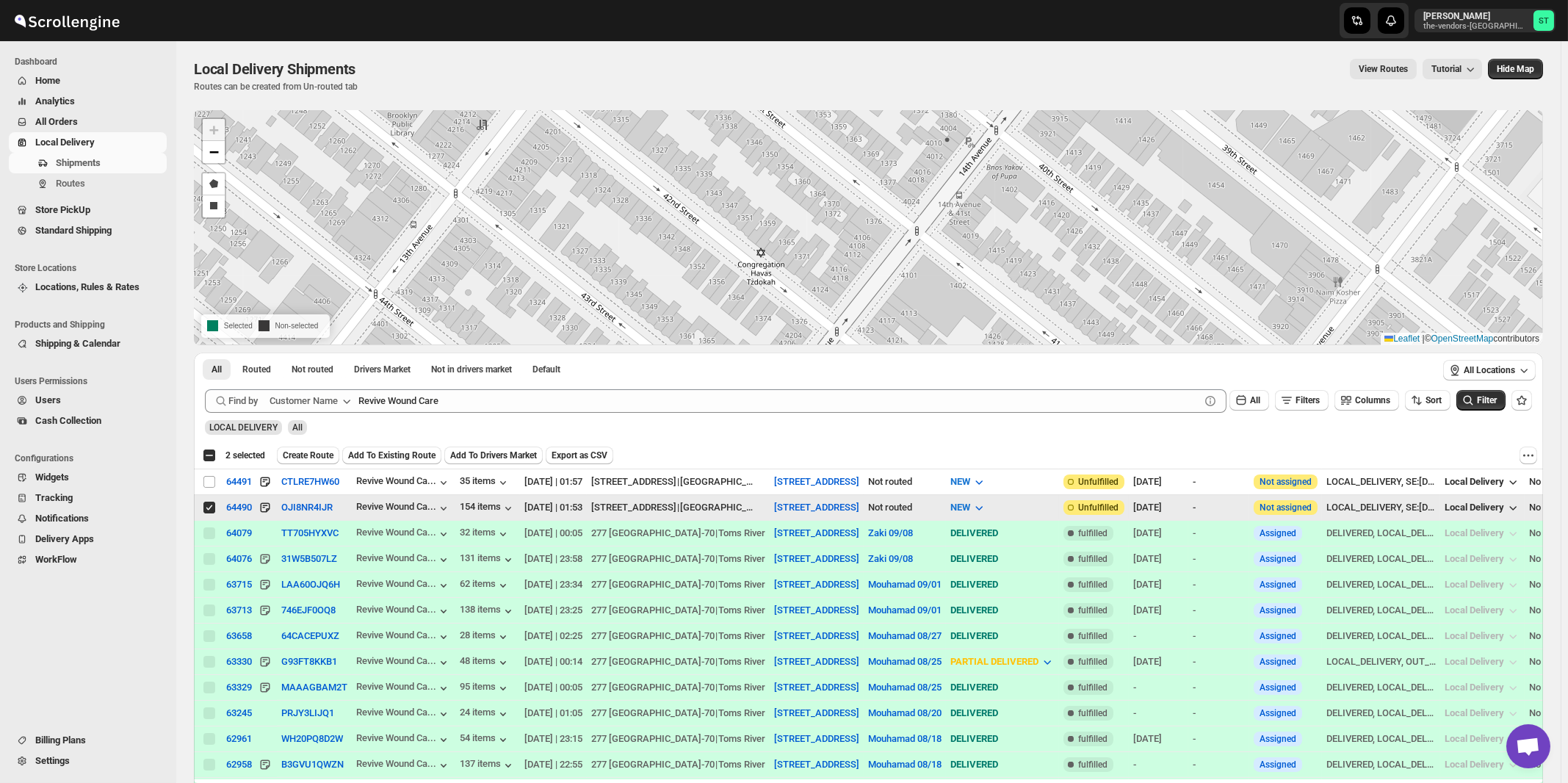
checkbox input "false"
click at [210, 478] on input "Select shipment" at bounding box center [209, 482] width 12 height 12
checkbox input "true"
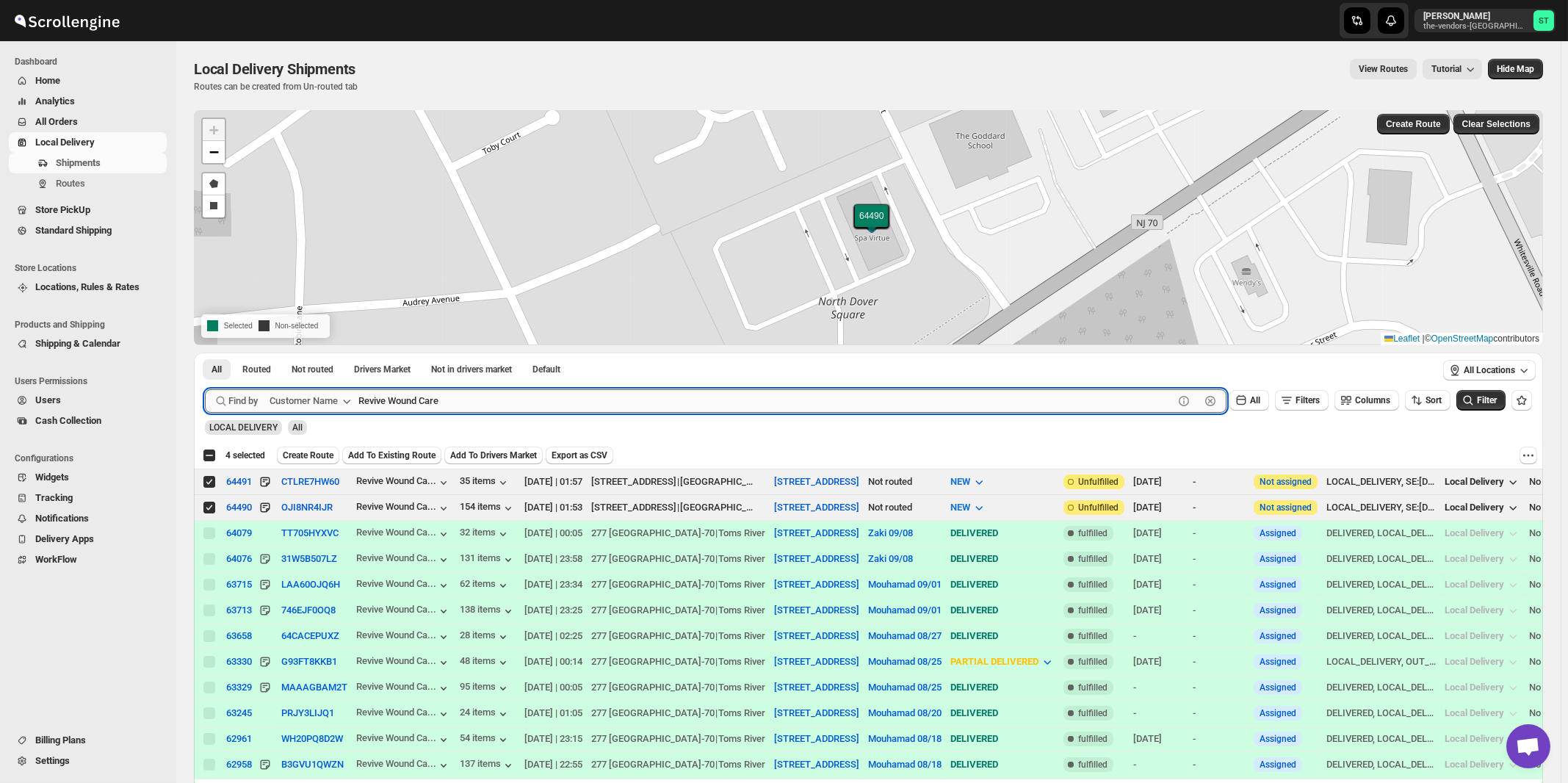
click at [564, 392] on input "Revive Wound Care" at bounding box center [766, 400] width 816 height 23
paste input "LPBS Corp"
type input "LPBS Corp"
click at [205, 352] on button "Submit" at bounding box center [226, 360] width 42 height 15
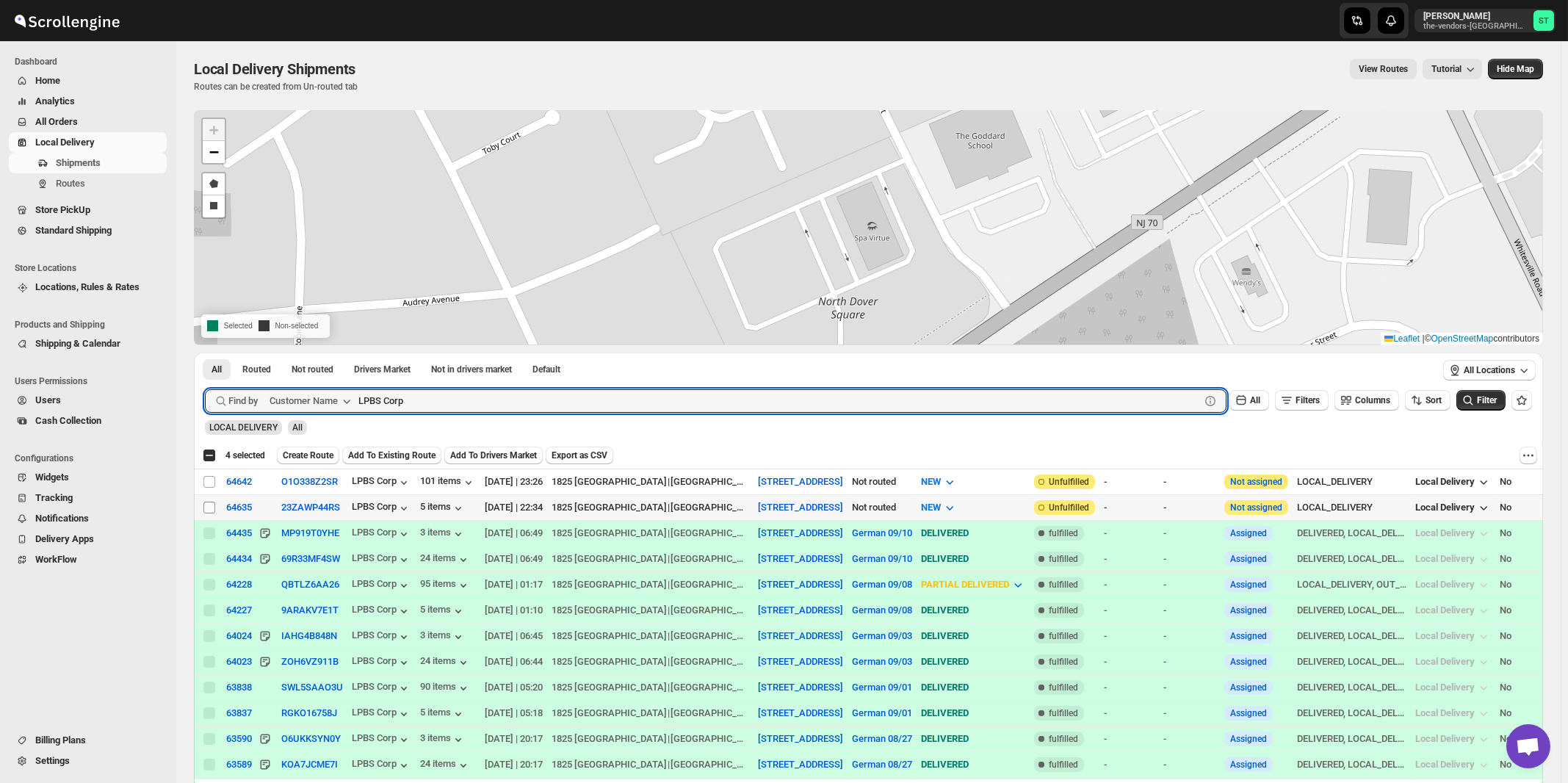
click at [210, 507] on input "Select shipment" at bounding box center [209, 508] width 12 height 12
checkbox input "true"
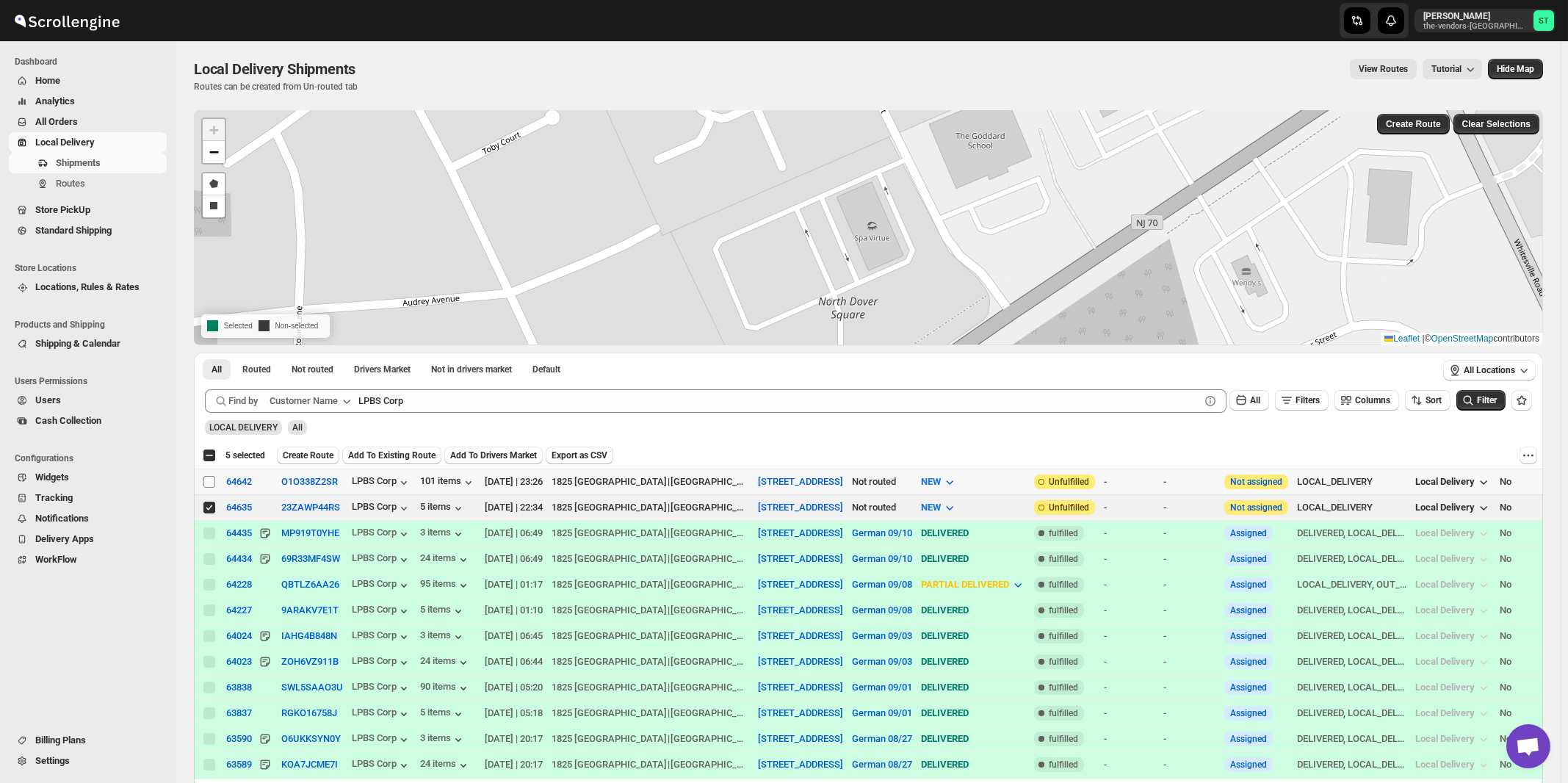
click at [210, 480] on input "Select shipment" at bounding box center [209, 482] width 12 height 12
checkbox input "true"
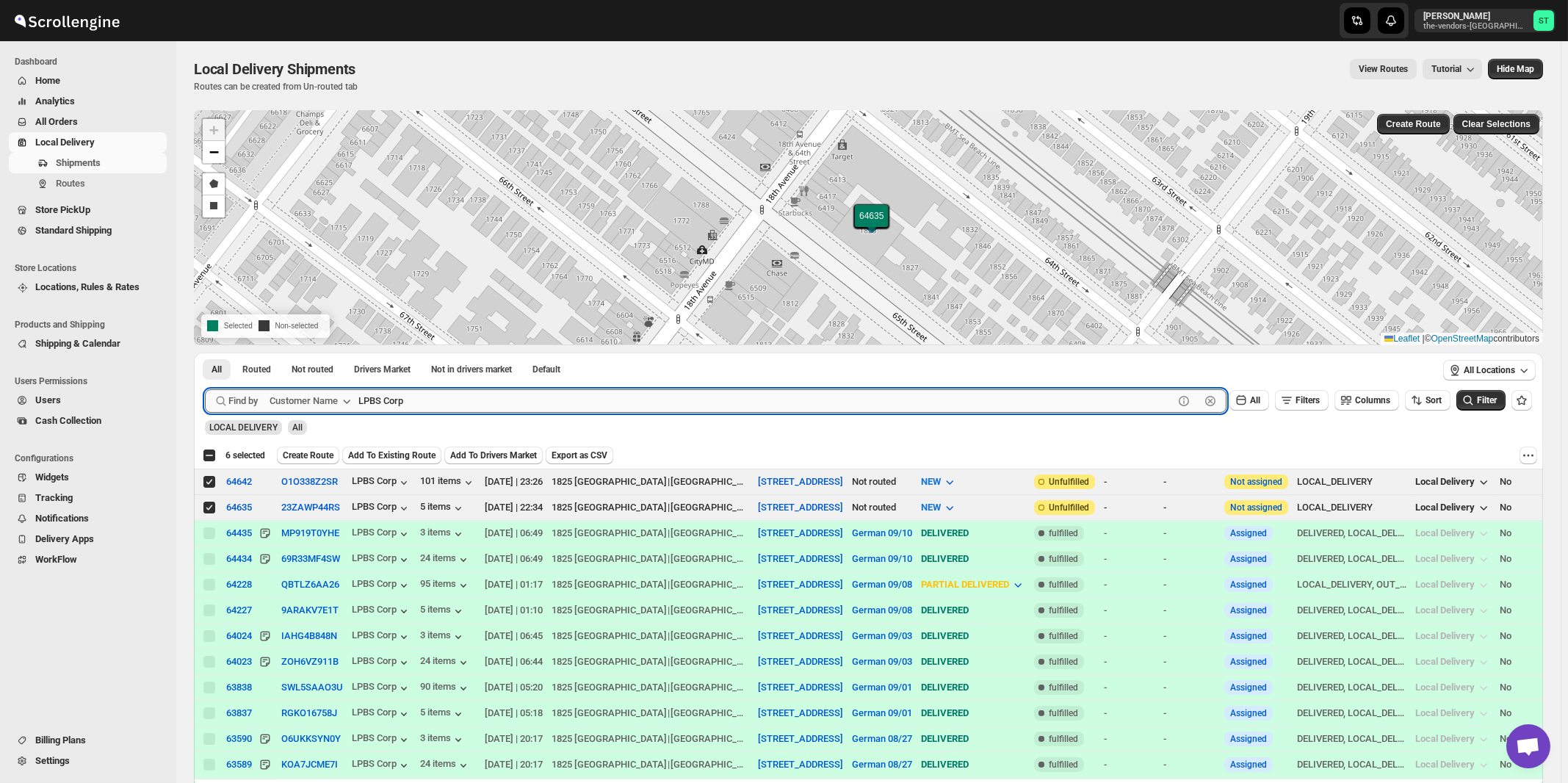
click at [448, 398] on input "LPBS Corp" at bounding box center [766, 400] width 816 height 23
paste input "Whisper Laser LLC 202 ( Lakewood Spa)"
type input "Whisper Laser LLC"
click at [205, 352] on button "Submit" at bounding box center [226, 360] width 42 height 15
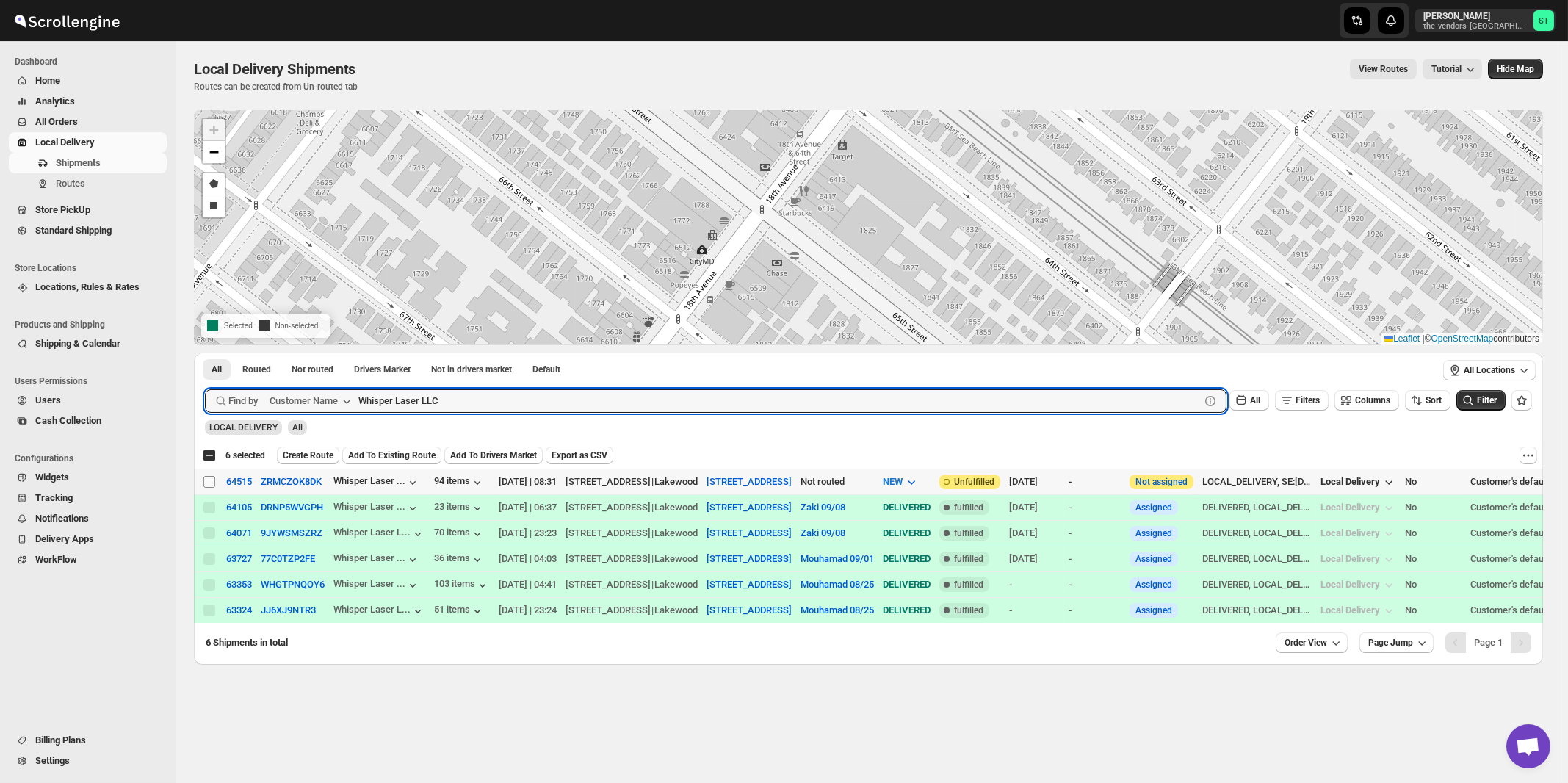
click at [209, 482] on input "Select shipment" at bounding box center [209, 482] width 12 height 12
checkbox input "true"
click at [530, 409] on input "Whisper Laser LLC" at bounding box center [766, 400] width 816 height 23
paste input "207 (Lakewood Office)"
click at [205, 352] on button "Submit" at bounding box center [226, 360] width 42 height 15
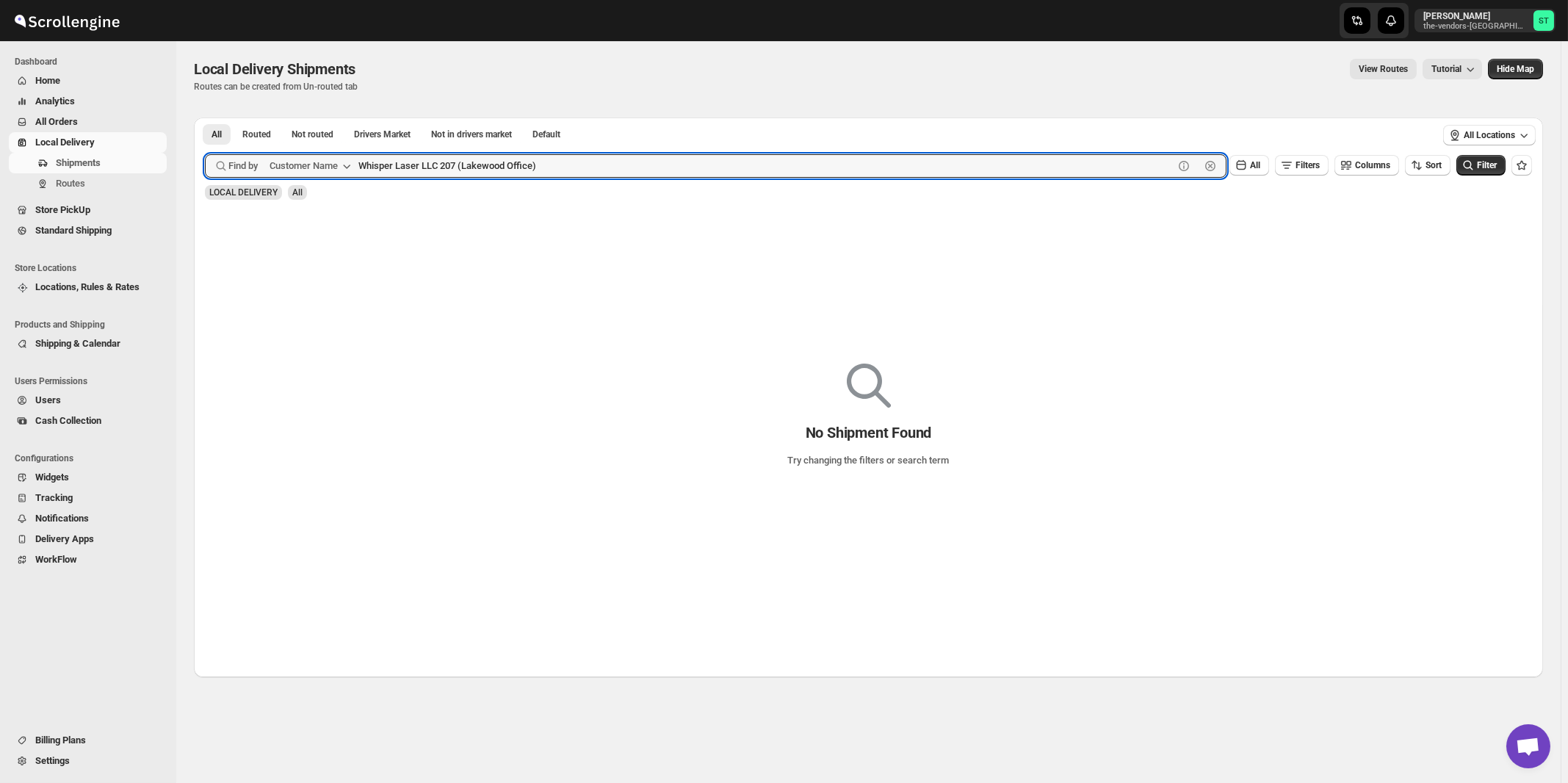
paste input "Janico INC"
type input "Janico INC"
click at [205, 117] on button "Submit" at bounding box center [226, 125] width 42 height 15
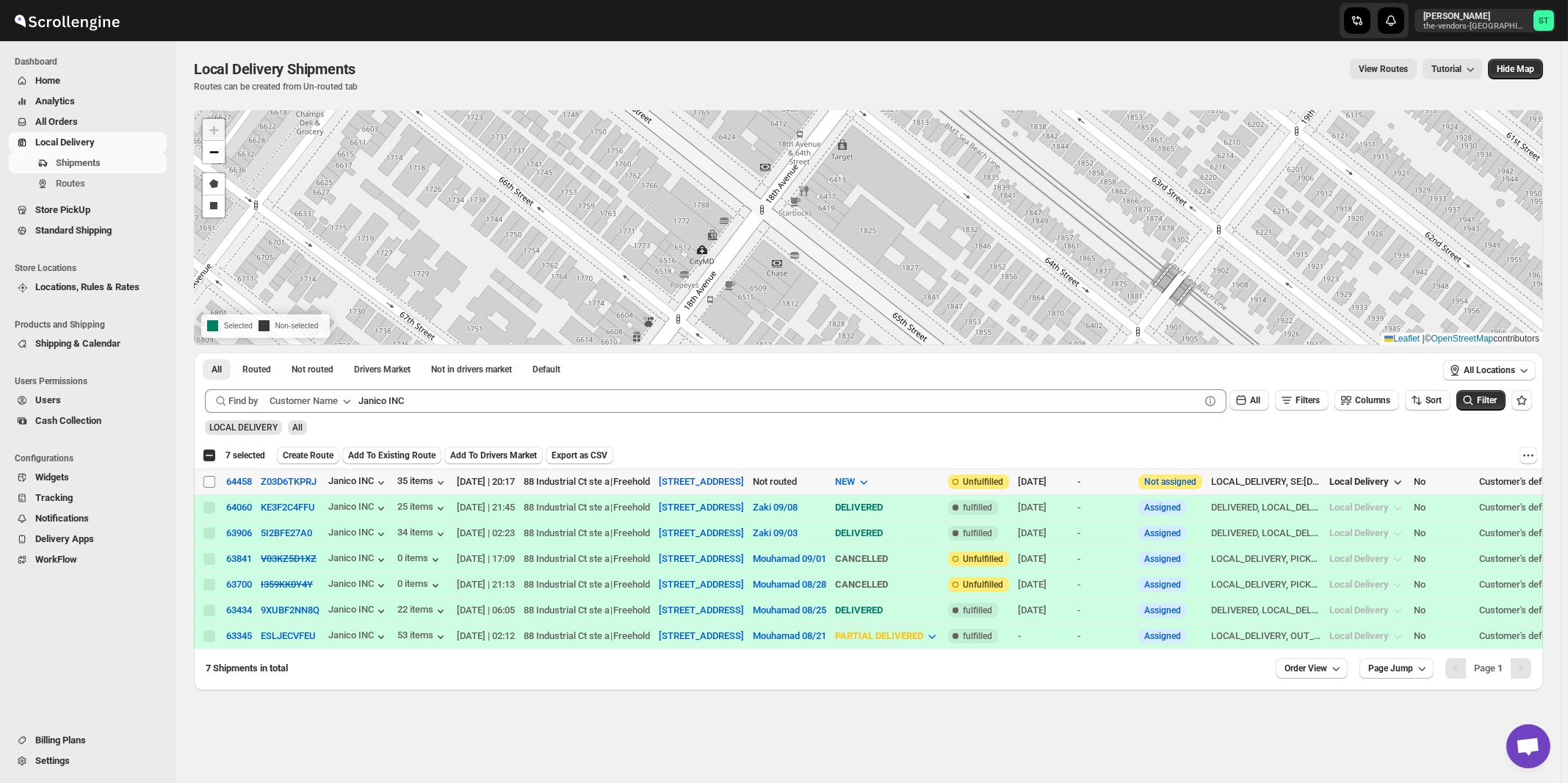
click at [209, 481] on input "Select shipment" at bounding box center [209, 482] width 12 height 12
checkbox input "true"
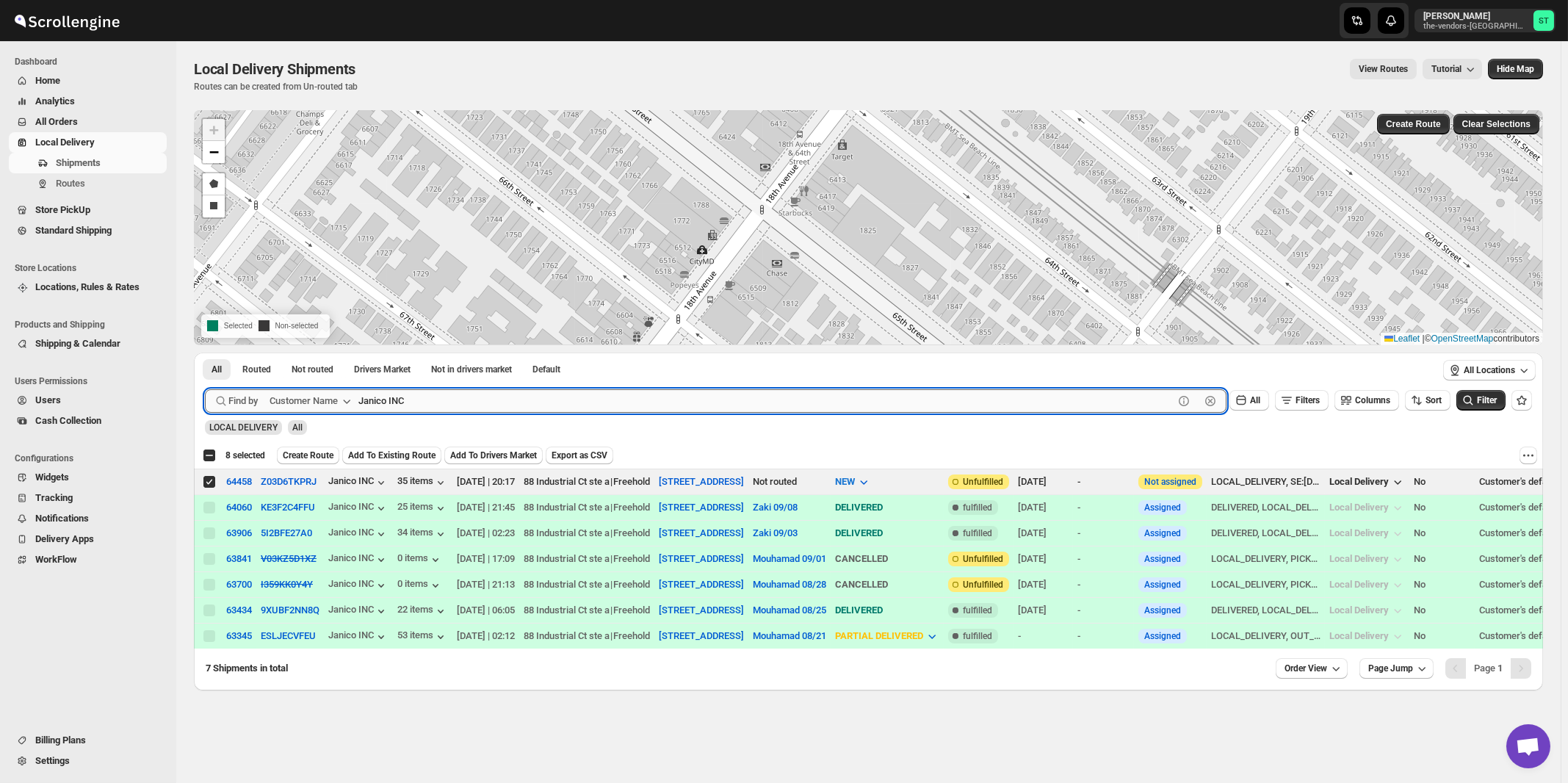
click at [575, 395] on input "Janico INC" at bounding box center [766, 400] width 816 height 23
paste input "Flow"
type input "Flow"
click at [205, 352] on button "Submit" at bounding box center [226, 360] width 42 height 15
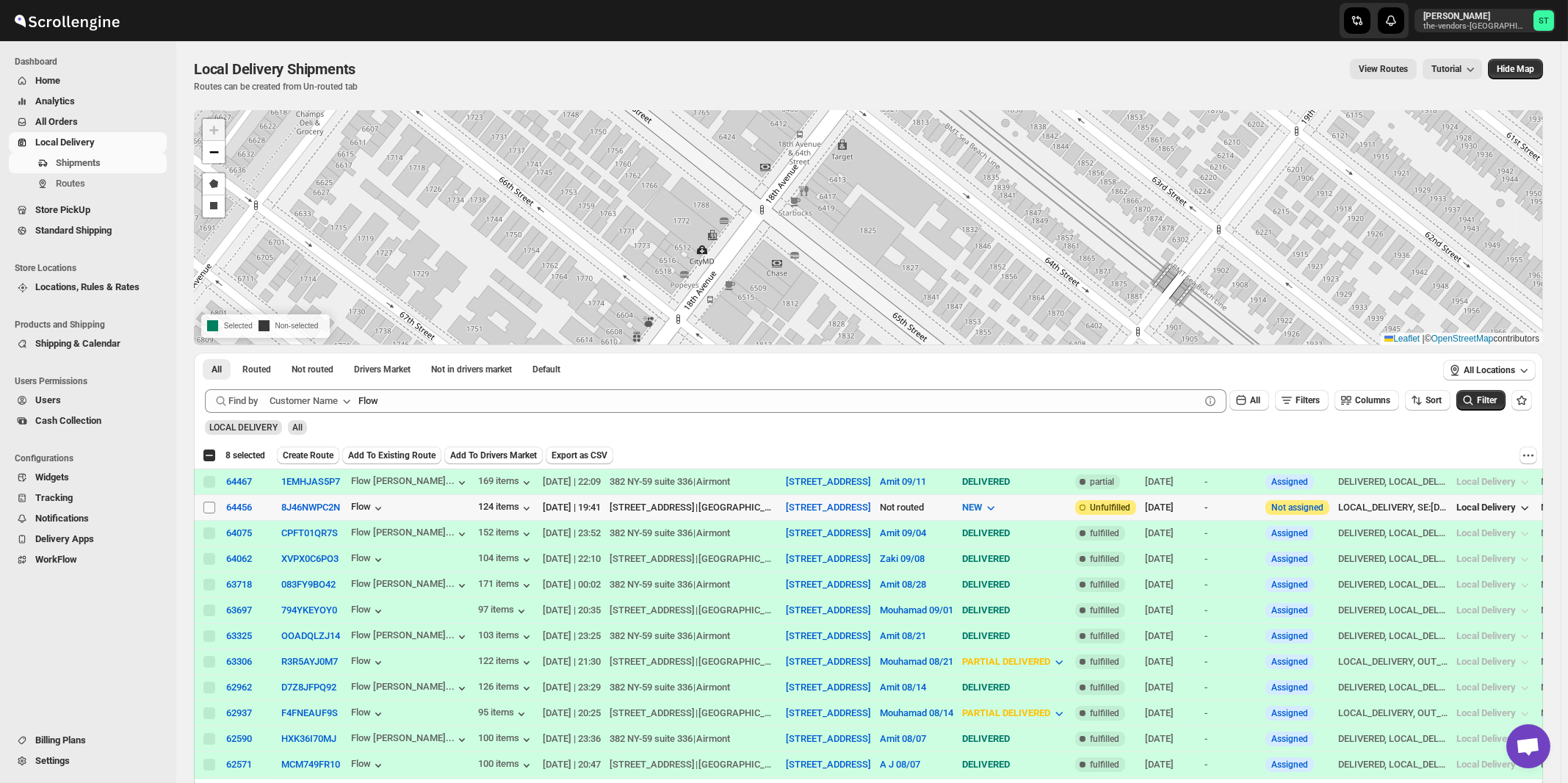
click at [209, 508] on input "Select shipment" at bounding box center [209, 508] width 12 height 12
checkbox input "true"
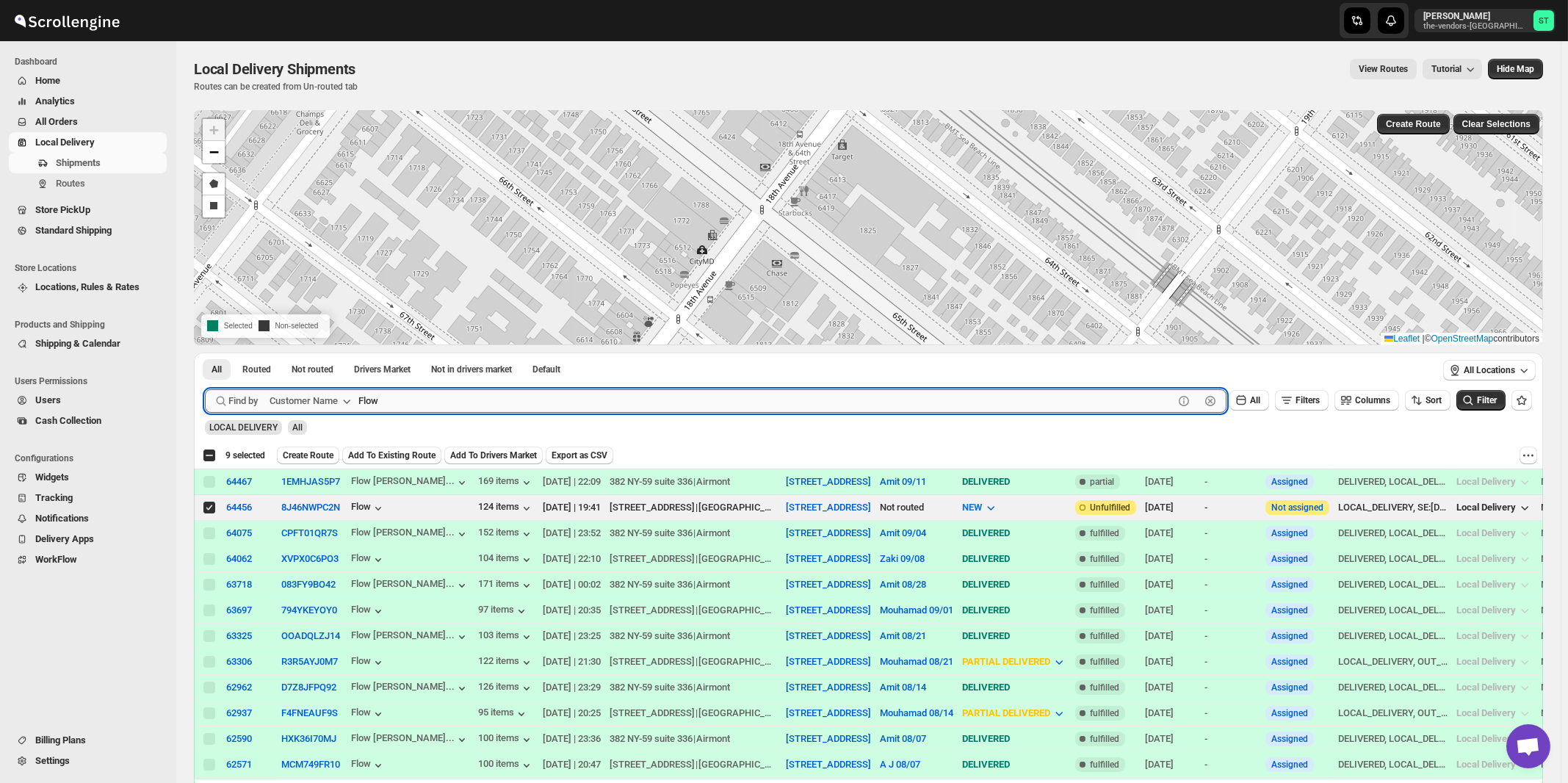
click at [447, 407] on input "Flow" at bounding box center [766, 400] width 816 height 23
paste input "Summation Financial Services"
type input "Summation Financial Services"
click at [205, 352] on button "Submit" at bounding box center [226, 360] width 42 height 15
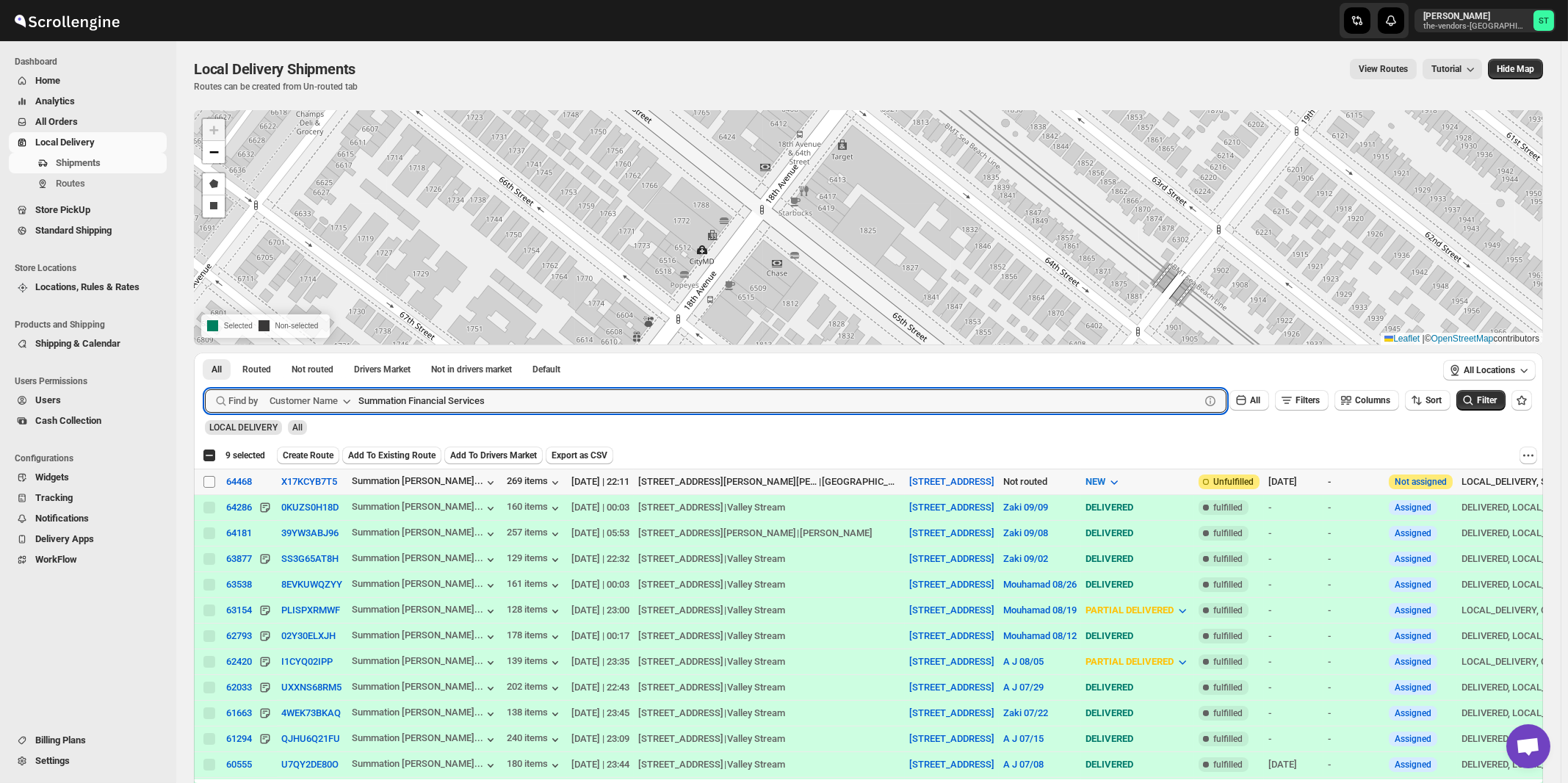
click at [209, 481] on input "Select shipment" at bounding box center [209, 482] width 12 height 12
checkbox input "true"
click at [508, 403] on input "Summation Financial Services" at bounding box center [766, 400] width 816 height 23
paste input "RetroCare"
type input "RetroCare"
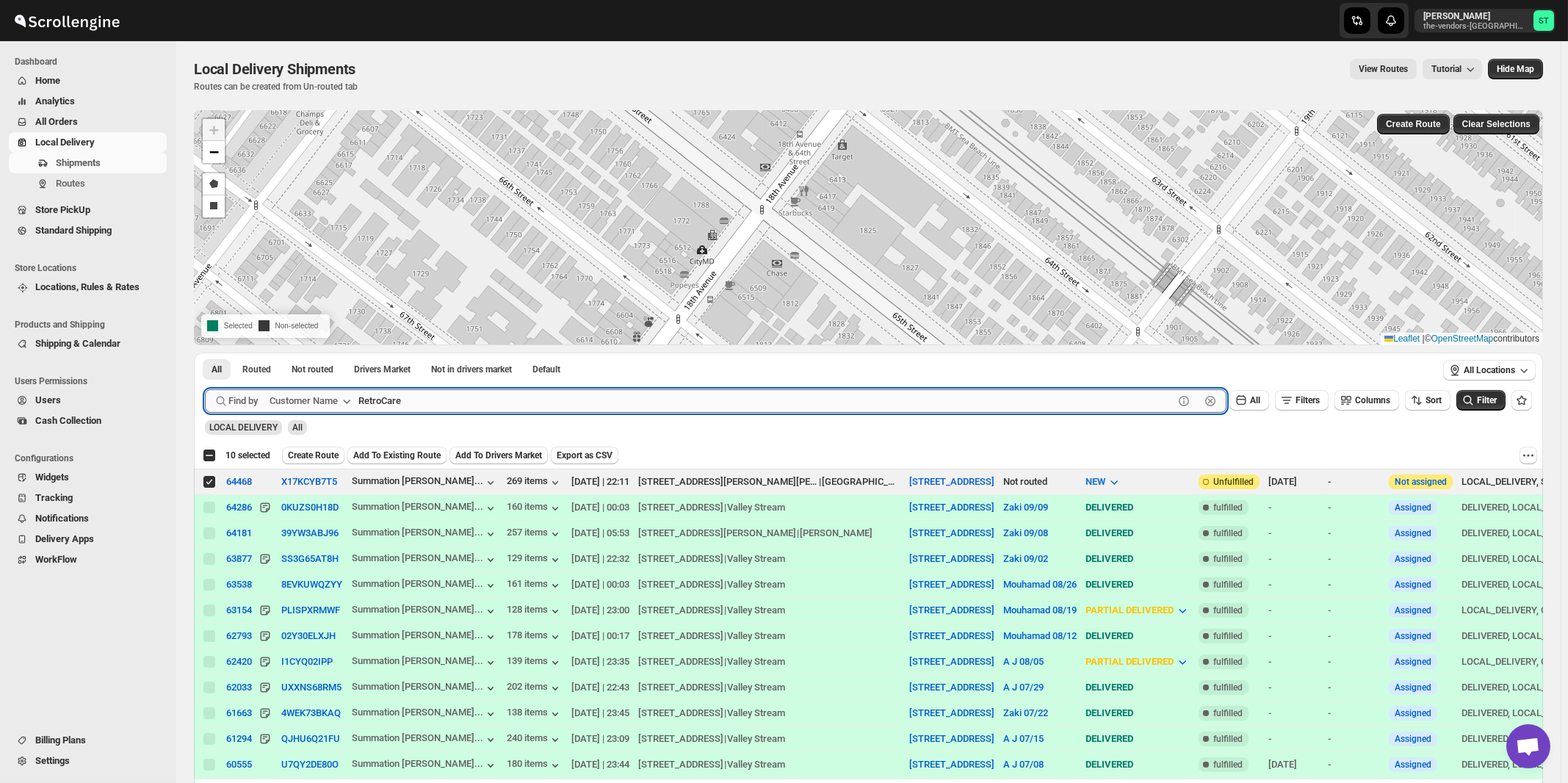
click at [205, 352] on button "Submit" at bounding box center [226, 360] width 42 height 15
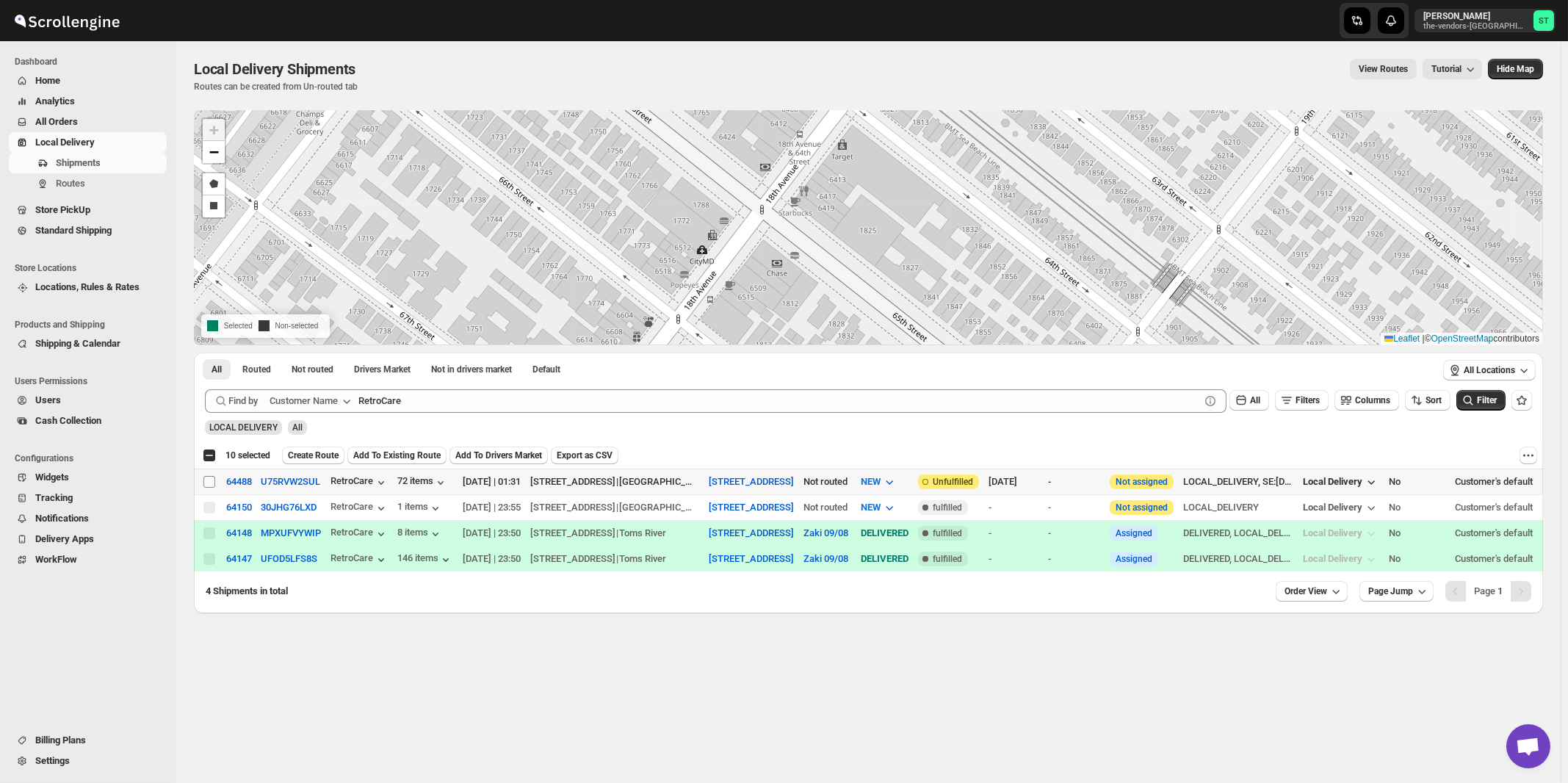
click at [209, 480] on input "Select shipment" at bounding box center [209, 482] width 12 height 12
checkbox input "true"
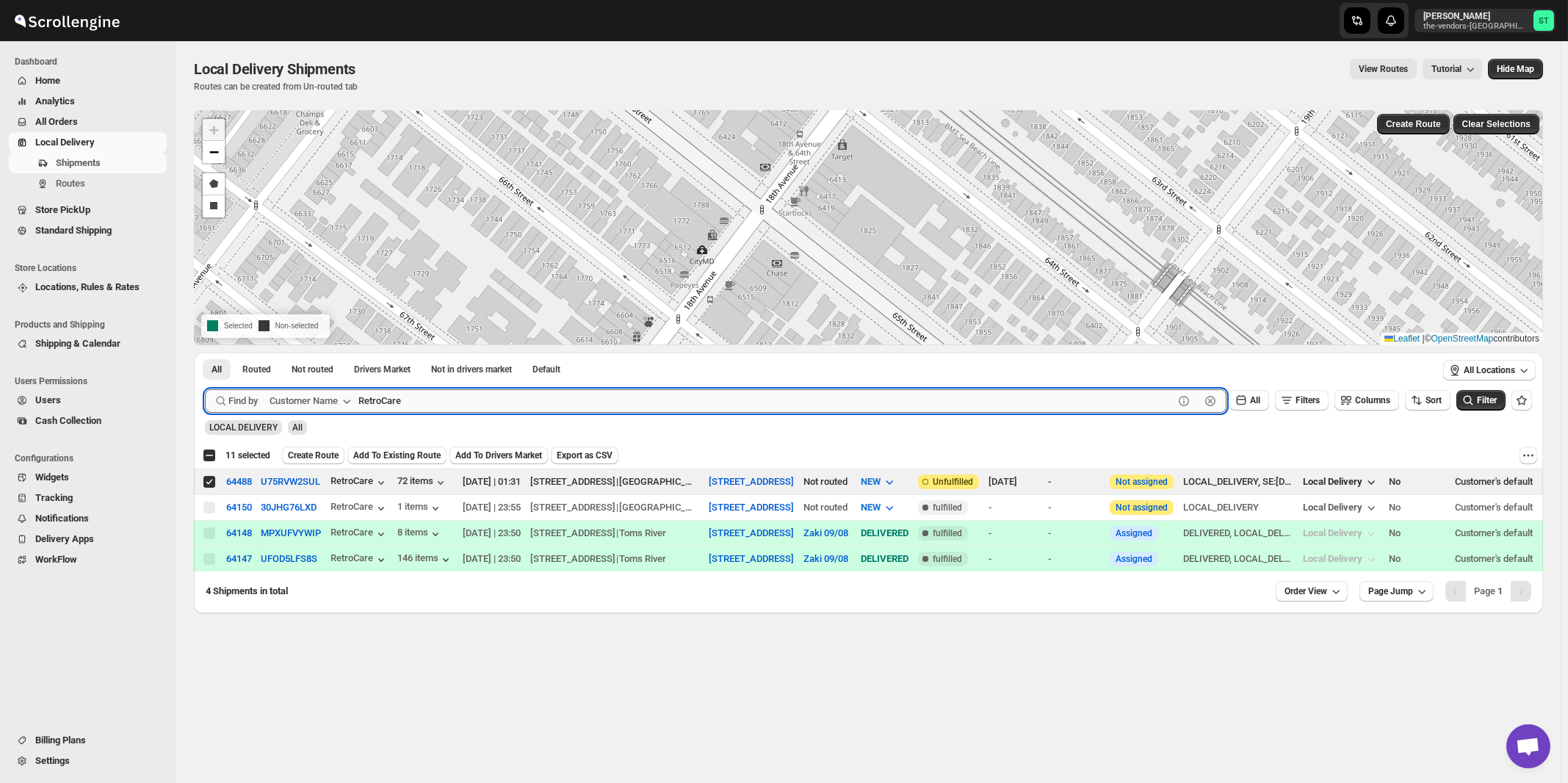
click at [572, 397] on input "RetroCare" at bounding box center [766, 400] width 816 height 23
paste input "Champion"
type input "Champion Care"
click at [205, 352] on button "Submit" at bounding box center [226, 360] width 42 height 15
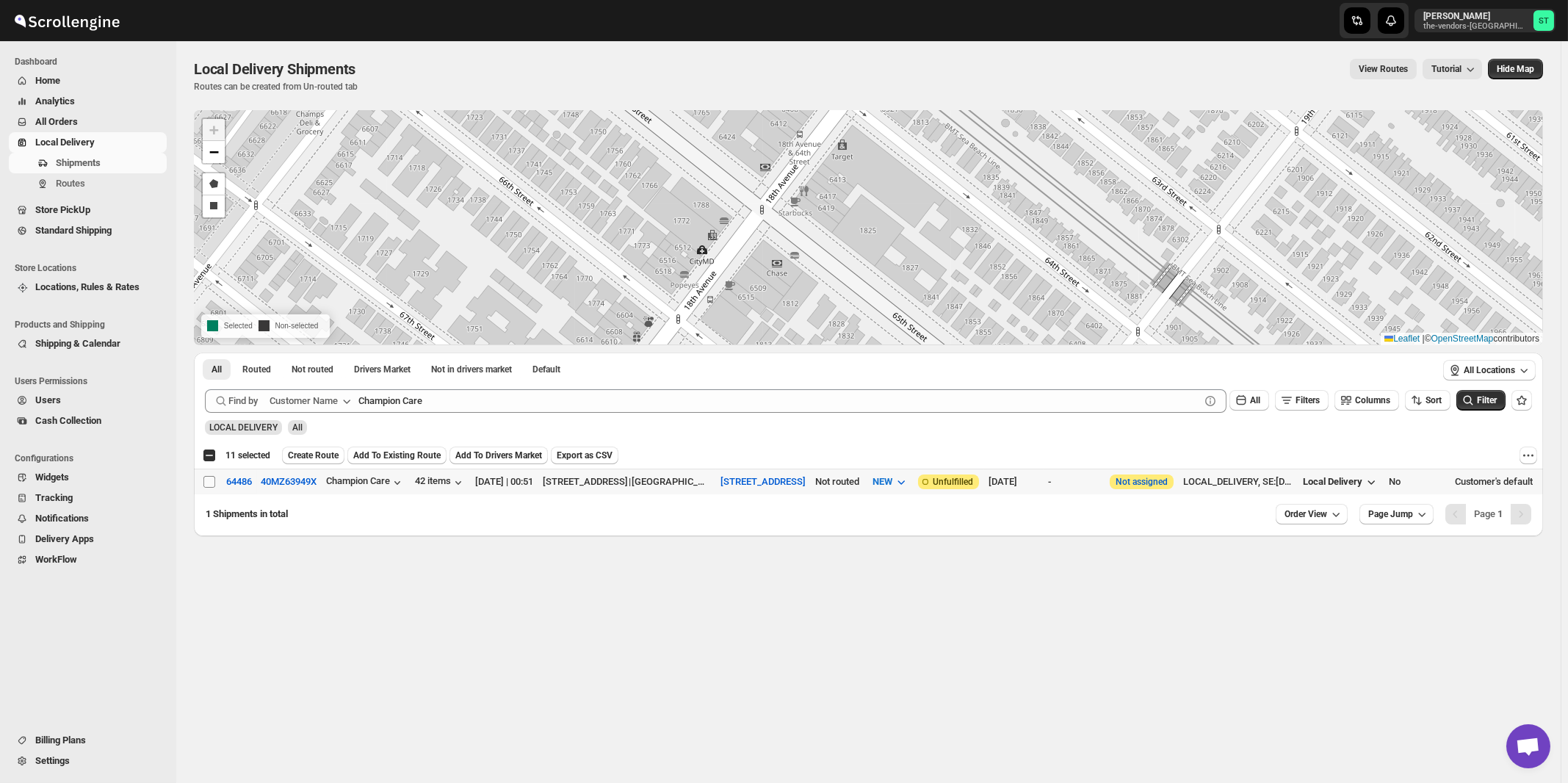
click at [209, 480] on input "Select shipment" at bounding box center [209, 482] width 12 height 12
checkbox input "true"
click at [323, 462] on button "Create Route" at bounding box center [313, 455] width 62 height 18
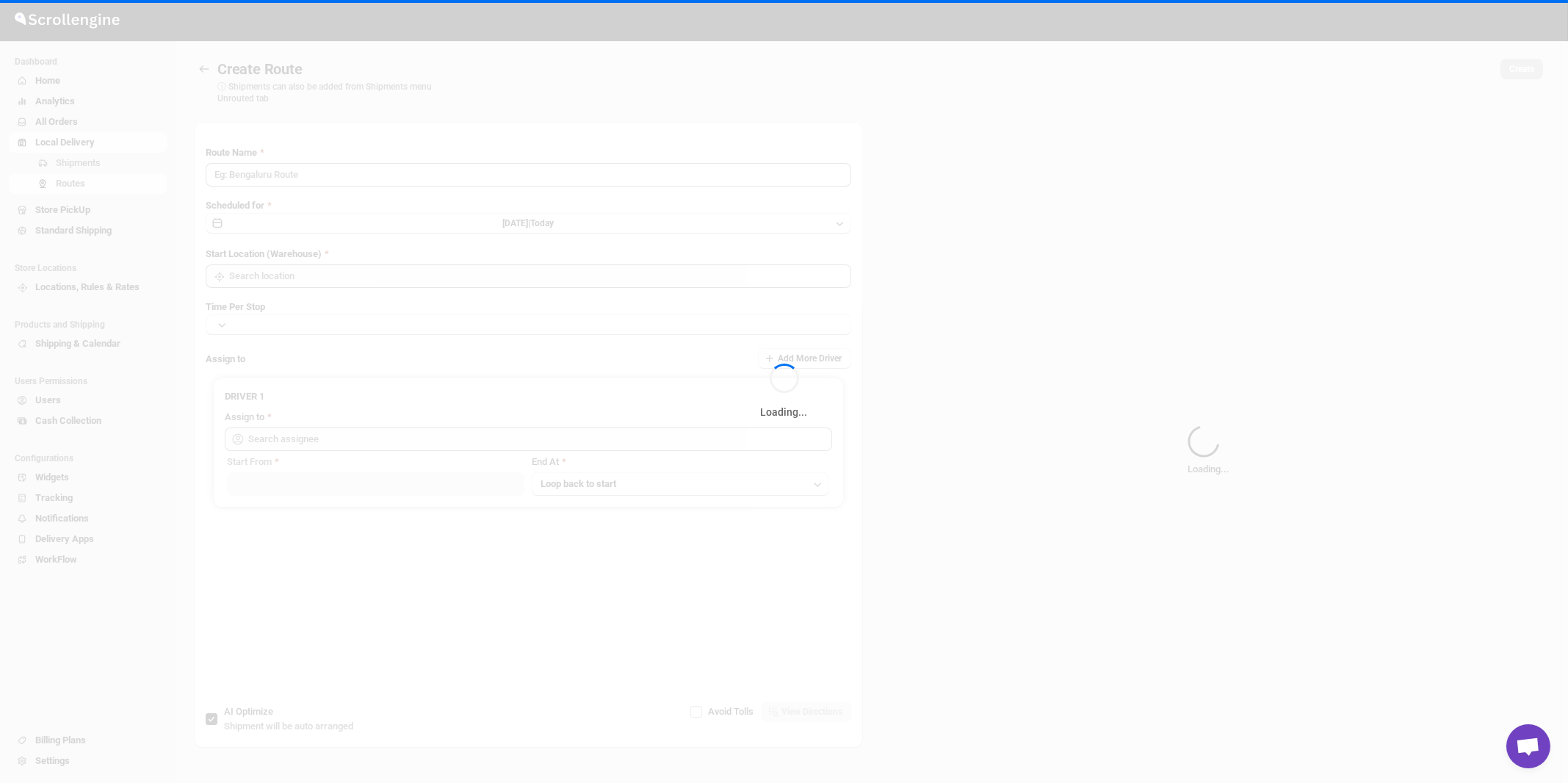
type input "Route - 15/09-0121"
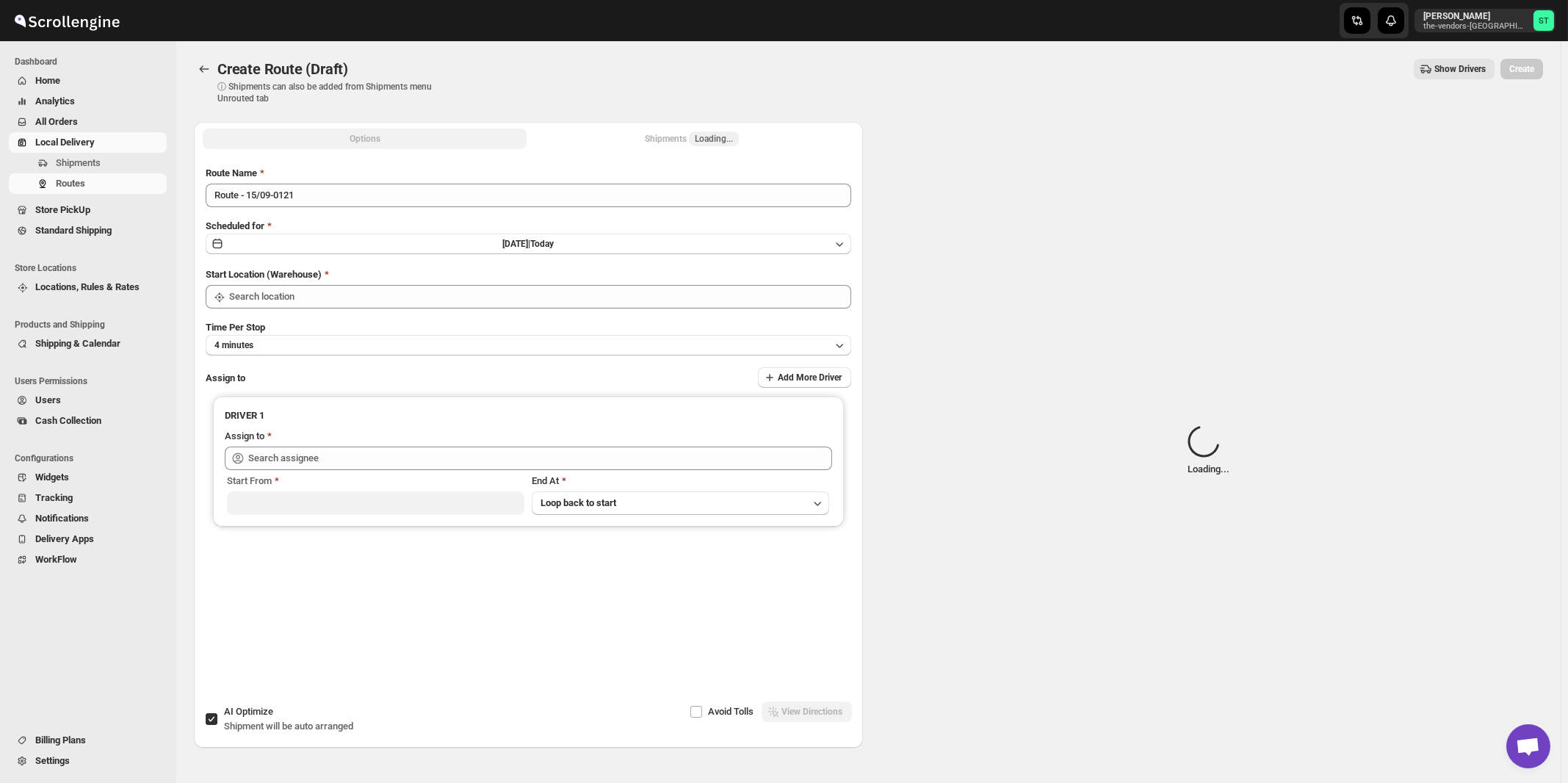
type input "[STREET_ADDRESS]"
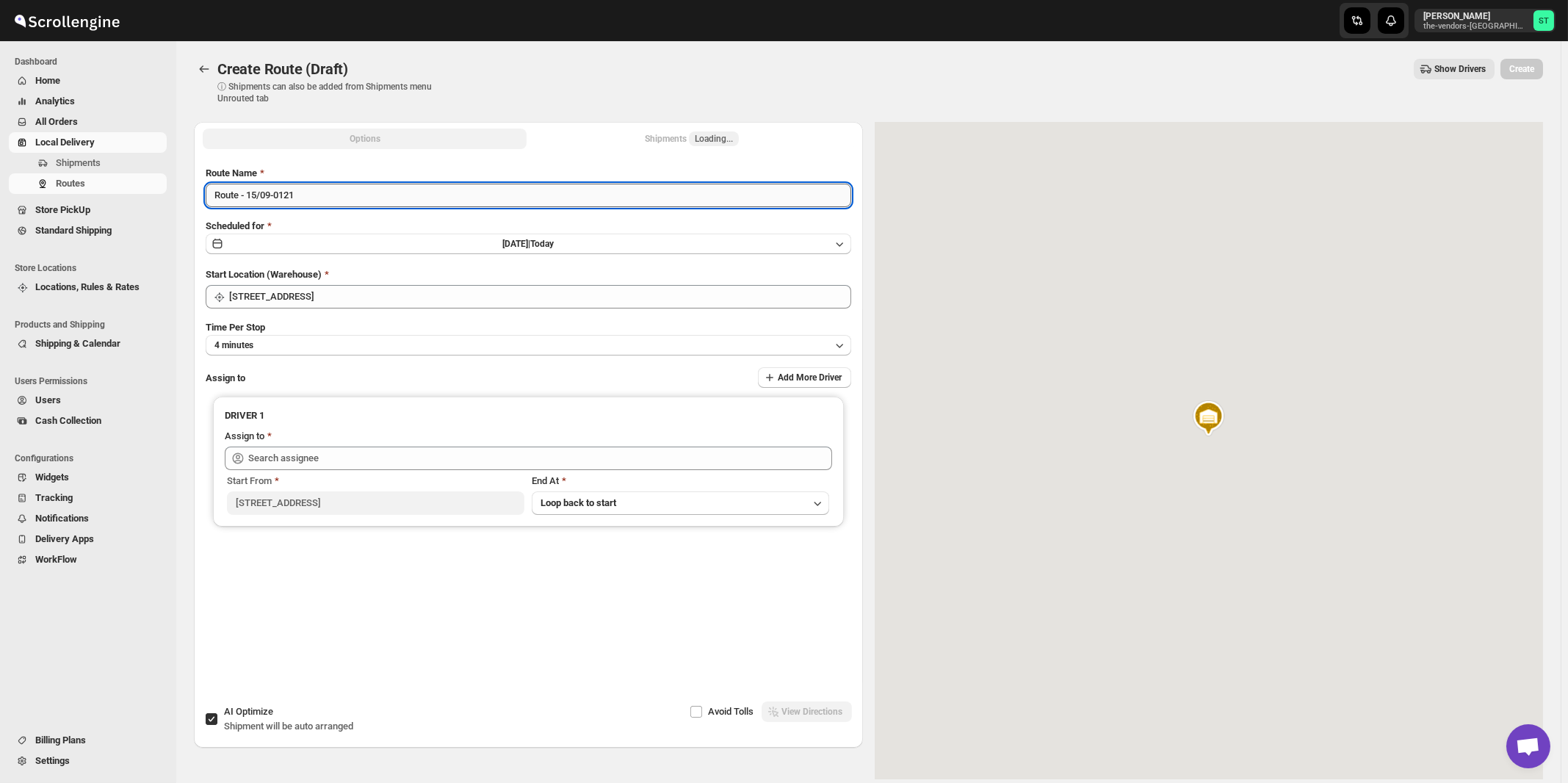
click at [458, 203] on input "Route - 15/09-0121" at bounding box center [528, 195] width 645 height 23
paste input "Zaki"
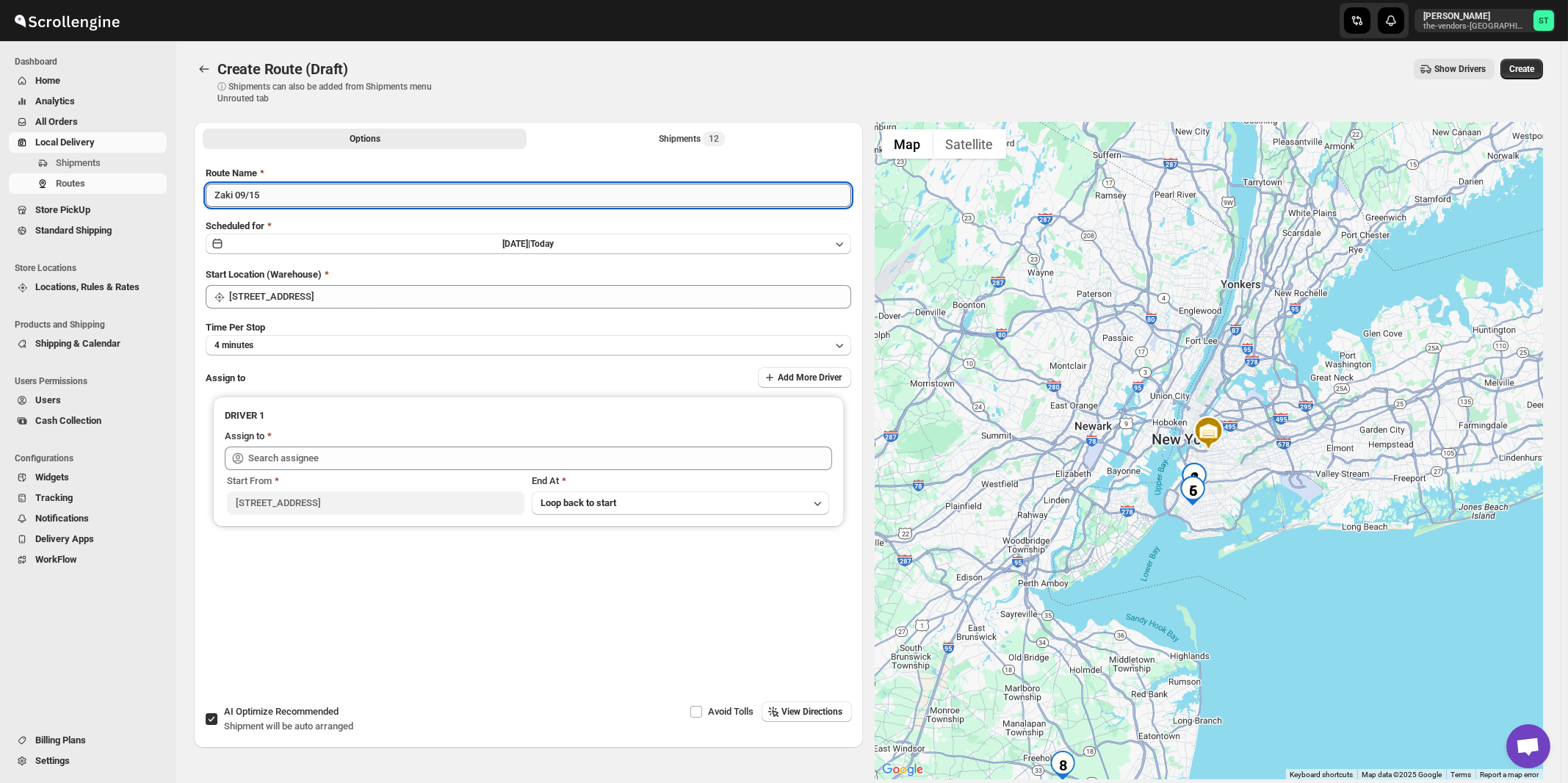
type input "Zaki 09/15"
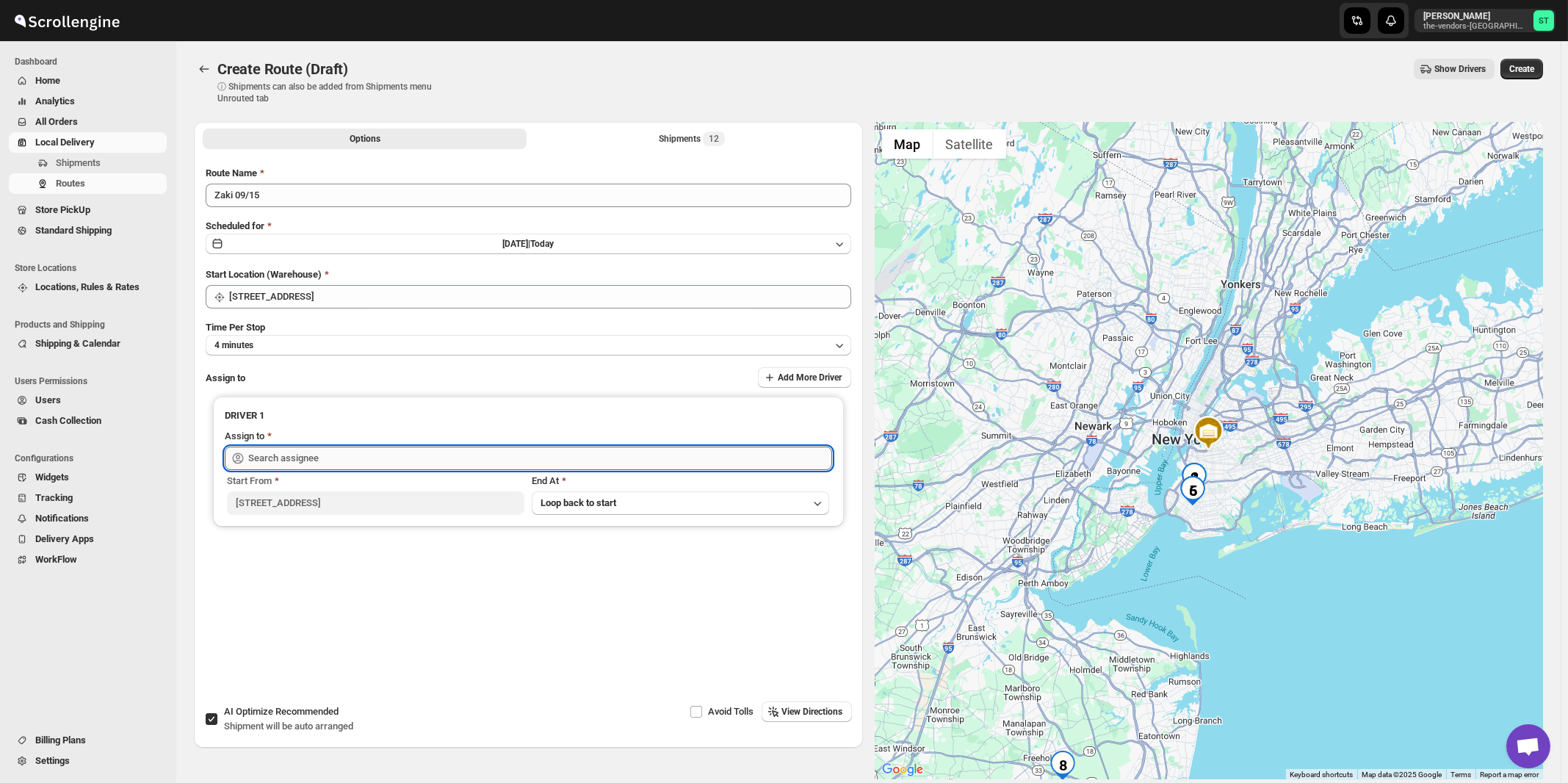
click at [367, 466] on input "text" at bounding box center [539, 457] width 584 height 23
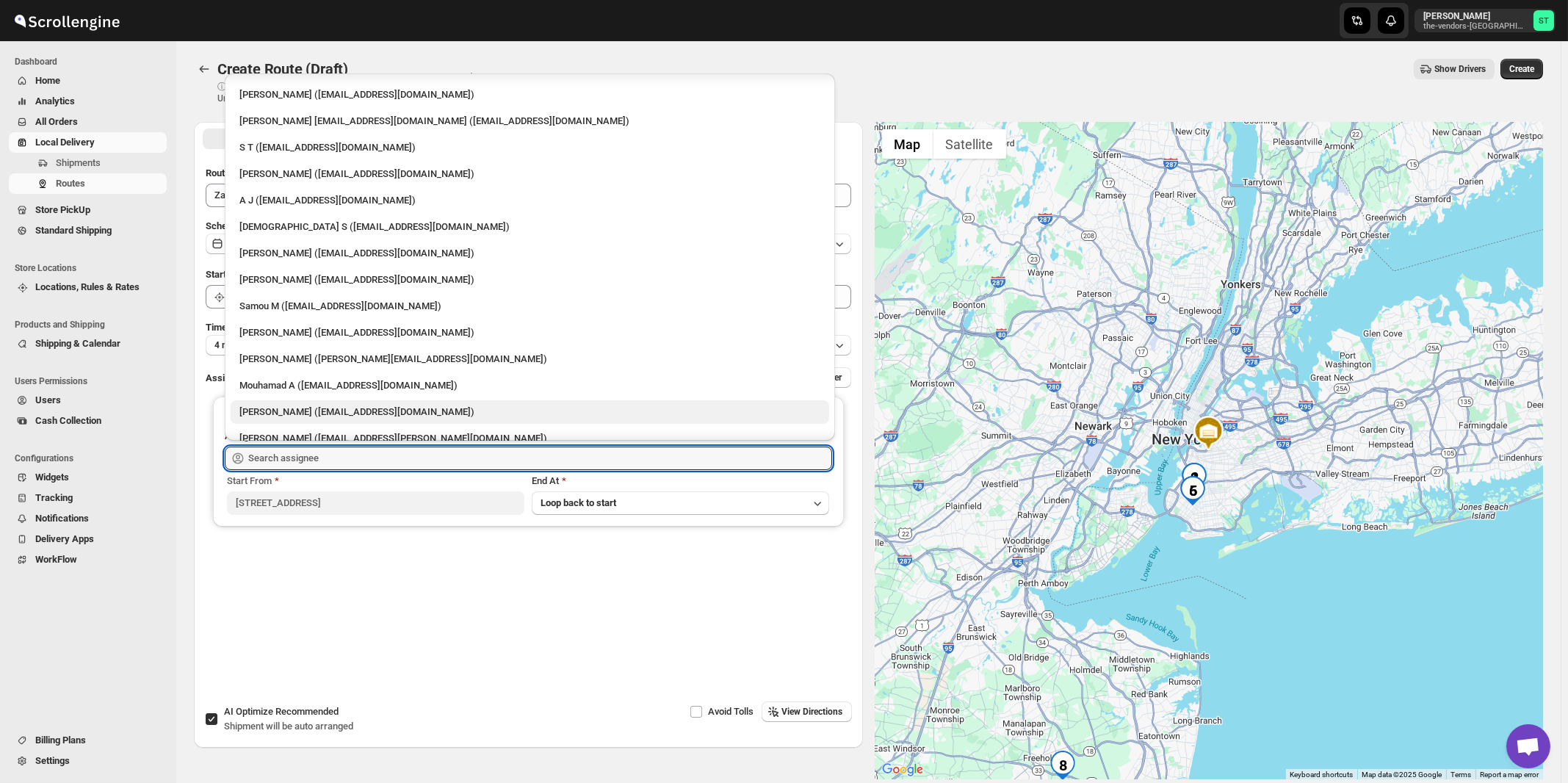
scroll to position [91, 0]
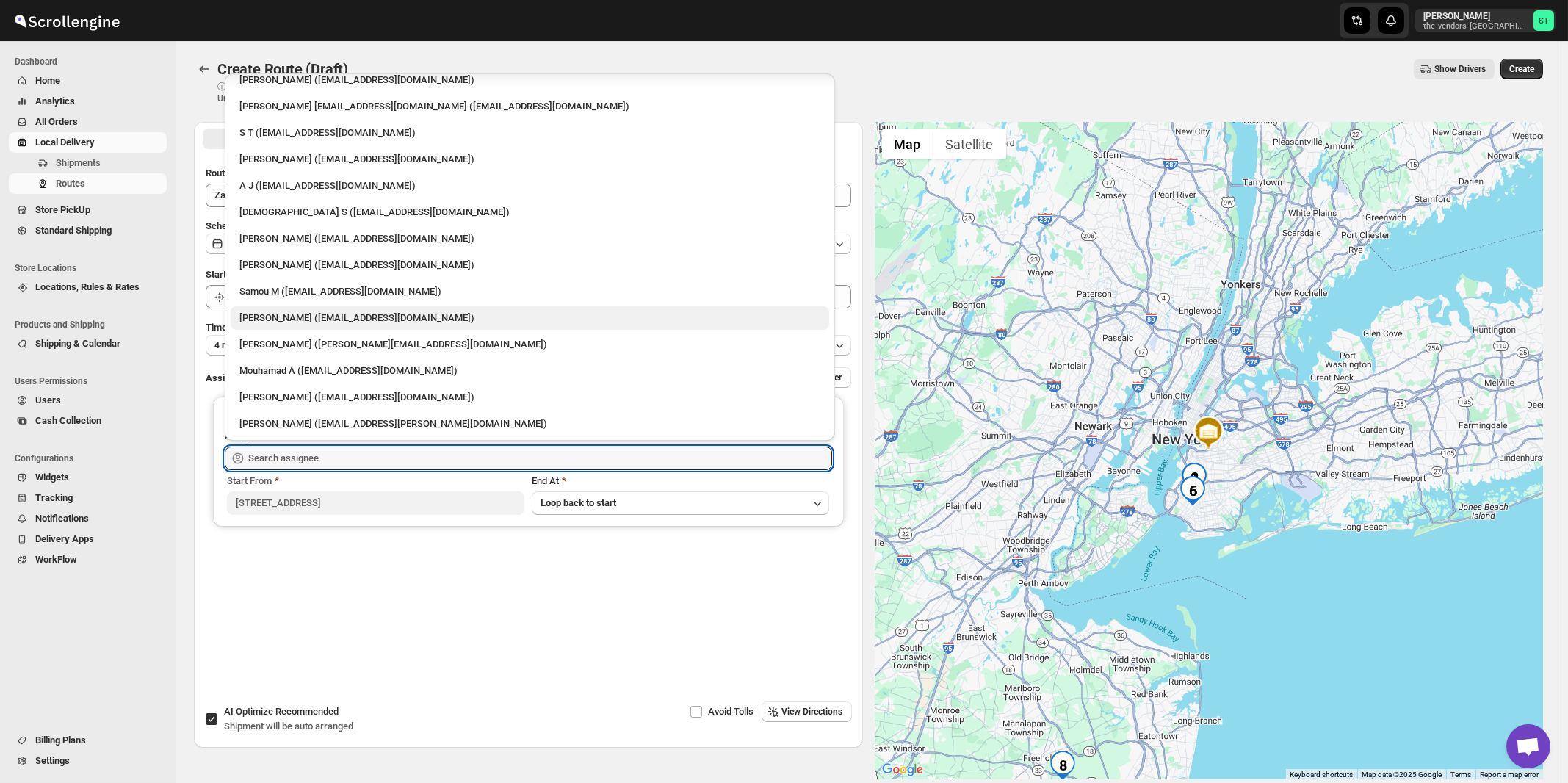
click at [280, 318] on div "Zaki Bouteche (zakarya.bouteche@gmail.com)" at bounding box center [529, 317] width 581 height 15
type input "Zaki Bouteche (zakarya.bouteche@gmail.com)"
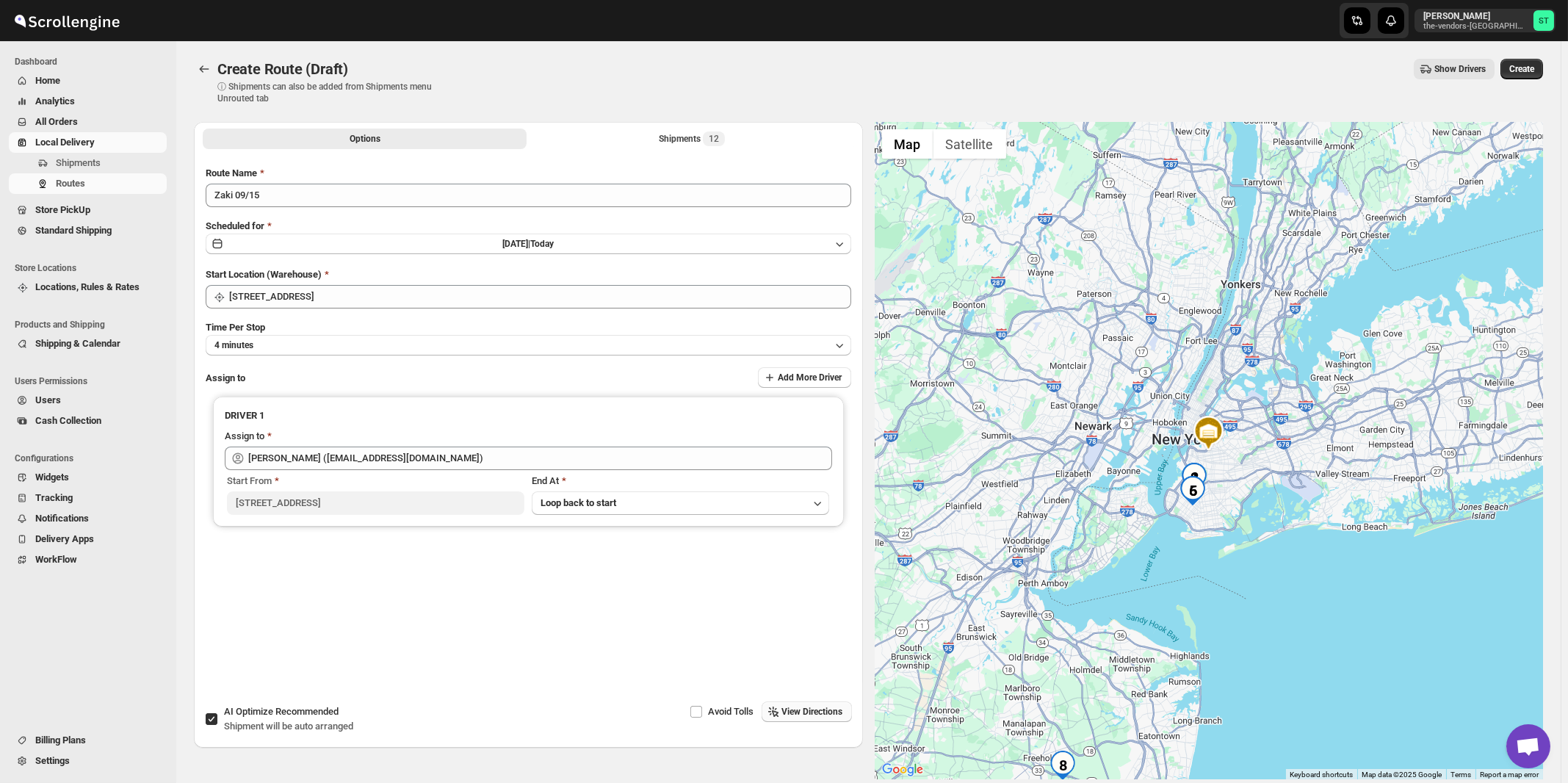
click at [796, 714] on span "View Directions" at bounding box center [812, 712] width 61 height 12
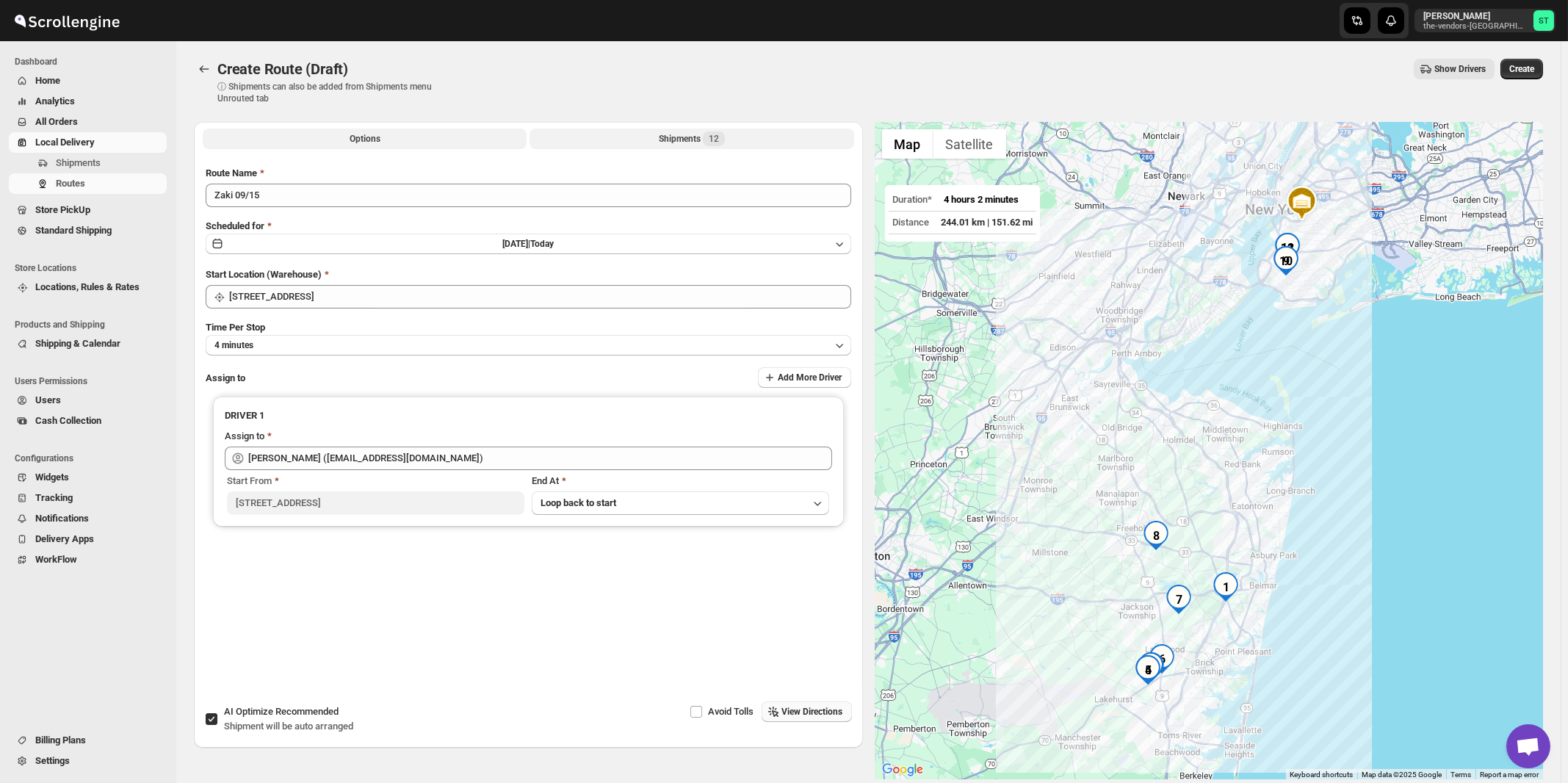
click at [706, 139] on span "12" at bounding box center [714, 138] width 22 height 15
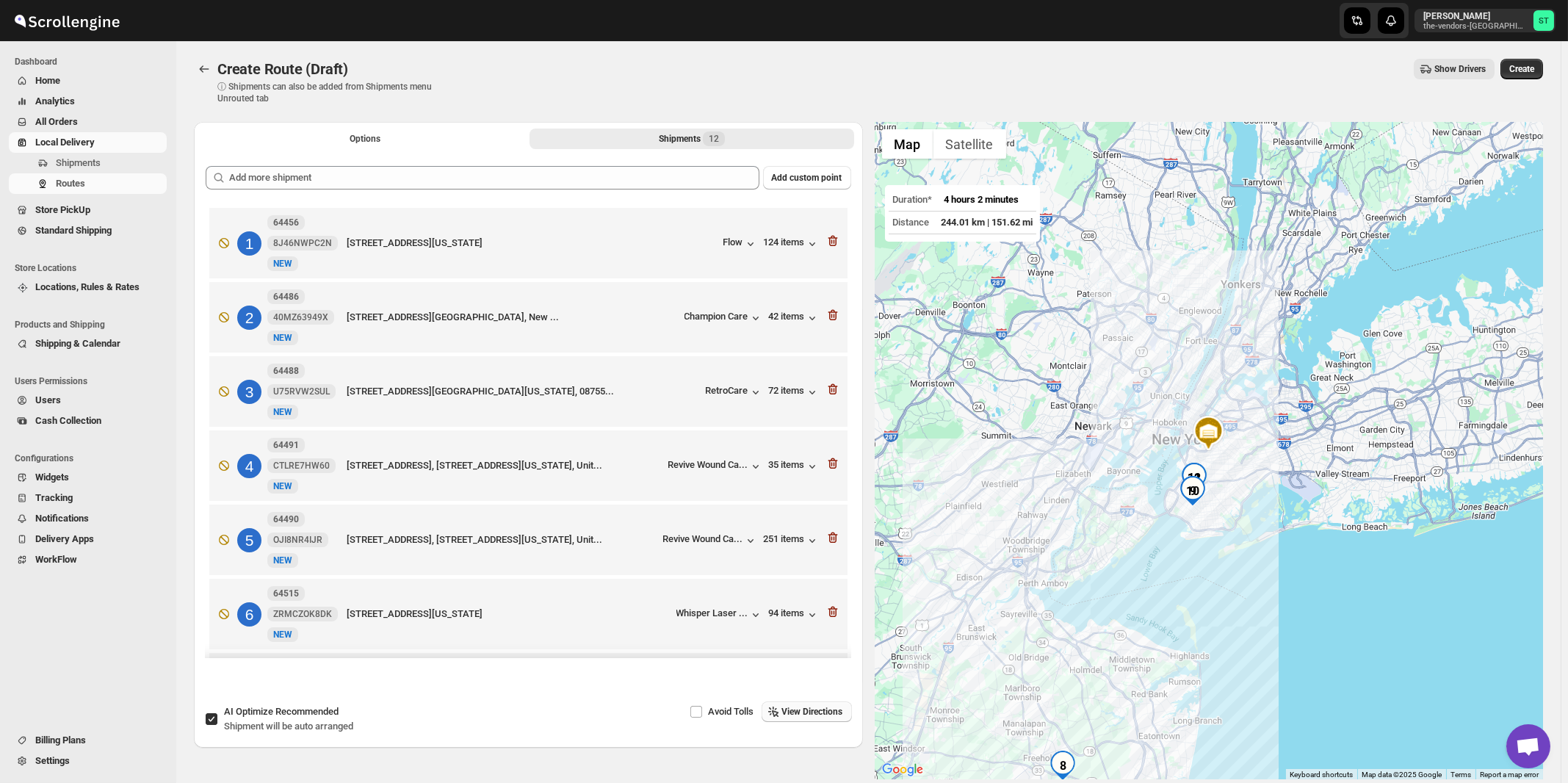
click at [304, 704] on label "AI Optimize Recommended Shipment will be auto arranged" at bounding box center [280, 718] width 149 height 35
click at [217, 713] on input "AI Optimize Recommended Shipment will be auto arranged" at bounding box center [212, 719] width 12 height 12
checkbox input "false"
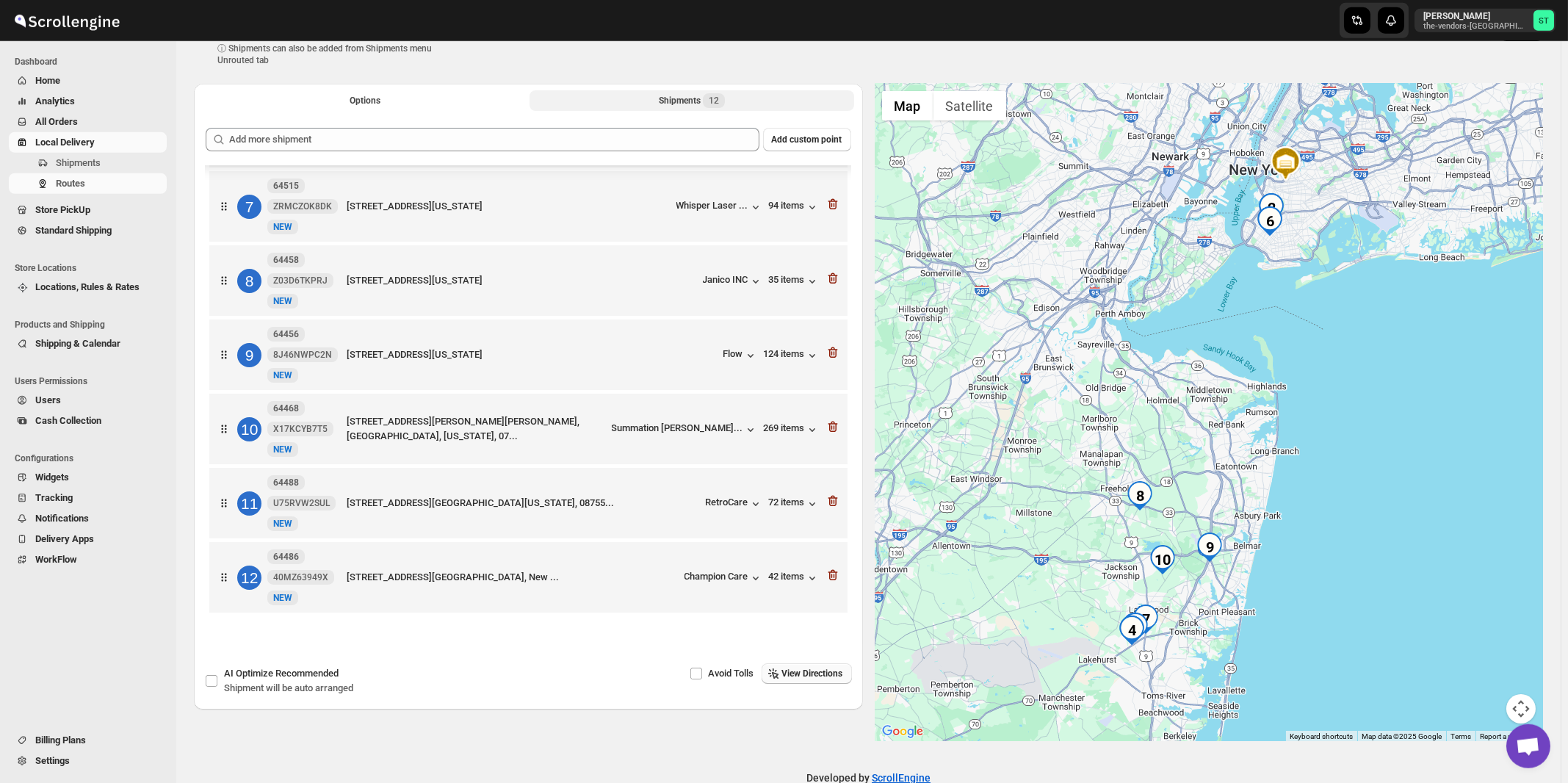
scroll to position [69, 0]
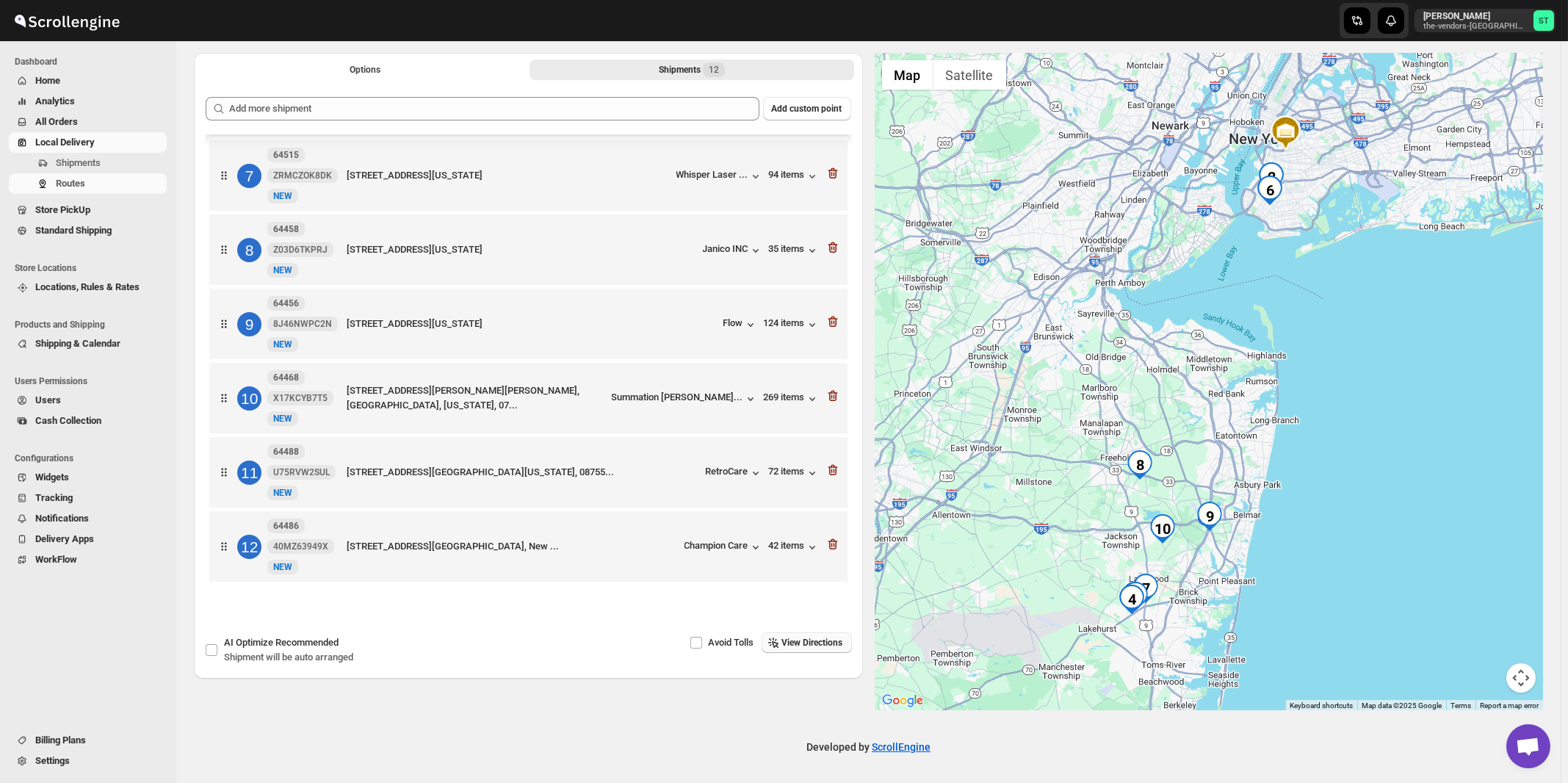
click at [813, 639] on span "View Directions" at bounding box center [812, 643] width 61 height 12
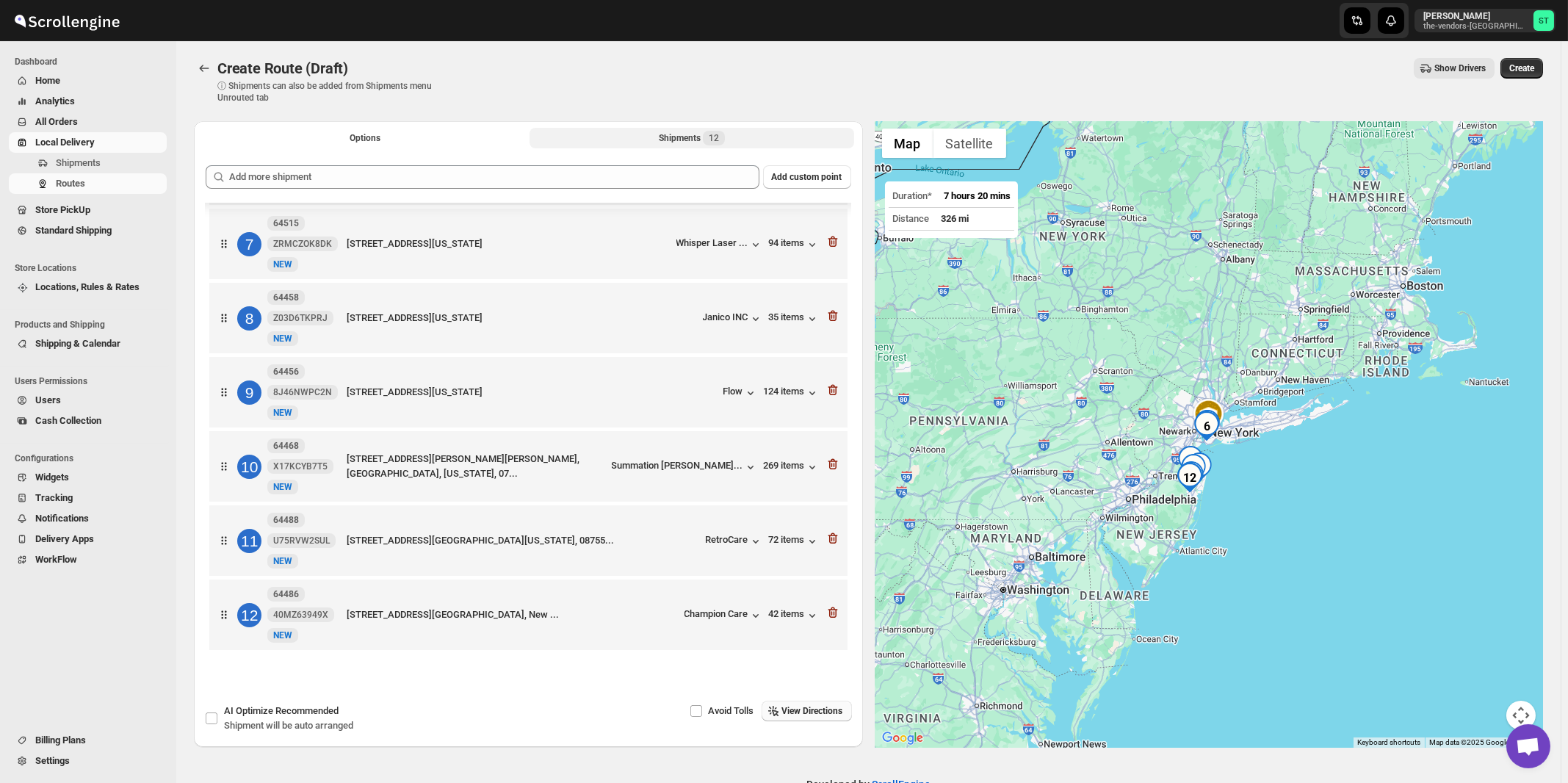
scroll to position [0, 0]
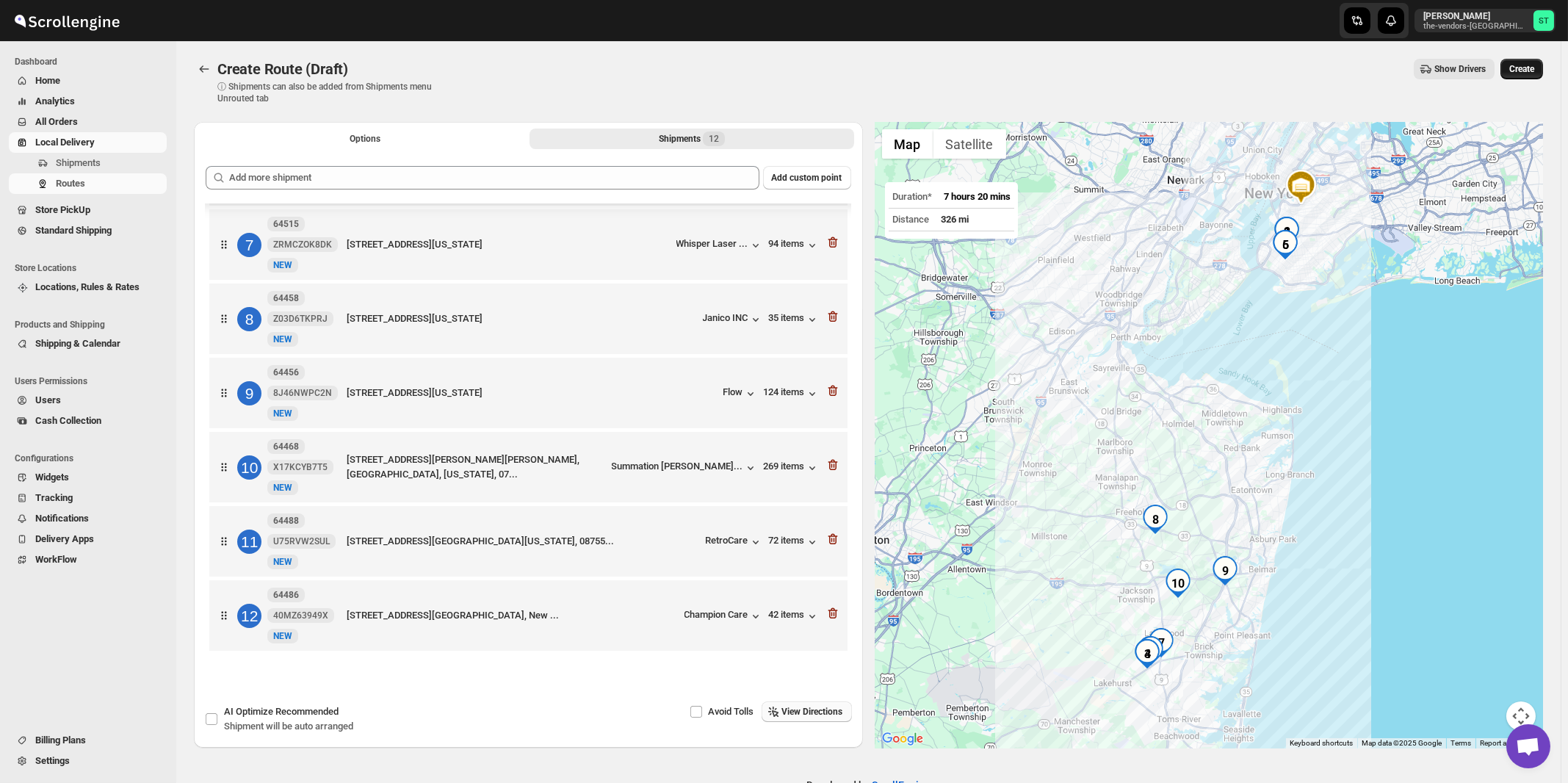
click at [1535, 72] on span "Create" at bounding box center [1521, 69] width 25 height 12
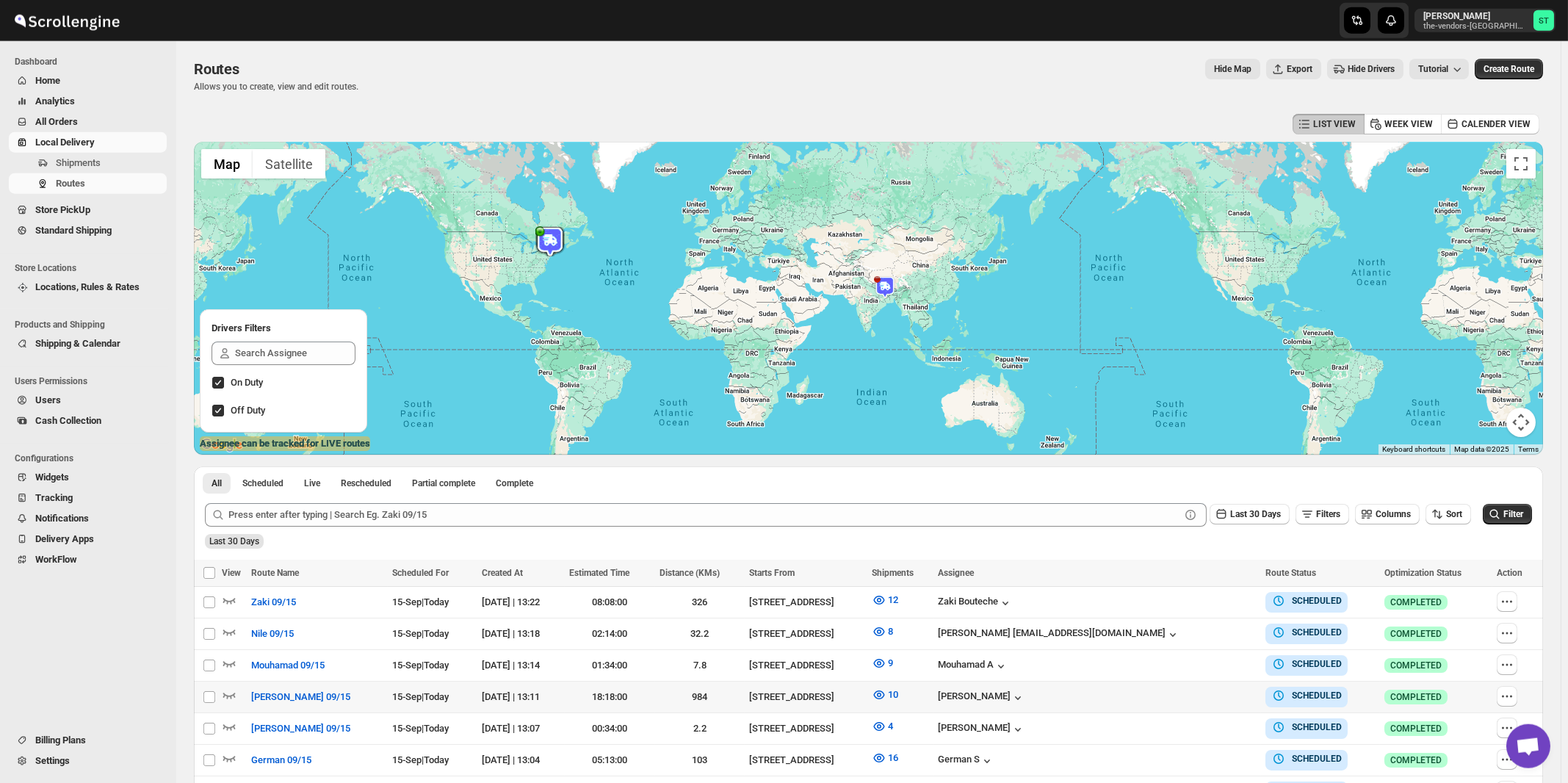
scroll to position [157, 0]
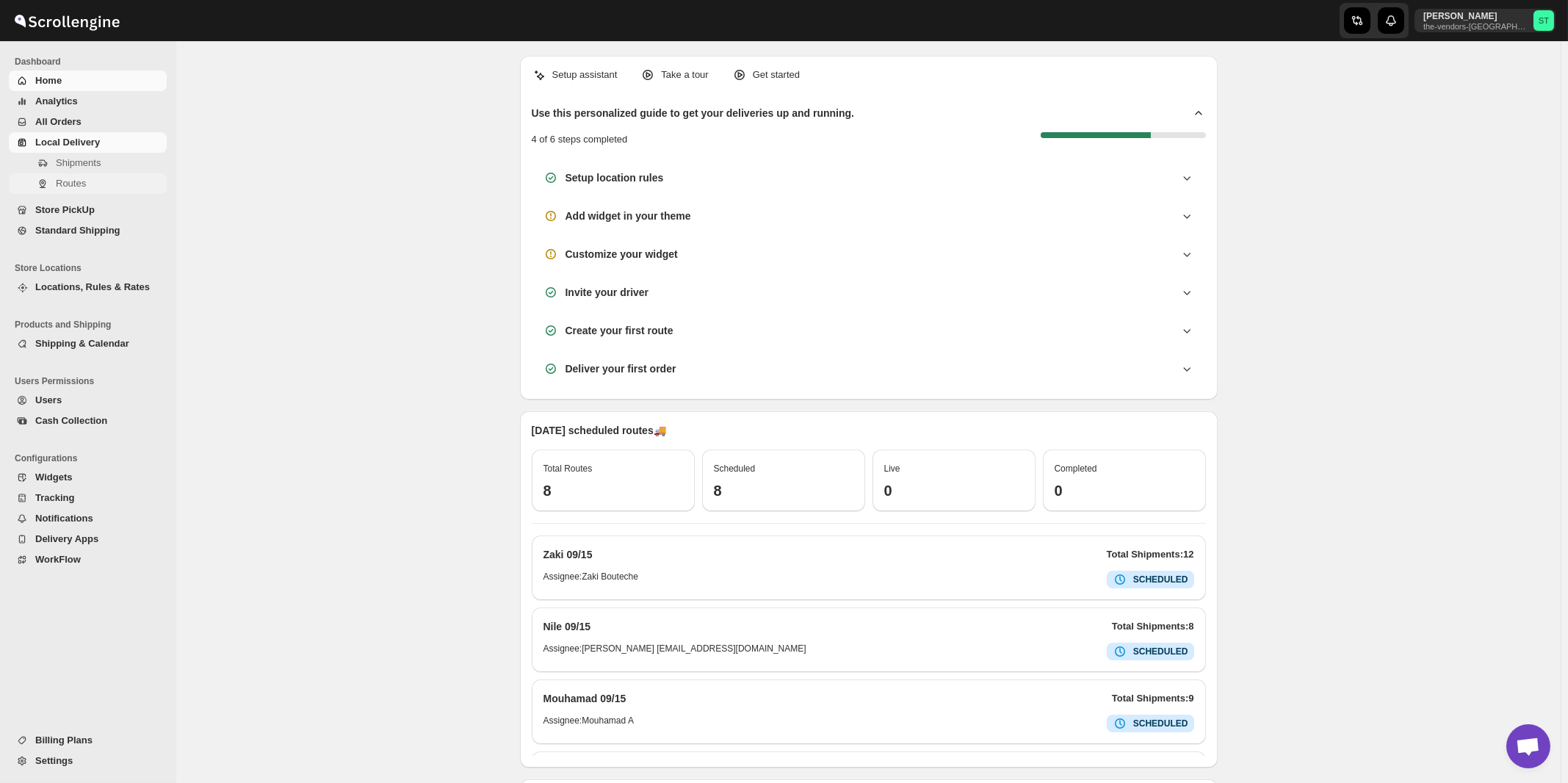
click at [61, 185] on span "Routes" at bounding box center [70, 183] width 30 height 11
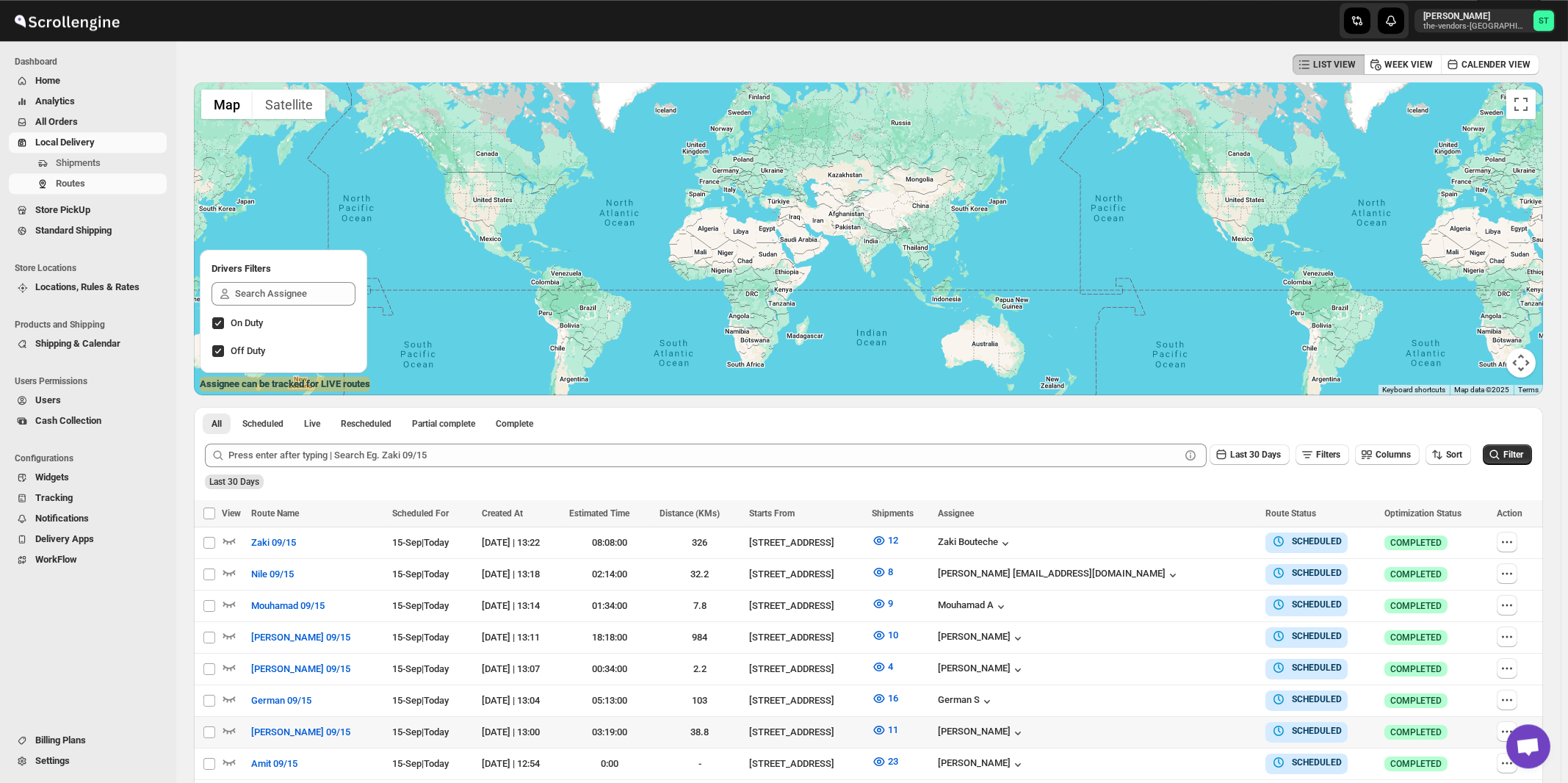
scroll to position [157, 0]
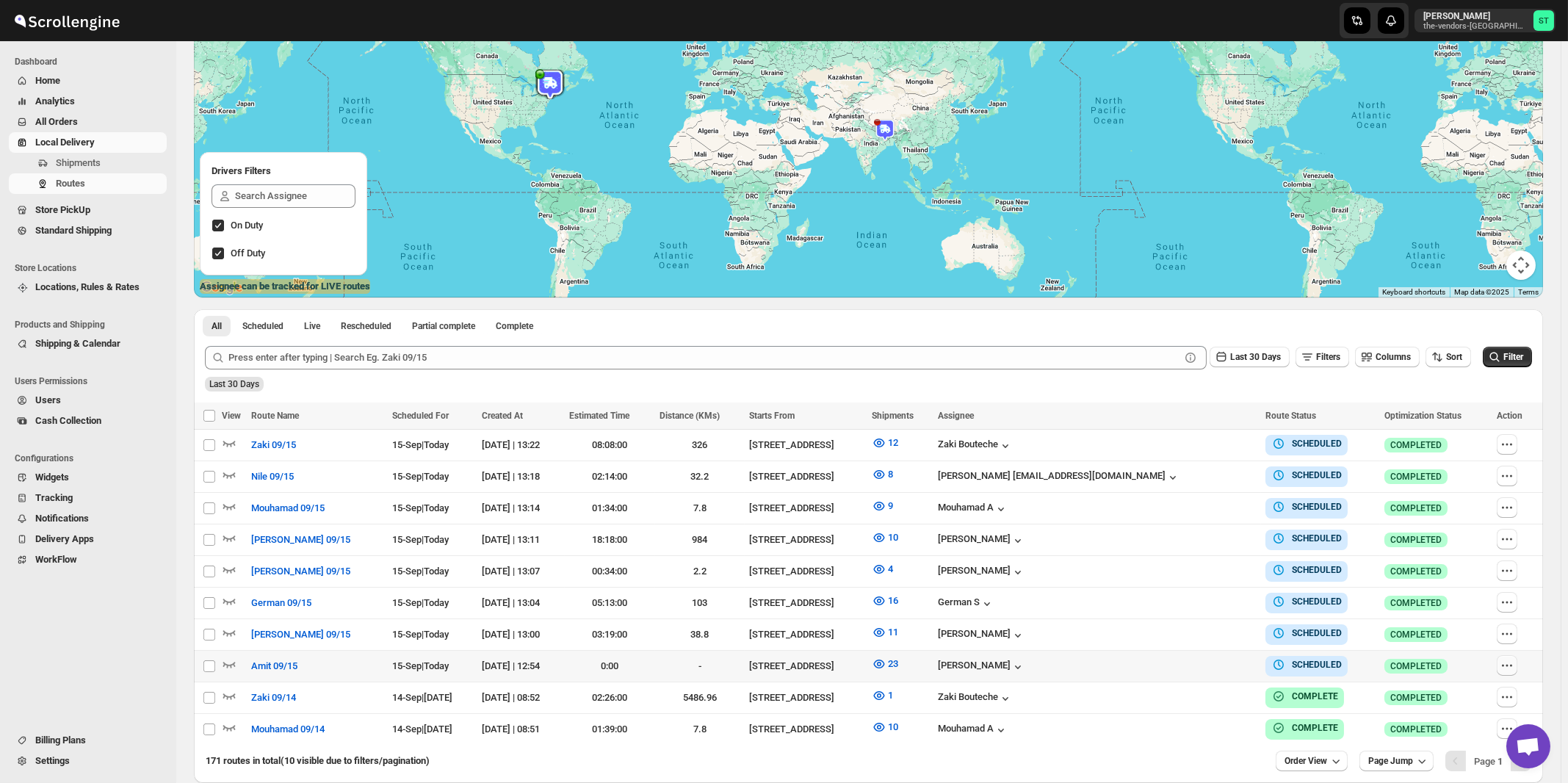
click at [1507, 659] on icon "button" at bounding box center [1506, 665] width 15 height 15
checkbox input "true"
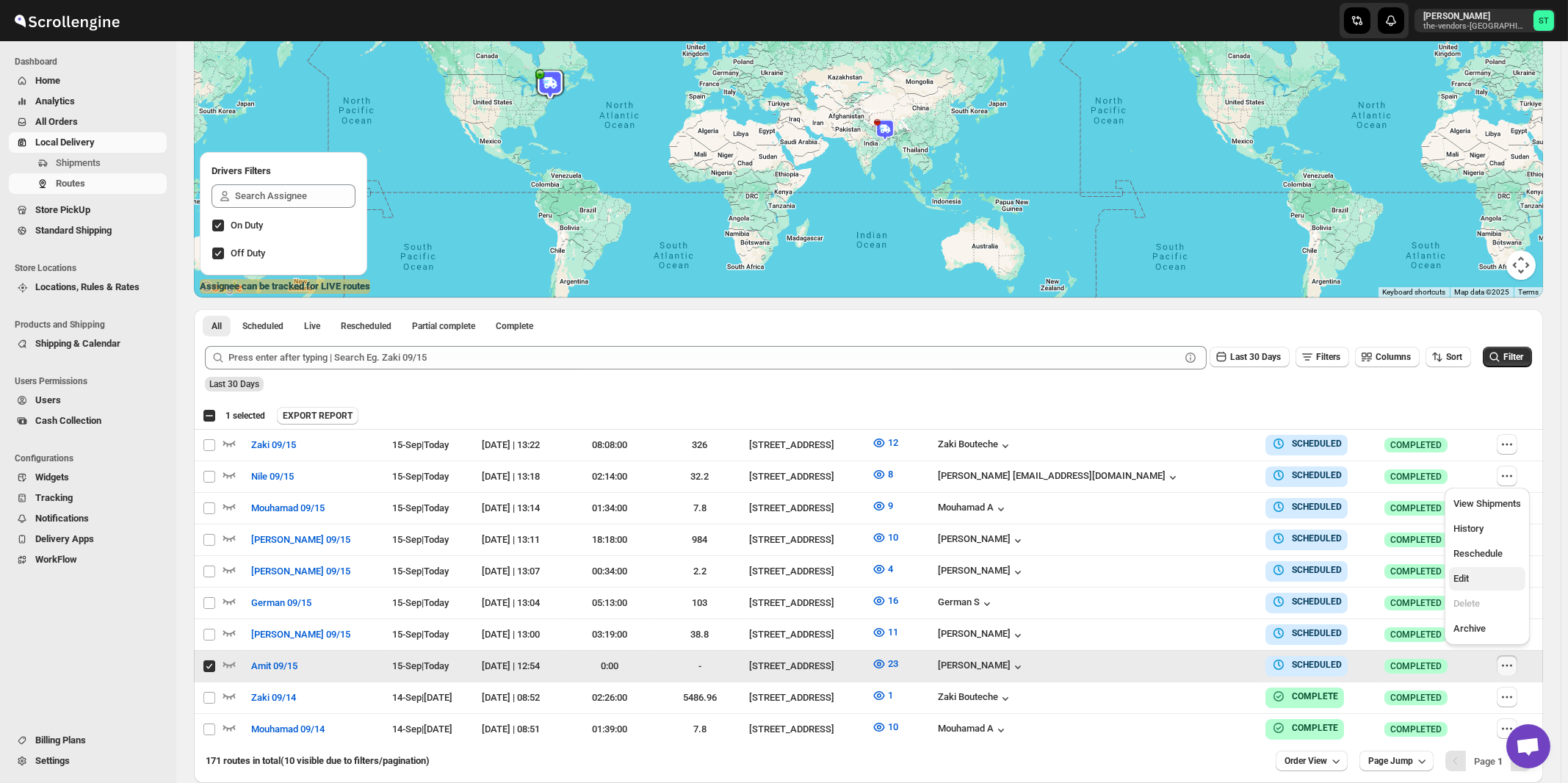
click at [1473, 583] on span "Edit" at bounding box center [1487, 578] width 68 height 15
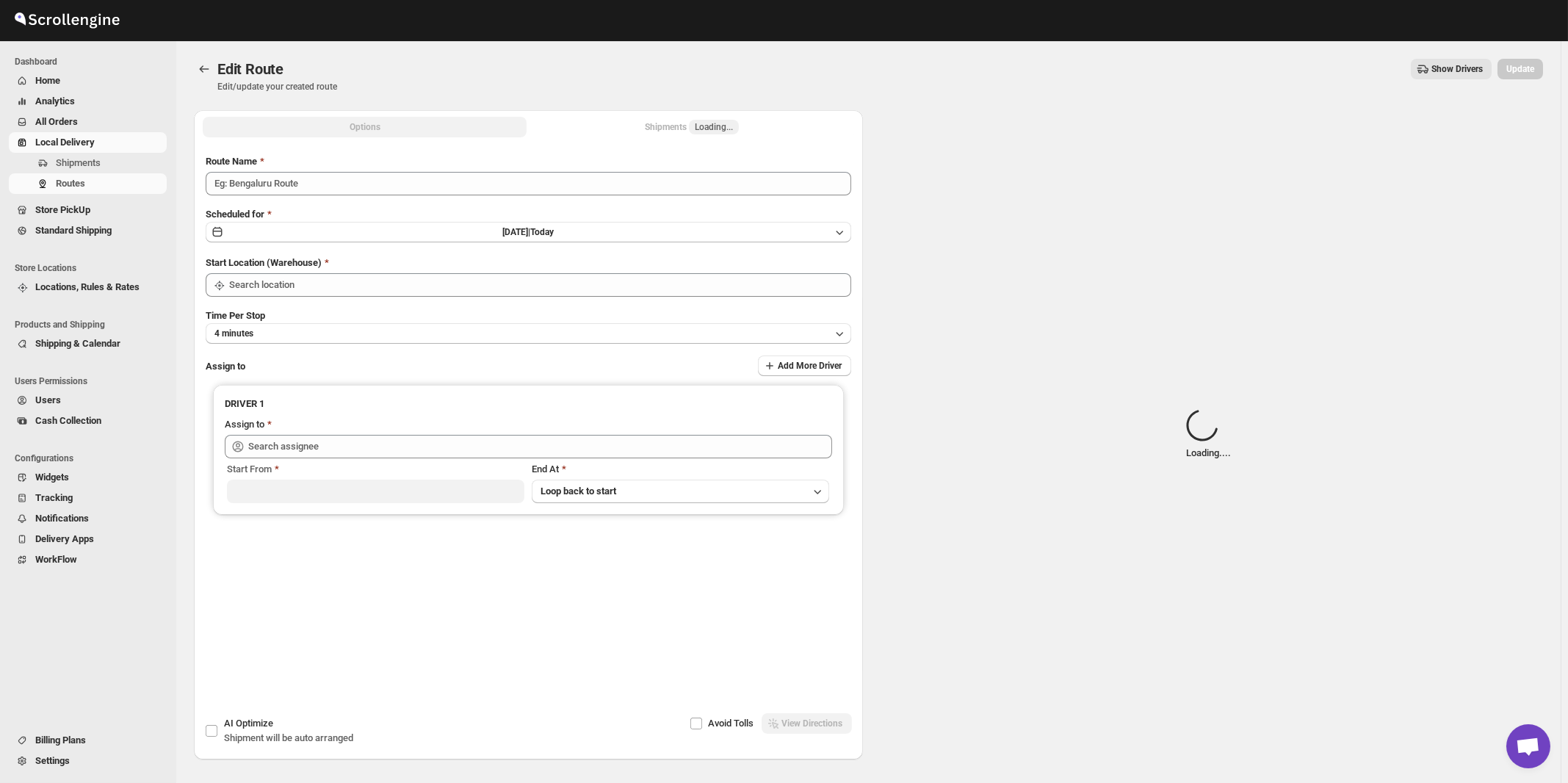
type input "Amit 09/15"
type input "[STREET_ADDRESS]"
type input "[PERSON_NAME] ([EMAIL_ADDRESS][DOMAIN_NAME])"
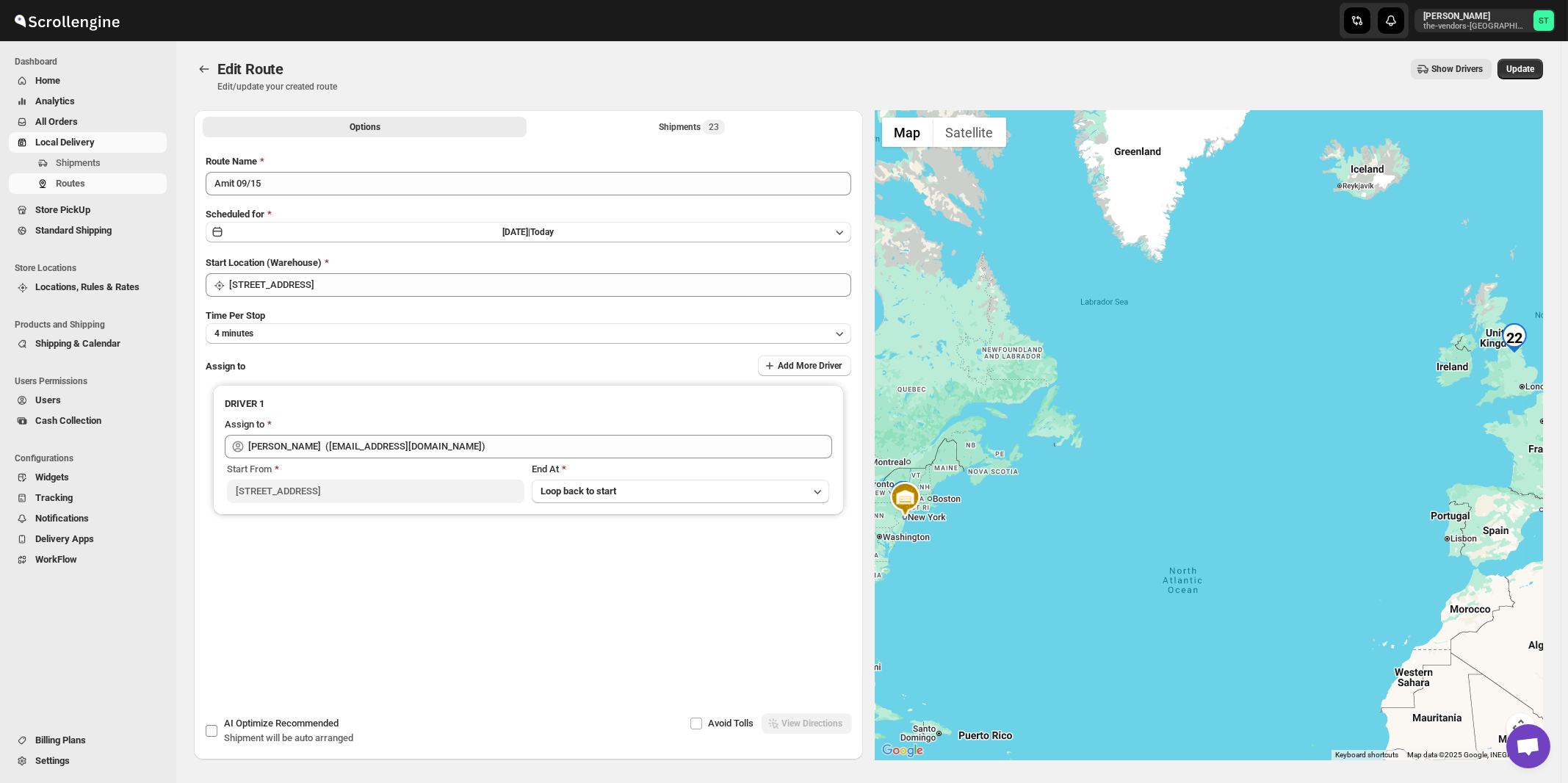
click at [265, 724] on span "AI Optimize Recommended" at bounding box center [281, 722] width 115 height 11
click at [217, 725] on input "AI Optimize Recommended Shipment will be auto arranged" at bounding box center [212, 731] width 12 height 12
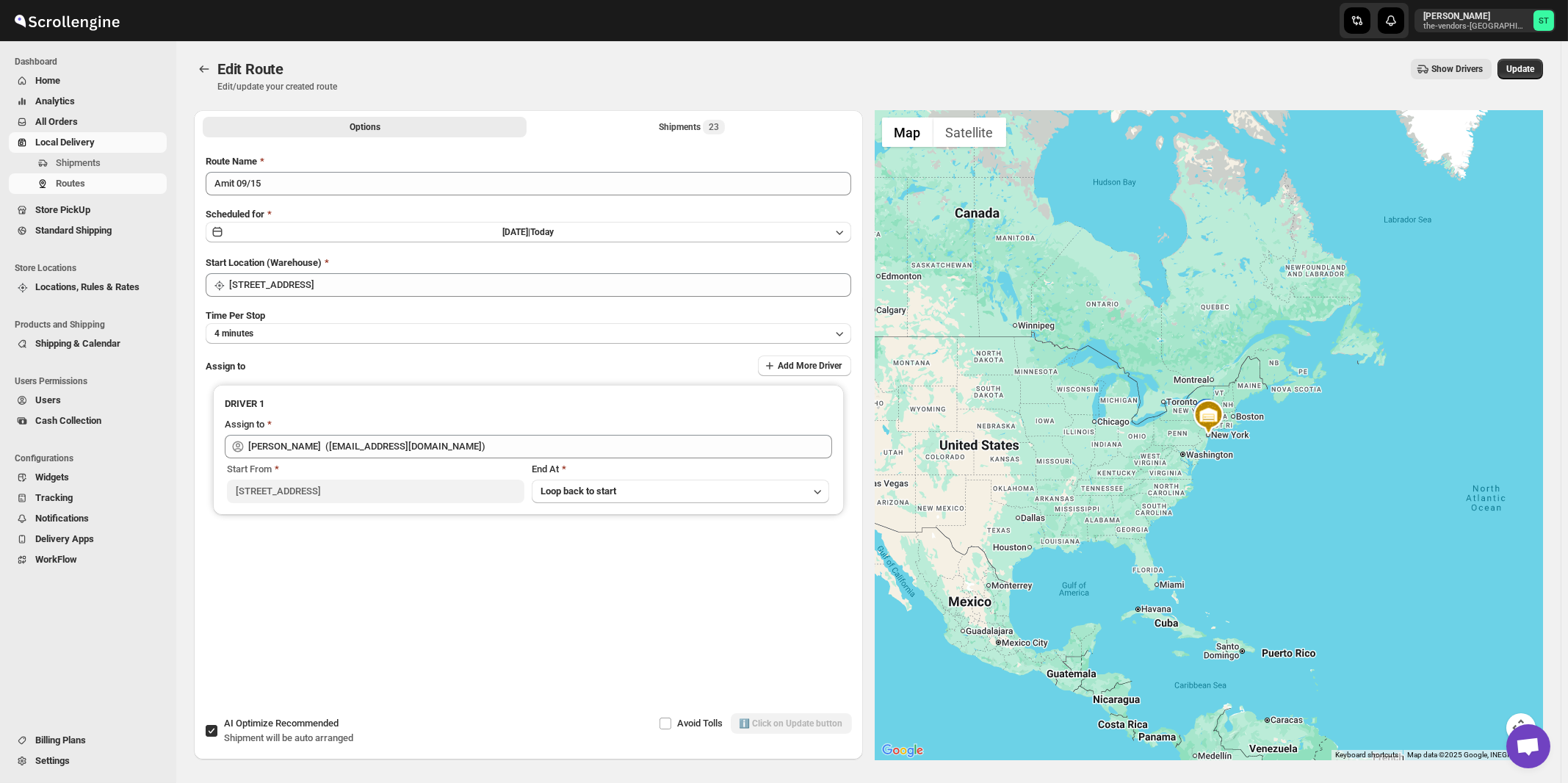
click at [273, 725] on span "AI Optimize Recommended" at bounding box center [281, 722] width 115 height 11
click at [217, 725] on input "AI Optimize Recommended Shipment will be auto arranged" at bounding box center [212, 731] width 12 height 12
click at [684, 109] on div "Edit Route. This page is ready Edit Route Edit/update your created route Show D…" at bounding box center [869, 75] width 1349 height 69
click at [705, 128] on div "Shipments 23" at bounding box center [692, 127] width 66 height 15
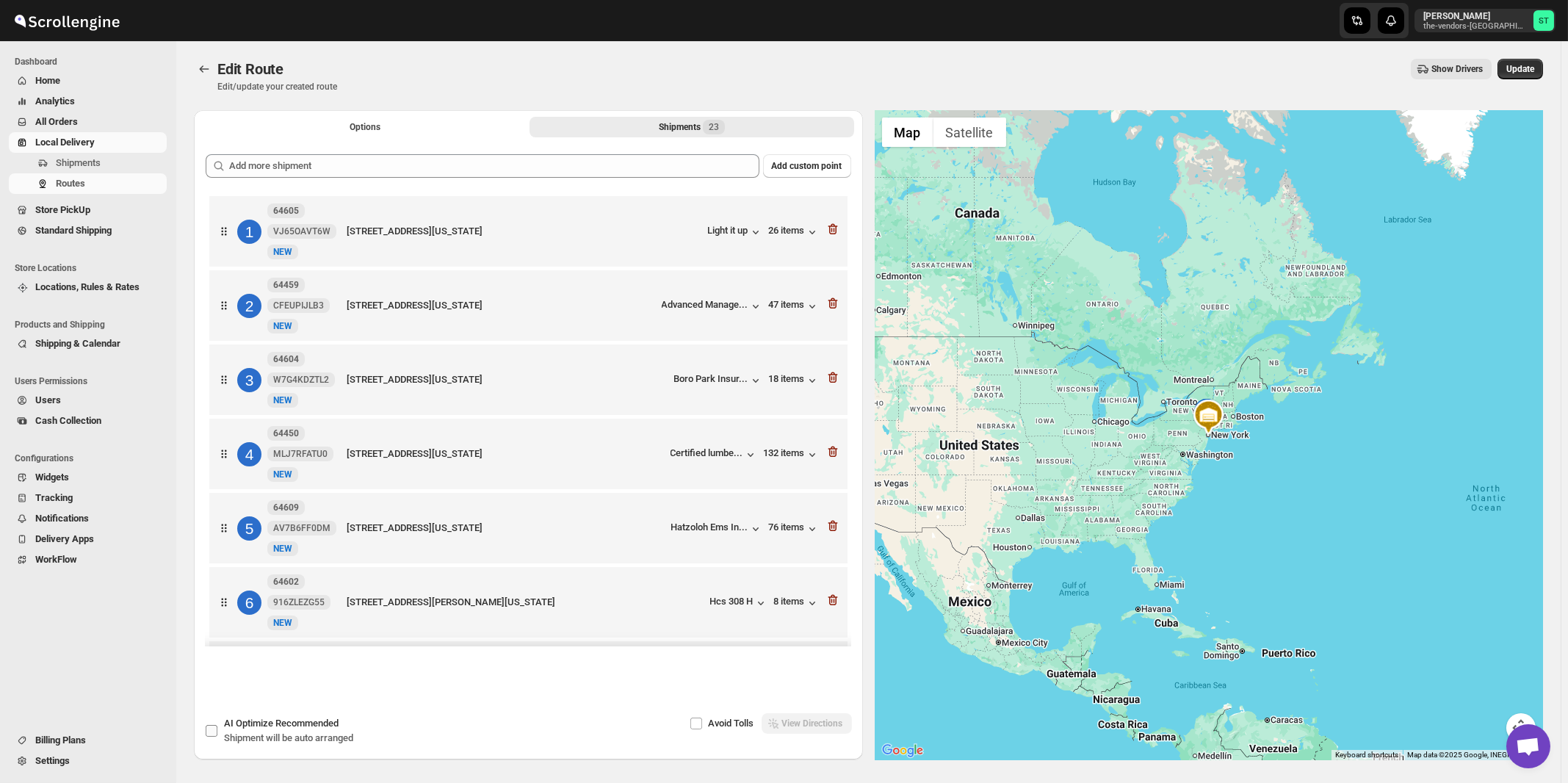
click at [302, 742] on span "Shipment will be auto arranged" at bounding box center [288, 737] width 129 height 11
click at [217, 737] on input "AI Optimize Recommended Shipment will be auto arranged" at bounding box center [212, 731] width 12 height 12
click at [304, 731] on div "AI Optimize Recommended Shipment will be auto arranged" at bounding box center [288, 731] width 129 height 29
click at [217, 731] on input "AI Optimize Recommended Shipment will be auto arranged" at bounding box center [212, 731] width 12 height 12
checkbox input "false"
